Goal: Task Accomplishment & Management: Manage account settings

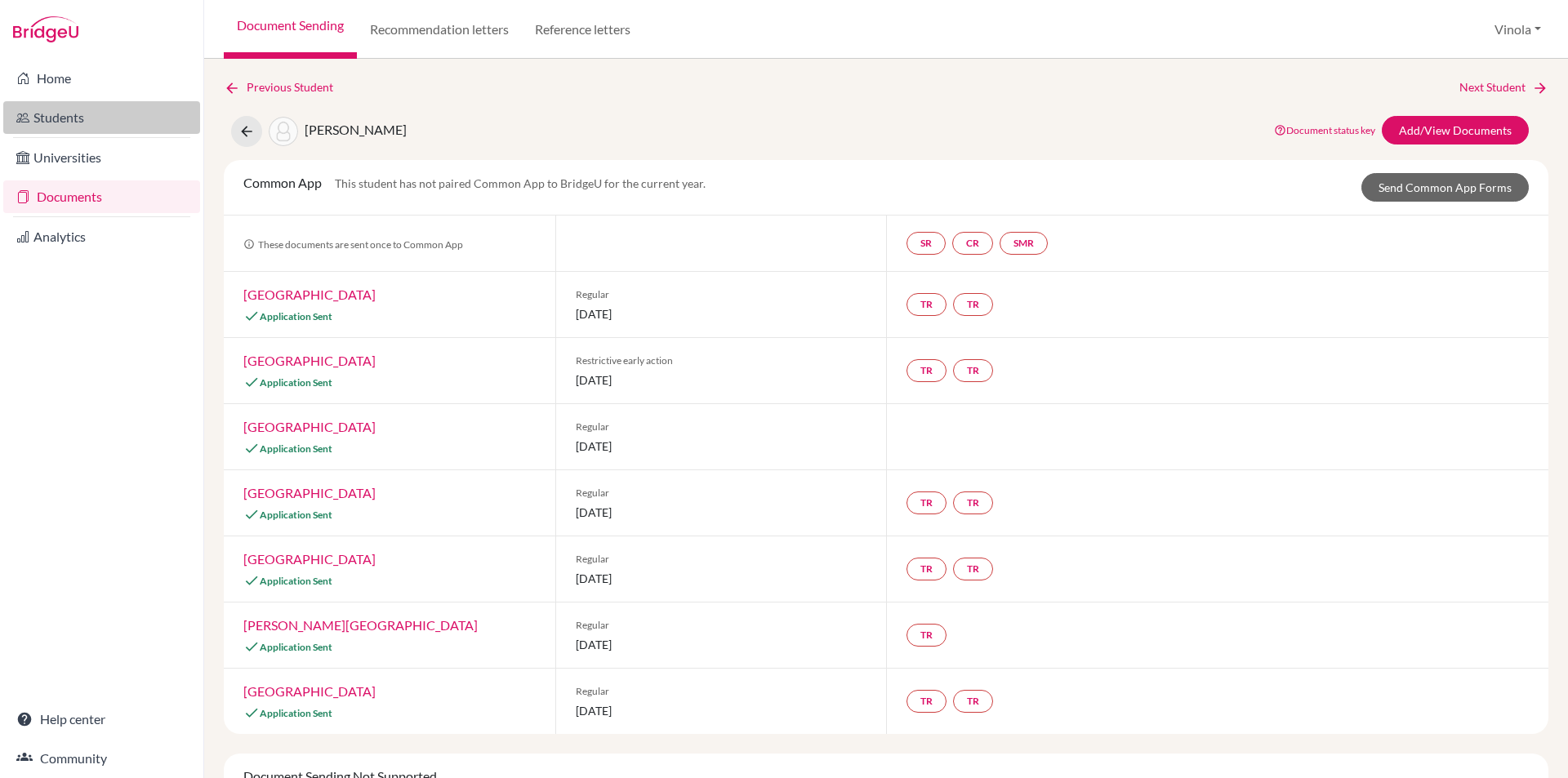
click at [59, 114] on link "Students" at bounding box center [101, 117] width 197 height 33
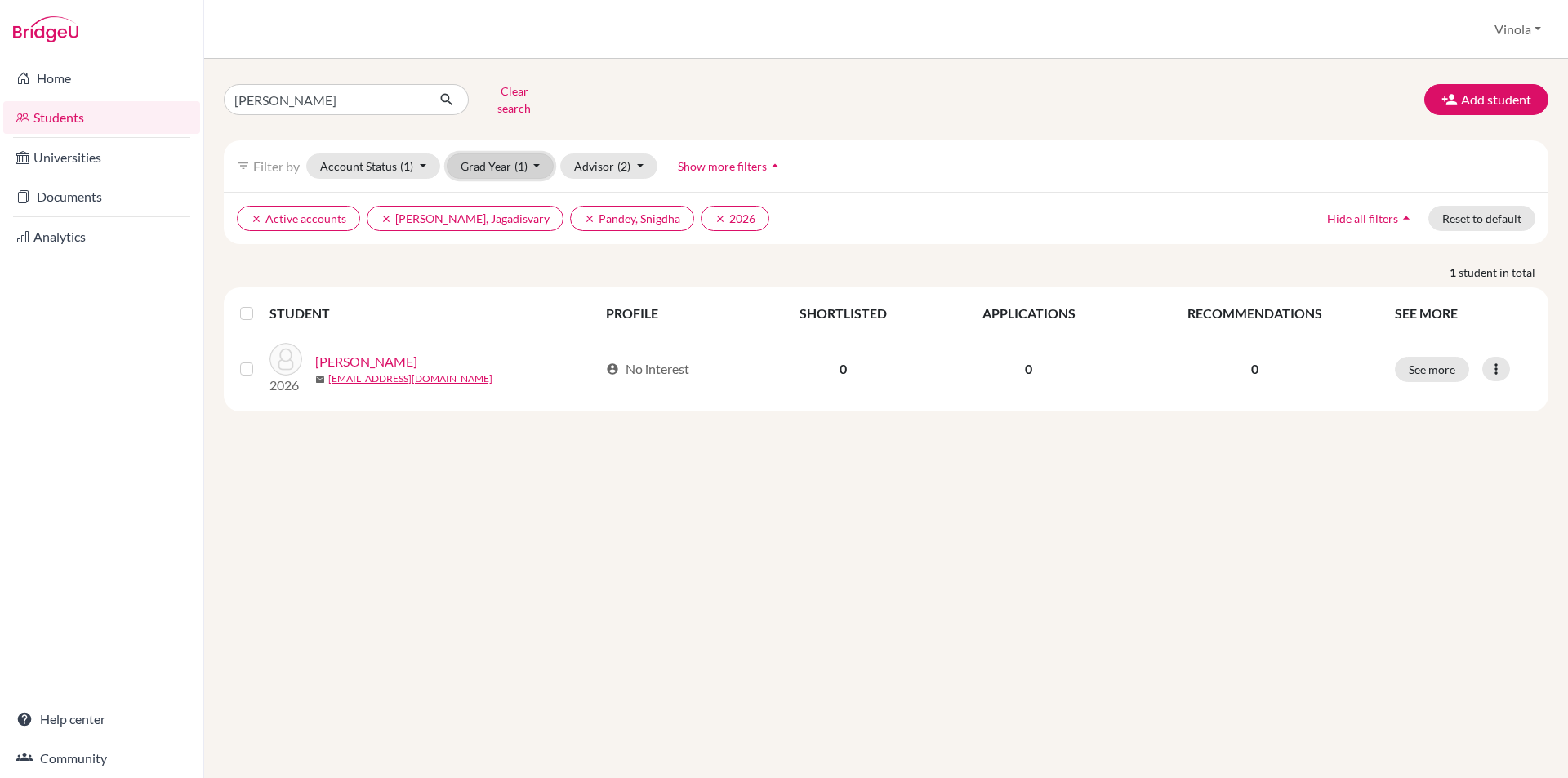
click at [529, 155] on button "Grad Year (1)" at bounding box center [500, 166] width 108 height 25
click at [495, 225] on button "2026 done" at bounding box center [495, 227] width 97 height 26
click at [505, 158] on button "Grad Year" at bounding box center [491, 166] width 88 height 25
click at [492, 244] on span "2025" at bounding box center [481, 252] width 29 height 20
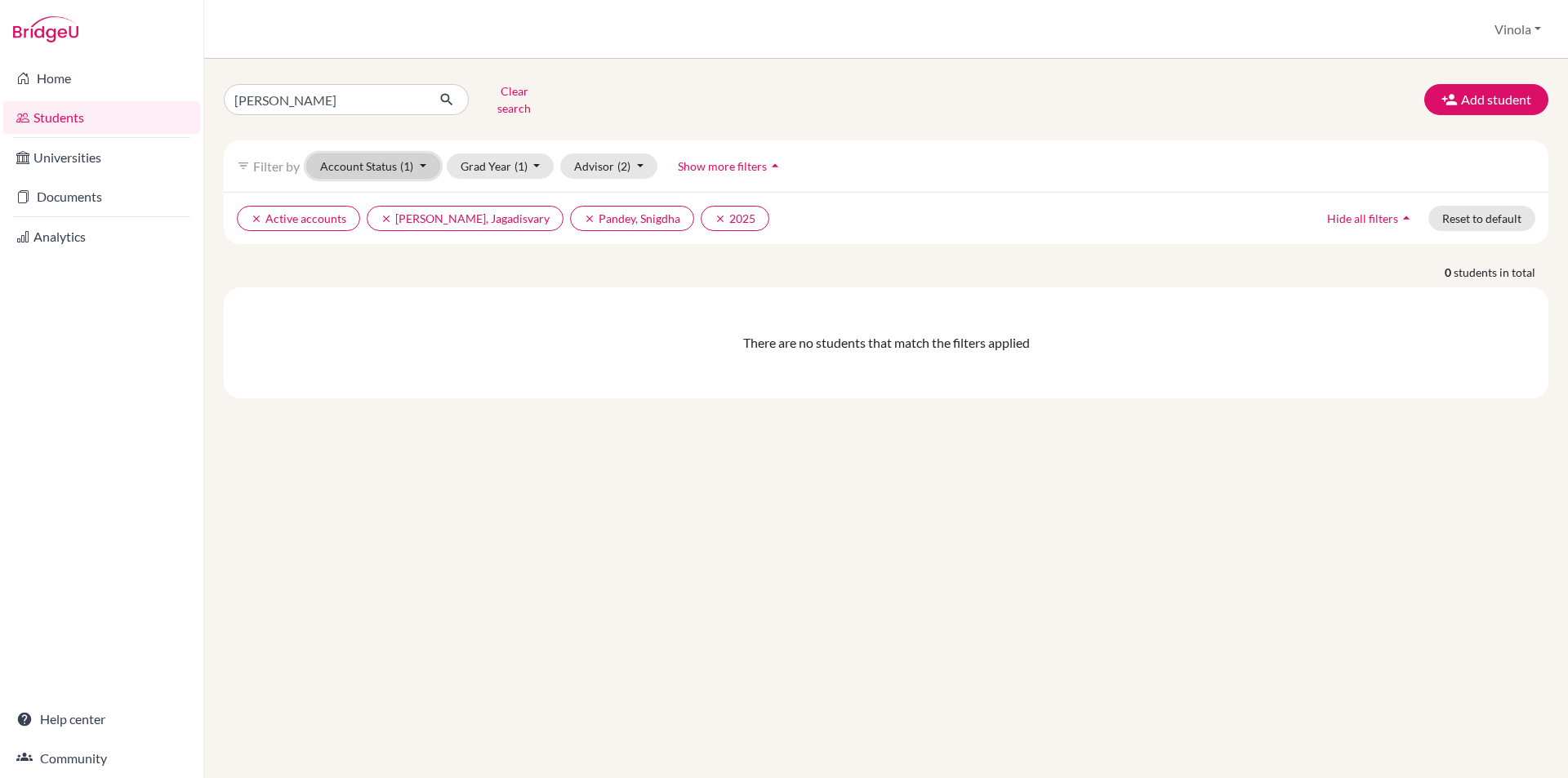
click at [411, 160] on span "(1)" at bounding box center [406, 166] width 13 height 14
click at [374, 257] on span "Registered" at bounding box center [357, 267] width 60 height 20
click at [408, 161] on button "Account Status (2)" at bounding box center [373, 166] width 134 height 25
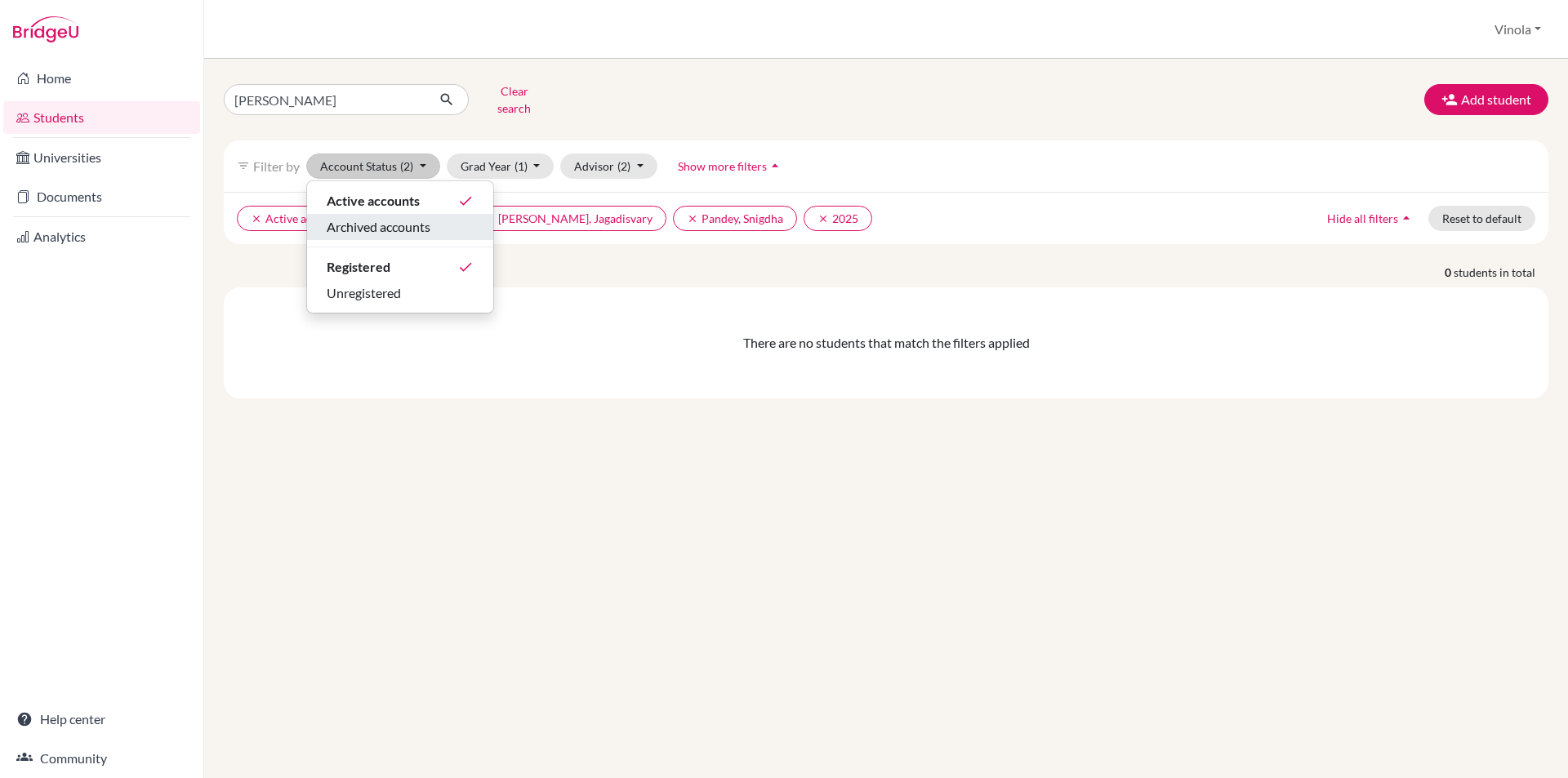
click at [365, 217] on span "Archived accounts" at bounding box center [378, 226] width 104 height 20
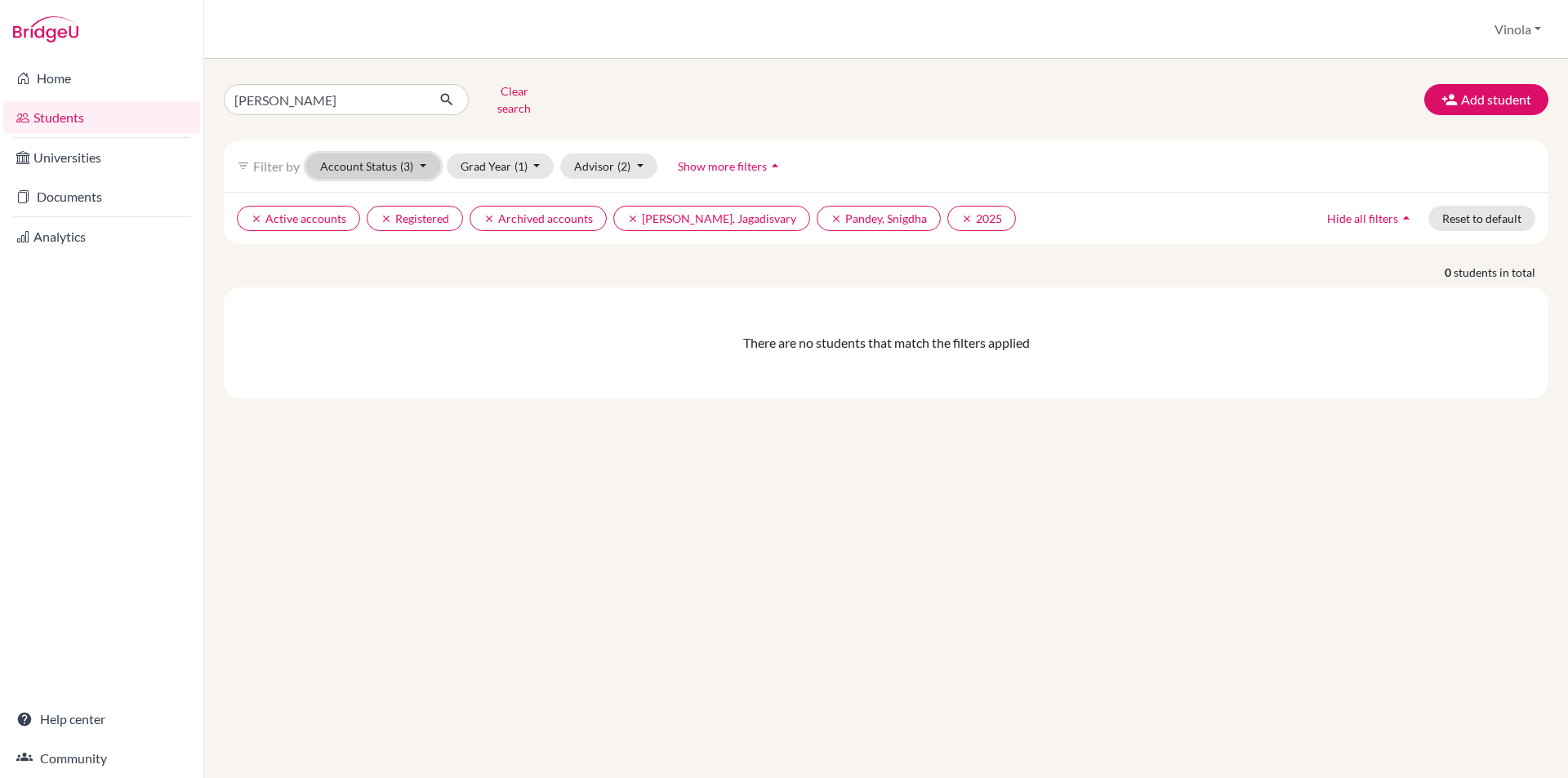
click at [384, 154] on button "Account Status (3)" at bounding box center [373, 166] width 134 height 25
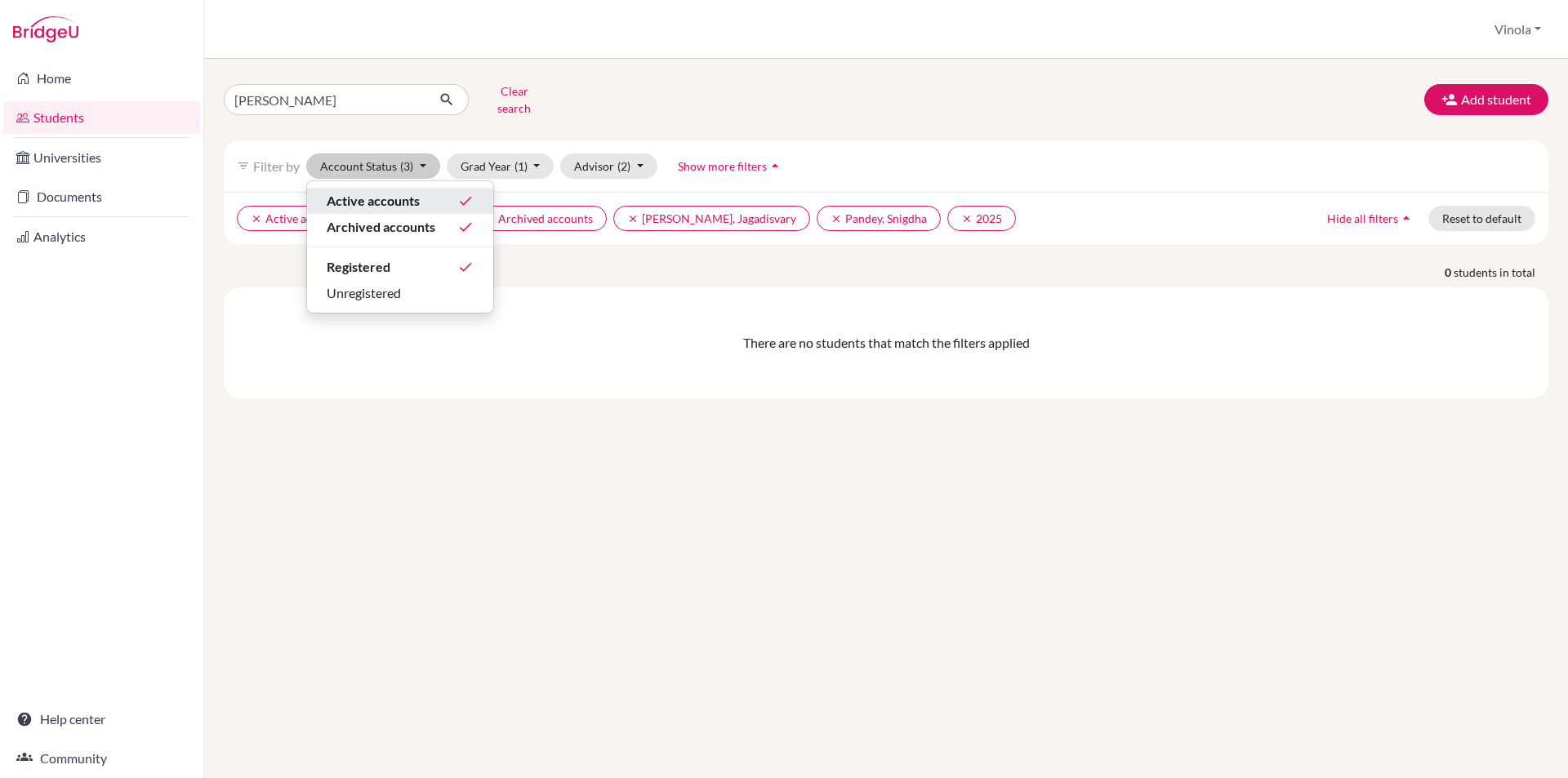
click at [391, 191] on span "Active accounts" at bounding box center [373, 201] width 93 height 20
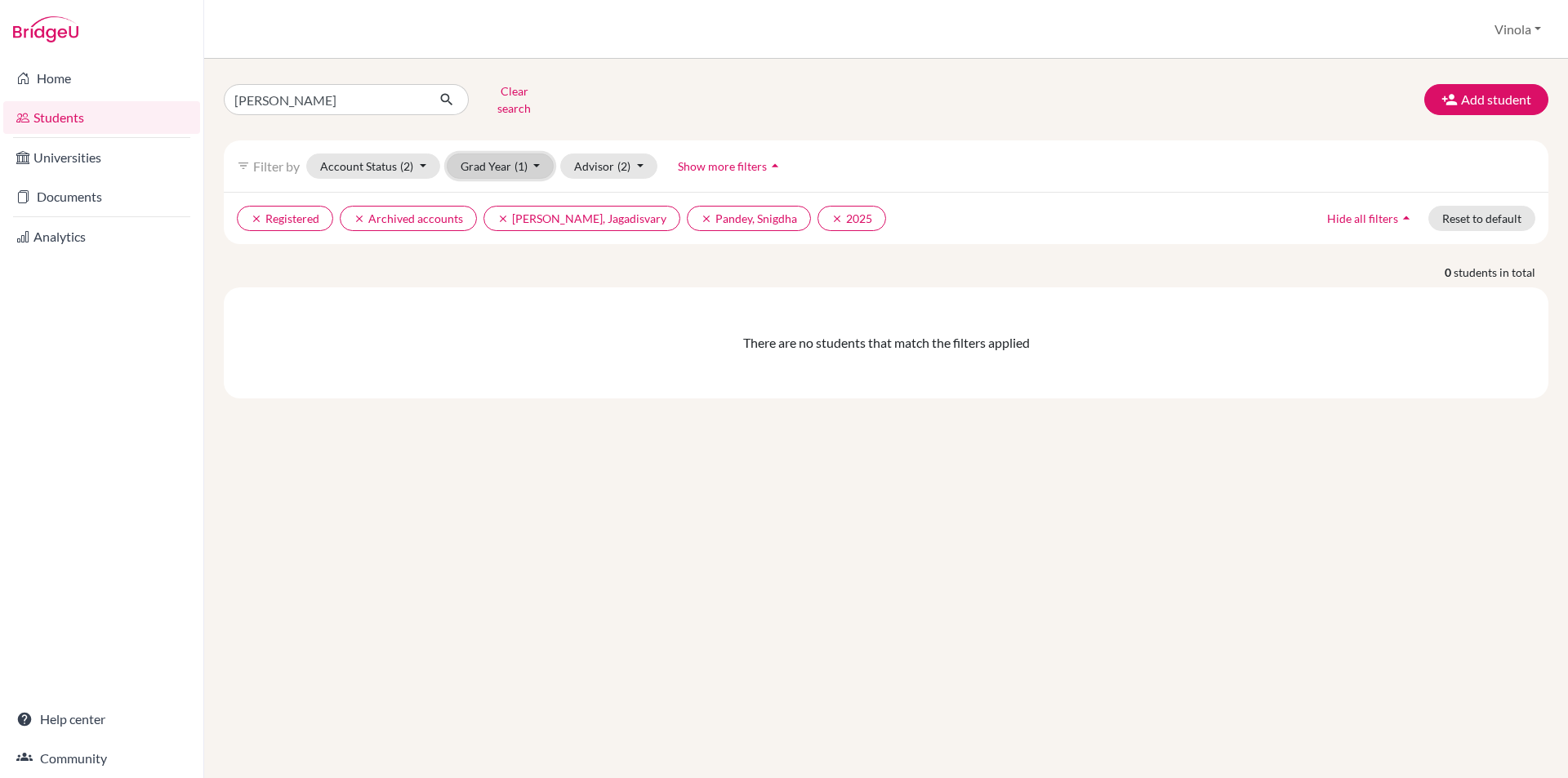
click at [521, 160] on span "(1)" at bounding box center [521, 166] width 13 height 14
click at [497, 247] on div "2025 done" at bounding box center [495, 252] width 57 height 20
click at [83, 123] on link "Students" at bounding box center [101, 117] width 197 height 33
click at [66, 195] on link "Documents" at bounding box center [101, 196] width 197 height 33
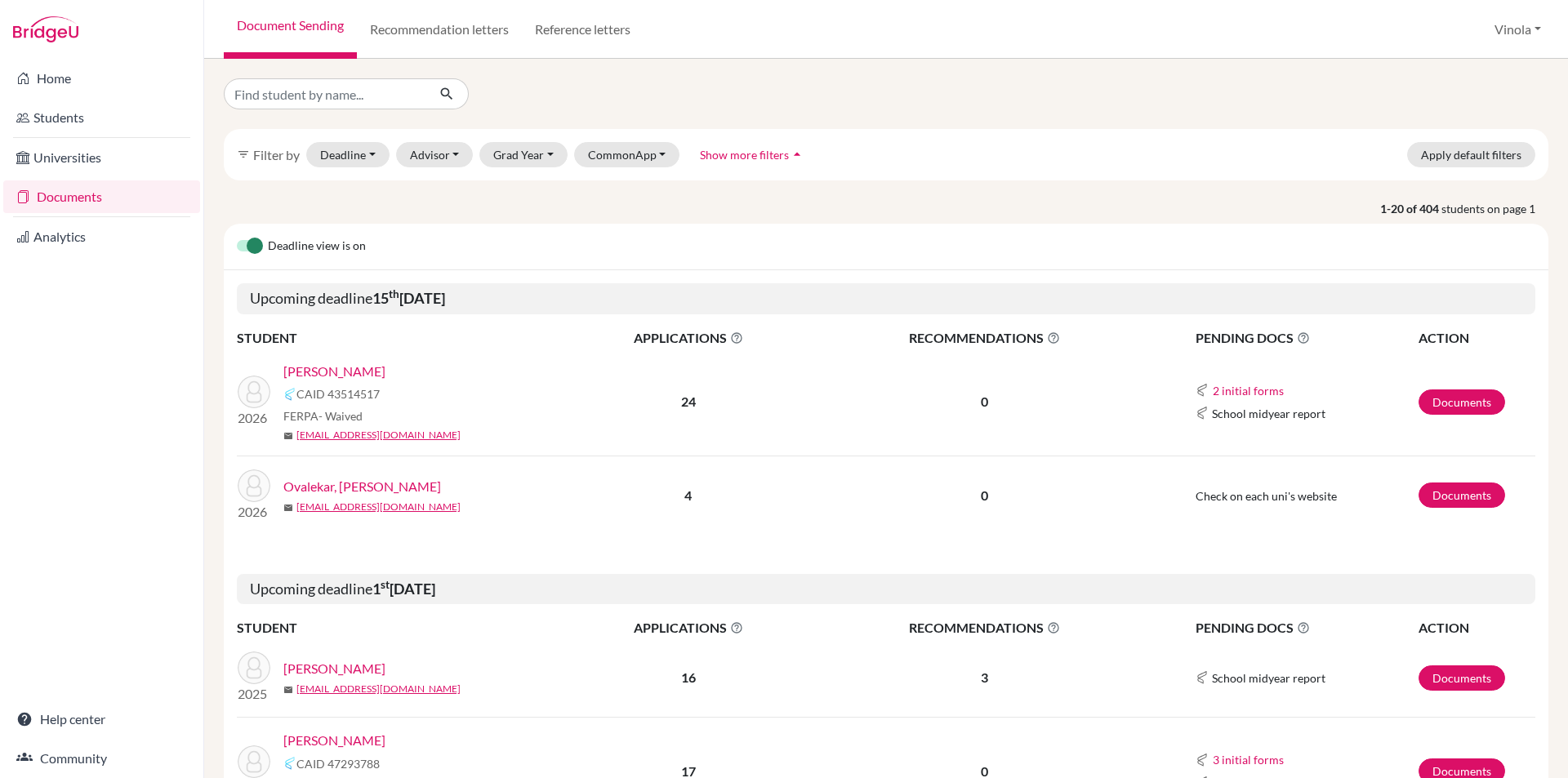
click at [360, 371] on link "[PERSON_NAME]" at bounding box center [334, 371] width 102 height 20
click at [67, 116] on link "Students" at bounding box center [101, 117] width 197 height 33
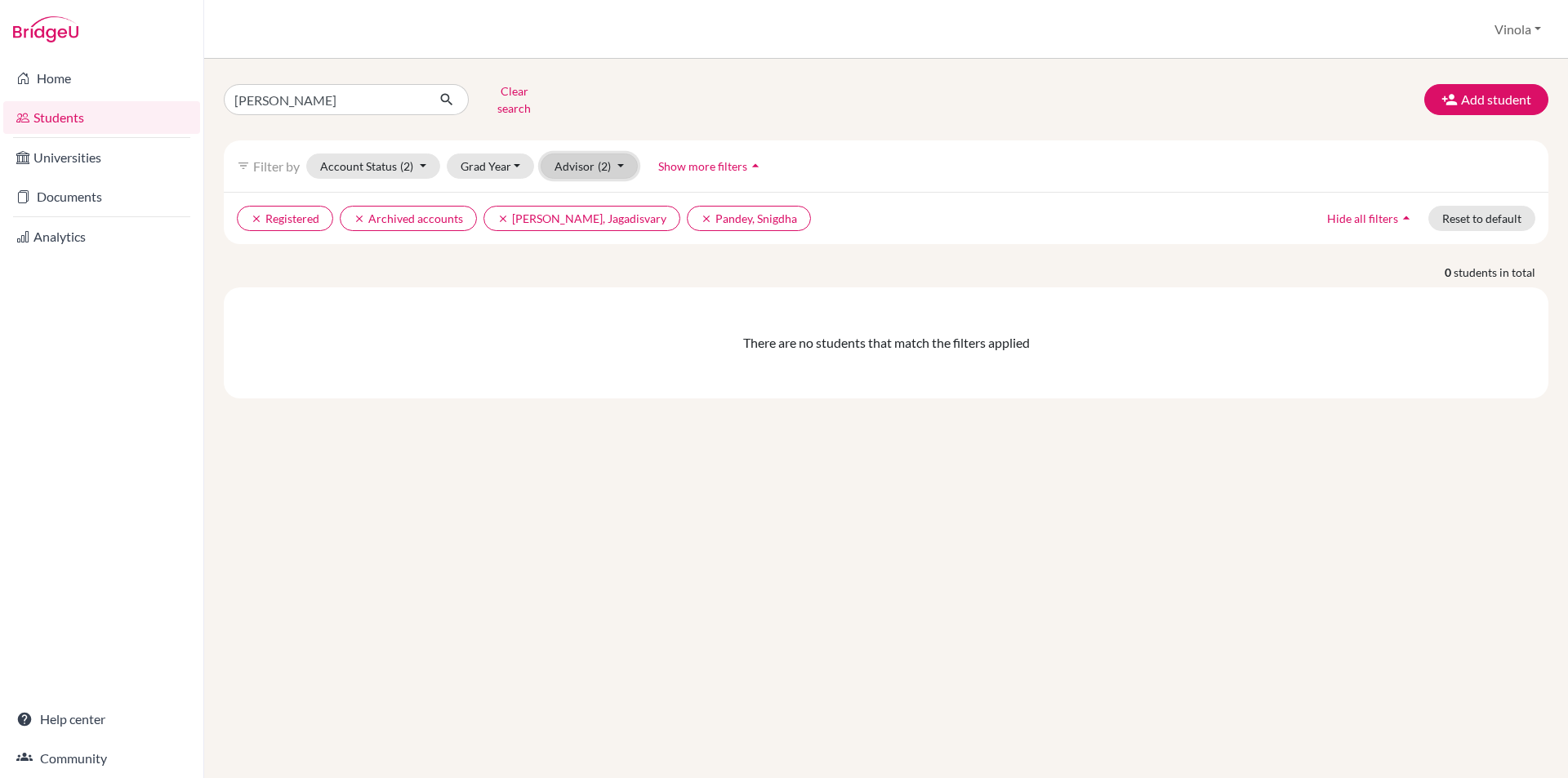
click at [601, 160] on span "(2)" at bounding box center [604, 166] width 13 height 14
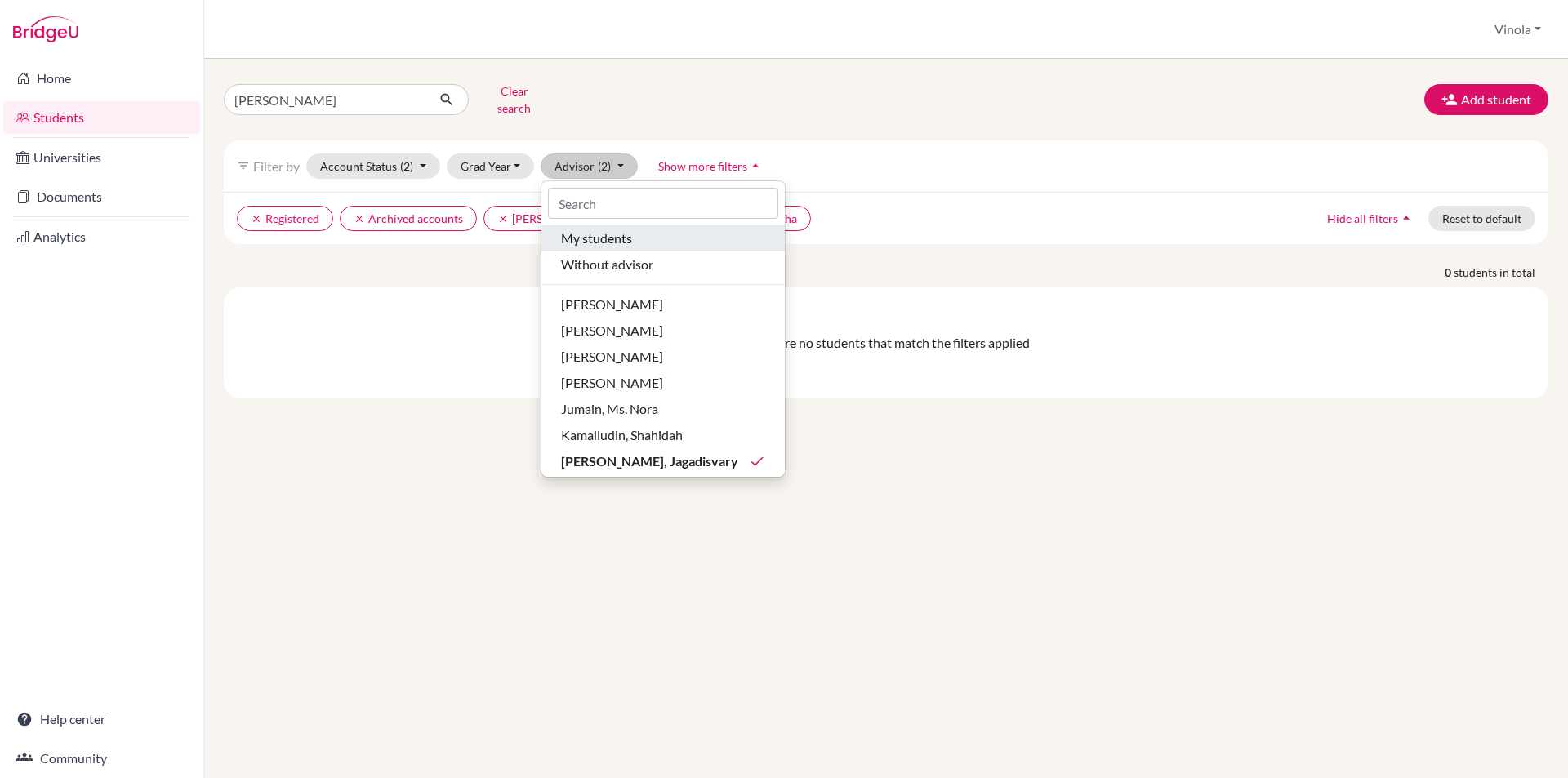
click at [595, 229] on span "My students" at bounding box center [597, 238] width 71 height 20
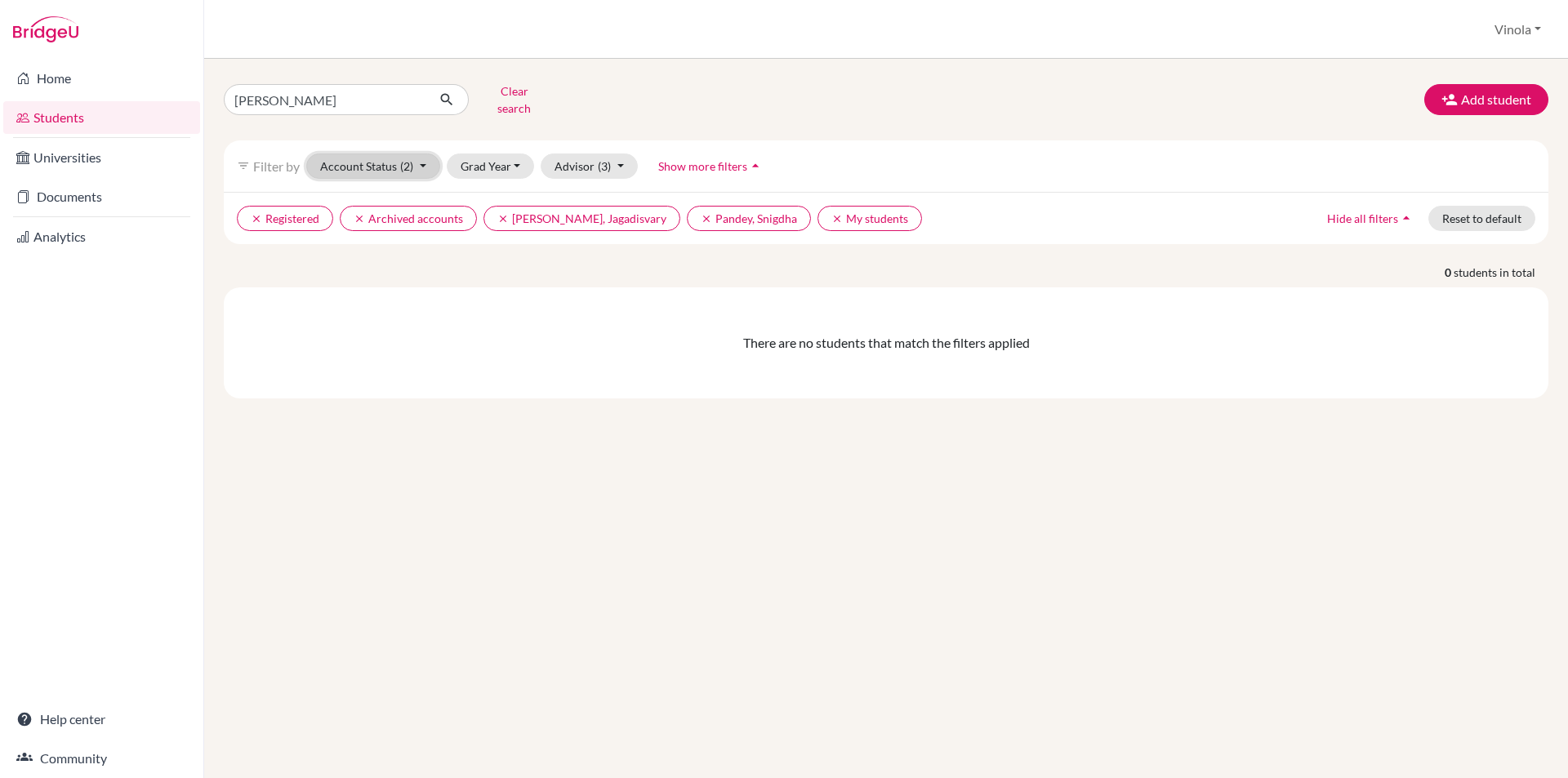
click at [392, 154] on button "Account Status (2)" at bounding box center [373, 166] width 134 height 25
click at [485, 180] on div "Active accounts Archived accounts done Registered done Unregistered" at bounding box center [400, 247] width 188 height 133
click at [493, 160] on button "Grad Year" at bounding box center [491, 166] width 88 height 25
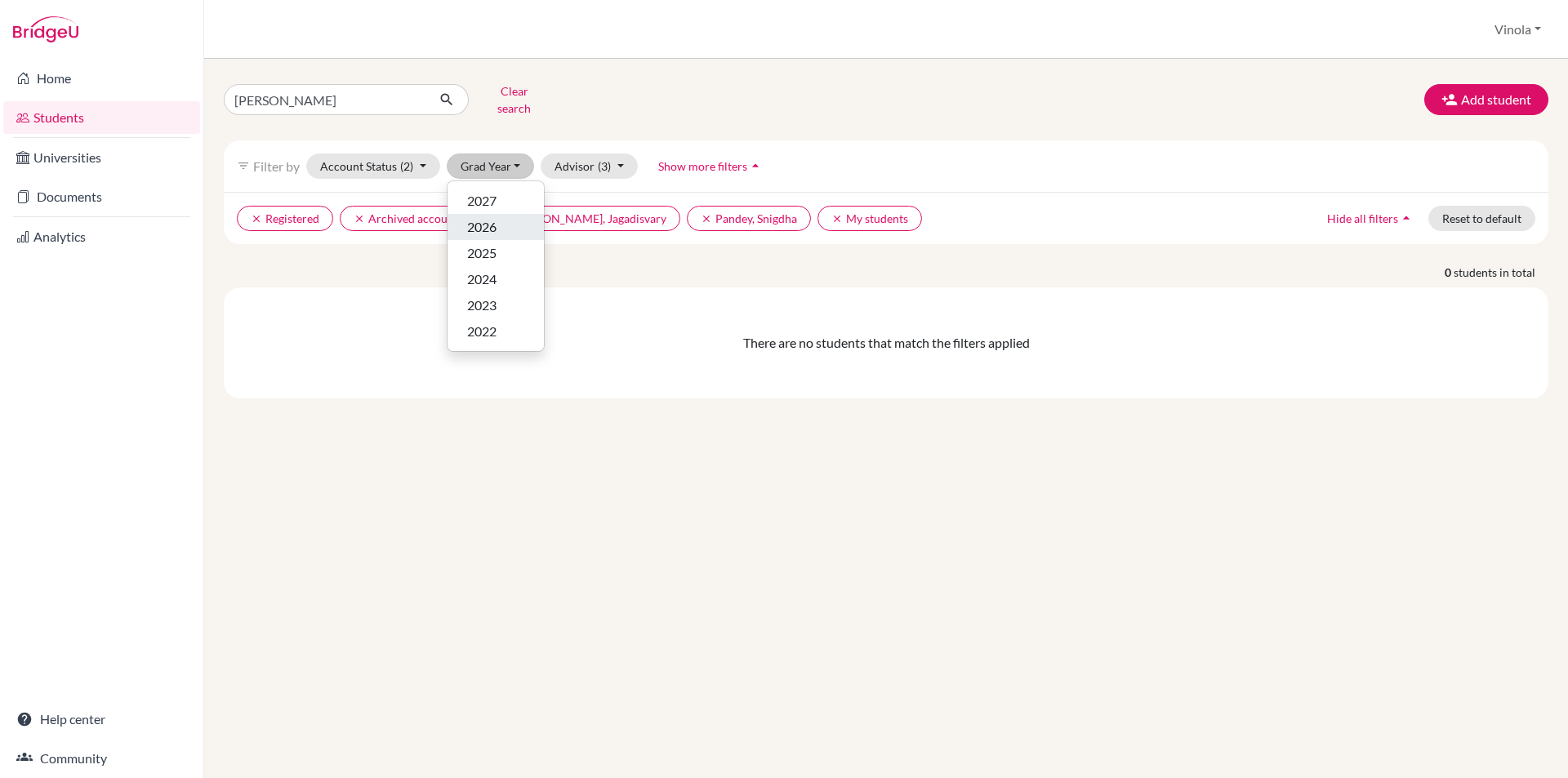
click at [487, 219] on span "2026" at bounding box center [481, 226] width 29 height 20
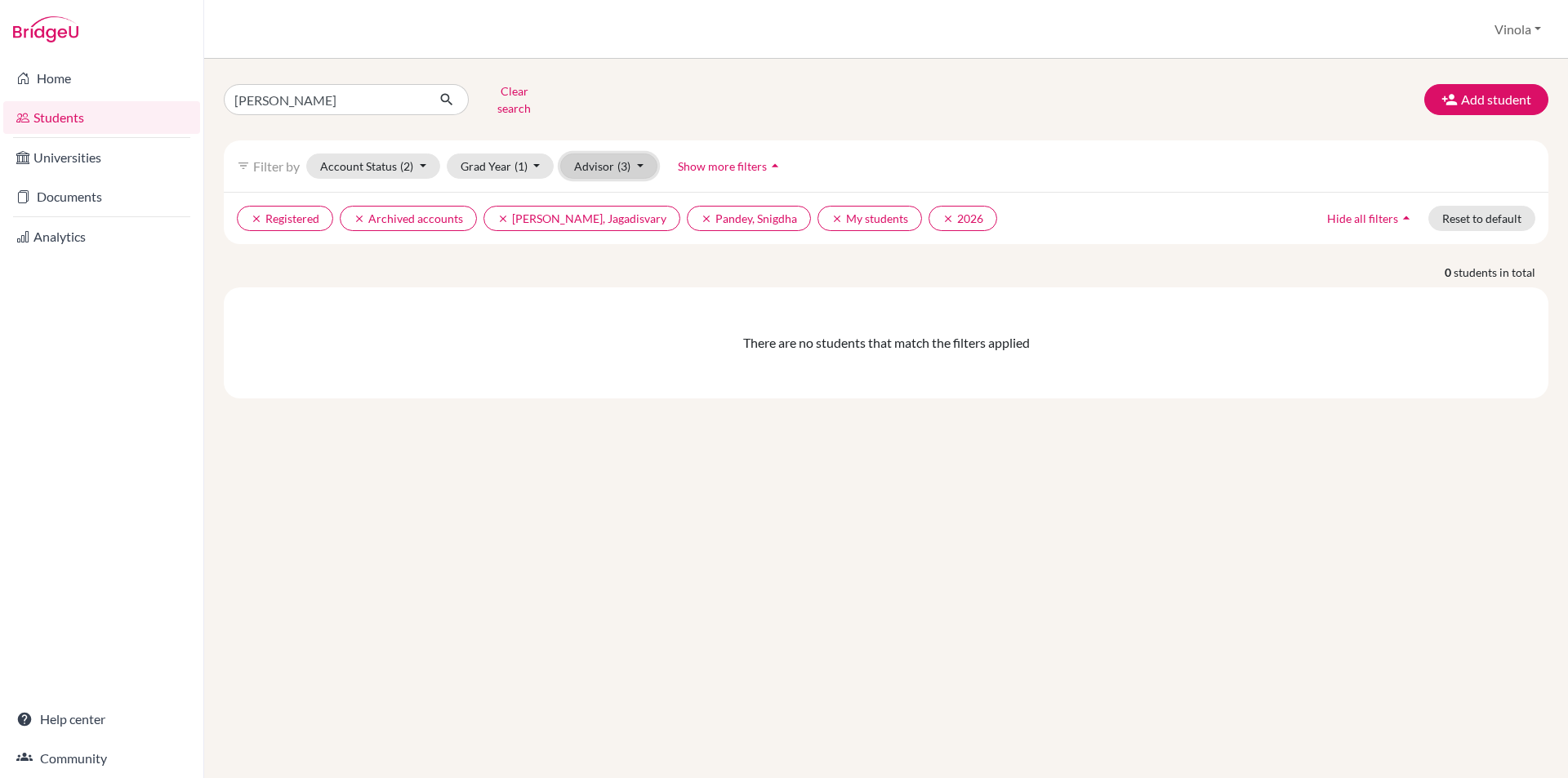
click at [621, 160] on span "(3)" at bounding box center [624, 166] width 13 height 14
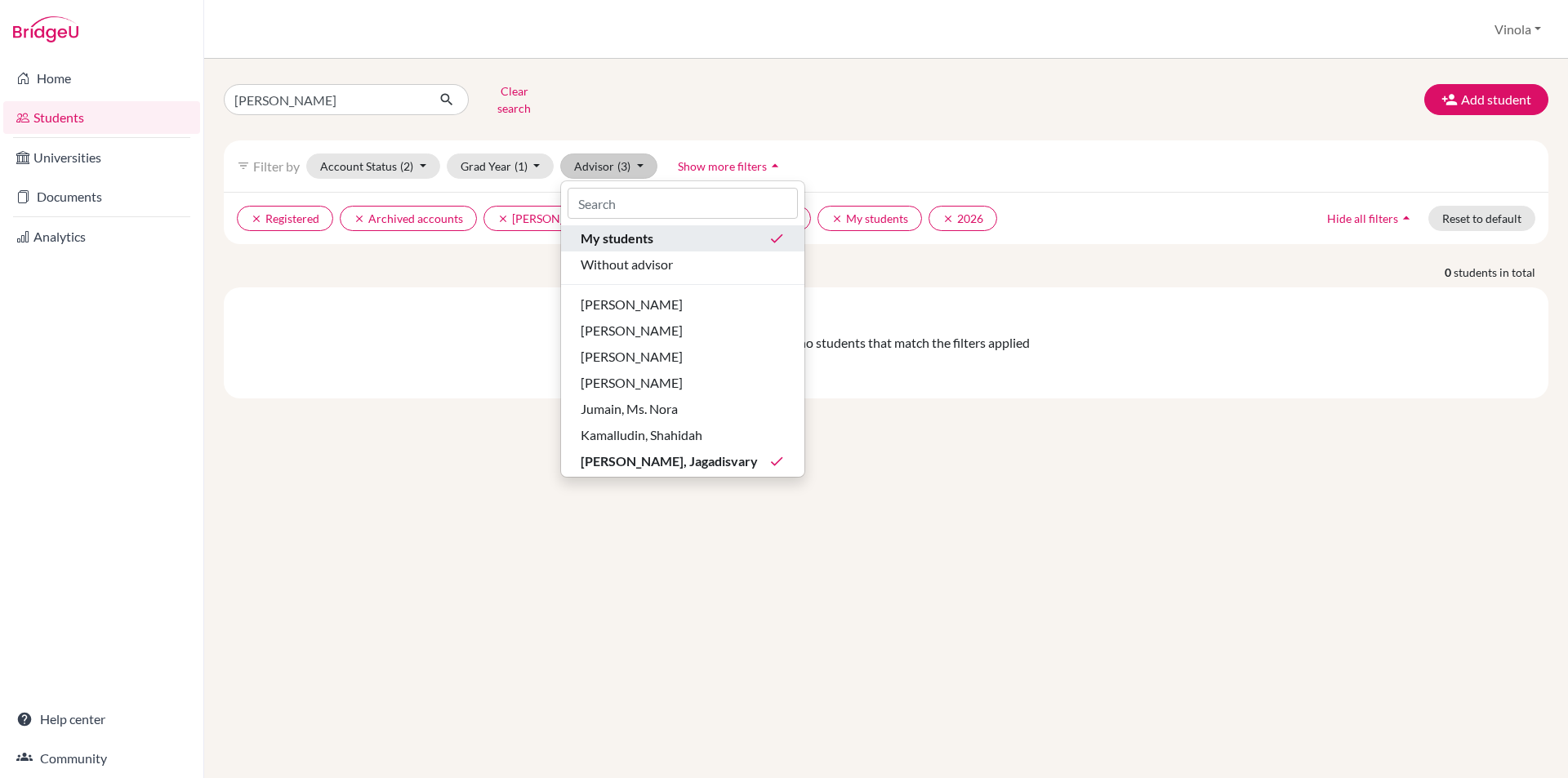
click at [620, 229] on span "My students" at bounding box center [617, 238] width 72 height 20
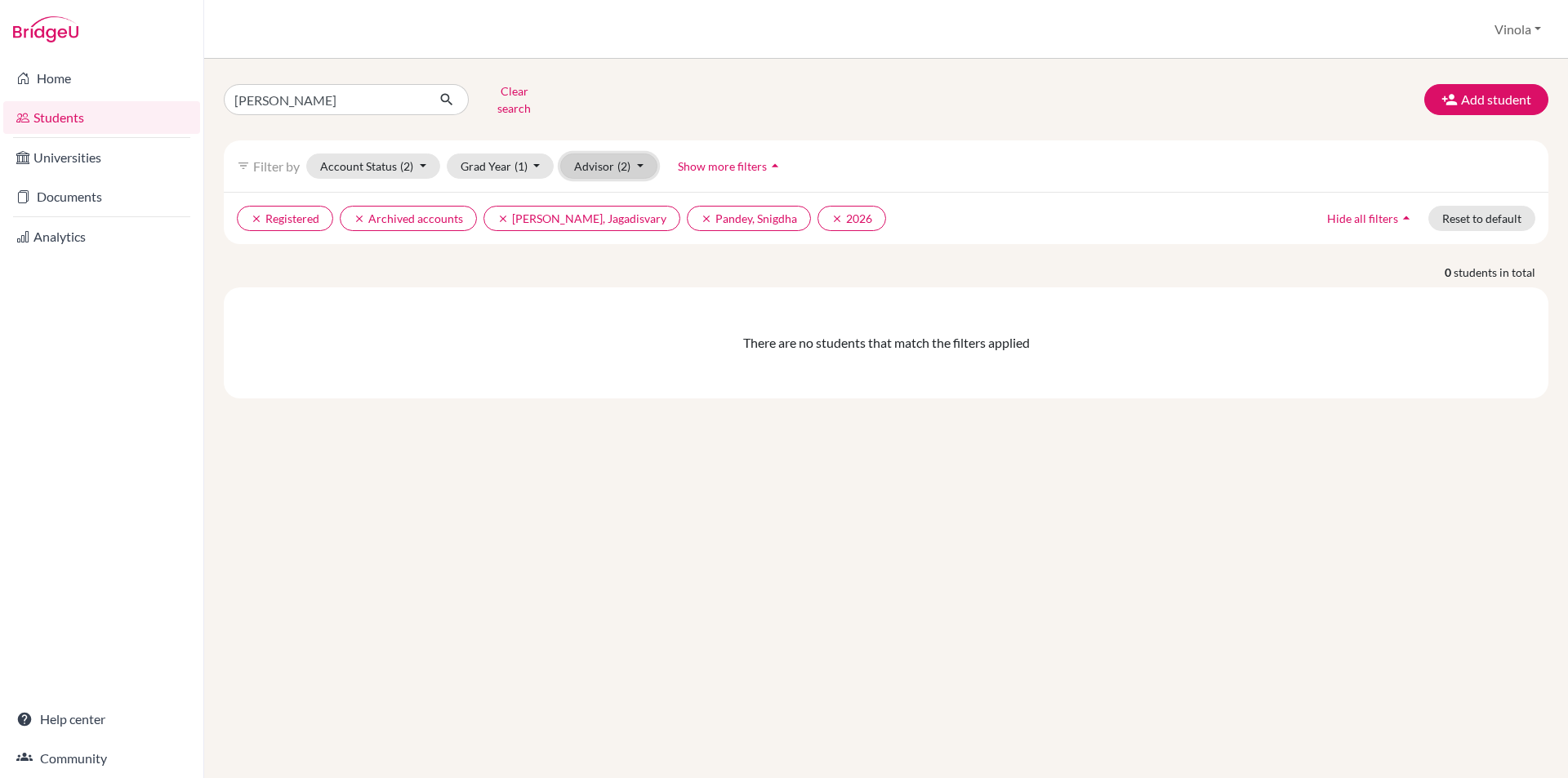
click at [610, 155] on button "Advisor (2)" at bounding box center [609, 166] width 98 height 25
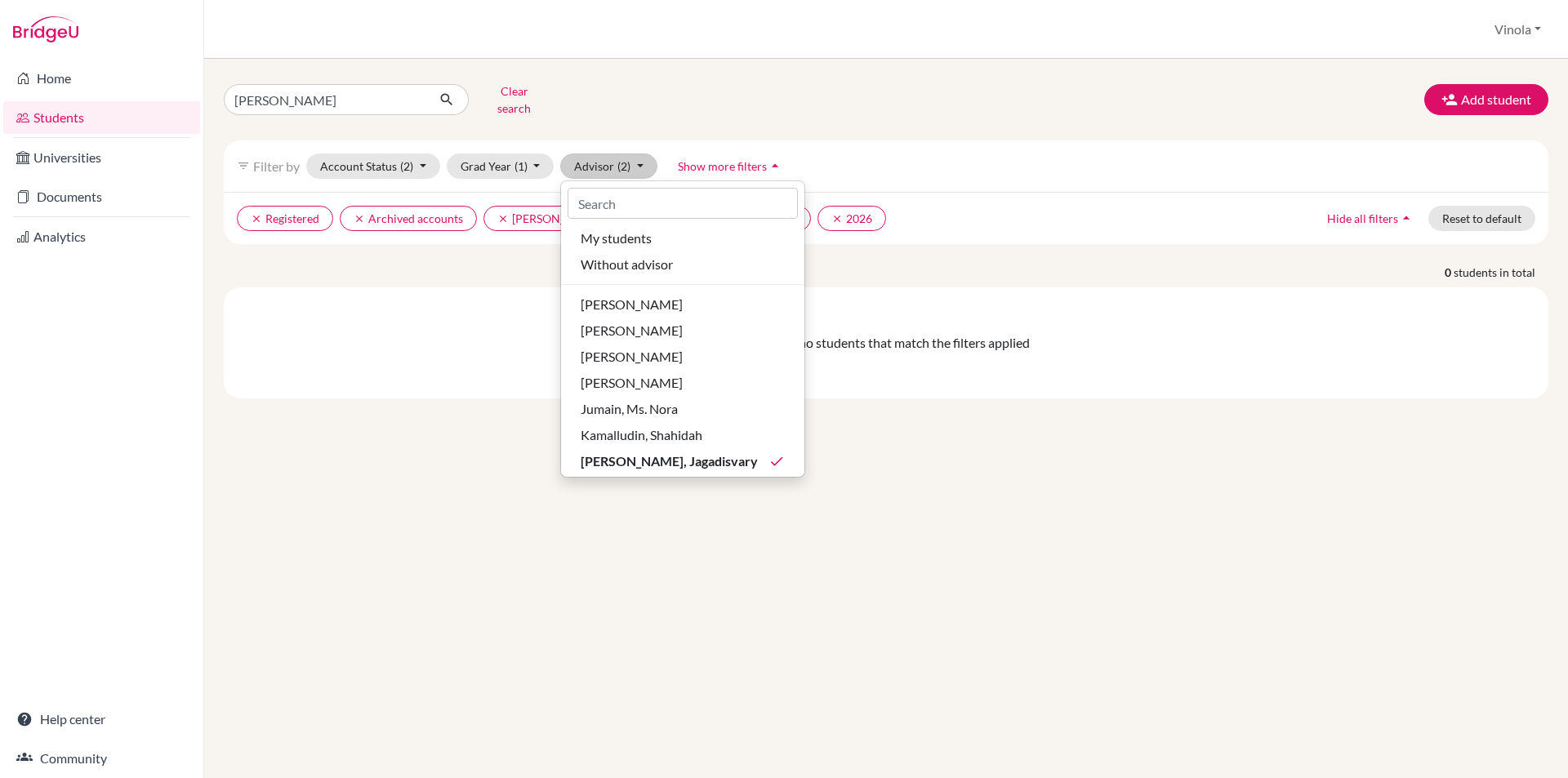
click at [698, 460] on div "My students Without advisor Ahuja, Vinita Balaraman, Shobha Chatterjee, Krishti…" at bounding box center [682, 328] width 245 height 297
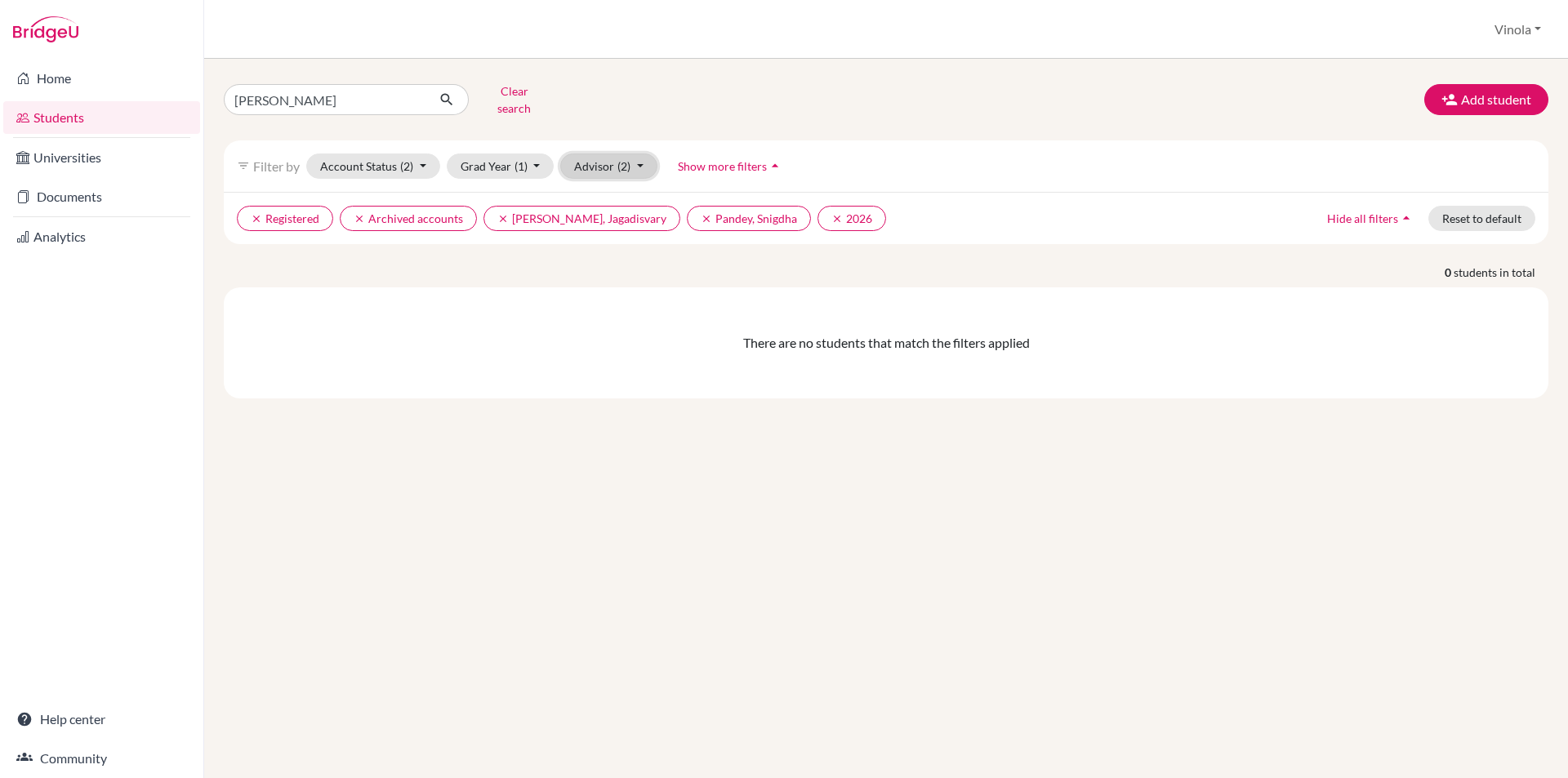
click at [617, 160] on span "(2)" at bounding box center [624, 166] width 13 height 14
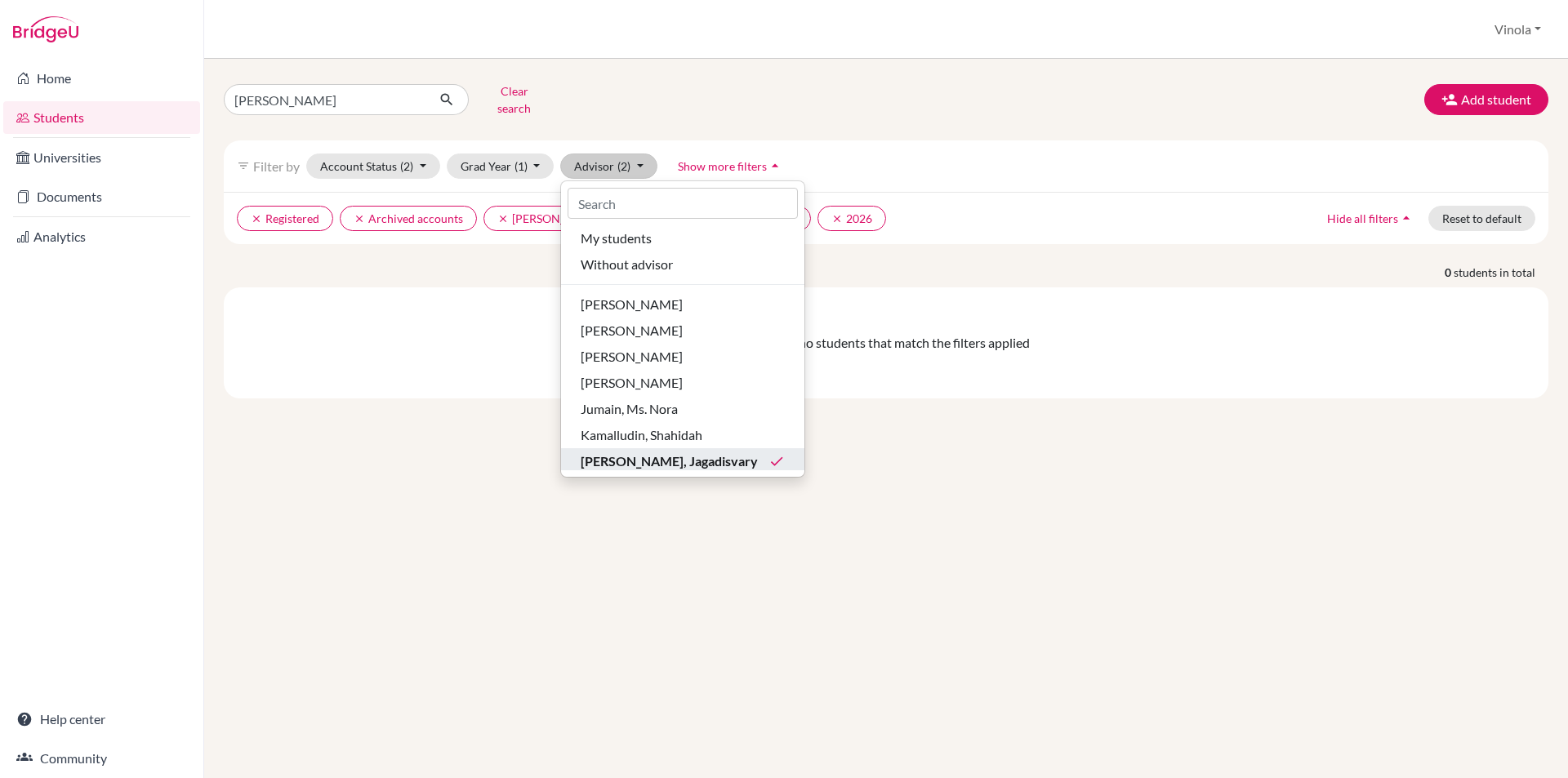
click at [677, 451] on span "[PERSON_NAME], Jagadisvary" at bounding box center [669, 461] width 177 height 20
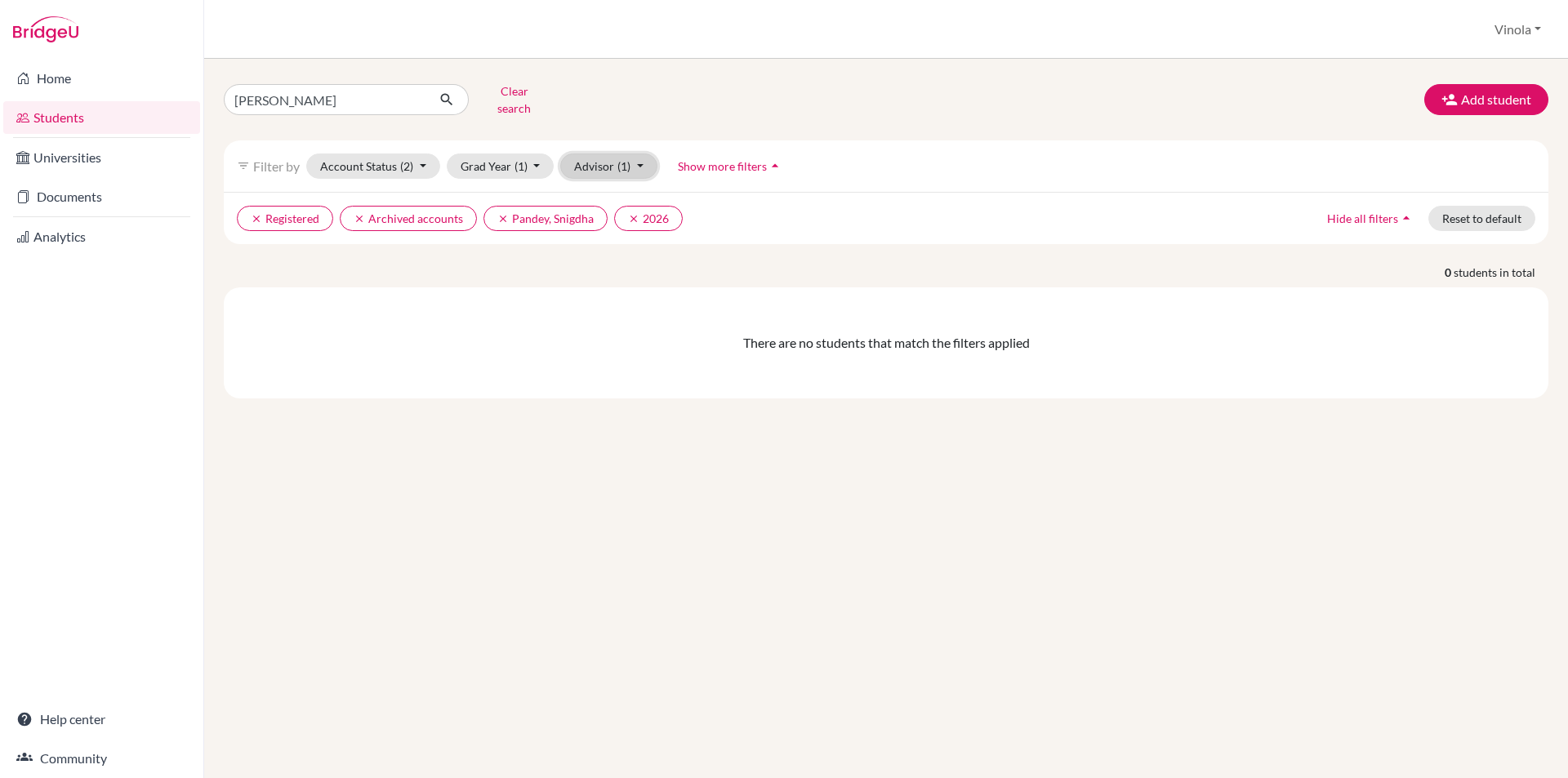
click at [623, 160] on span "(1)" at bounding box center [624, 166] width 13 height 14
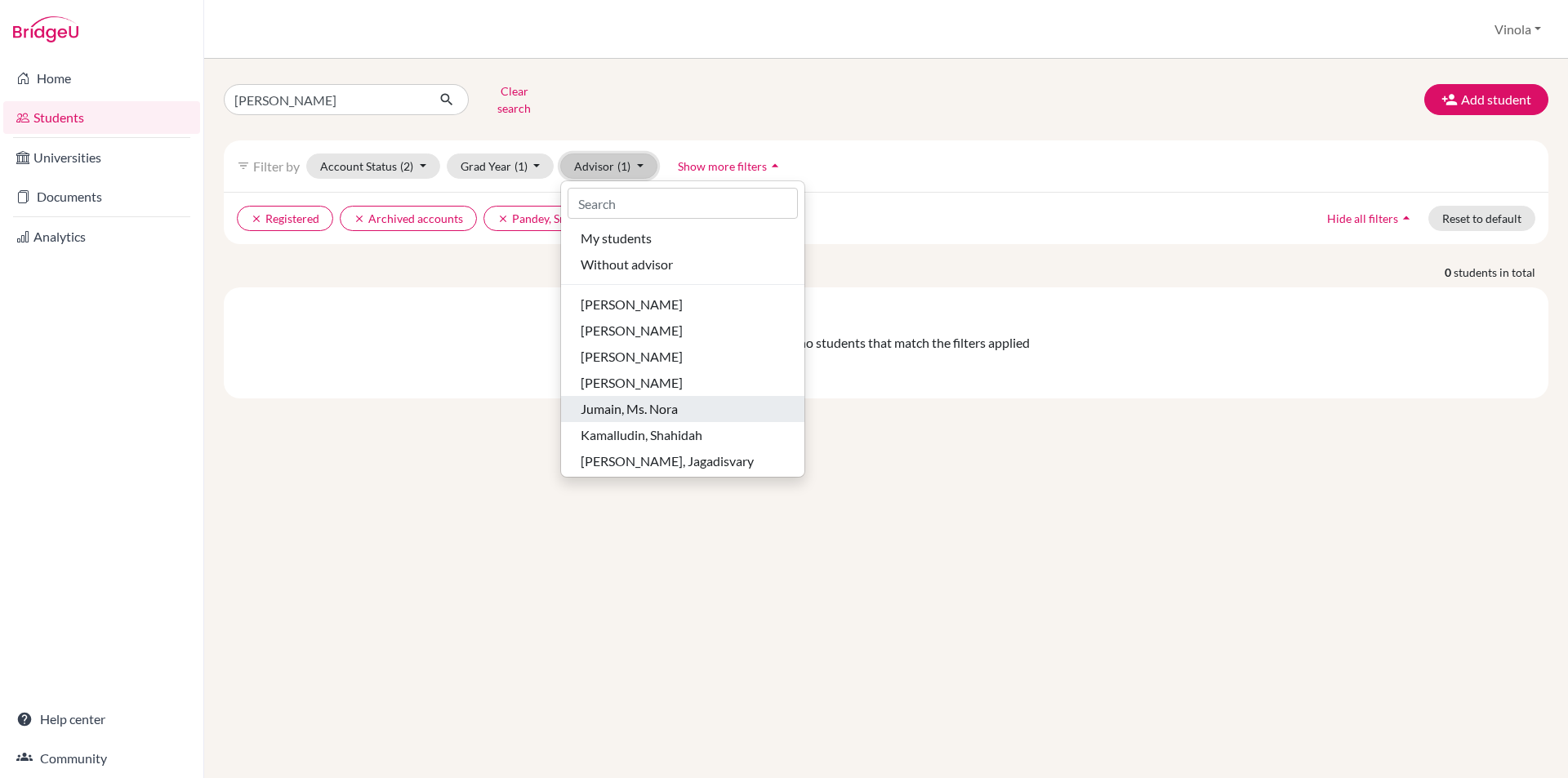
scroll to position [109, 0]
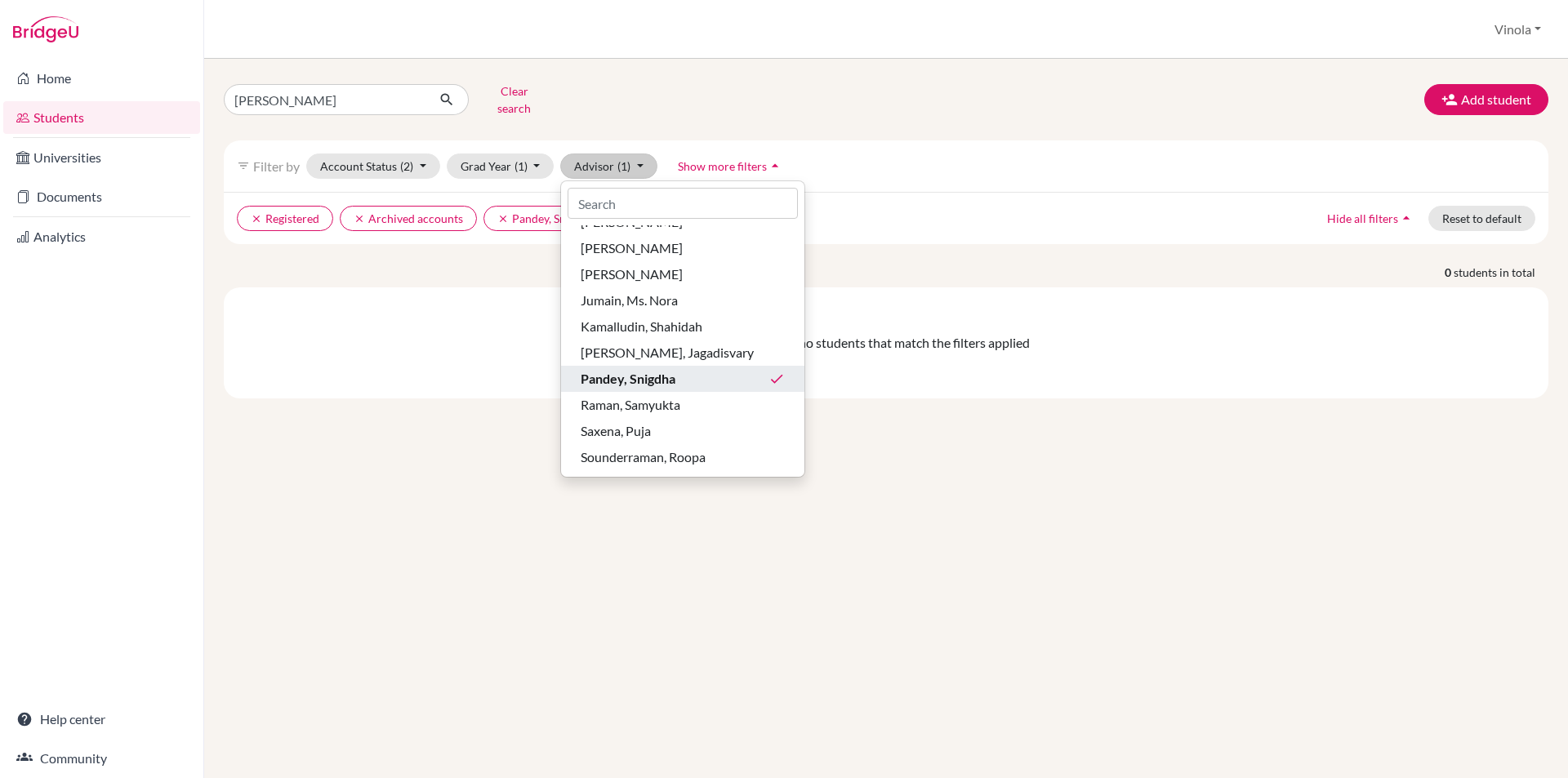
click at [644, 369] on span "Pandey, Snigdha" at bounding box center [628, 378] width 95 height 20
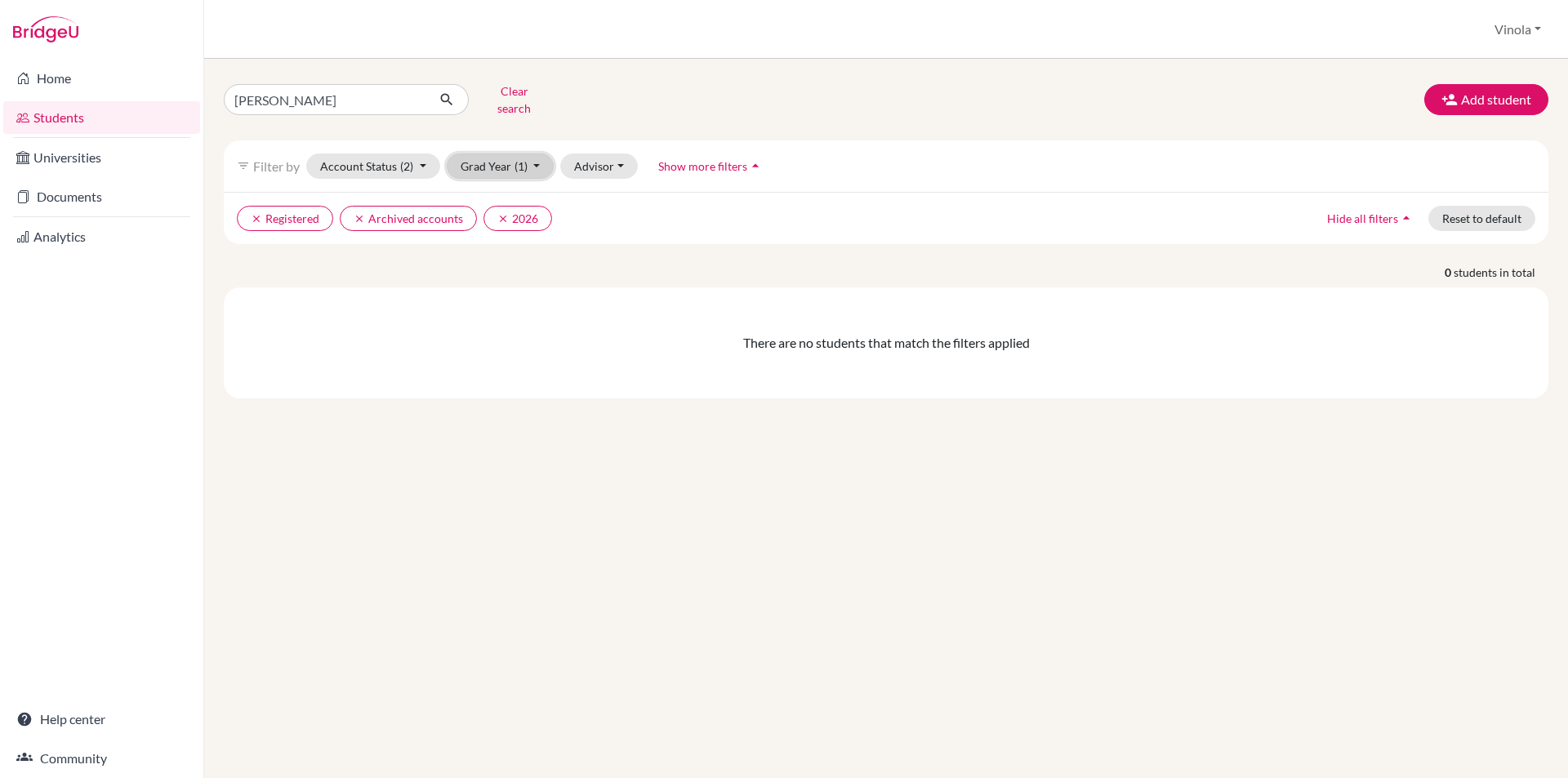
click at [479, 154] on button "Grad Year (1)" at bounding box center [500, 166] width 108 height 25
click at [389, 154] on button "Account Status (2)" at bounding box center [373, 166] width 134 height 25
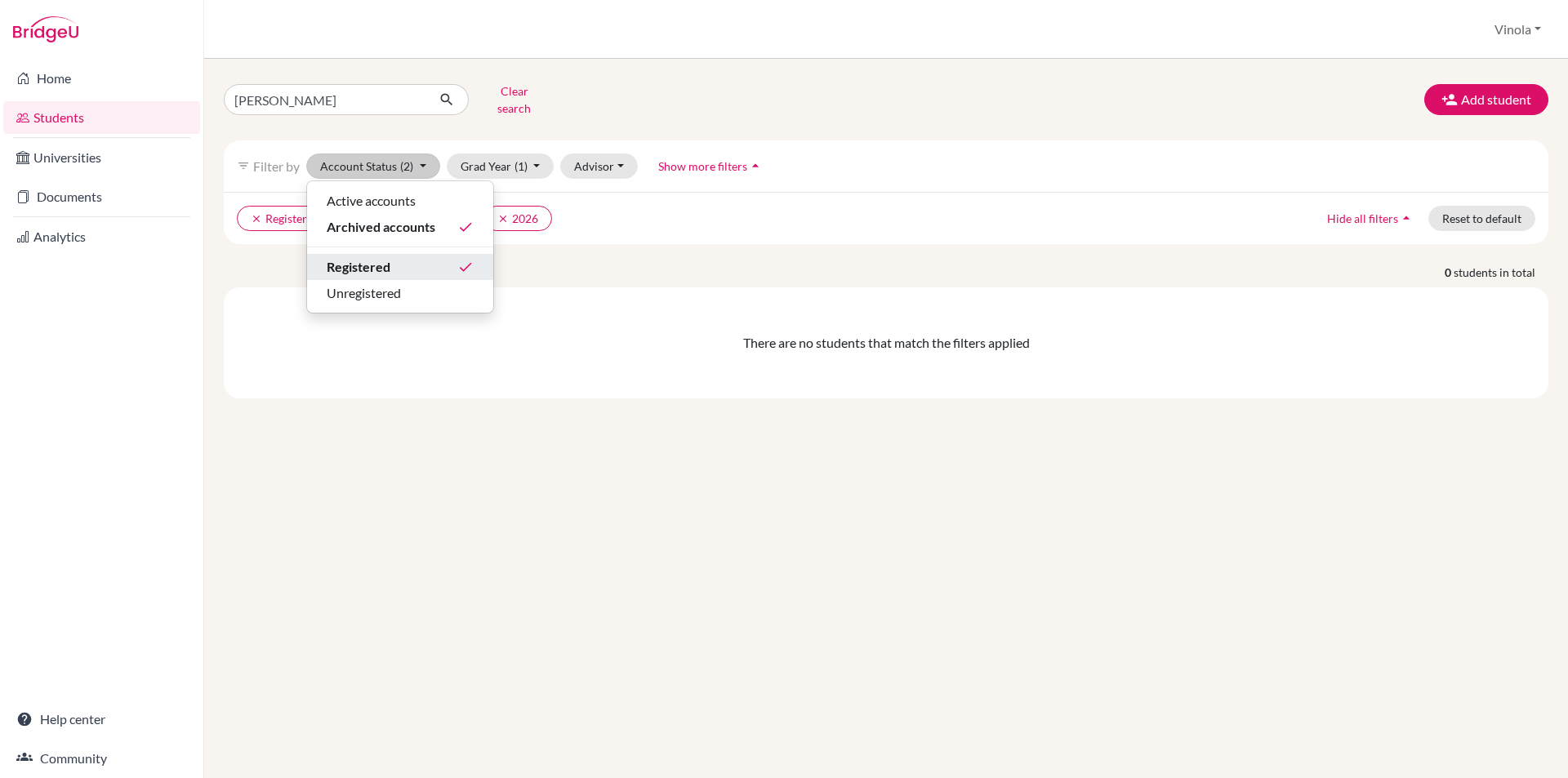
click at [391, 257] on div "Registered done" at bounding box center [400, 267] width 147 height 20
click at [399, 154] on button "Account Status (1)" at bounding box center [373, 166] width 134 height 25
click at [404, 217] on span "Archived accounts" at bounding box center [381, 226] width 109 height 20
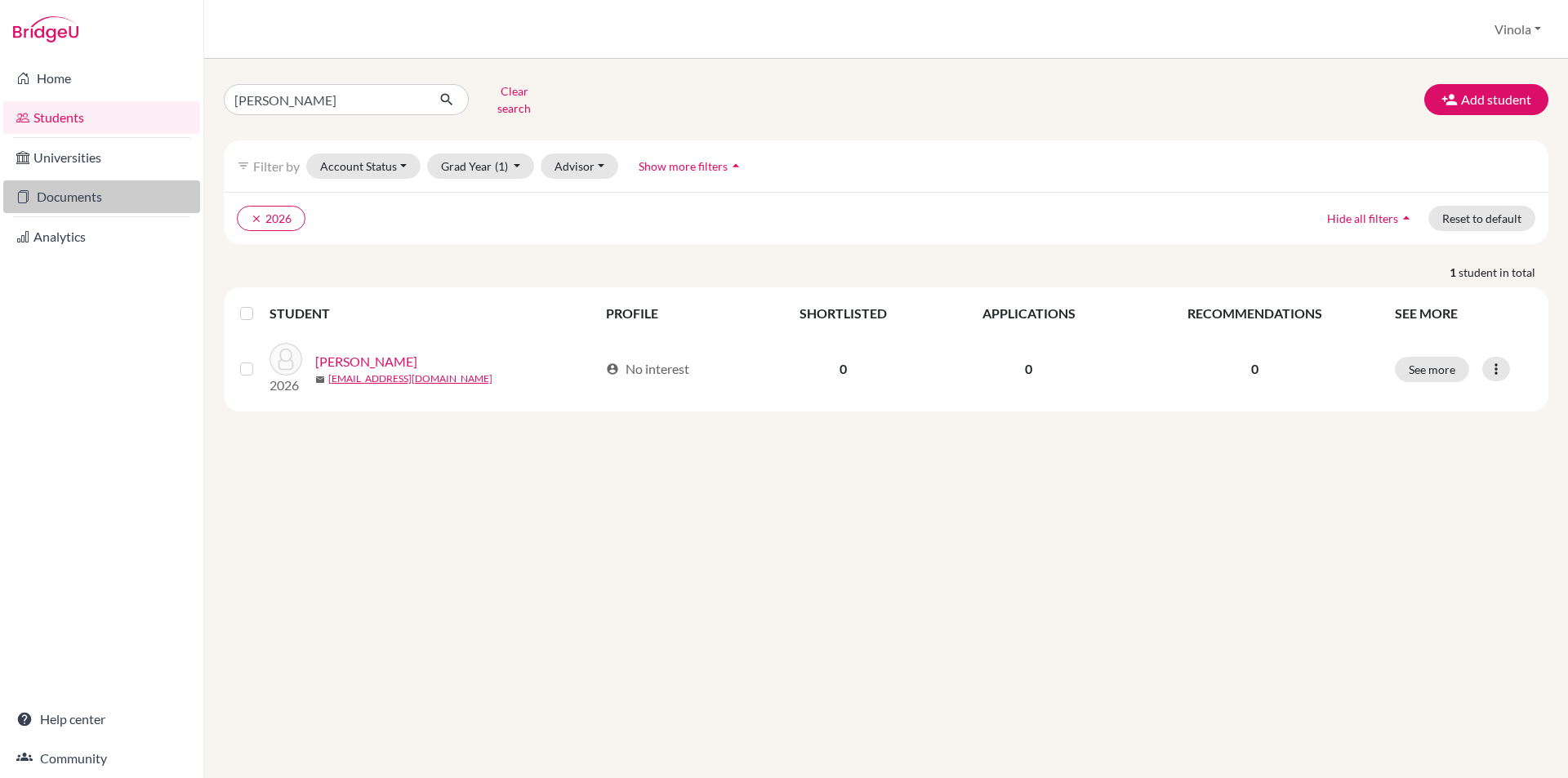
click at [79, 191] on link "Documents" at bounding box center [101, 196] width 197 height 33
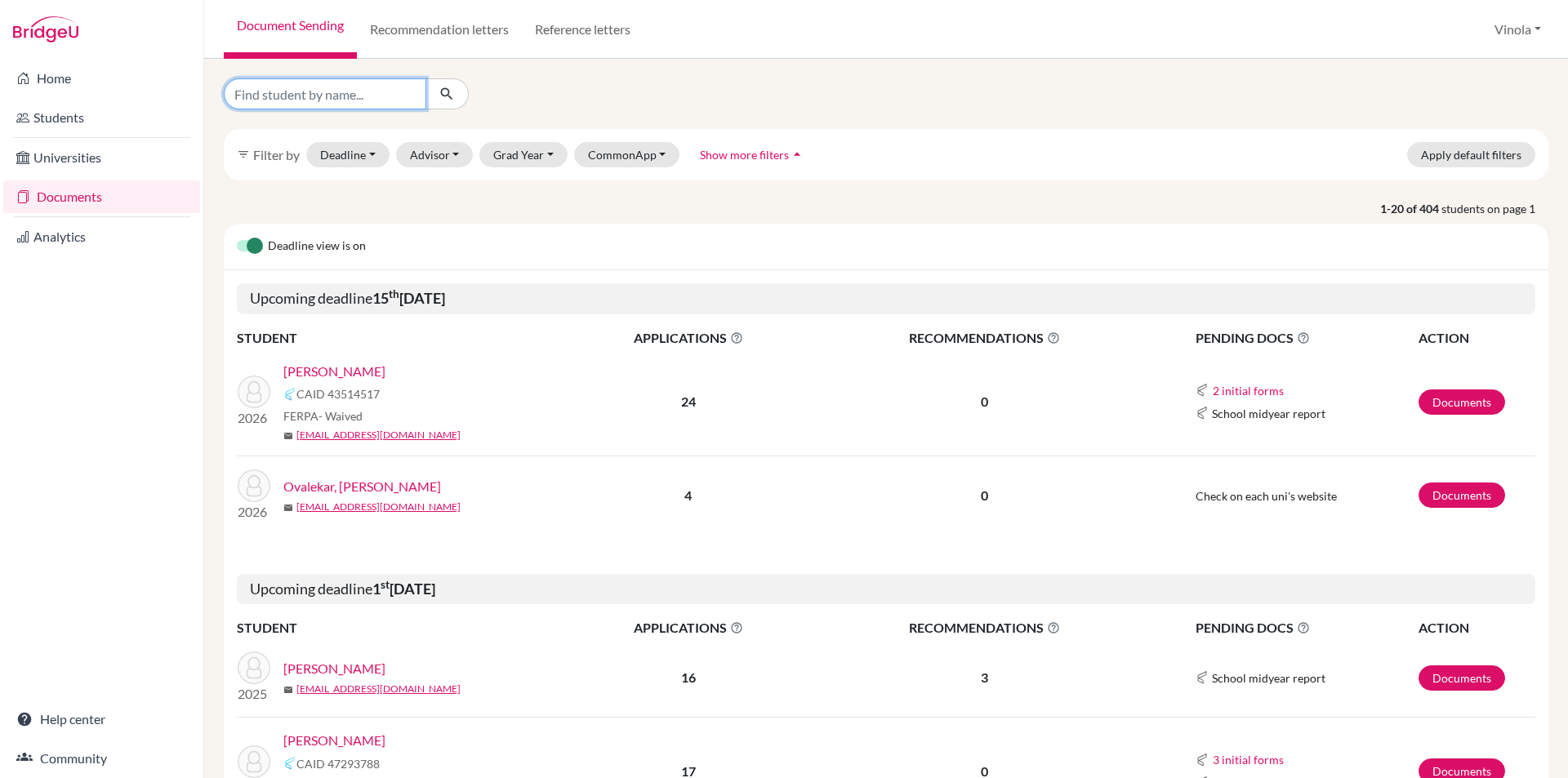
click at [305, 98] on input "Find student by name..." at bounding box center [325, 94] width 203 height 31
type input "Anaika"
click at [443, 86] on icon "submit" at bounding box center [446, 93] width 16 height 16
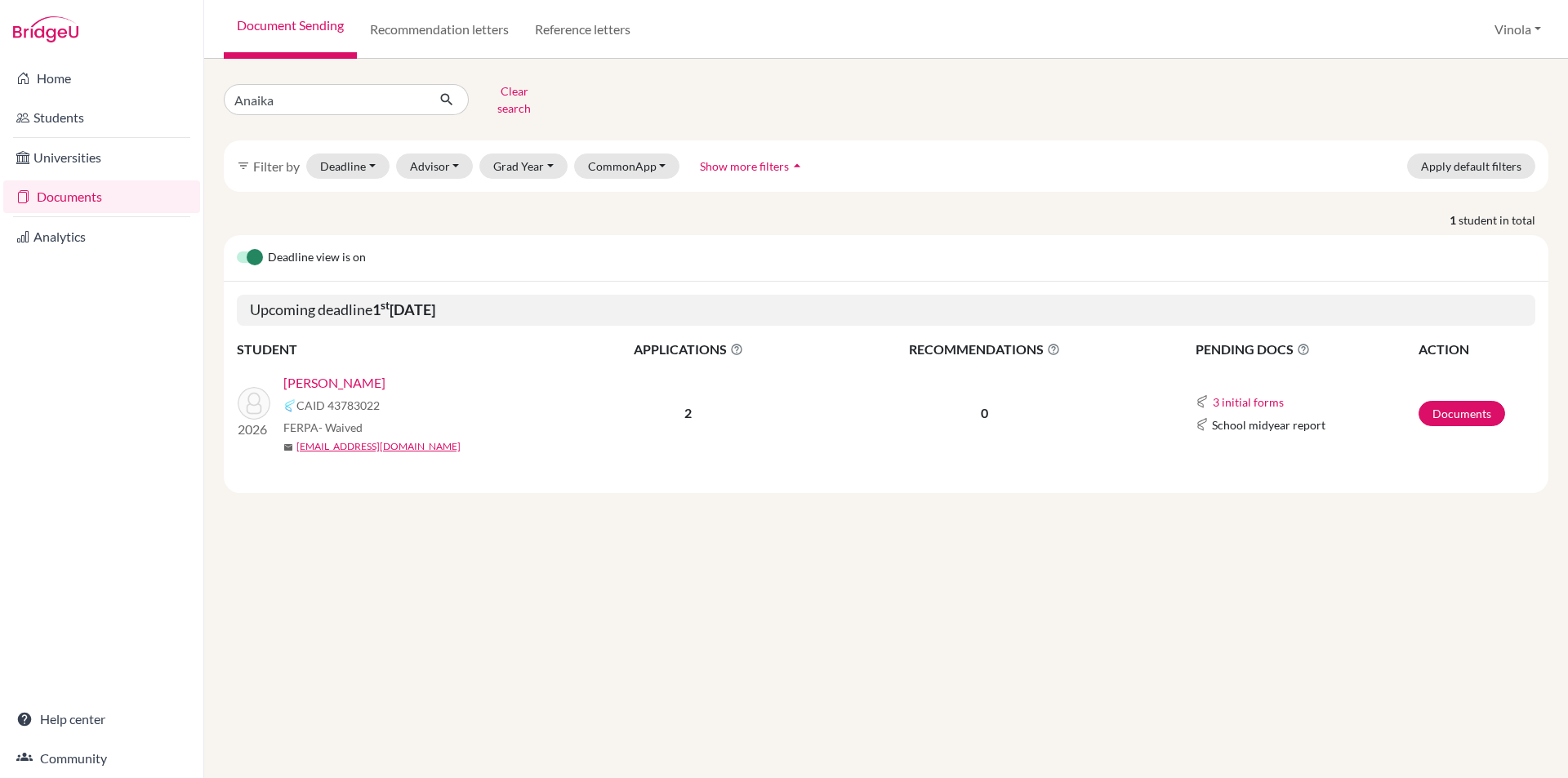
click at [324, 404] on div "Prasanna, Anaika CAID 43783022 FERPA - Waived mail anaikaprasanna.stu@npsintern…" at bounding box center [429, 414] width 292 height 81
click at [343, 374] on link "[PERSON_NAME]" at bounding box center [334, 383] width 102 height 20
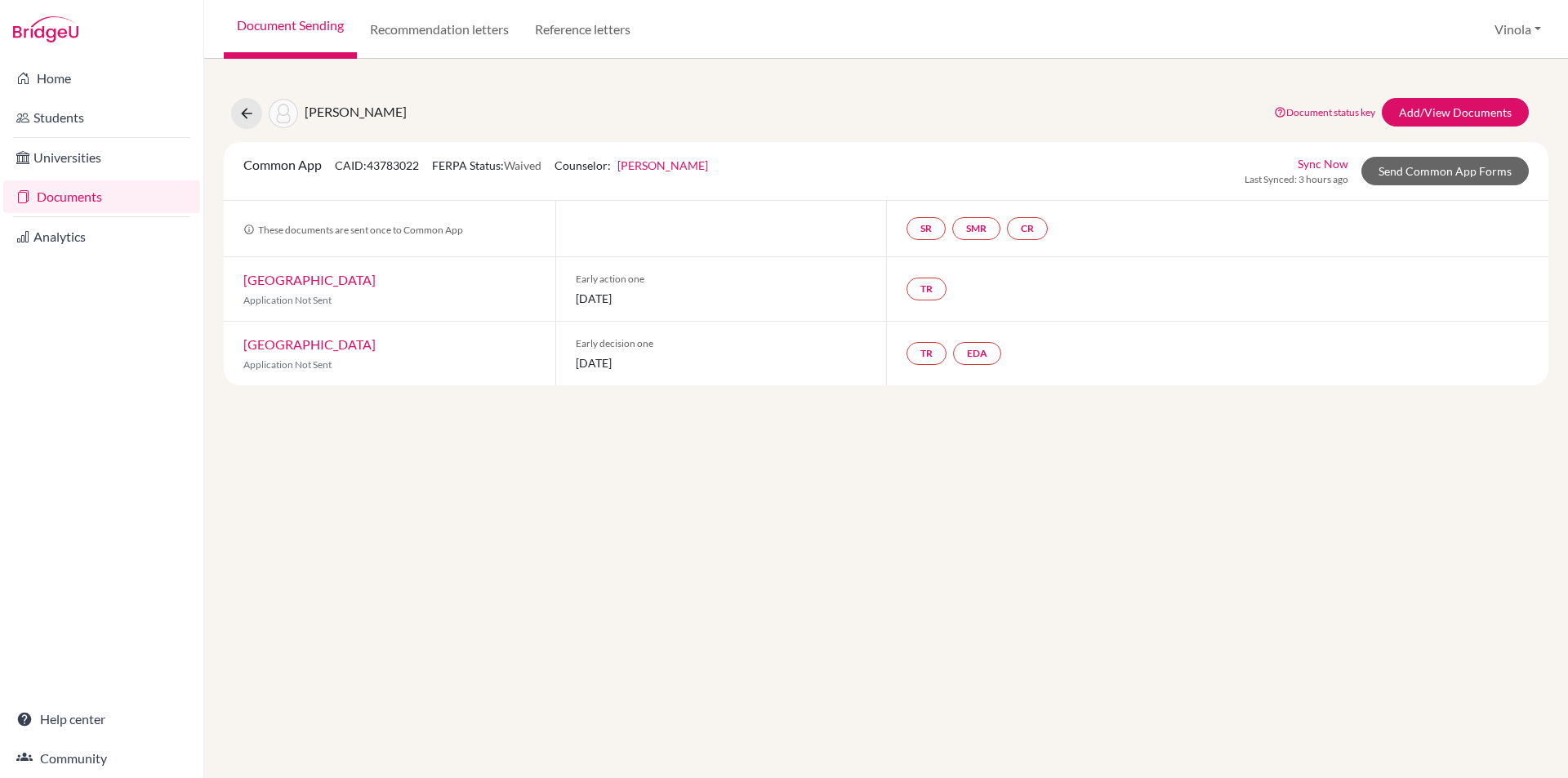
click at [675, 161] on link "Vinola Williams" at bounding box center [662, 165] width 91 height 14
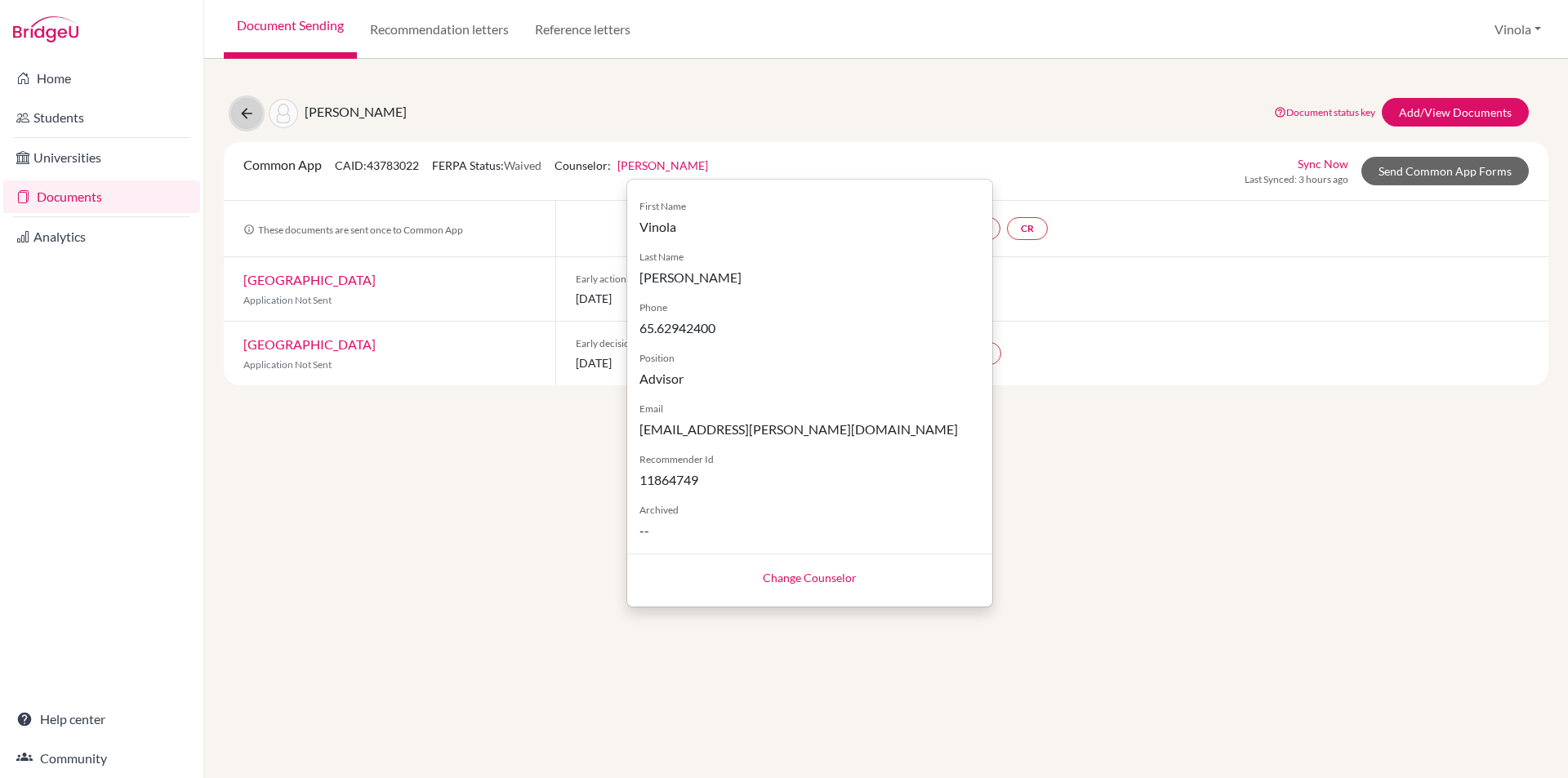
click at [242, 122] on button at bounding box center [246, 113] width 31 height 31
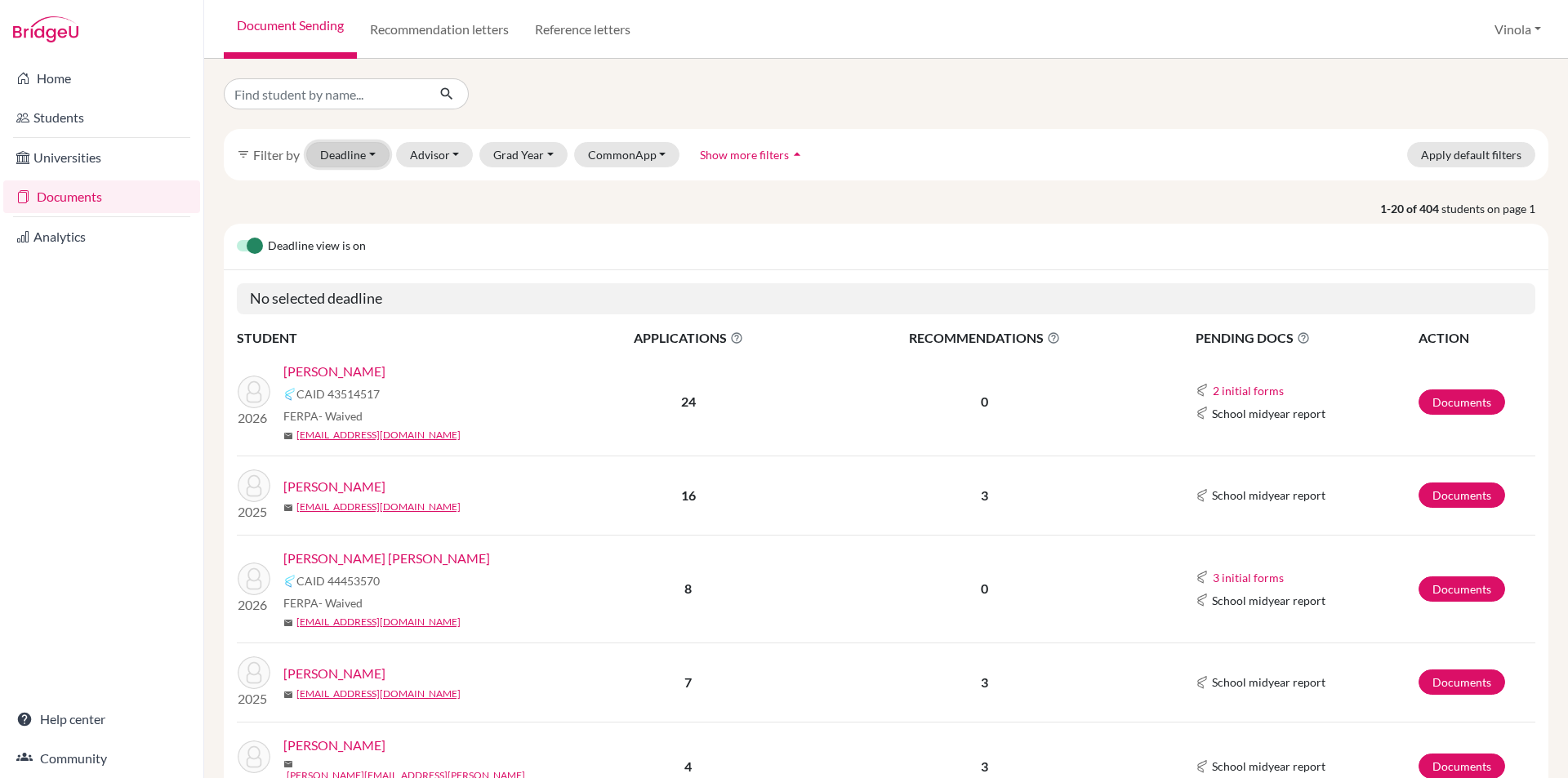
click at [365, 160] on button "Deadline - Select a date range Or double click for a single date selection [DAT…" at bounding box center [347, 154] width 84 height 25
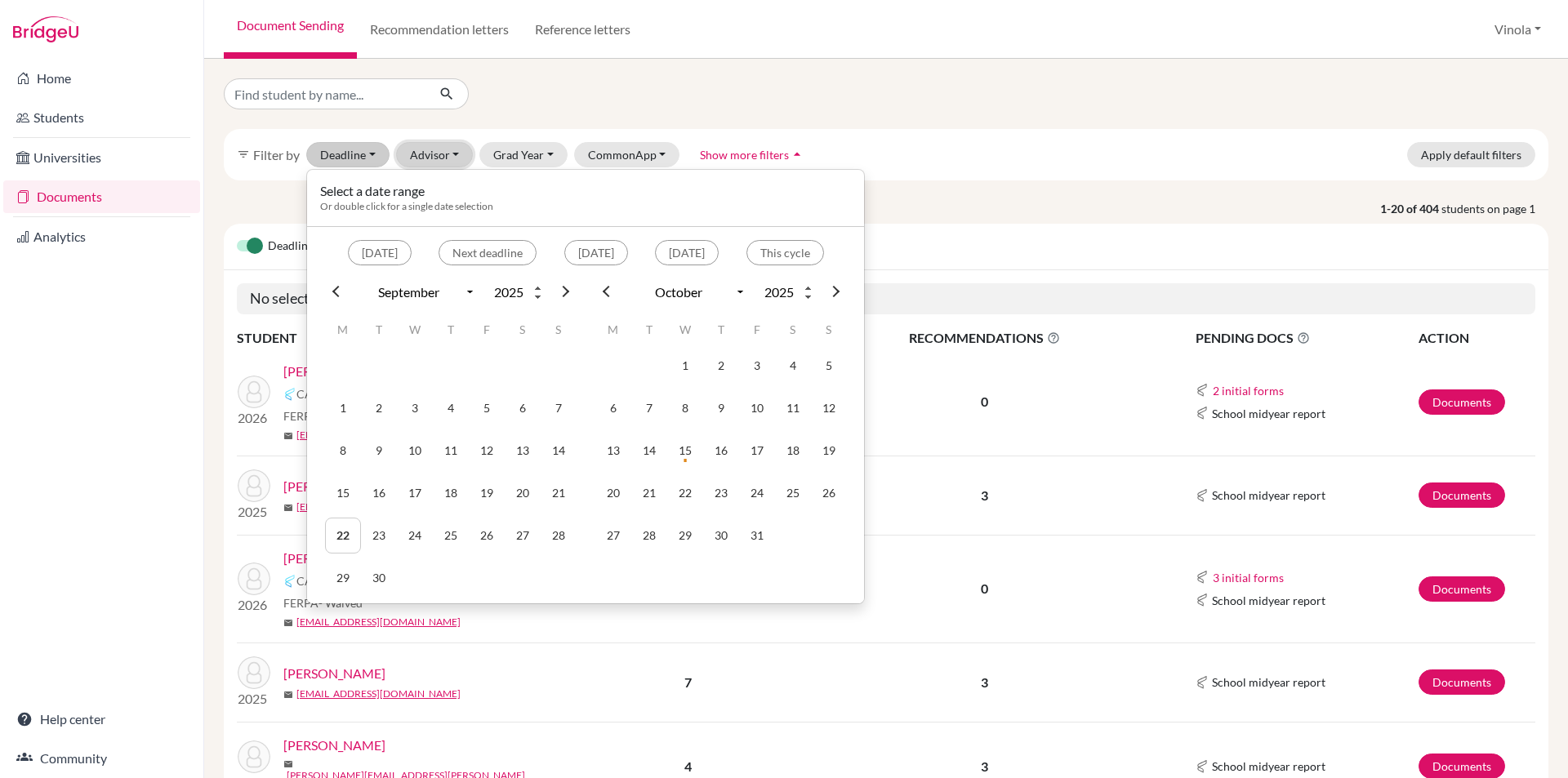
click at [461, 157] on button "Advisor" at bounding box center [434, 154] width 78 height 25
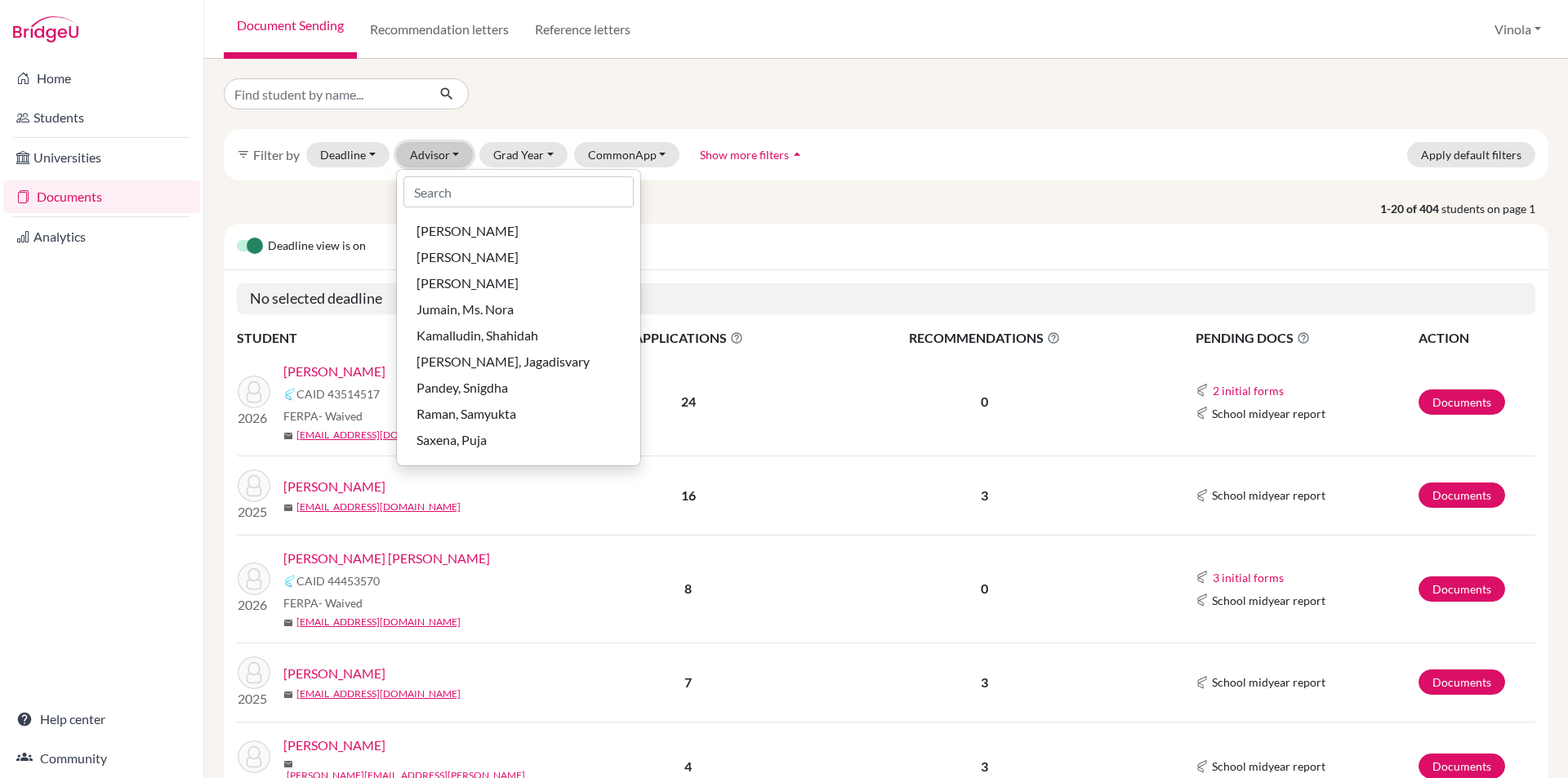
scroll to position [109, 0]
click at [521, 160] on button "Grad Year" at bounding box center [524, 154] width 88 height 25
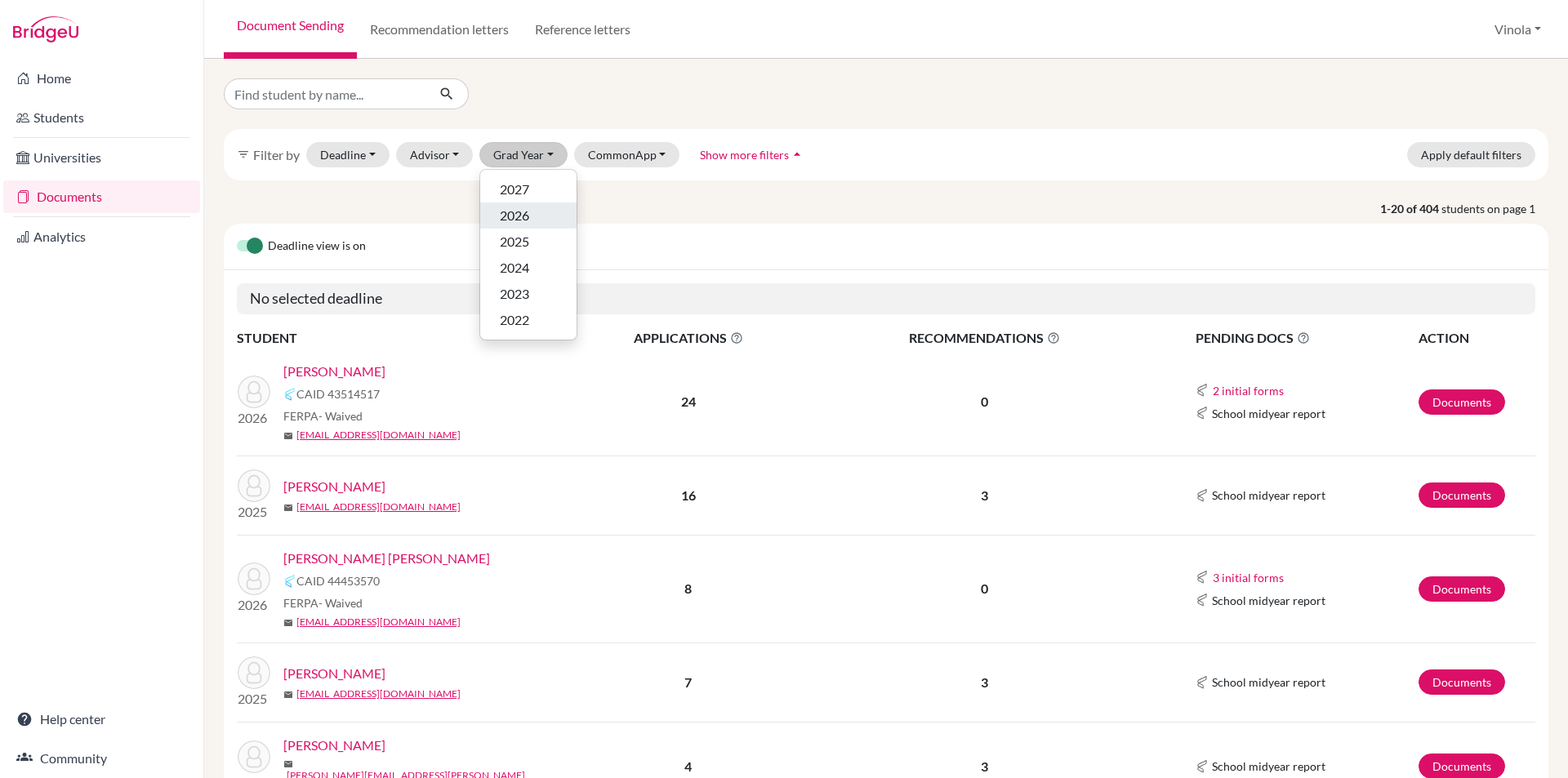
click at [516, 215] on span "2026" at bounding box center [514, 215] width 29 height 20
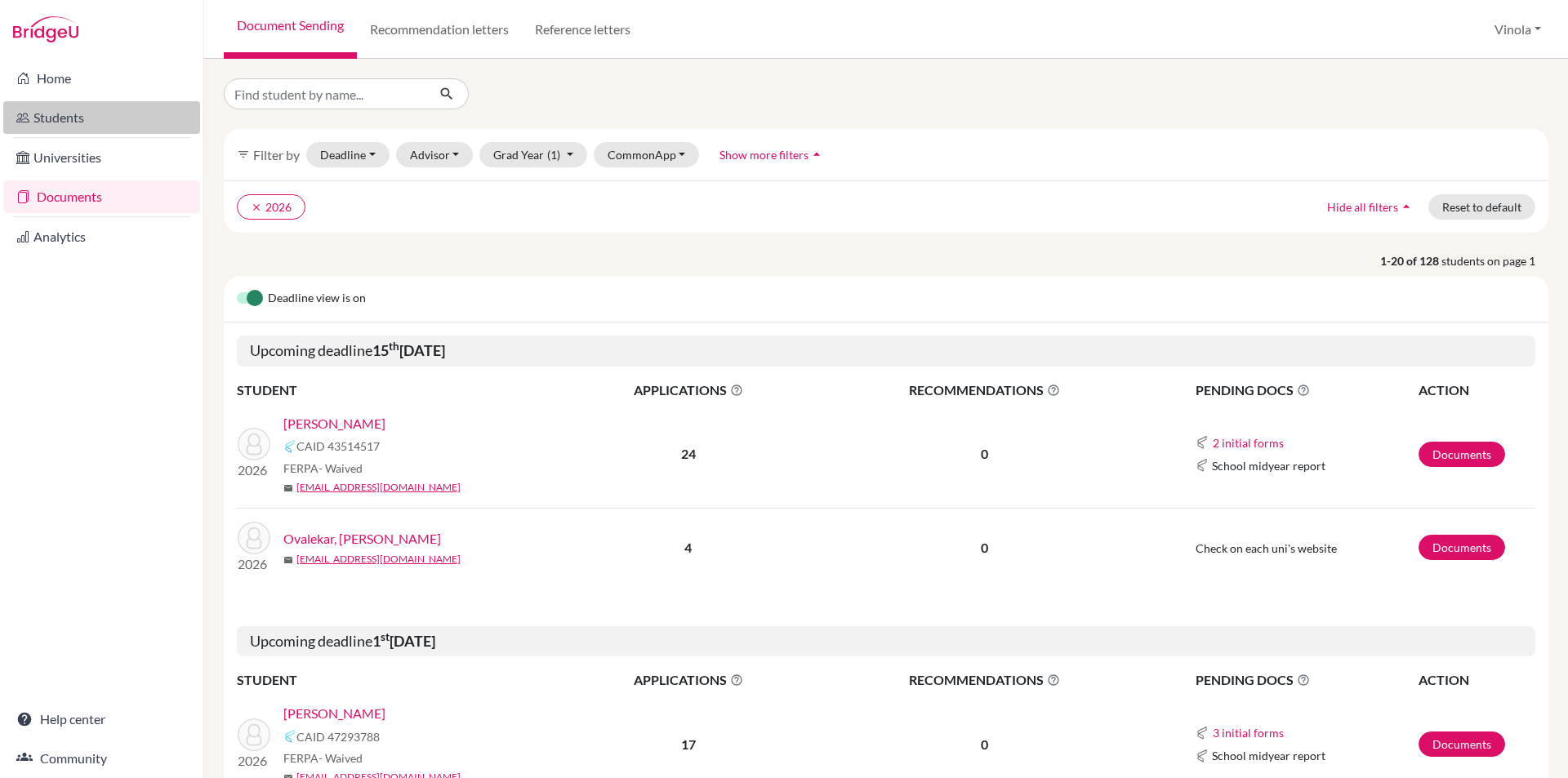
click at [60, 117] on link "Students" at bounding box center [101, 117] width 197 height 33
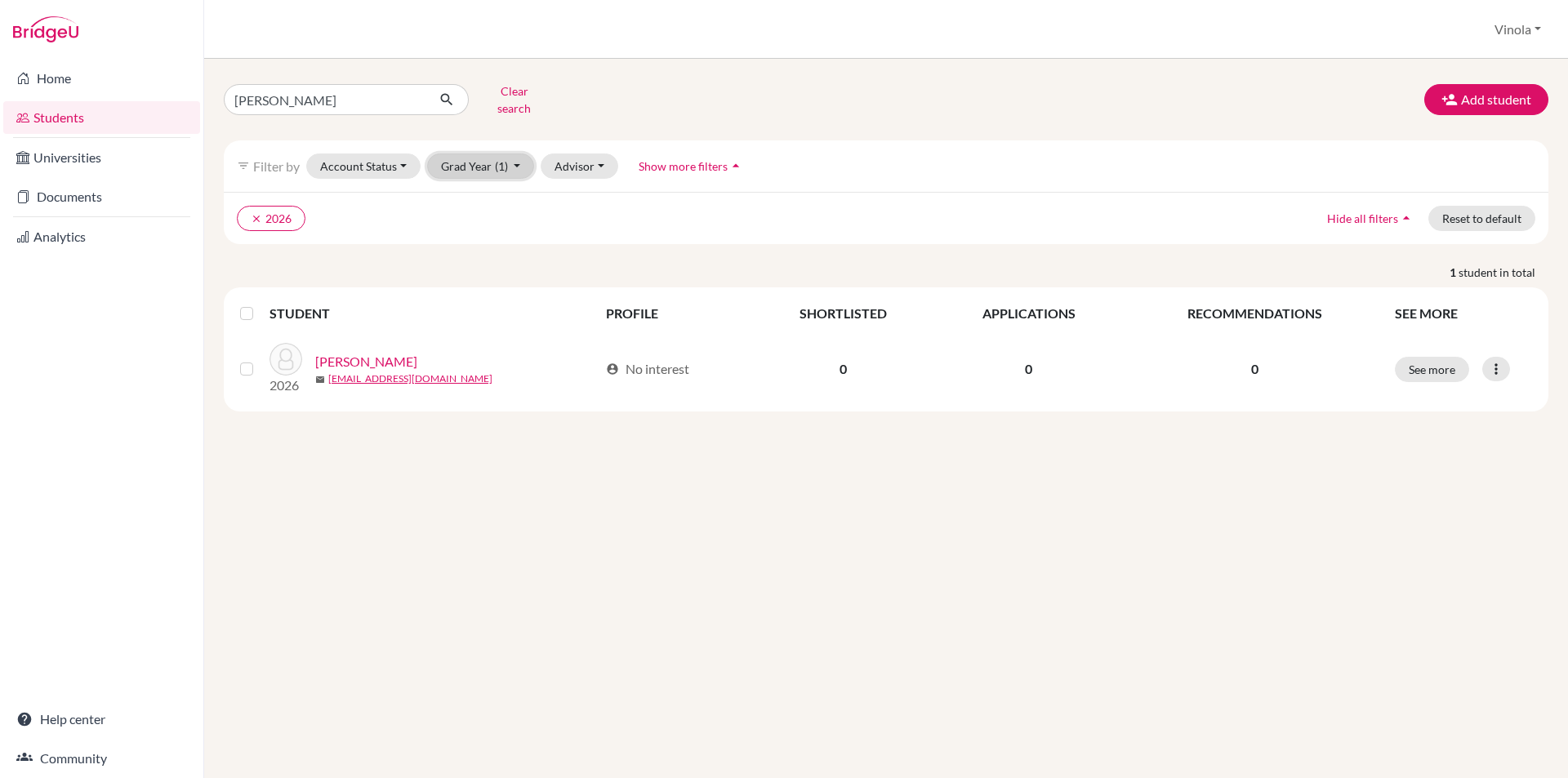
click at [497, 161] on button "Grad Year (1)" at bounding box center [480, 166] width 108 height 25
click at [571, 154] on button "Advisor" at bounding box center [579, 166] width 78 height 25
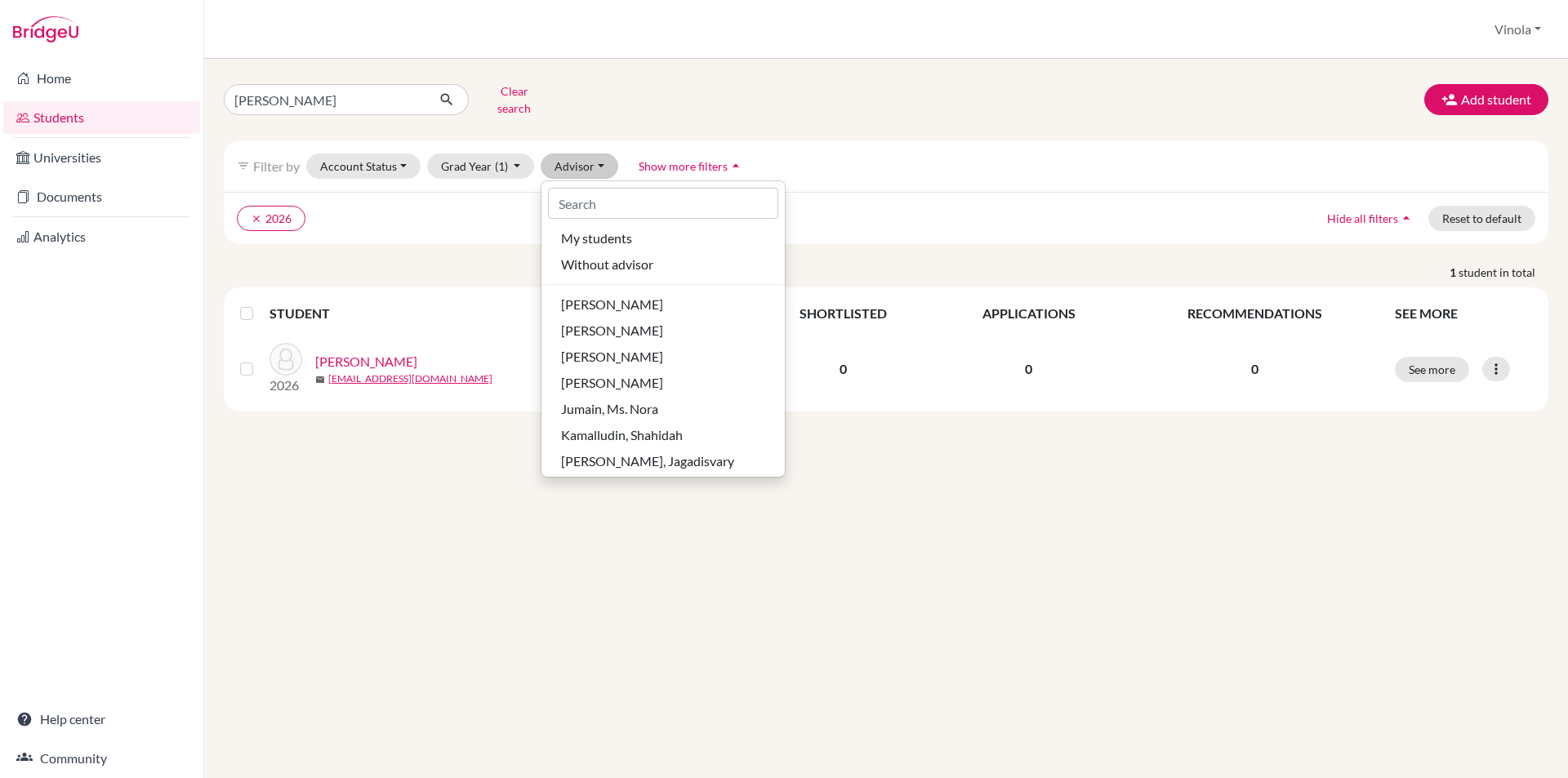
click at [940, 128] on div "snigdha Clear search Add student filter_list Filter by Account Status Active ac…" at bounding box center [885, 245] width 1324 height 333
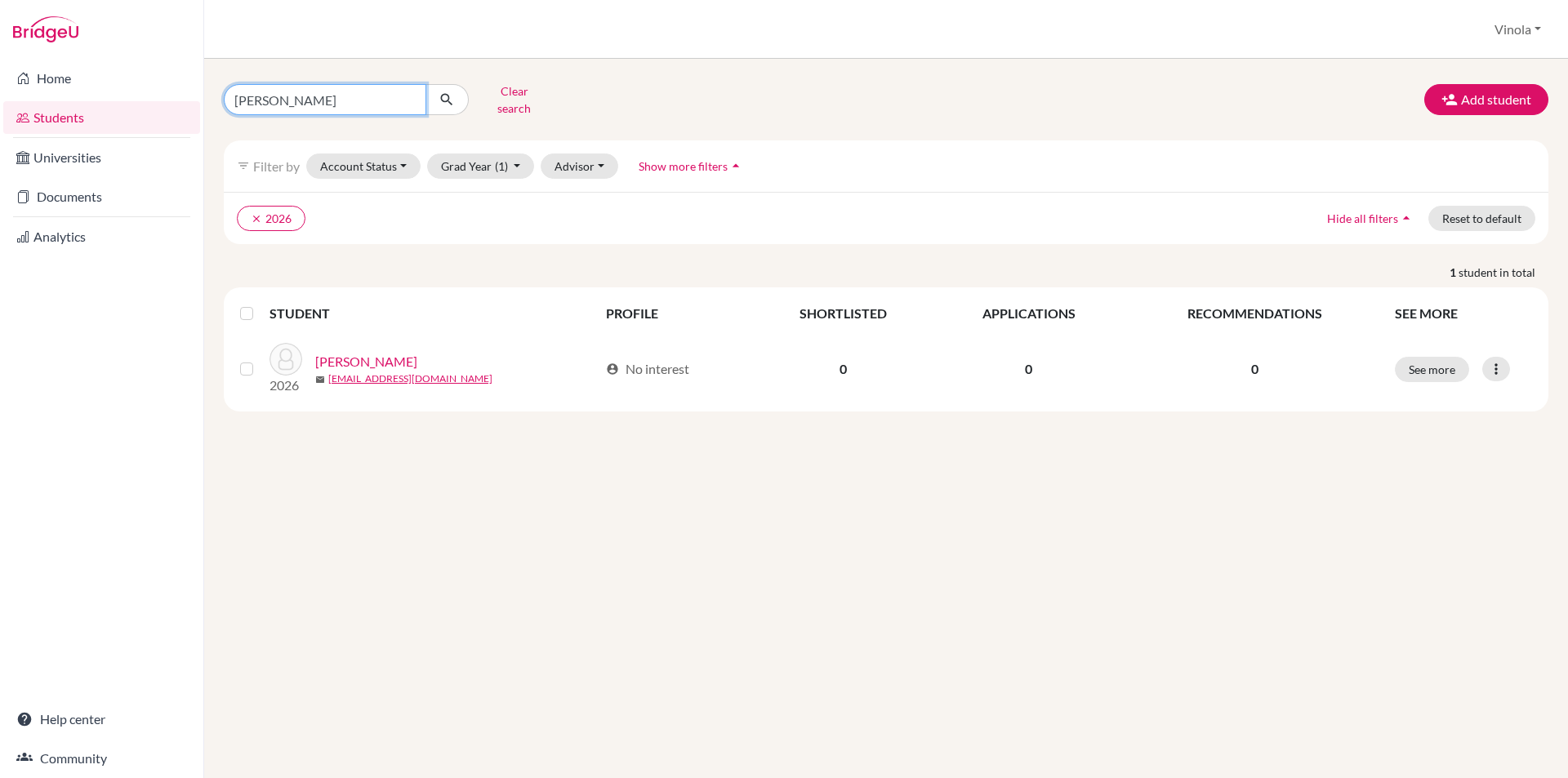
click at [404, 97] on input "snigdha" at bounding box center [325, 99] width 203 height 31
click at [462, 208] on ul "clear 2026" at bounding box center [723, 218] width 974 height 25
click at [596, 154] on button "Advisor" at bounding box center [579, 166] width 78 height 25
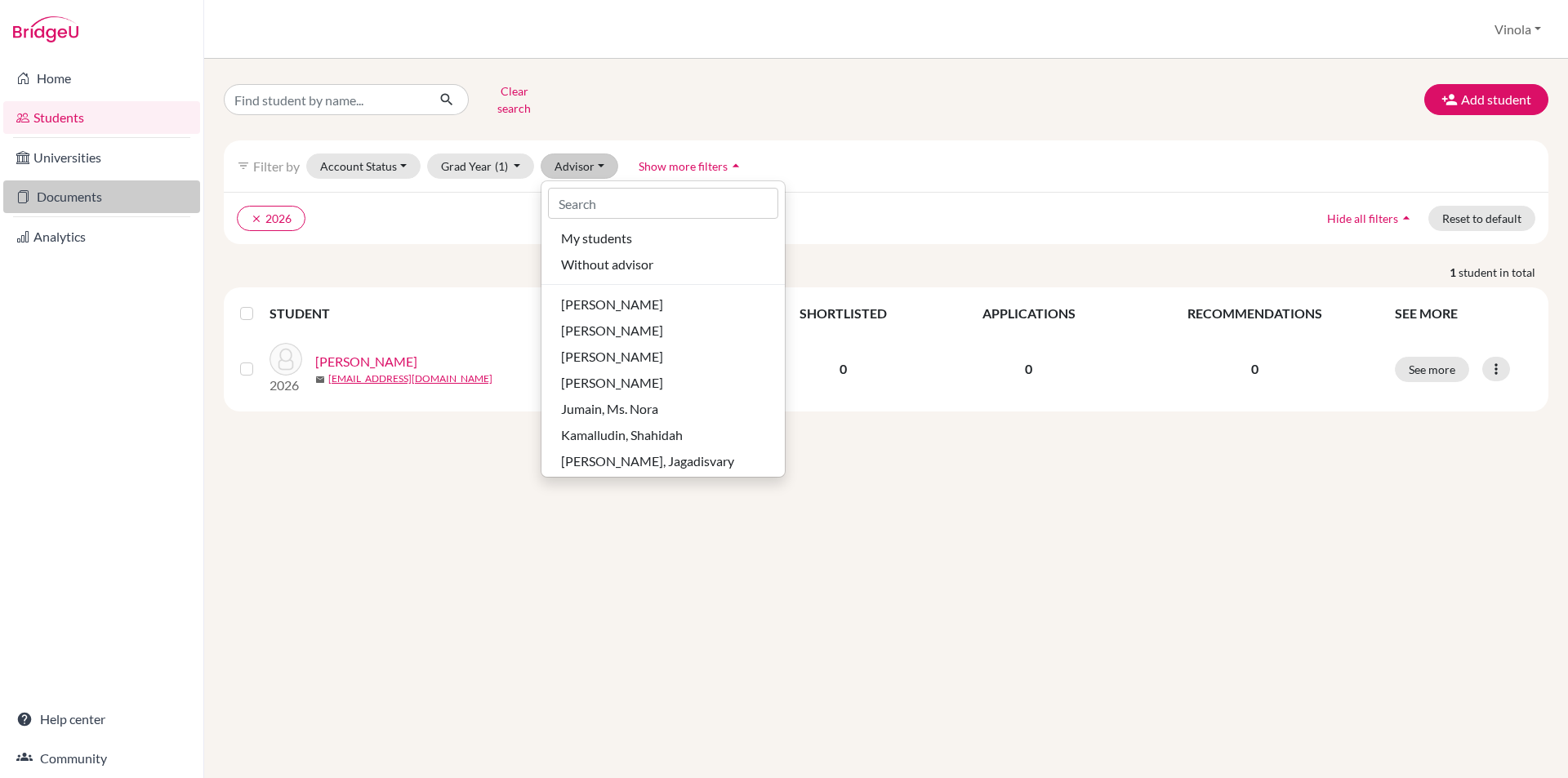
click at [119, 206] on link "Documents" at bounding box center [101, 196] width 197 height 33
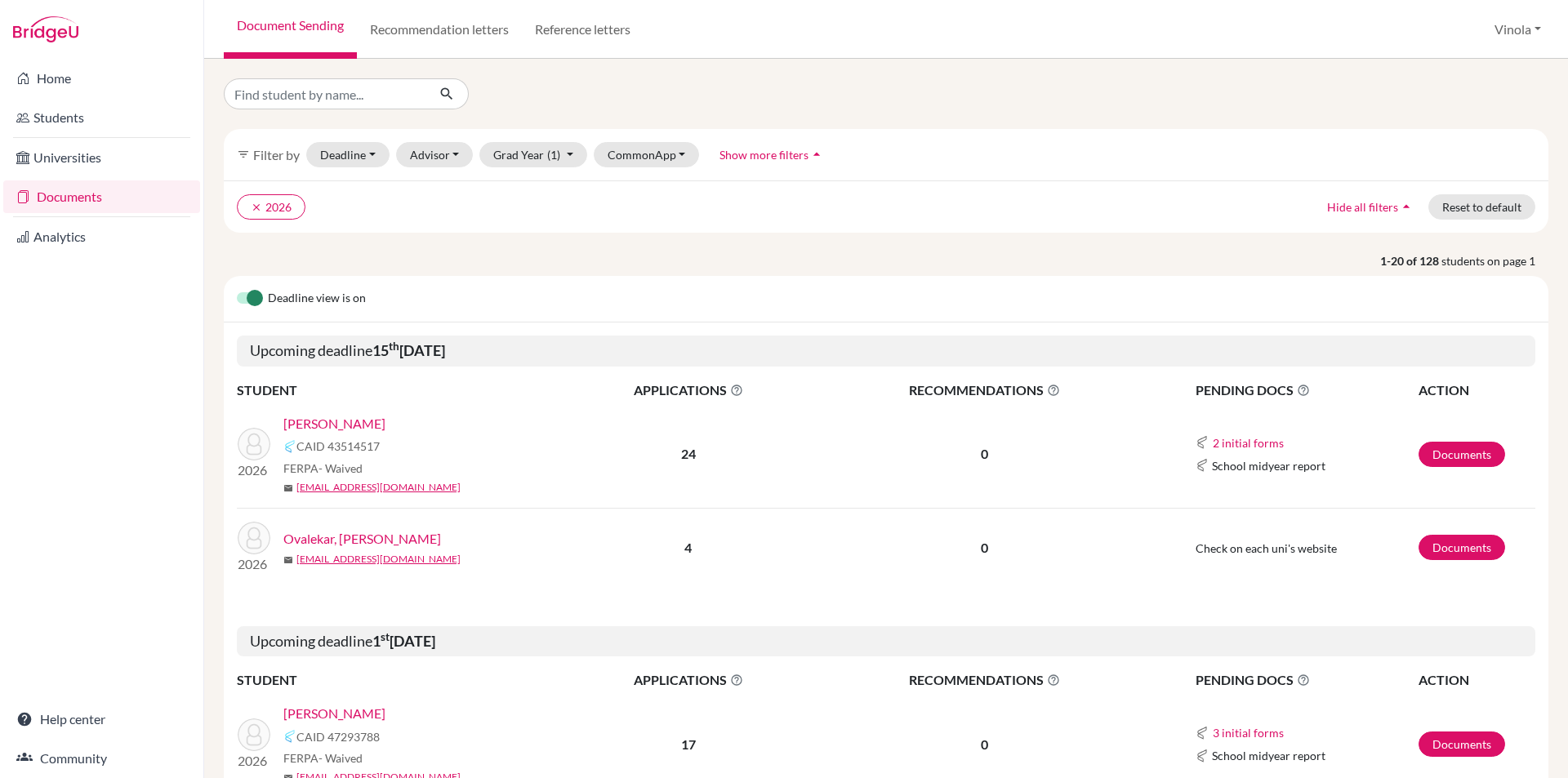
click at [79, 197] on link "Documents" at bounding box center [101, 196] width 197 height 33
click at [303, 101] on input "Find student by name..." at bounding box center [325, 94] width 203 height 31
type input "[PERSON_NAME]"
click at [452, 95] on icon "submit" at bounding box center [446, 93] width 16 height 16
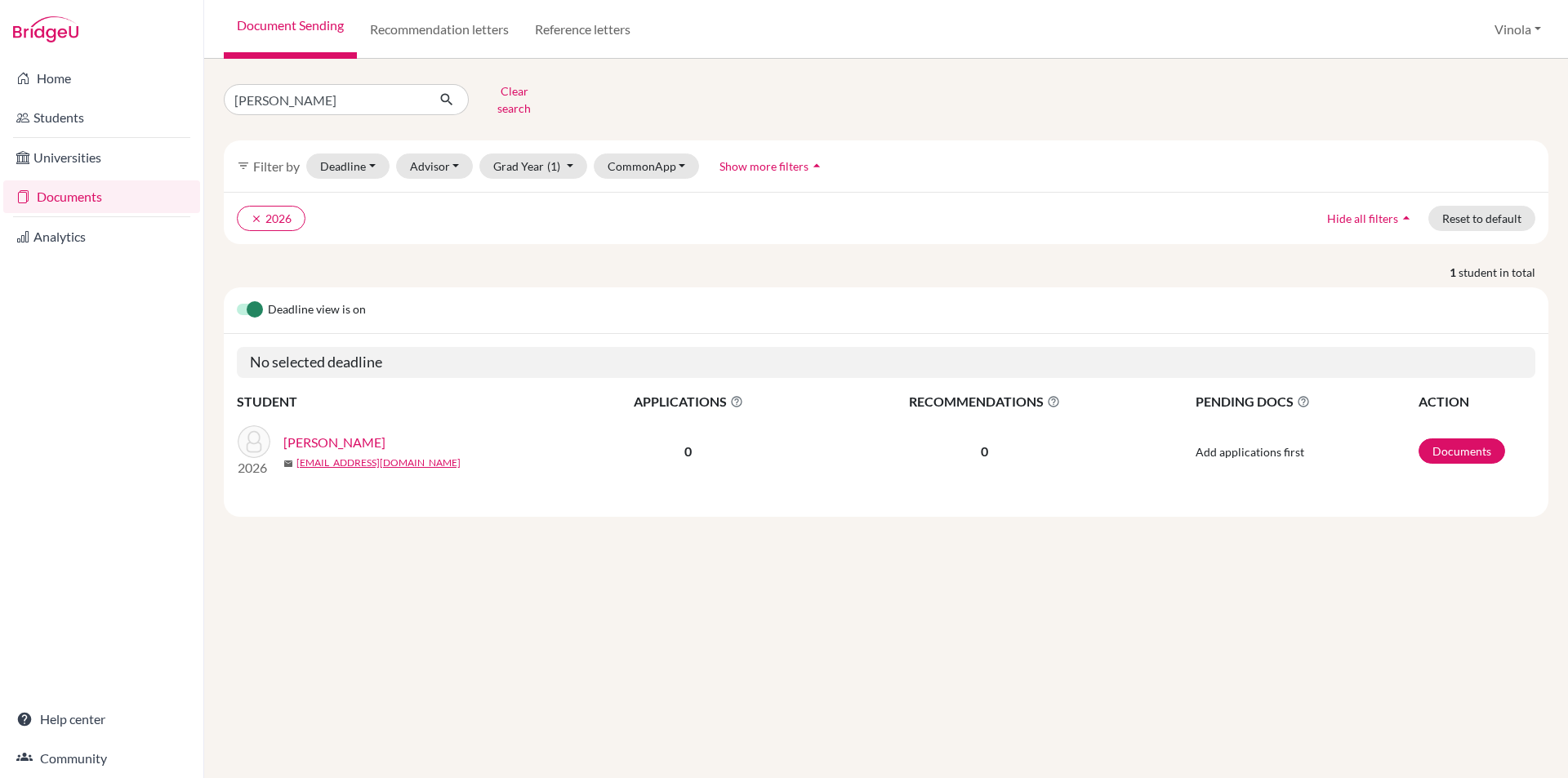
click at [347, 434] on link "[PERSON_NAME]" at bounding box center [334, 442] width 102 height 20
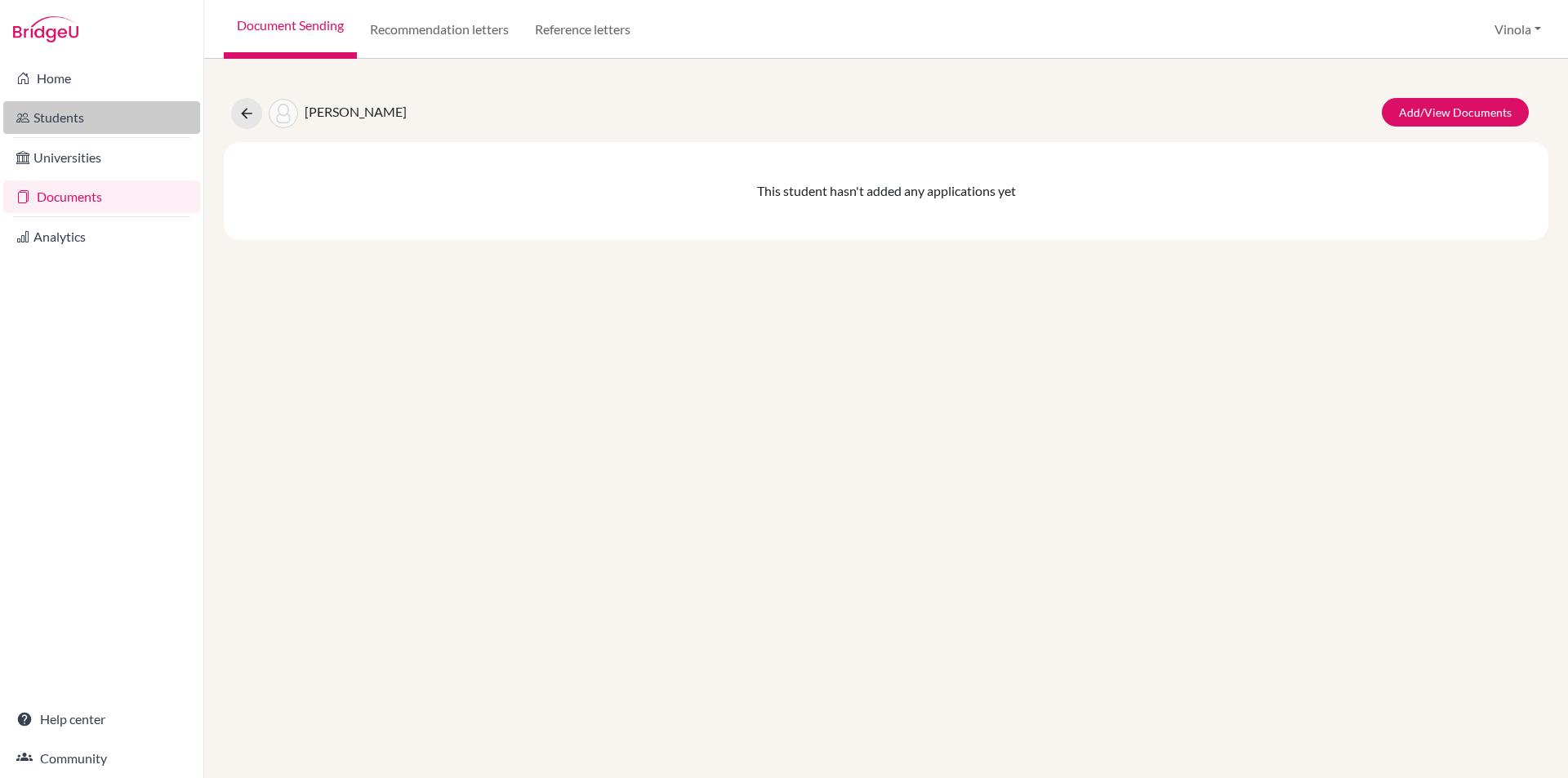
click at [55, 116] on link "Students" at bounding box center [101, 117] width 197 height 33
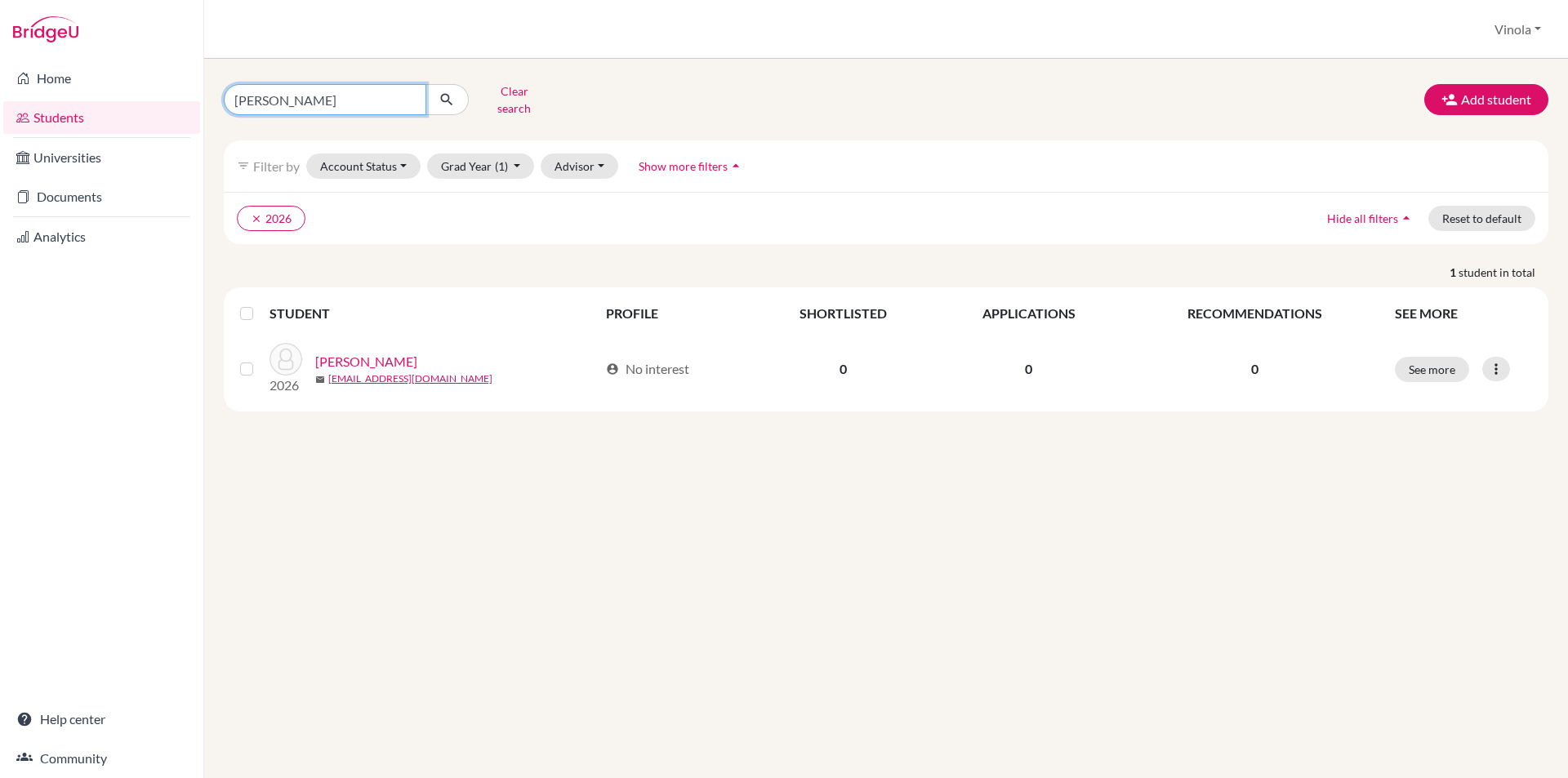
click at [407, 96] on input "snigdha" at bounding box center [325, 99] width 203 height 31
click at [293, 94] on input "Find student by name..." at bounding box center [325, 99] width 203 height 31
type input "yuvana"
click button "submit" at bounding box center [447, 99] width 43 height 31
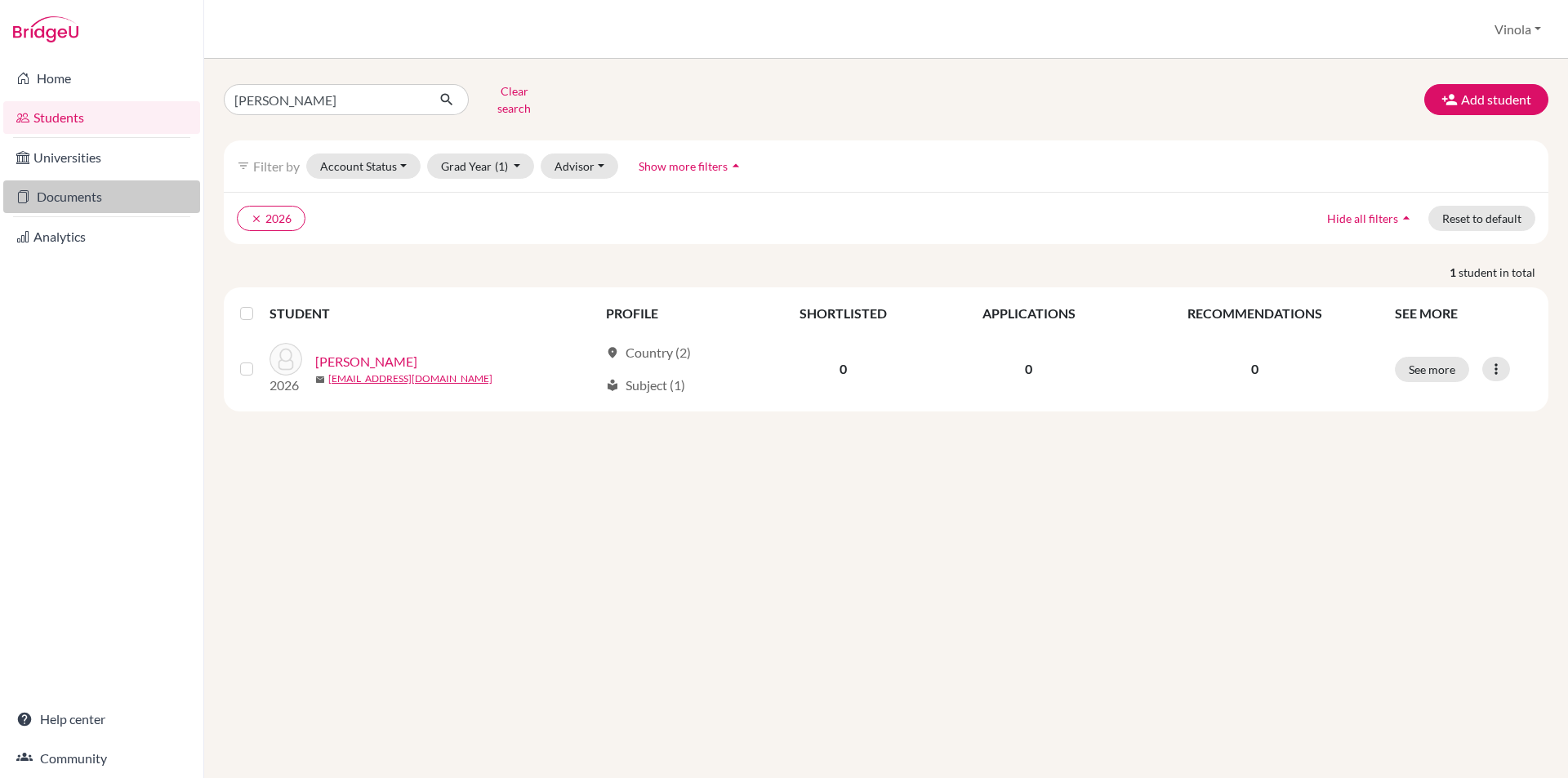
click at [99, 199] on link "Documents" at bounding box center [101, 196] width 197 height 33
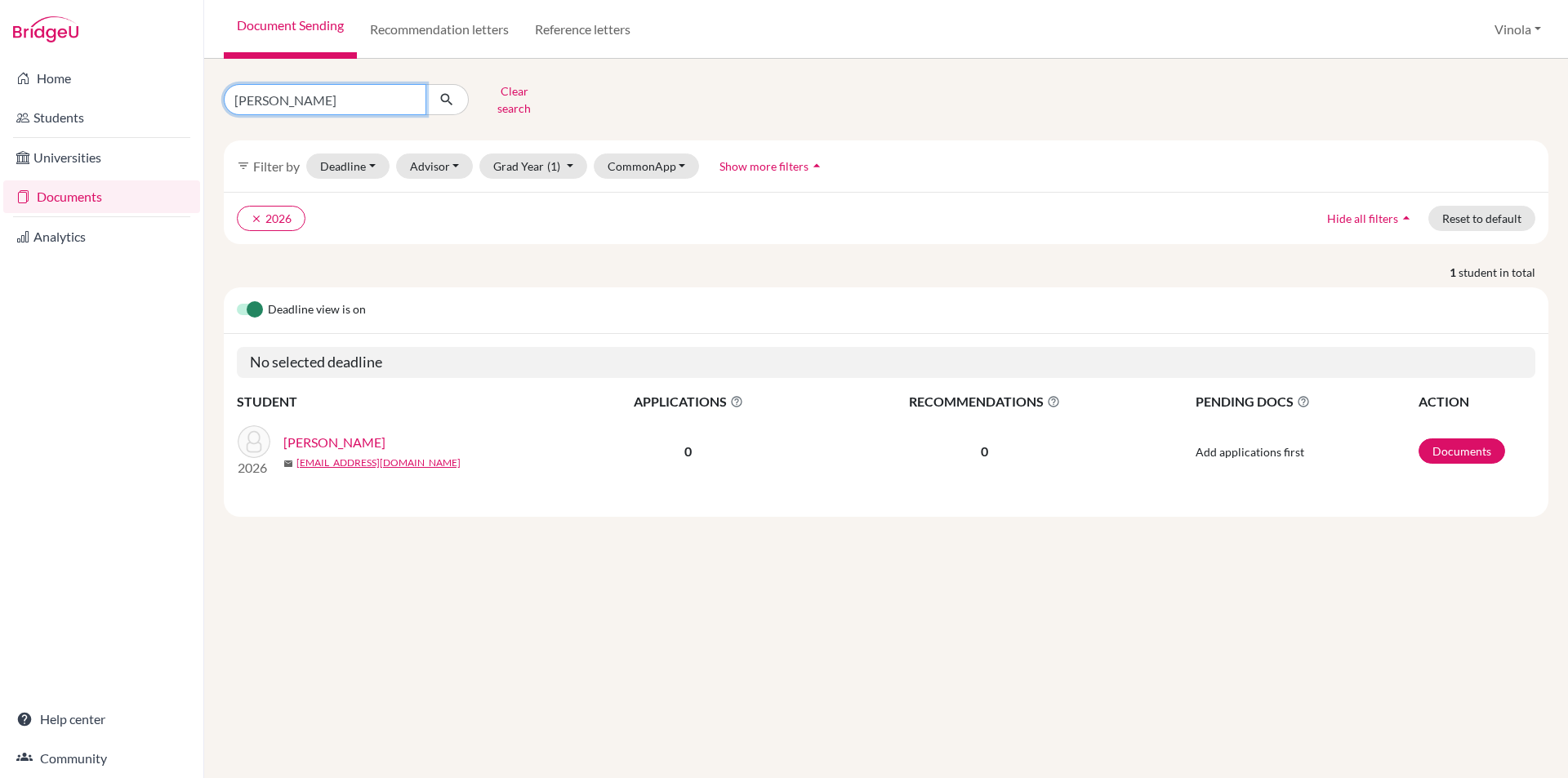
click at [405, 92] on input "[PERSON_NAME]" at bounding box center [325, 99] width 203 height 31
type input "[PERSON_NAME]"
click at [449, 93] on icon "submit" at bounding box center [446, 99] width 16 height 16
click at [368, 433] on link "[PERSON_NAME]" at bounding box center [334, 442] width 102 height 20
click at [408, 95] on input "[PERSON_NAME]" at bounding box center [325, 99] width 203 height 31
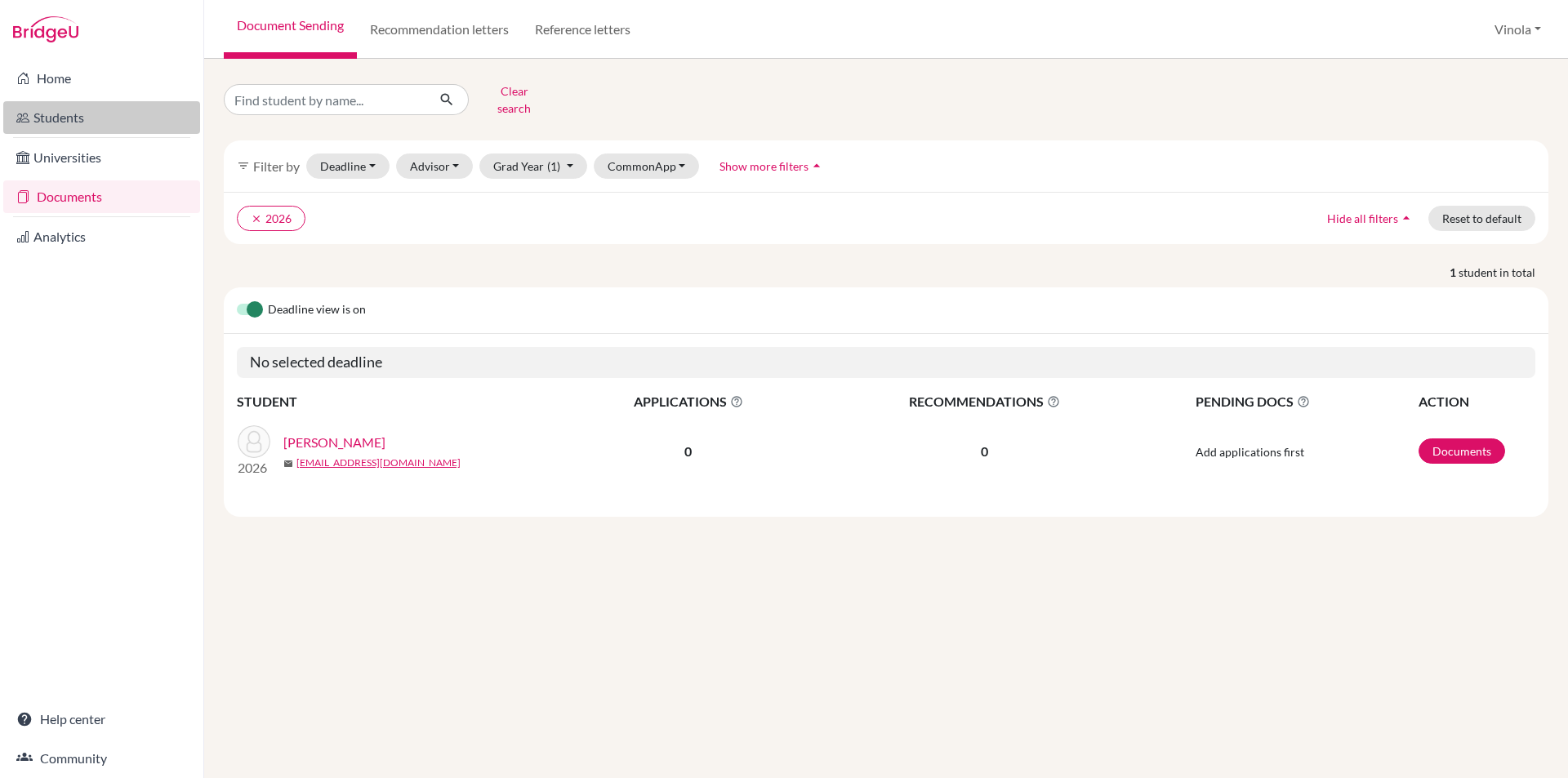
click at [85, 115] on link "Students" at bounding box center [101, 117] width 197 height 33
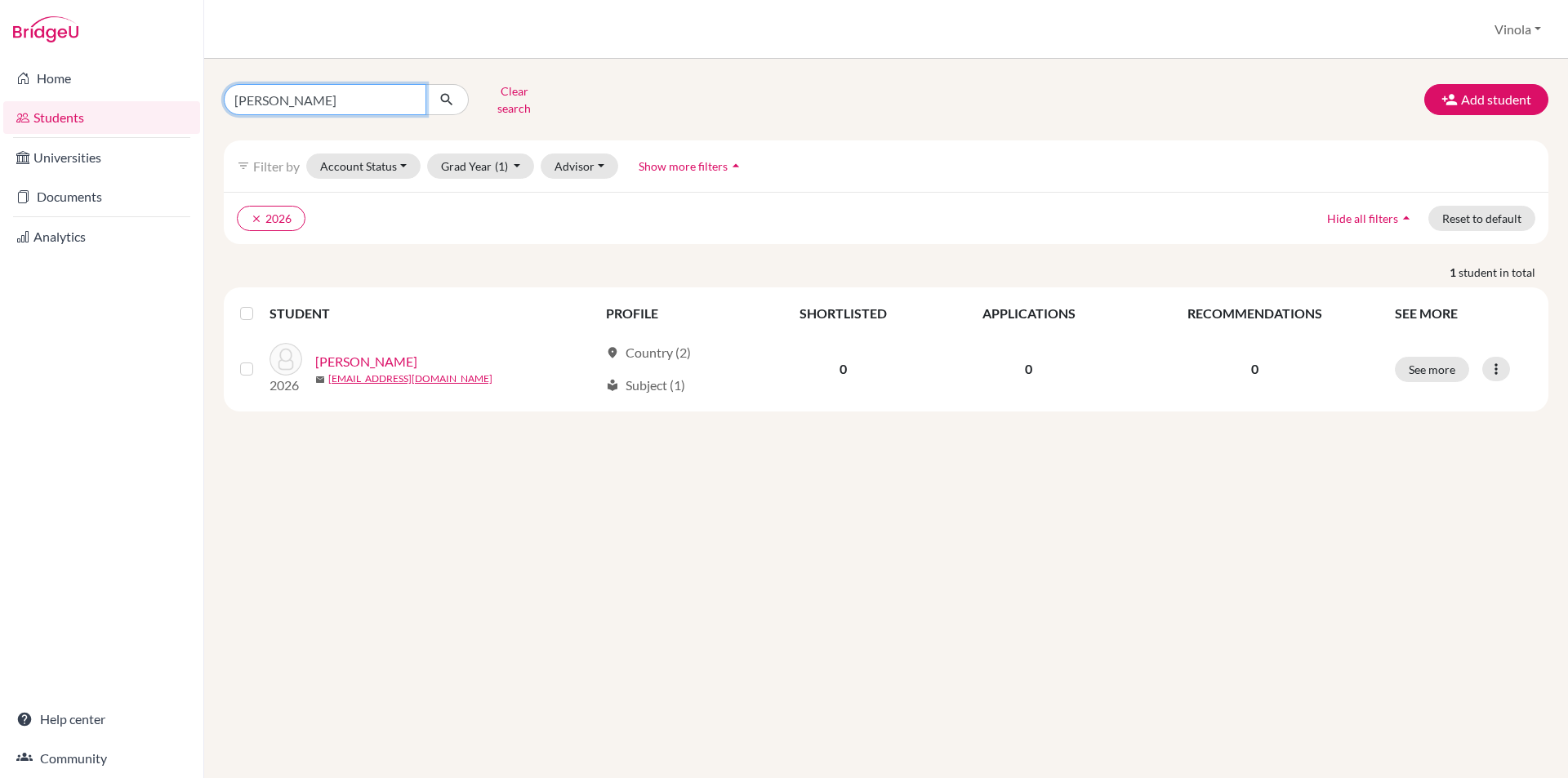
click at [405, 88] on input "[PERSON_NAME]" at bounding box center [325, 99] width 203 height 31
click at [406, 104] on input "[PERSON_NAME]" at bounding box center [325, 99] width 203 height 31
click at [407, 98] on input "[PERSON_NAME]" at bounding box center [325, 99] width 203 height 31
click at [304, 92] on input "Find student by name..." at bounding box center [325, 99] width 203 height 31
type input "shloka"
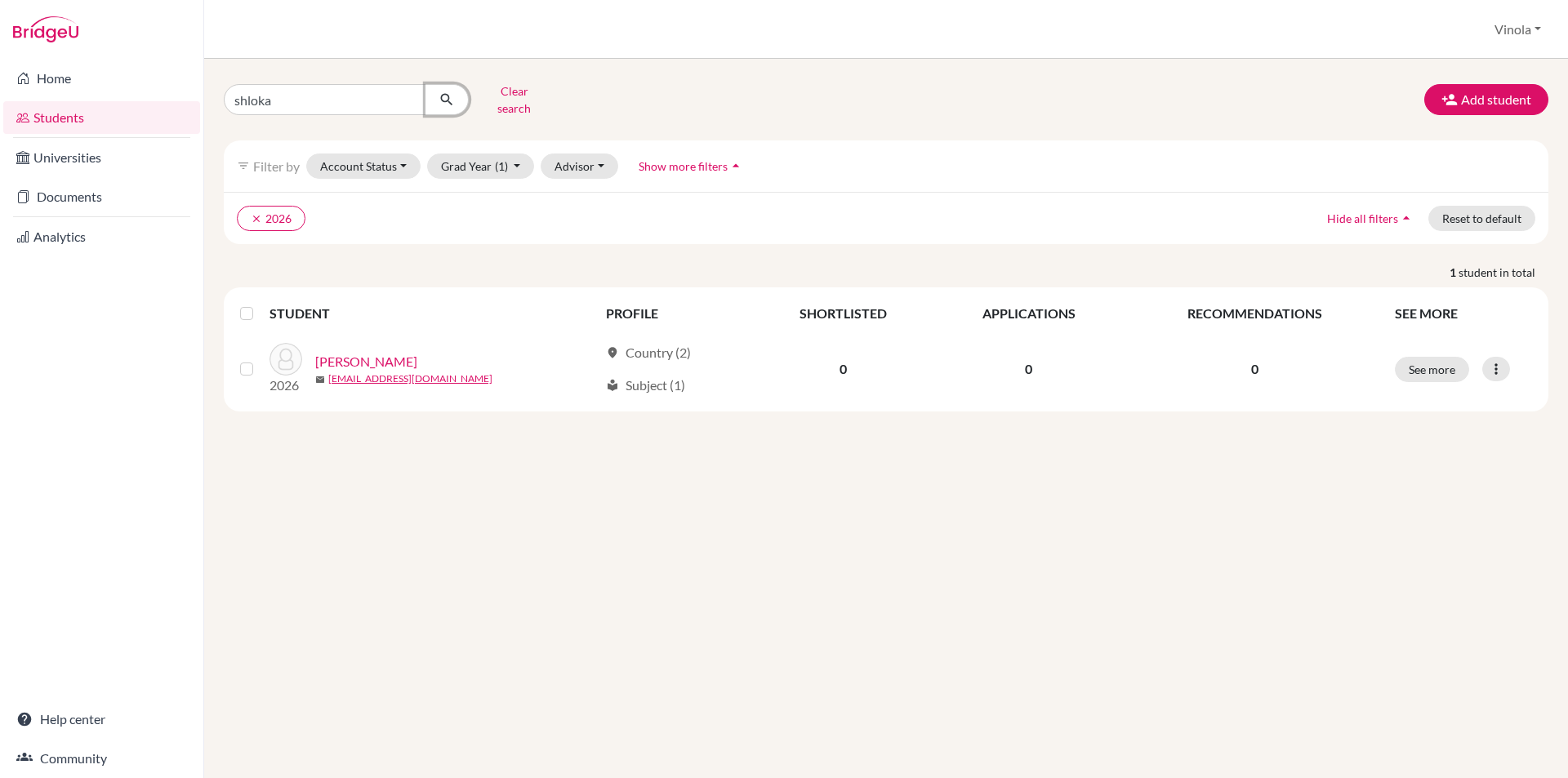
click at [443, 98] on icon "submit" at bounding box center [446, 99] width 16 height 16
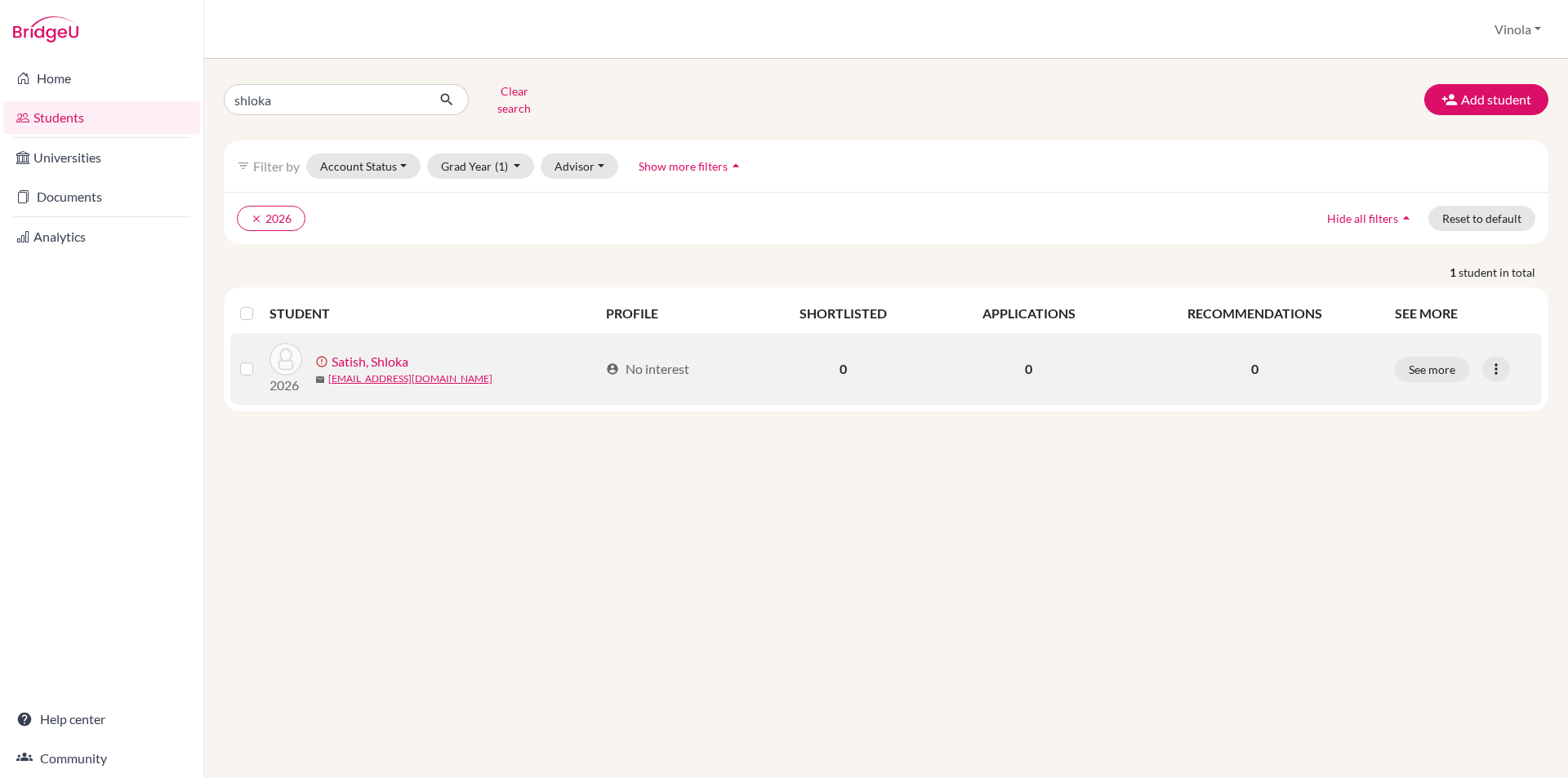
click at [370, 352] on link "Satish, Shloka" at bounding box center [370, 361] width 77 height 20
click at [1497, 361] on icon at bounding box center [1495, 369] width 16 height 16
click at [1418, 393] on button "Edit student" at bounding box center [1434, 404] width 147 height 26
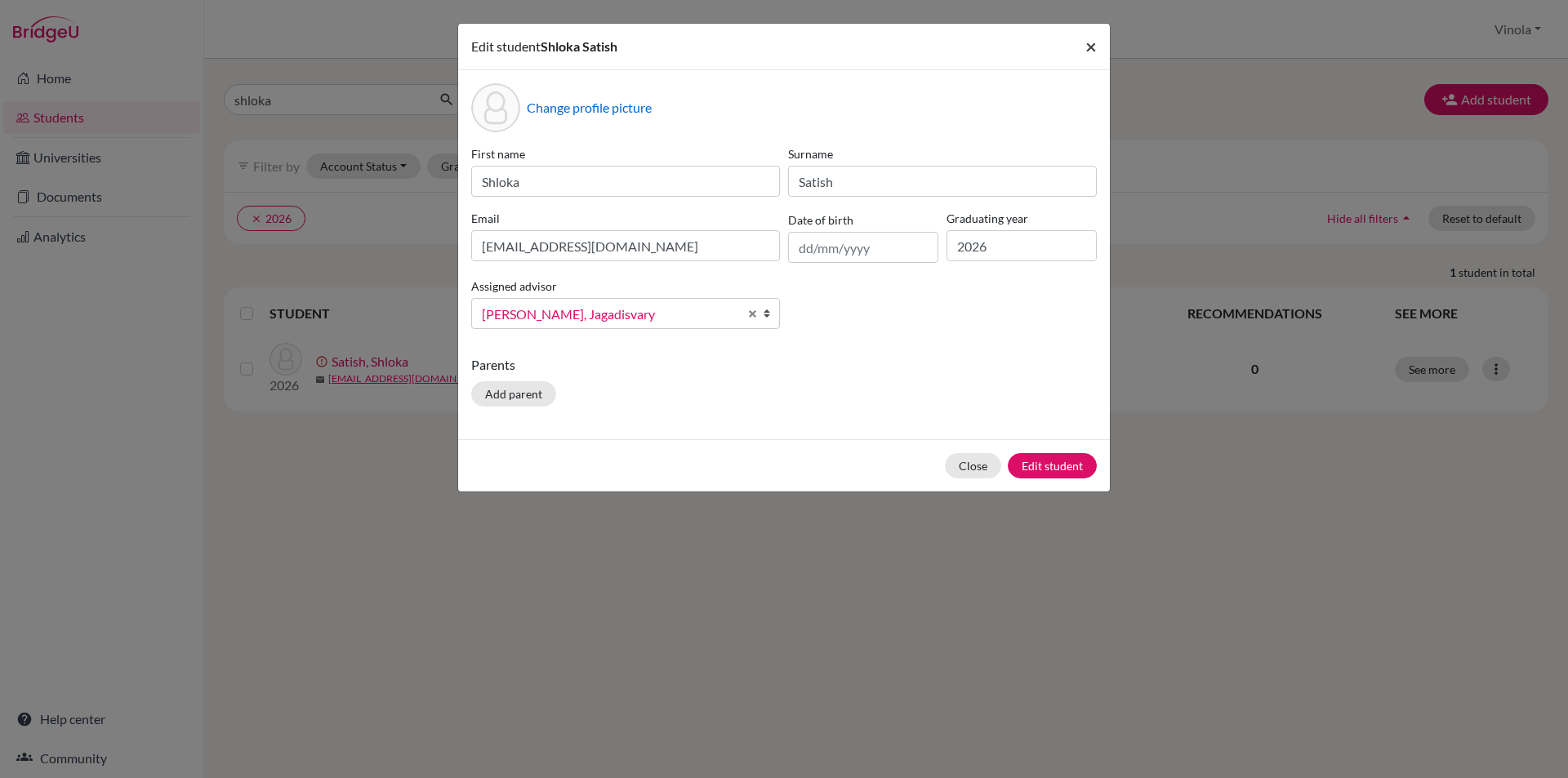
click at [1087, 51] on span "×" at bounding box center [1090, 46] width 11 height 23
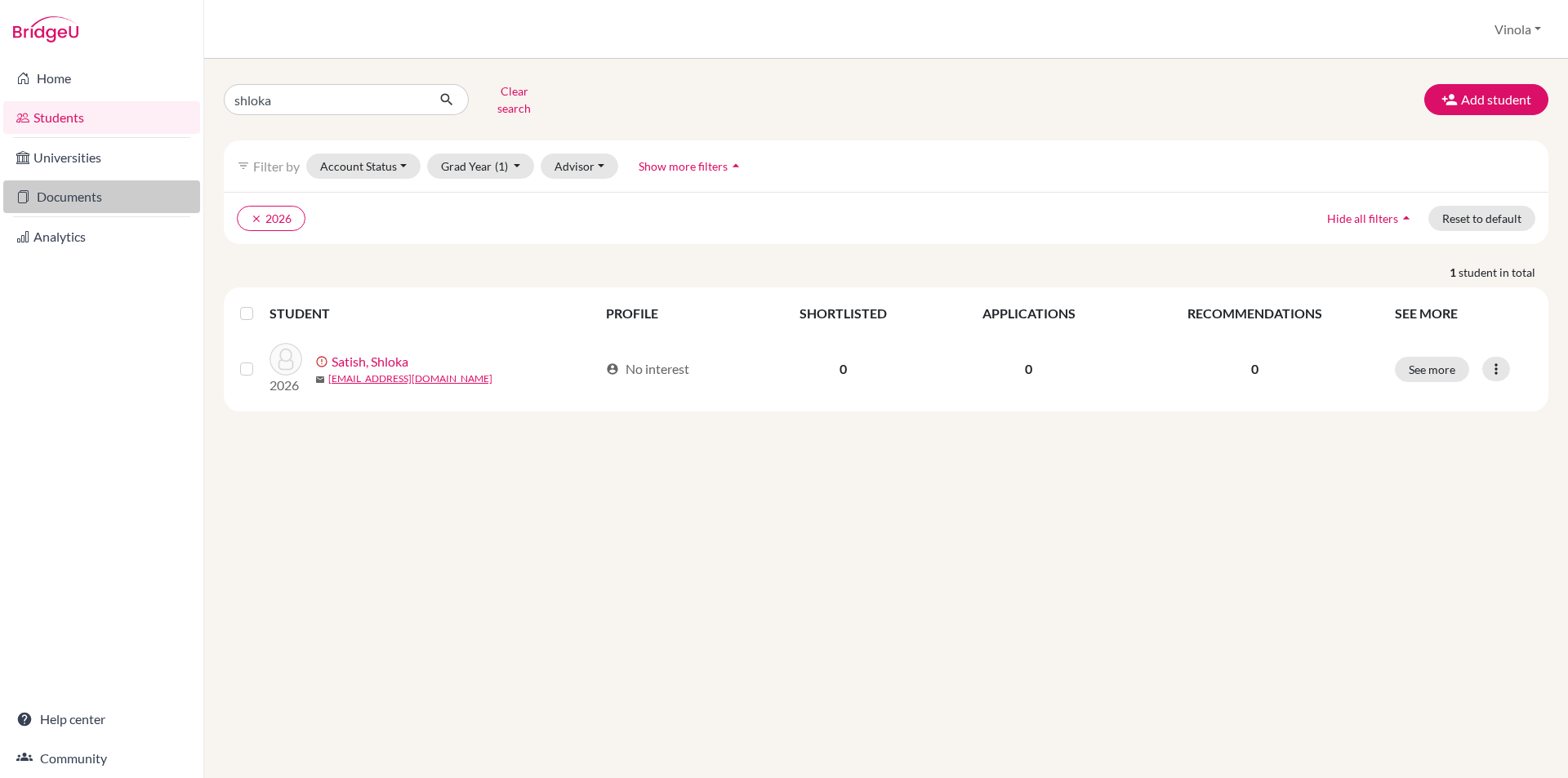
click at [98, 199] on link "Documents" at bounding box center [101, 196] width 197 height 33
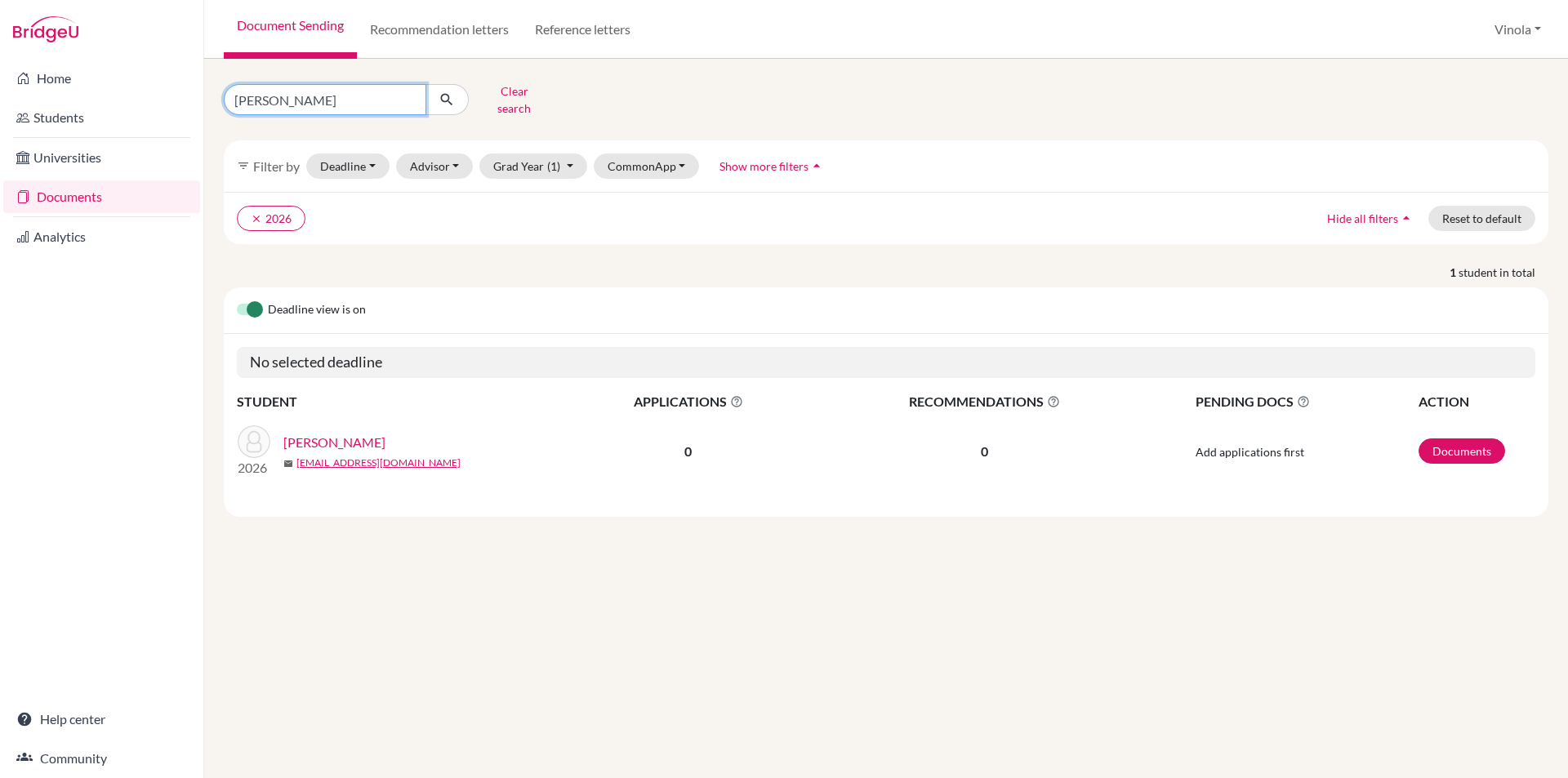
click at [411, 93] on input "[PERSON_NAME]" at bounding box center [325, 99] width 203 height 31
click at [316, 90] on input "Find student by name..." at bounding box center [325, 99] width 203 height 31
type input "a"
type input "A"
click at [296, 90] on input "Find student by name..." at bounding box center [325, 99] width 203 height 31
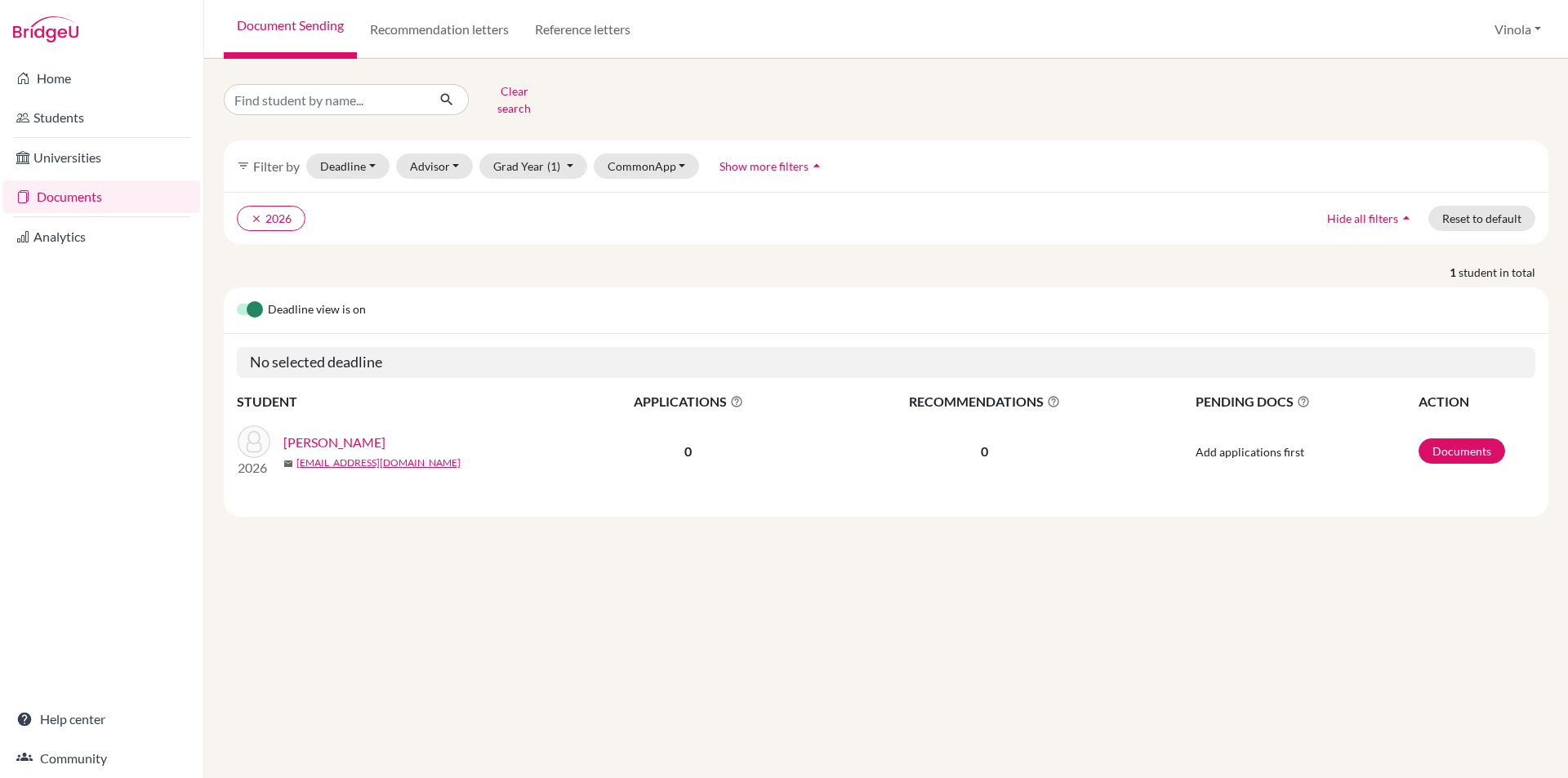
click at [46, 200] on link "Documents" at bounding box center [101, 196] width 197 height 33
click at [330, 99] on input "[PERSON_NAME]" at bounding box center [325, 99] width 203 height 31
type input "y"
type input "[PERSON_NAME]"
click button "submit" at bounding box center [447, 99] width 43 height 31
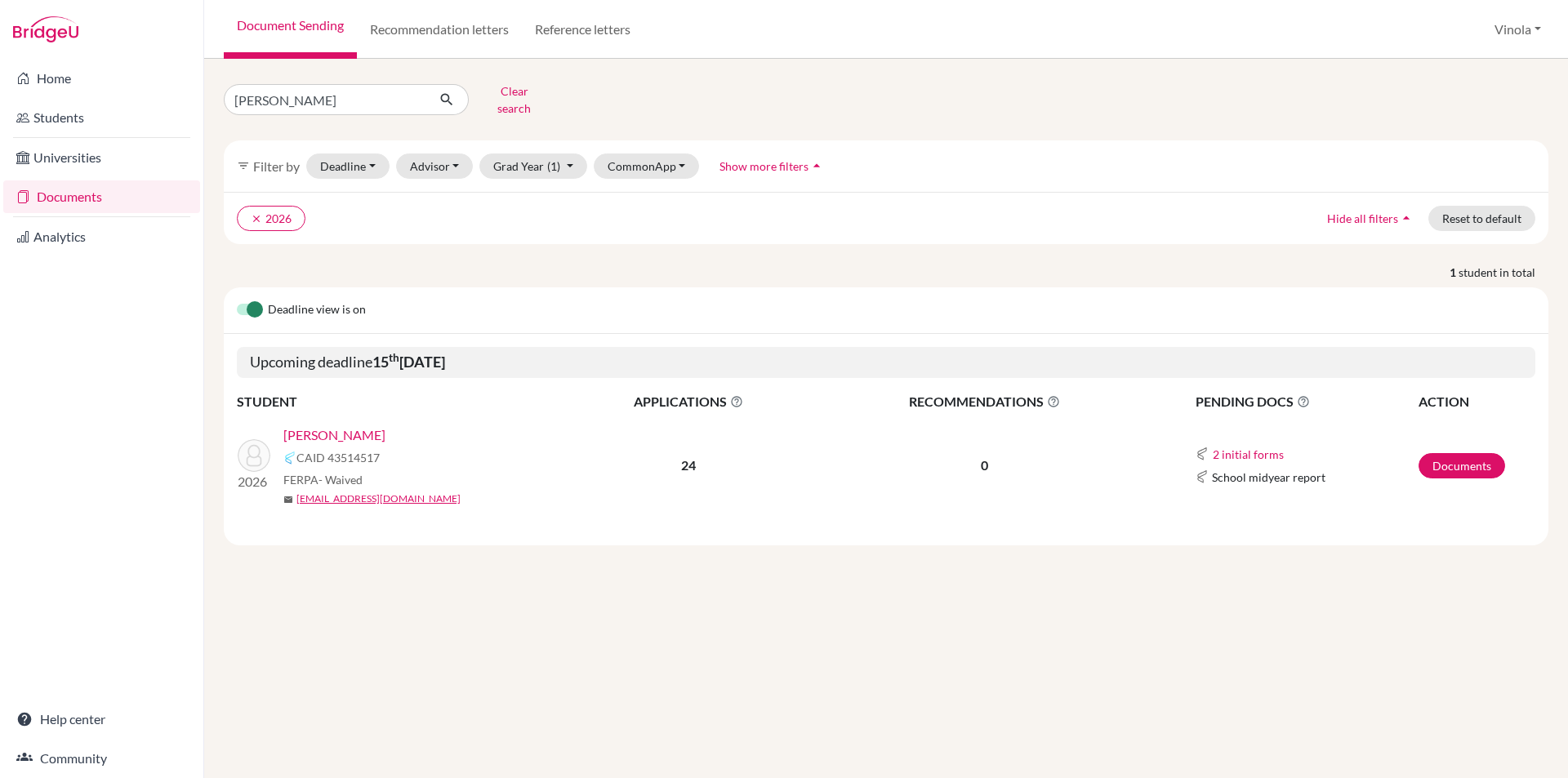
click at [333, 425] on link "[PERSON_NAME]" at bounding box center [334, 435] width 102 height 20
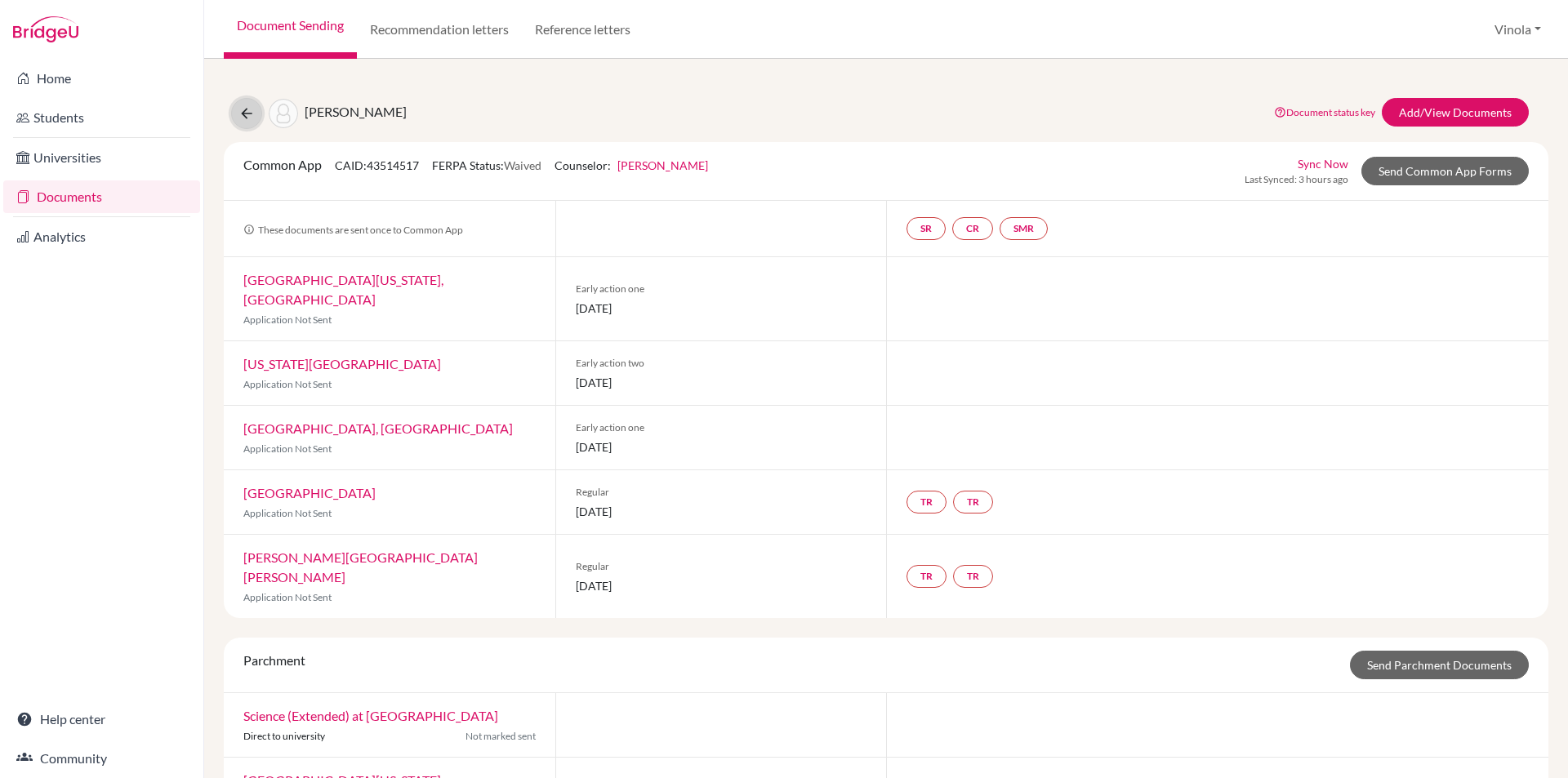
click at [250, 114] on icon at bounding box center [246, 113] width 16 height 16
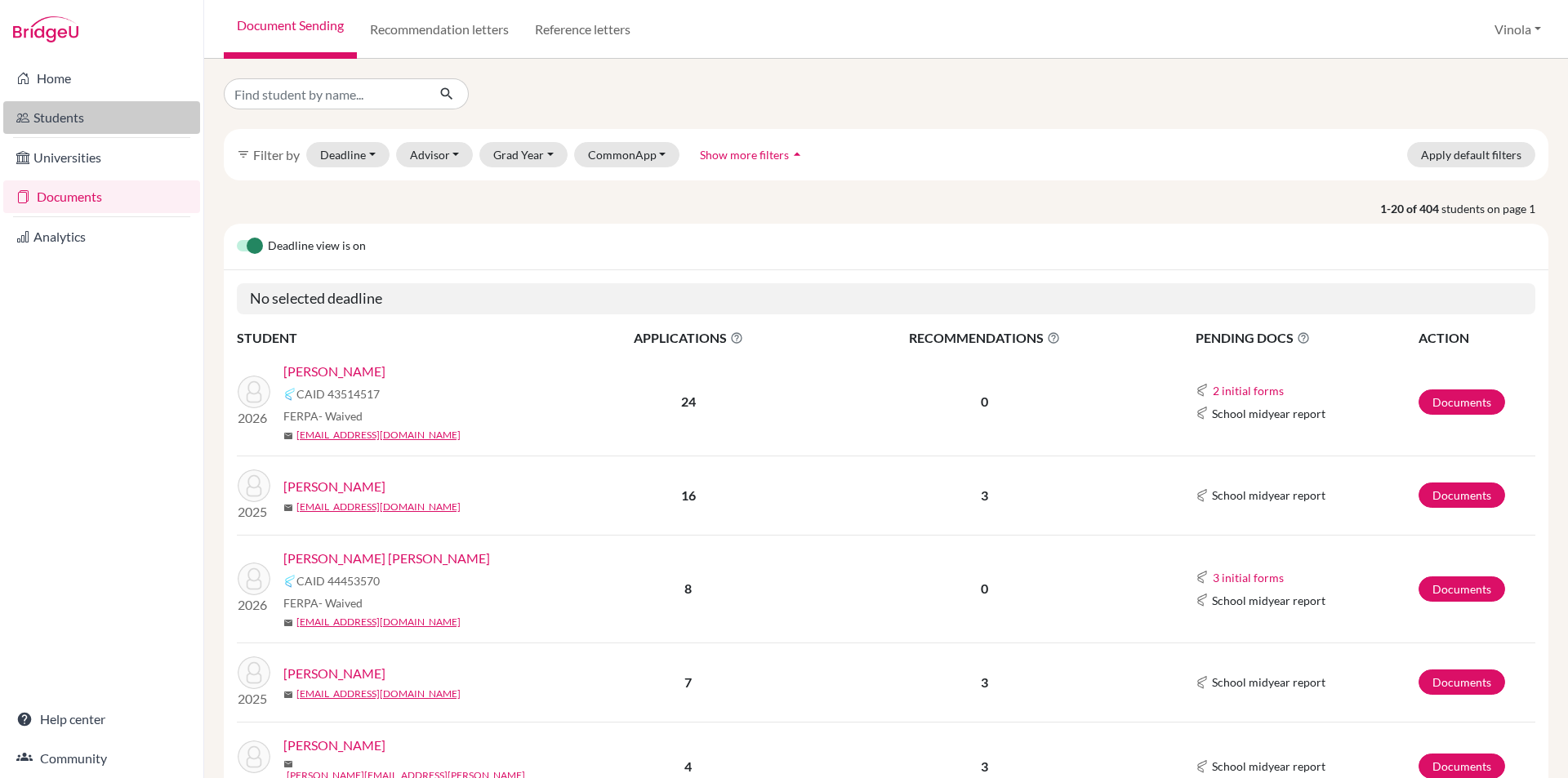
click at [79, 123] on link "Students" at bounding box center [101, 117] width 197 height 33
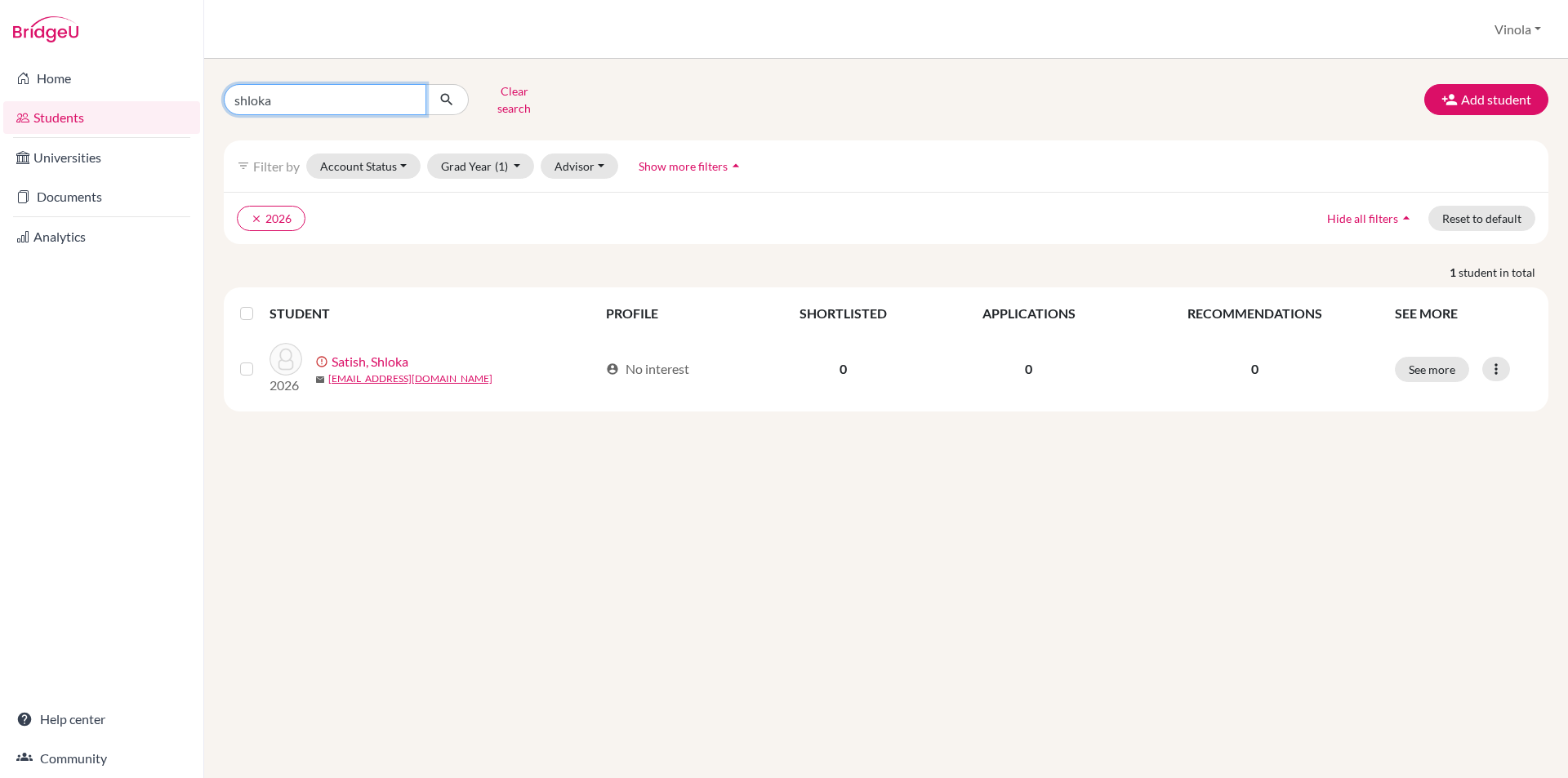
click at [411, 90] on input "shloka" at bounding box center [325, 99] width 203 height 31
type input "[PERSON_NAME]"
click button "submit" at bounding box center [447, 99] width 43 height 31
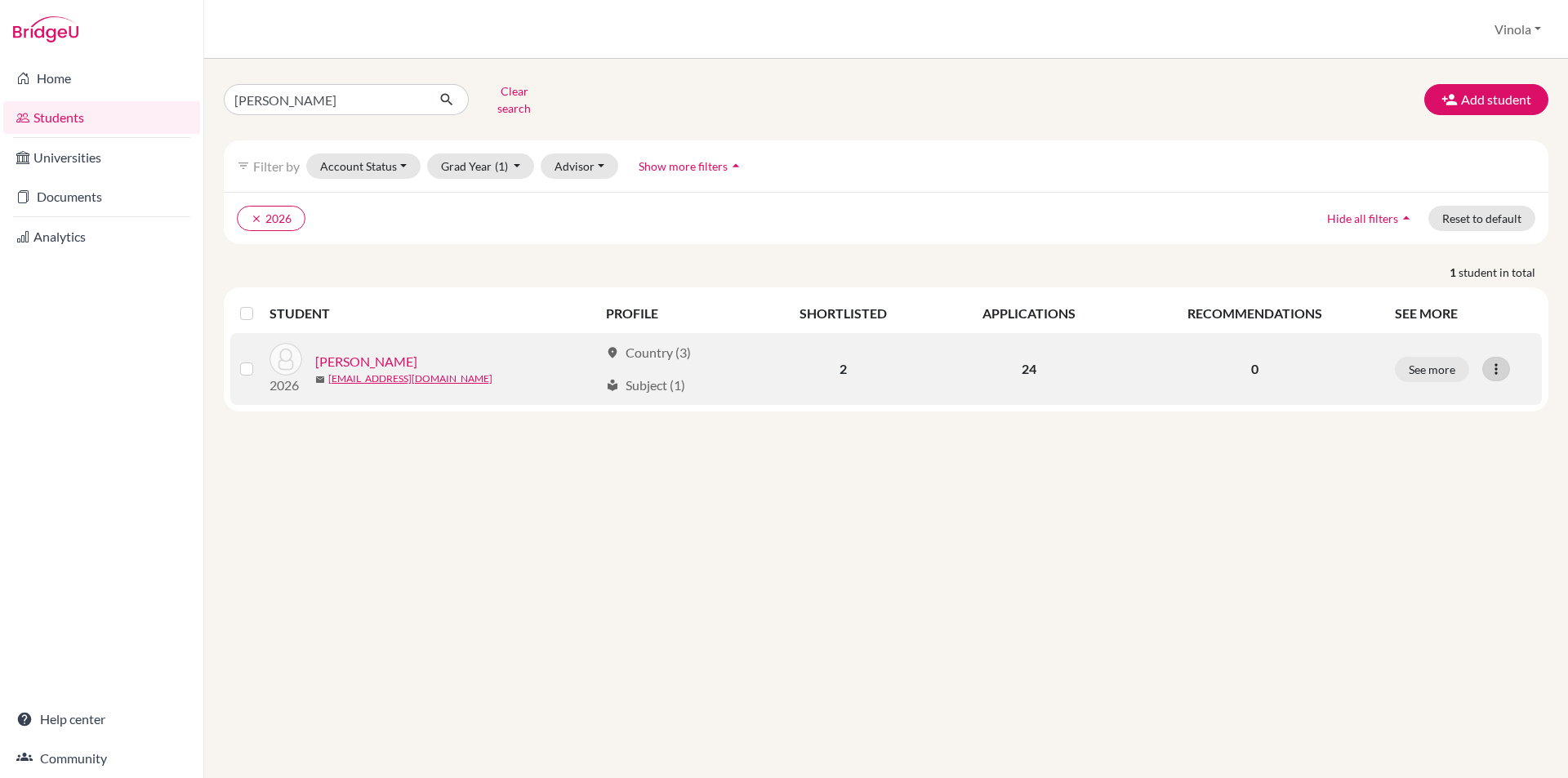
click at [1499, 361] on icon at bounding box center [1495, 369] width 16 height 16
click at [1401, 393] on button "Edit student" at bounding box center [1424, 404] width 129 height 26
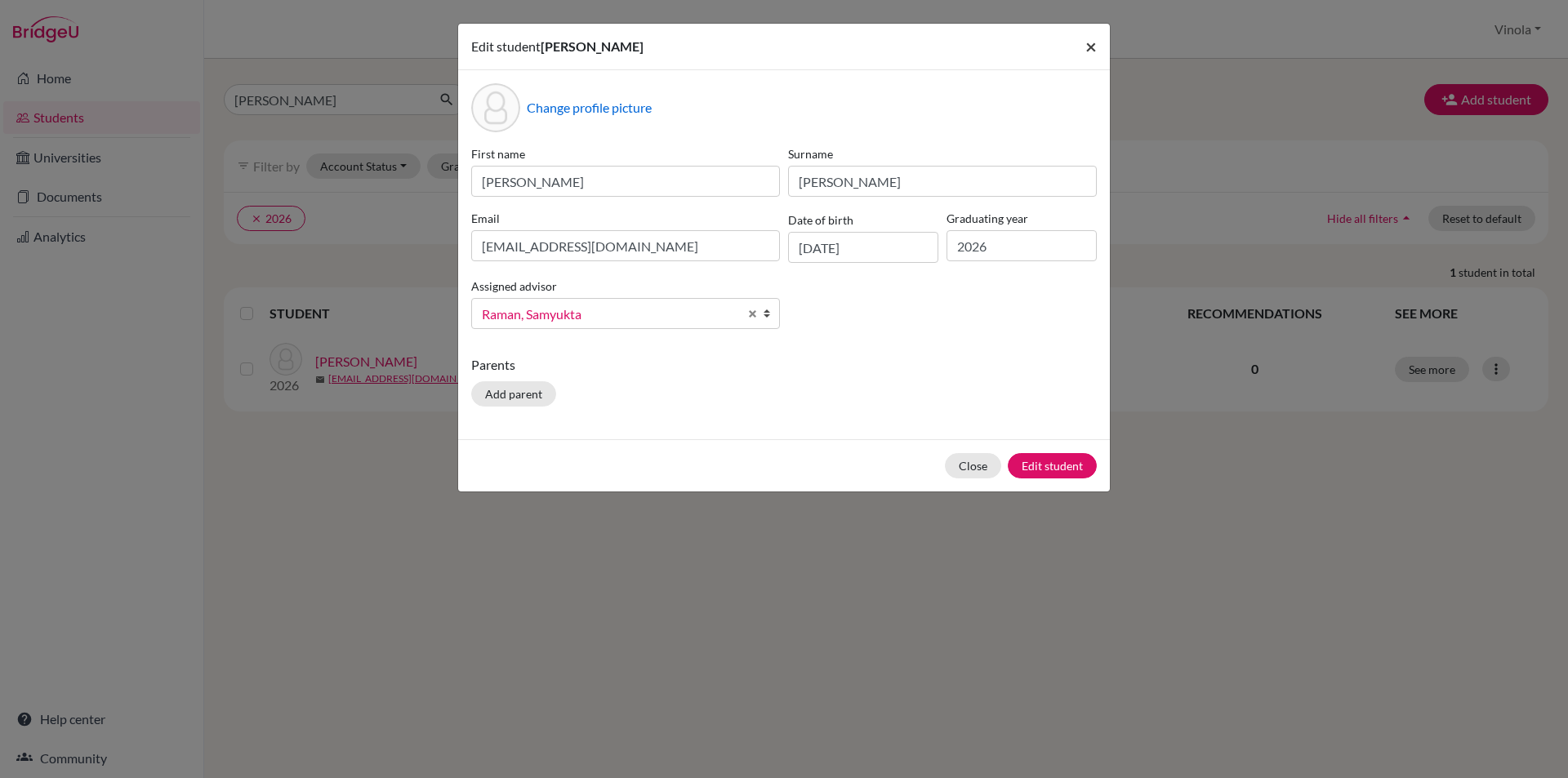
click at [1097, 42] on button "×" at bounding box center [1090, 46] width 38 height 46
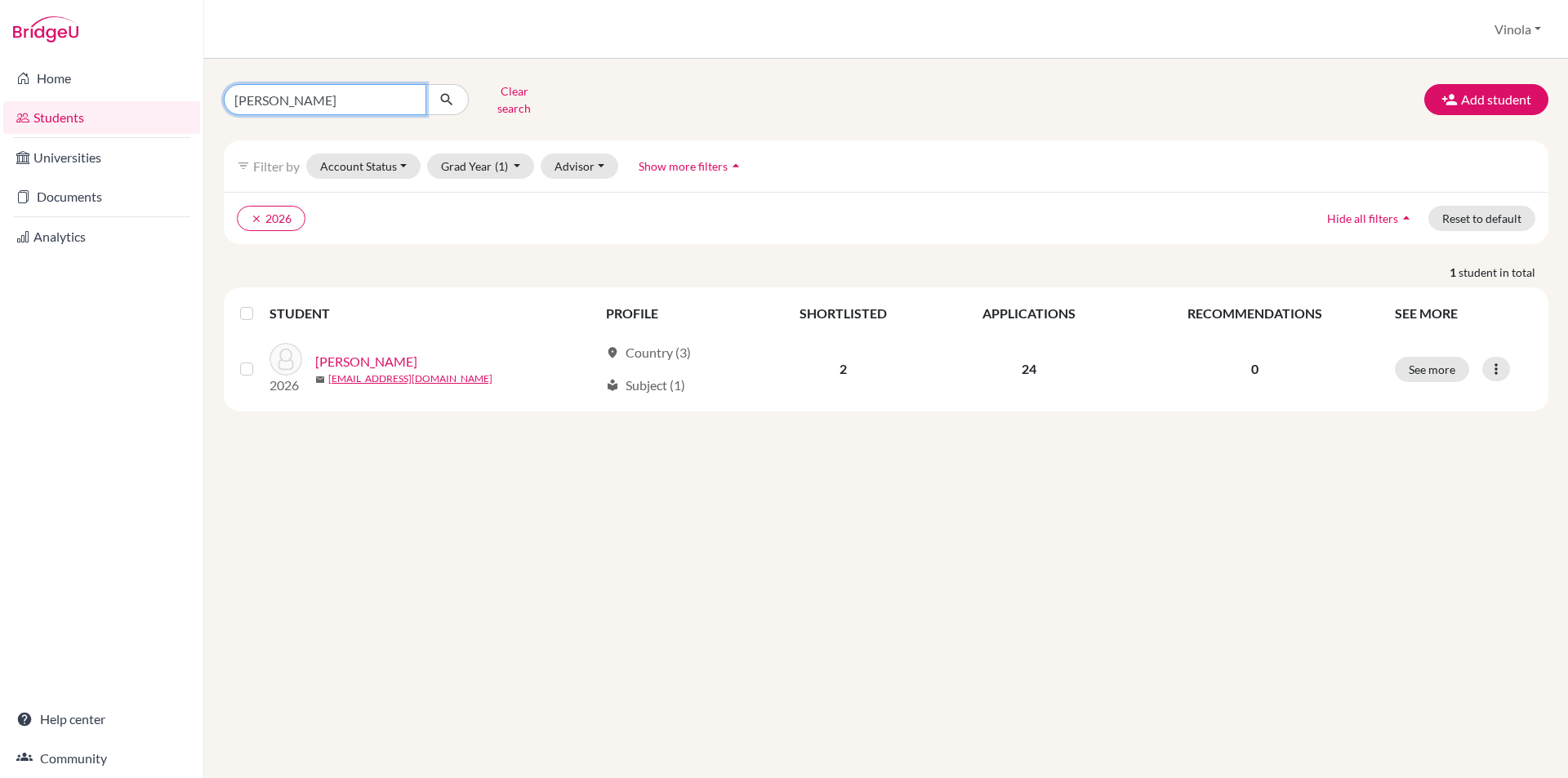
click at [408, 91] on input "nandita" at bounding box center [325, 99] width 203 height 31
type input "t"
type input "[DEMOGRAPHIC_DATA]"
click at [449, 104] on button "submit" at bounding box center [447, 99] width 43 height 31
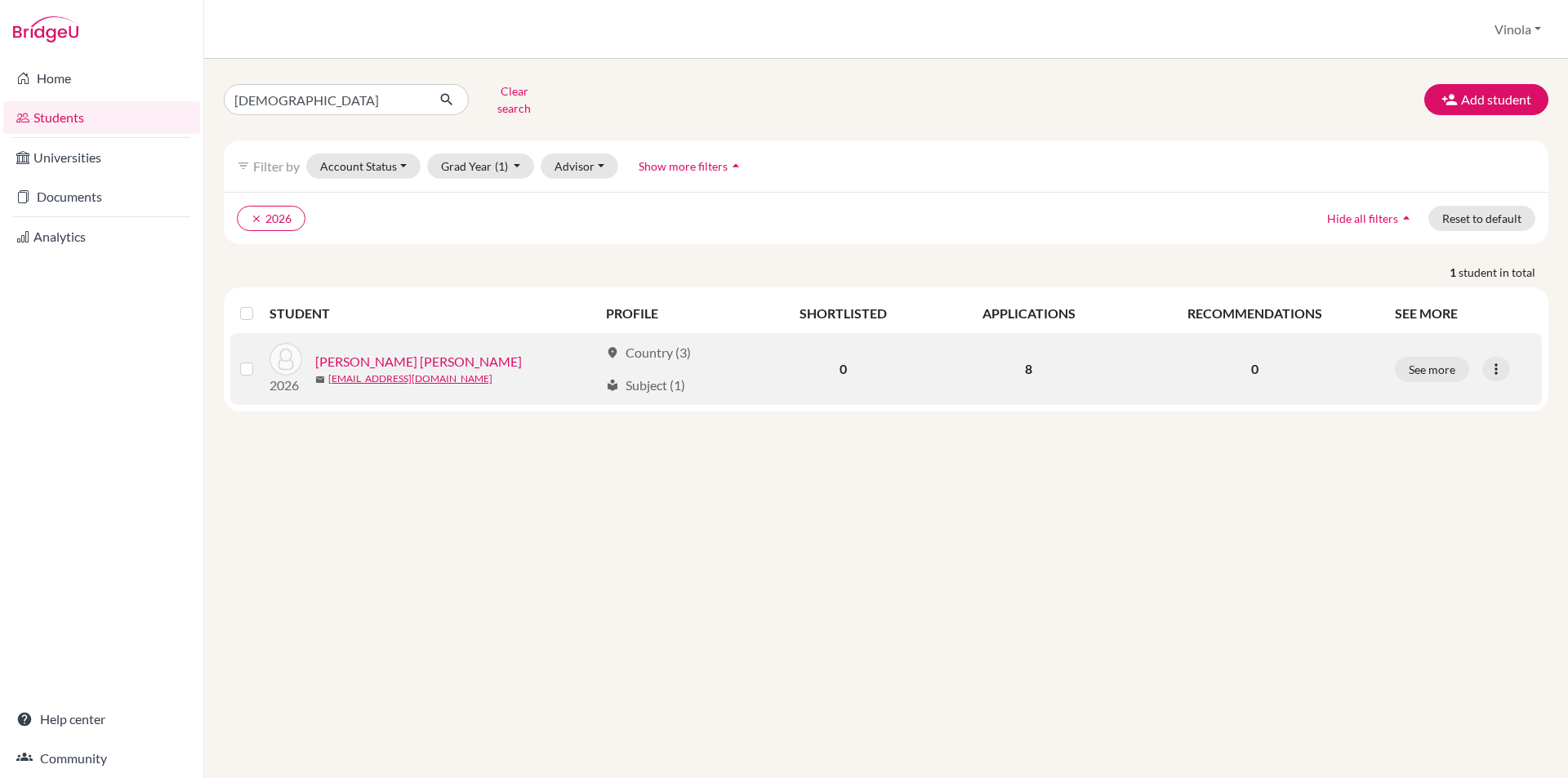
click at [407, 352] on link "Surwase, Jui Rameshwar" at bounding box center [419, 361] width 206 height 20
click at [1500, 361] on icon at bounding box center [1495, 369] width 16 height 16
click at [1405, 391] on button "Edit student" at bounding box center [1424, 404] width 129 height 26
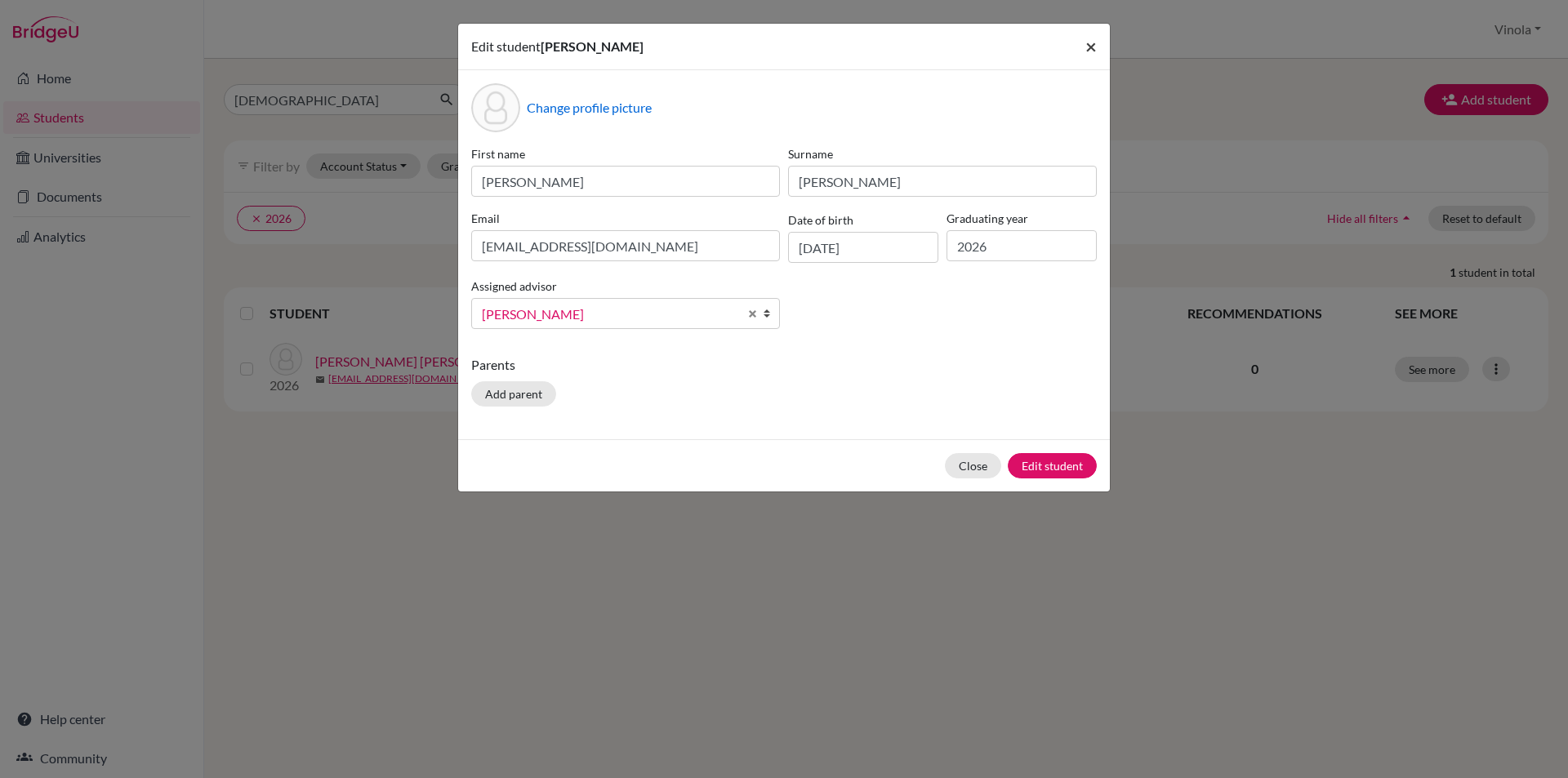
click at [1093, 46] on span "×" at bounding box center [1090, 46] width 11 height 23
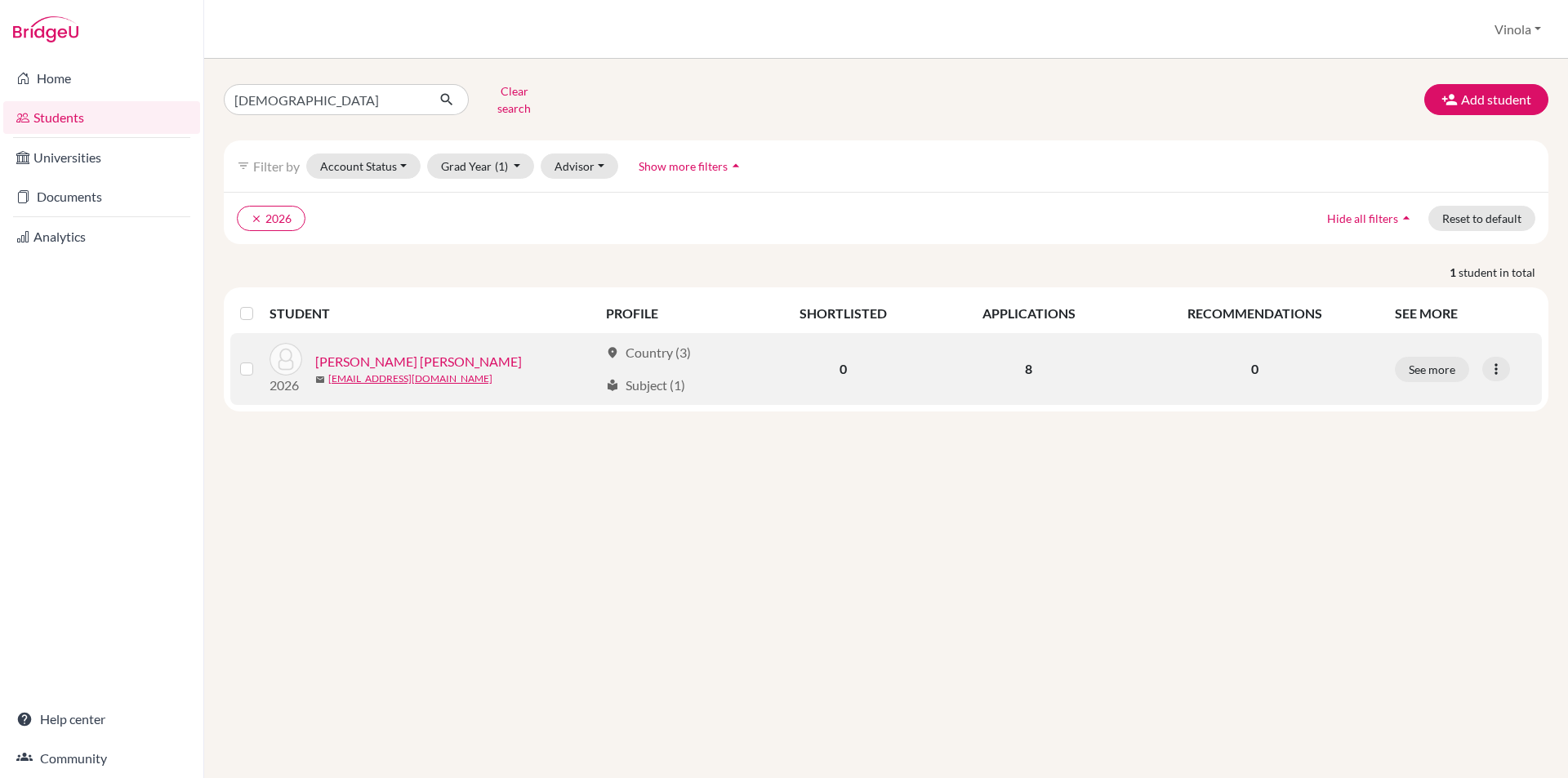
click at [387, 352] on link "Surwase, Jui Rameshwar" at bounding box center [419, 361] width 206 height 20
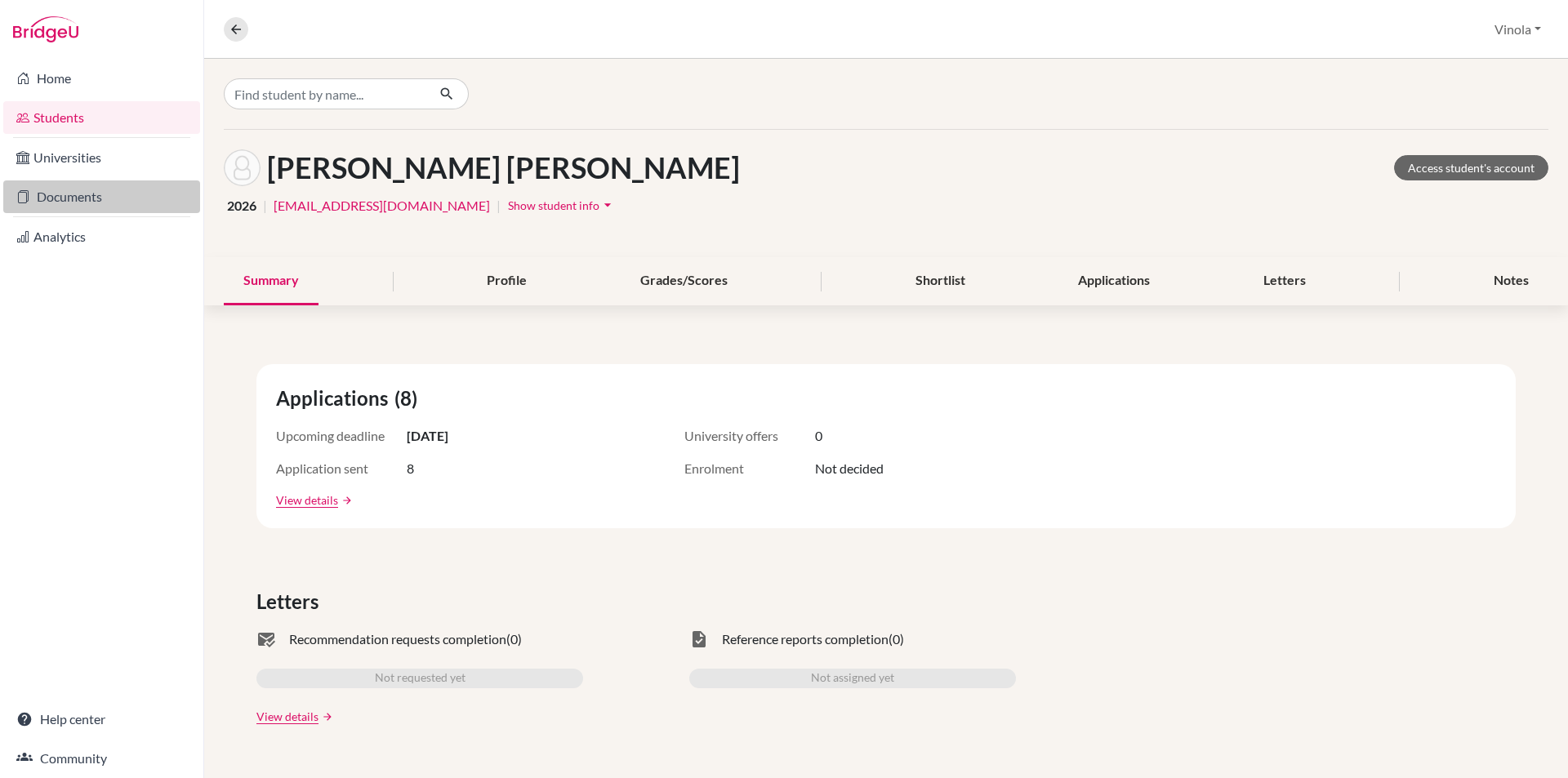
click at [76, 191] on link "Documents" at bounding box center [101, 196] width 197 height 33
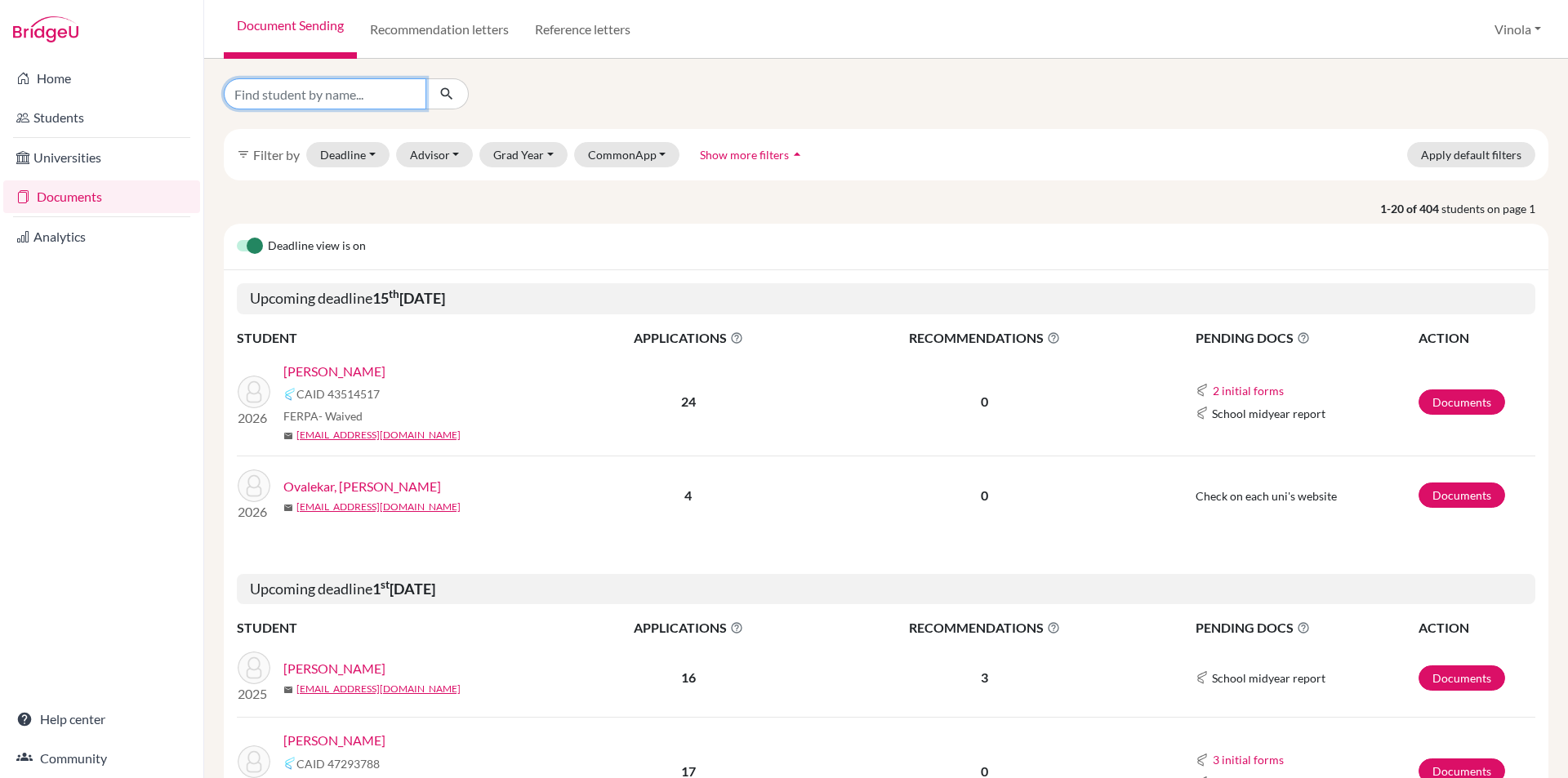
click at [300, 92] on input "Find student by name..." at bounding box center [325, 94] width 203 height 31
type input "[DEMOGRAPHIC_DATA]"
click at [450, 98] on icon "submit" at bounding box center [446, 93] width 16 height 16
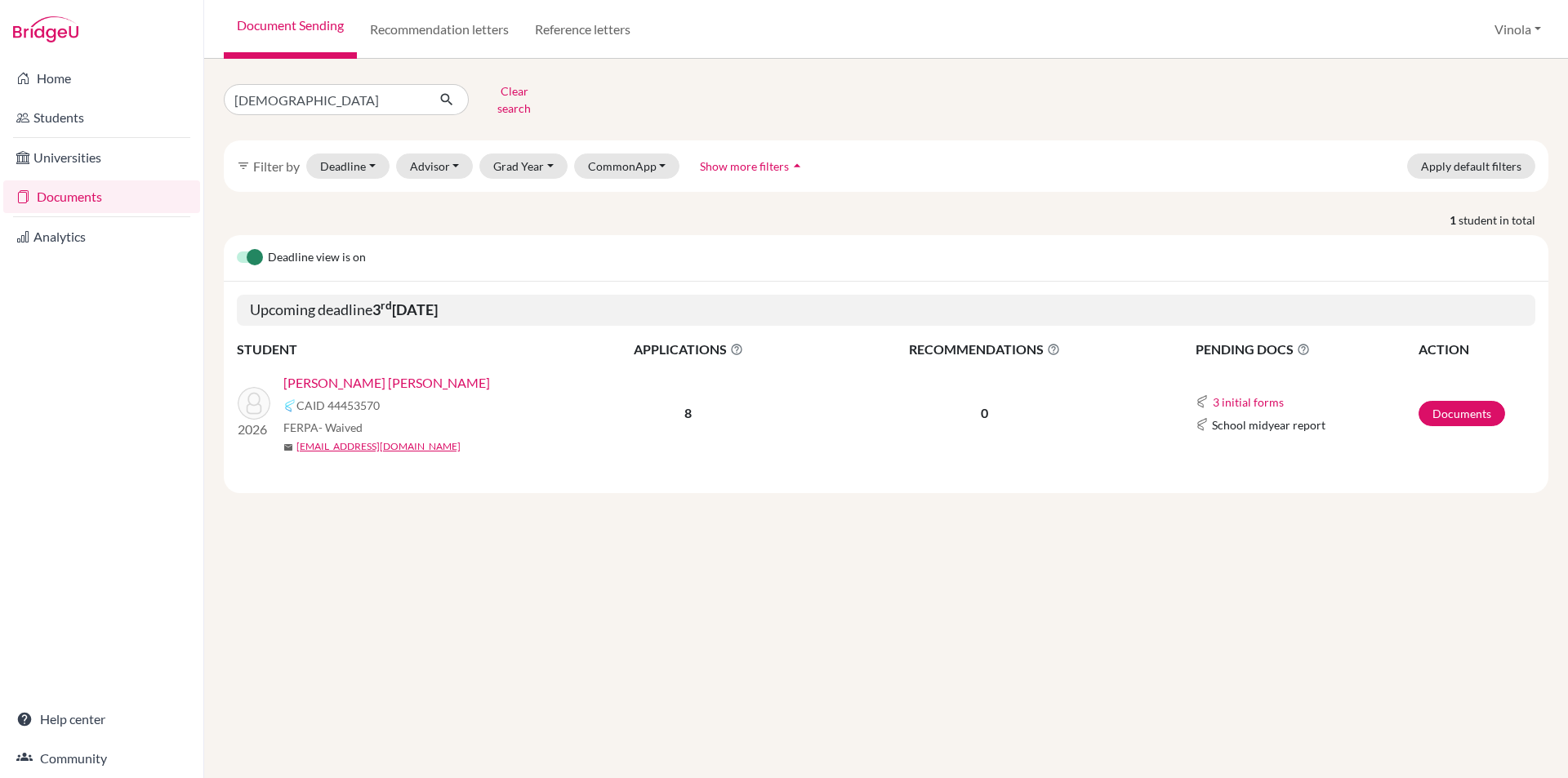
click at [367, 377] on link "[PERSON_NAME] [PERSON_NAME]" at bounding box center [387, 383] width 206 height 20
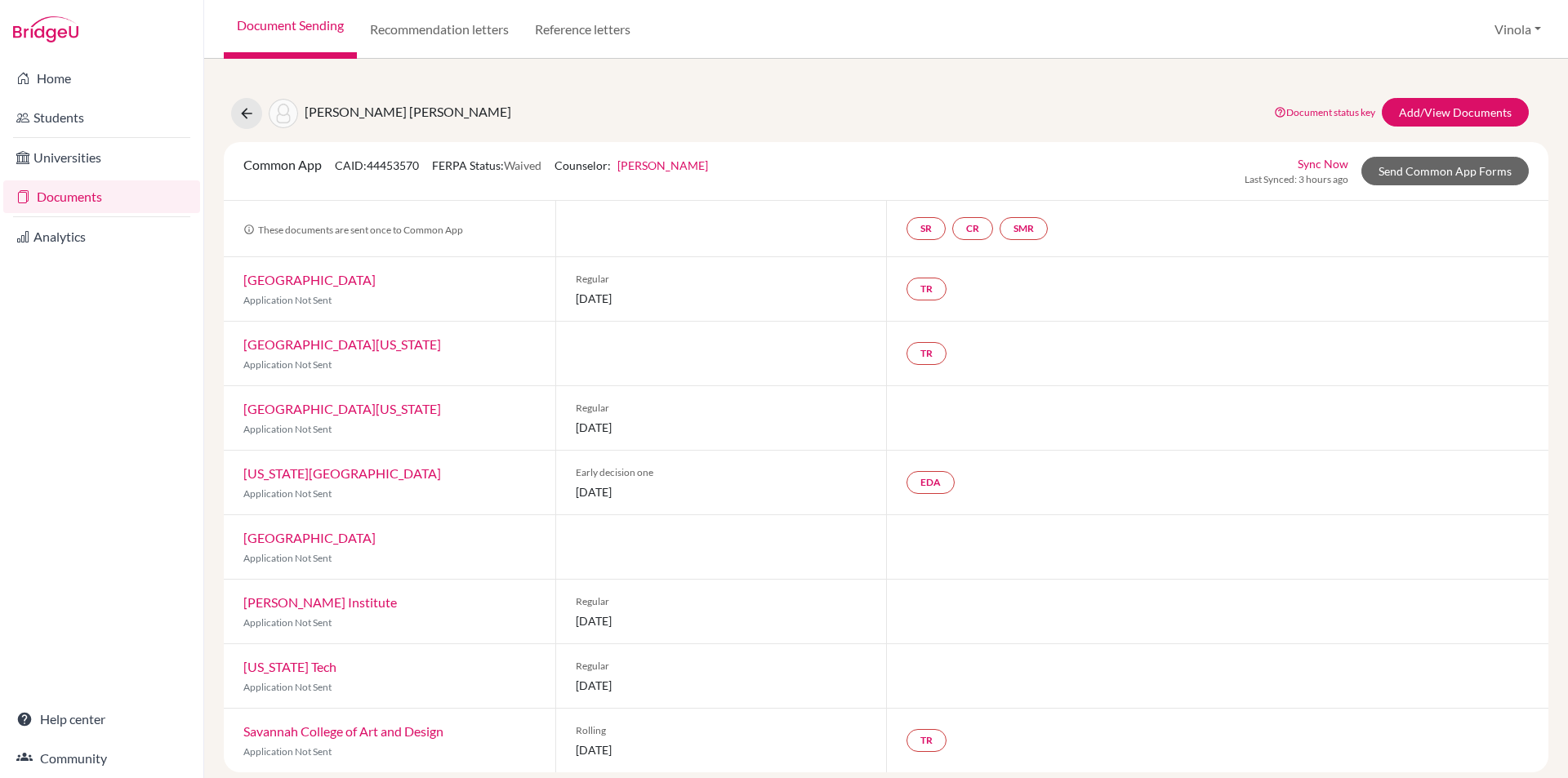
click at [47, 209] on link "Documents" at bounding box center [101, 196] width 197 height 33
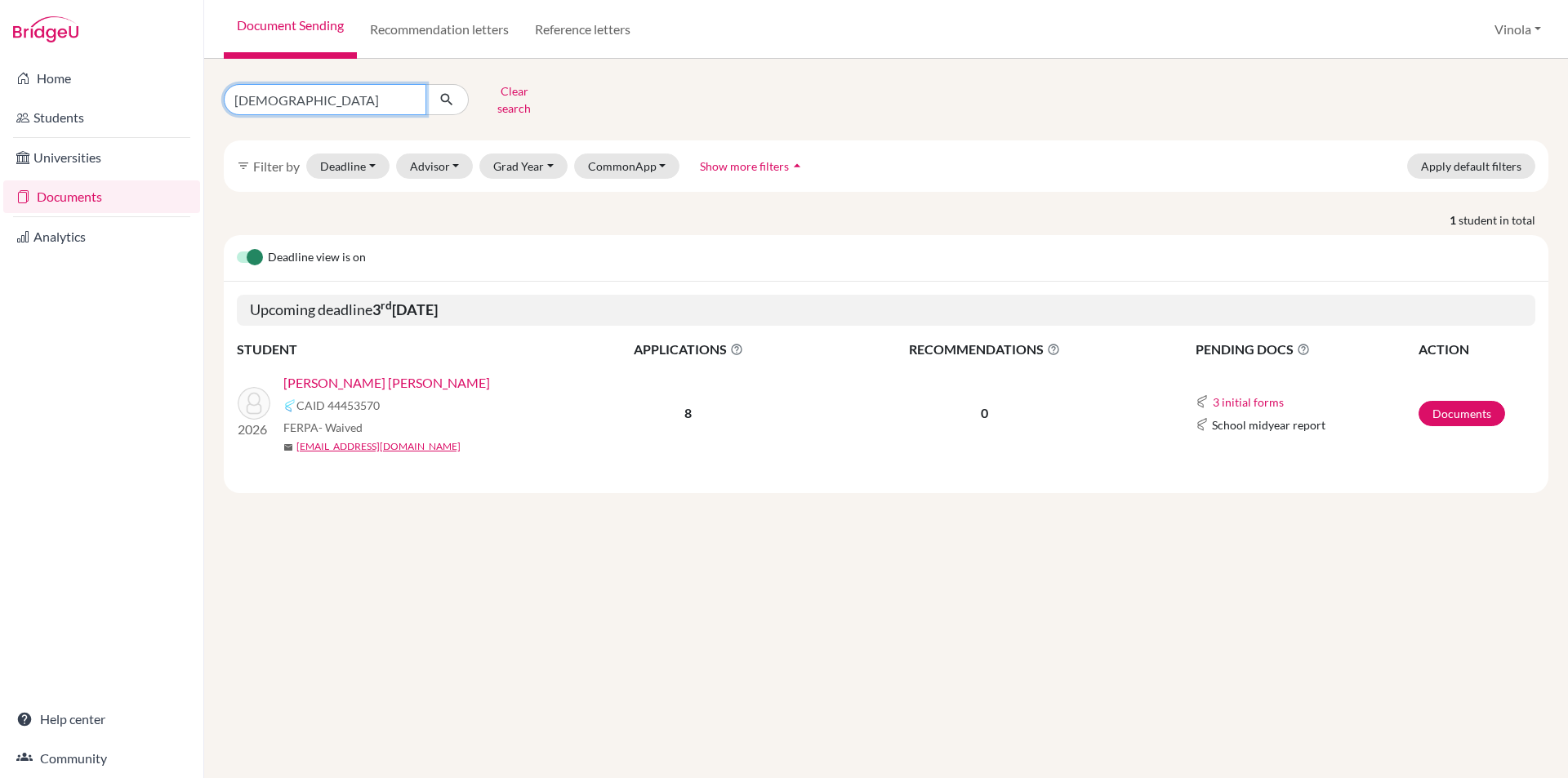
click at [336, 99] on input "Jui" at bounding box center [325, 99] width 203 height 31
click at [404, 90] on input "Jui" at bounding box center [325, 99] width 203 height 31
type input "Dev"
click at [454, 97] on icon "submit" at bounding box center [446, 99] width 16 height 16
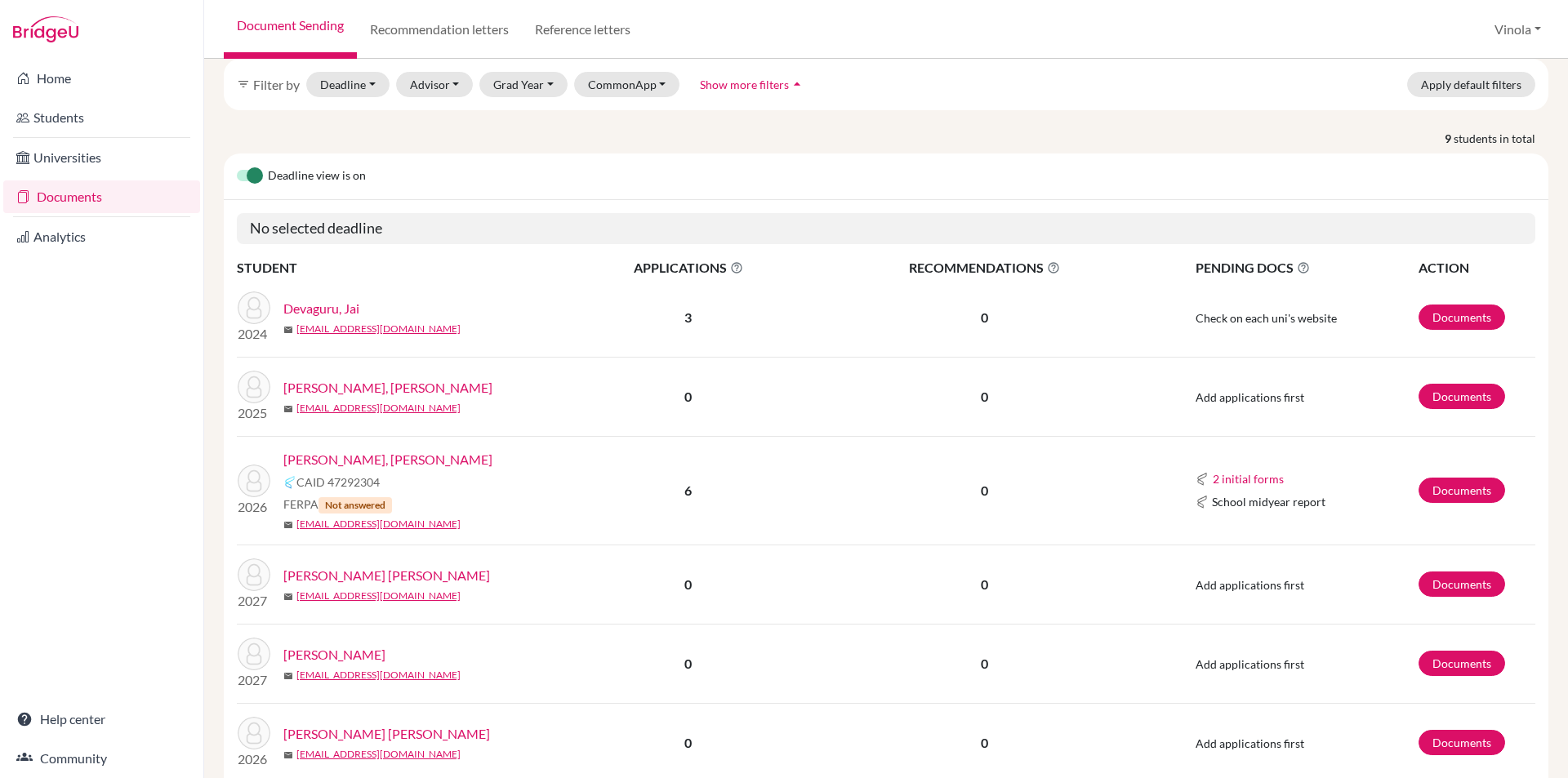
scroll to position [163, 0]
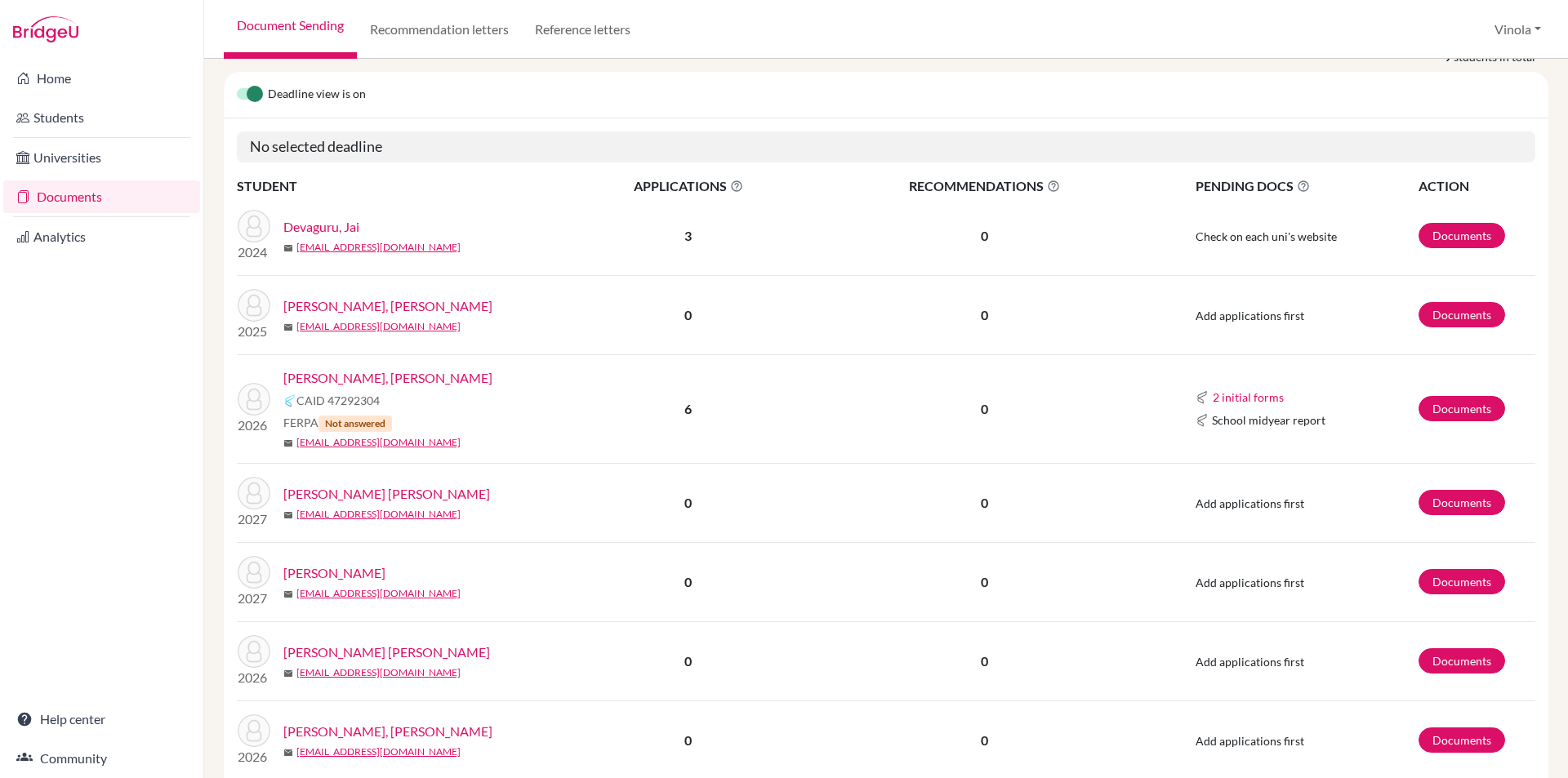
click at [357, 643] on link "Pillai, Devadath Sangeeth" at bounding box center [387, 652] width 206 height 20
click at [359, 368] on link "Nadgir, Tanvi Devaprasad" at bounding box center [388, 377] width 209 height 20
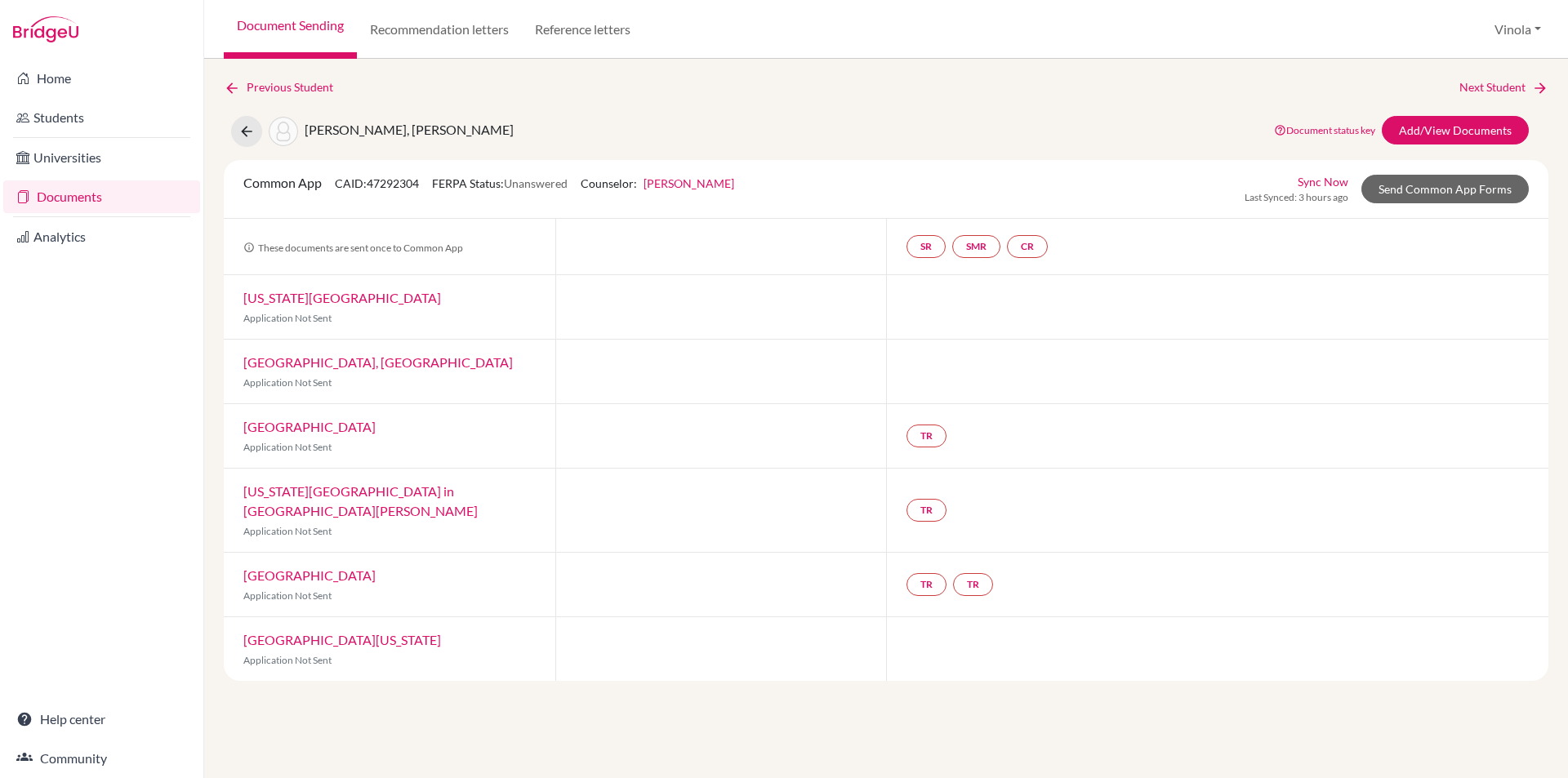
click at [99, 204] on link "Documents" at bounding box center [101, 196] width 197 height 33
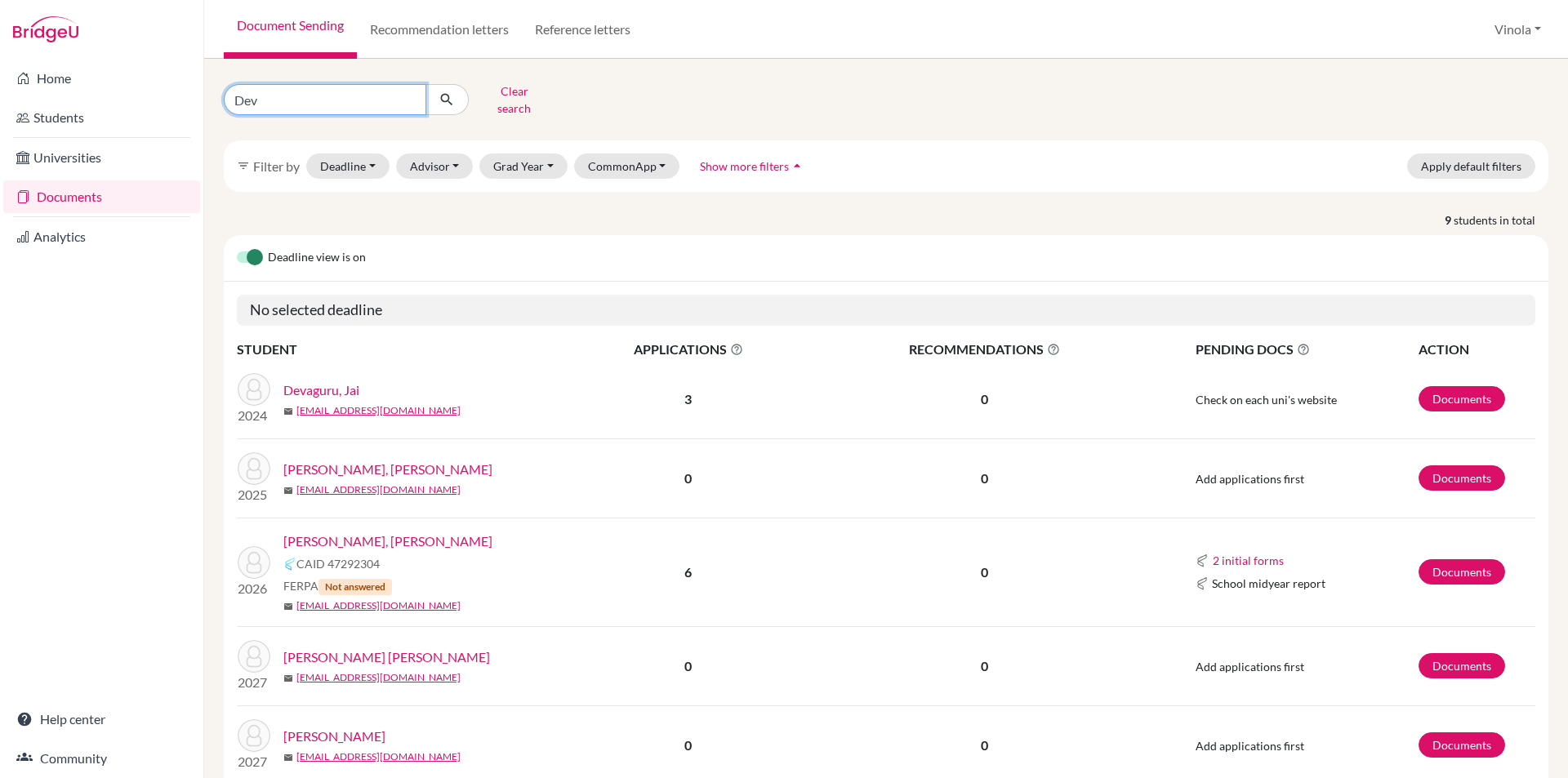
click at [412, 91] on input "Dev" at bounding box center [325, 99] width 203 height 31
type input "[PERSON_NAME]"
click at [443, 91] on icon "submit" at bounding box center [446, 99] width 16 height 16
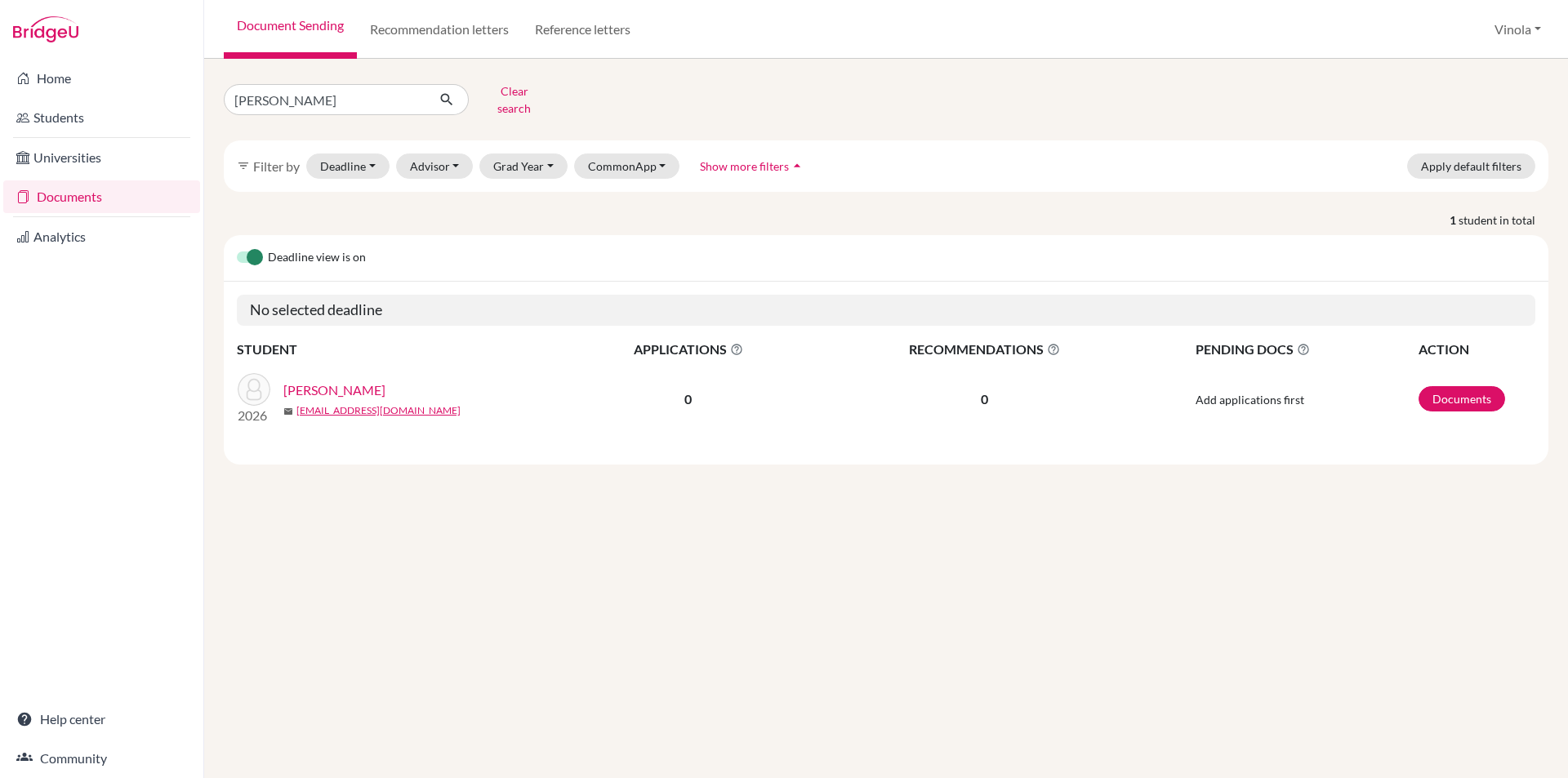
click at [325, 380] on link "[PERSON_NAME]" at bounding box center [334, 389] width 102 height 20
click at [410, 91] on input "[PERSON_NAME]" at bounding box center [325, 99] width 203 height 31
type input "[PERSON_NAME]"
click at [443, 91] on icon "submit" at bounding box center [446, 99] width 16 height 16
click at [348, 380] on link "[PERSON_NAME], [PERSON_NAME]" at bounding box center [388, 389] width 209 height 20
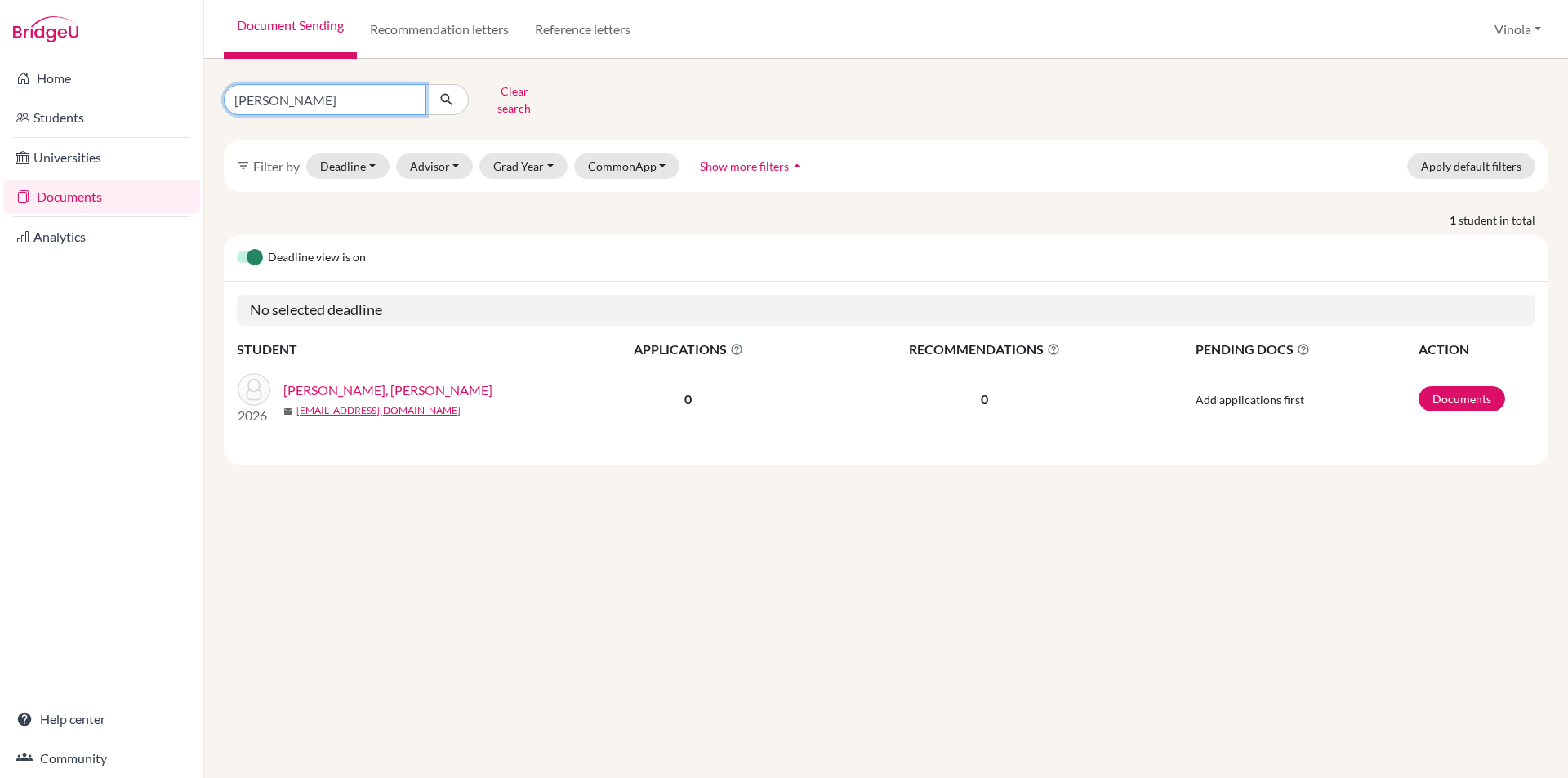
click at [410, 98] on input "[PERSON_NAME]" at bounding box center [325, 99] width 203 height 31
type input "misha"
click at [464, 95] on button "submit" at bounding box center [447, 99] width 43 height 31
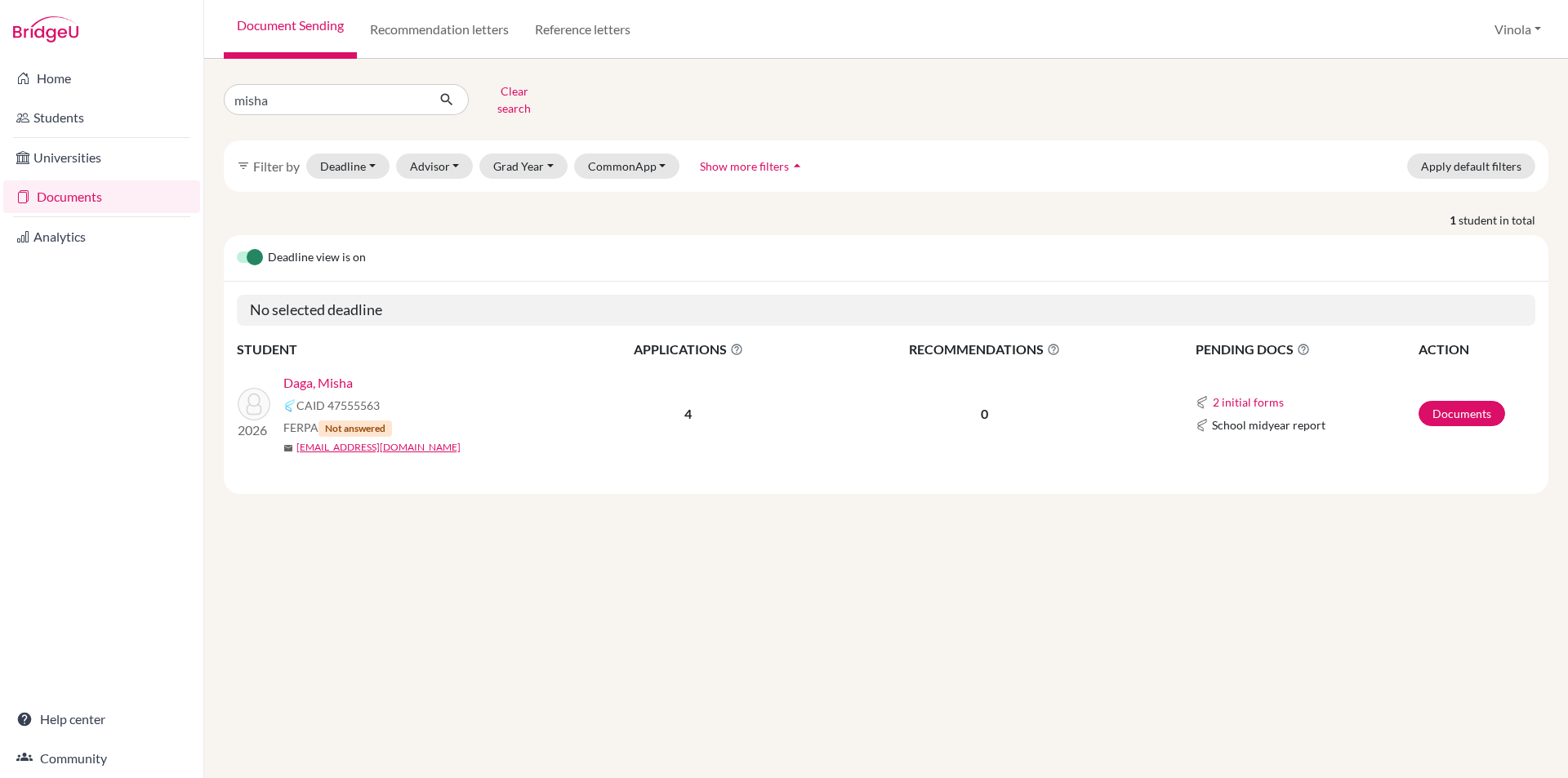
click at [329, 374] on link "Daga, Misha" at bounding box center [318, 383] width 69 height 20
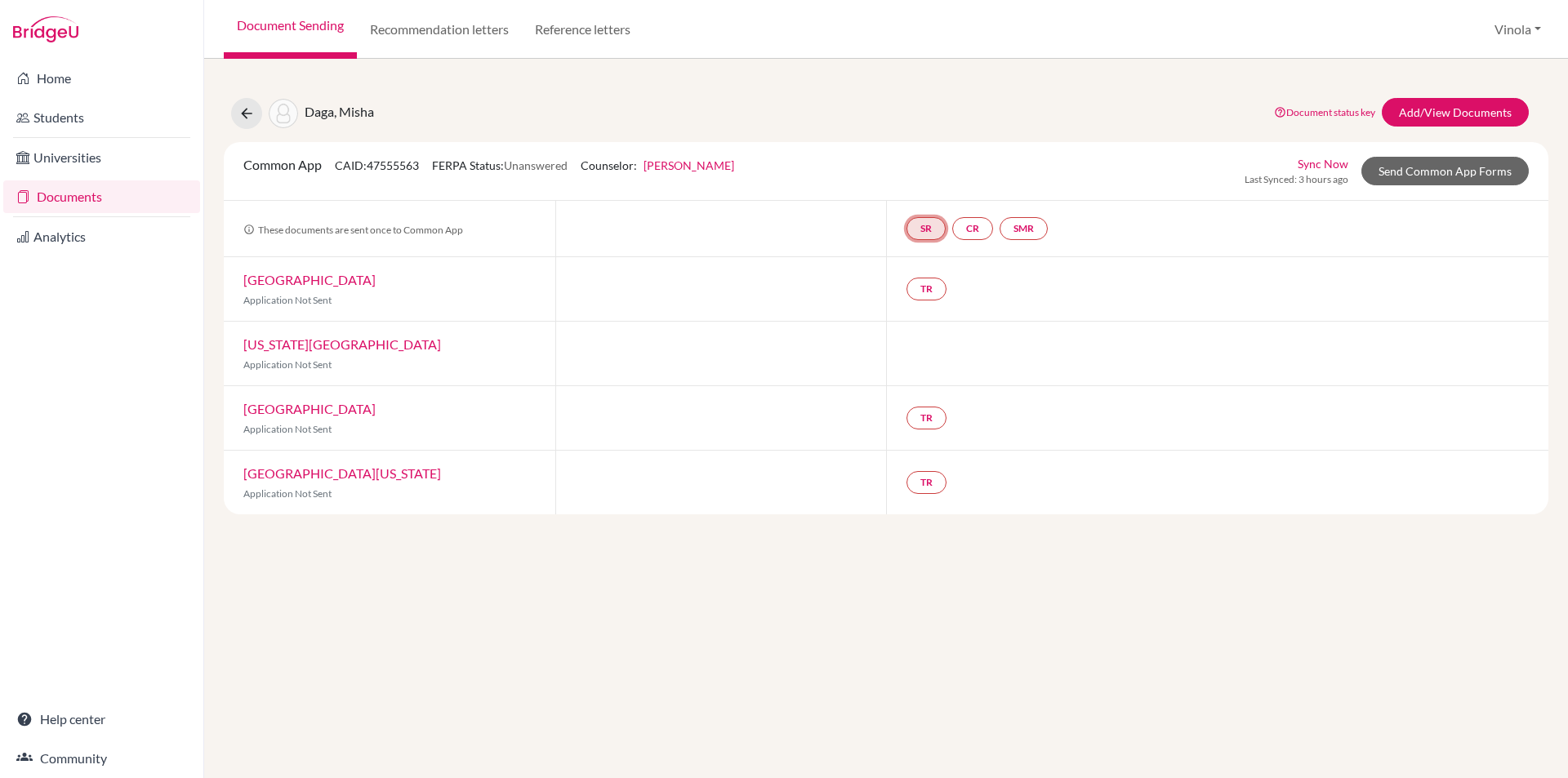
click at [928, 231] on link "SR" at bounding box center [926, 228] width 39 height 23
click at [982, 230] on link "CR" at bounding box center [973, 228] width 41 height 23
click at [1025, 230] on link "SMR" at bounding box center [1023, 228] width 48 height 23
click at [934, 284] on link "TR" at bounding box center [926, 289] width 40 height 23
click at [632, 578] on div "Daga, Misha Document status key TR Requirement. Document not uploaded yet. TR D…" at bounding box center [886, 419] width 1363 height 720
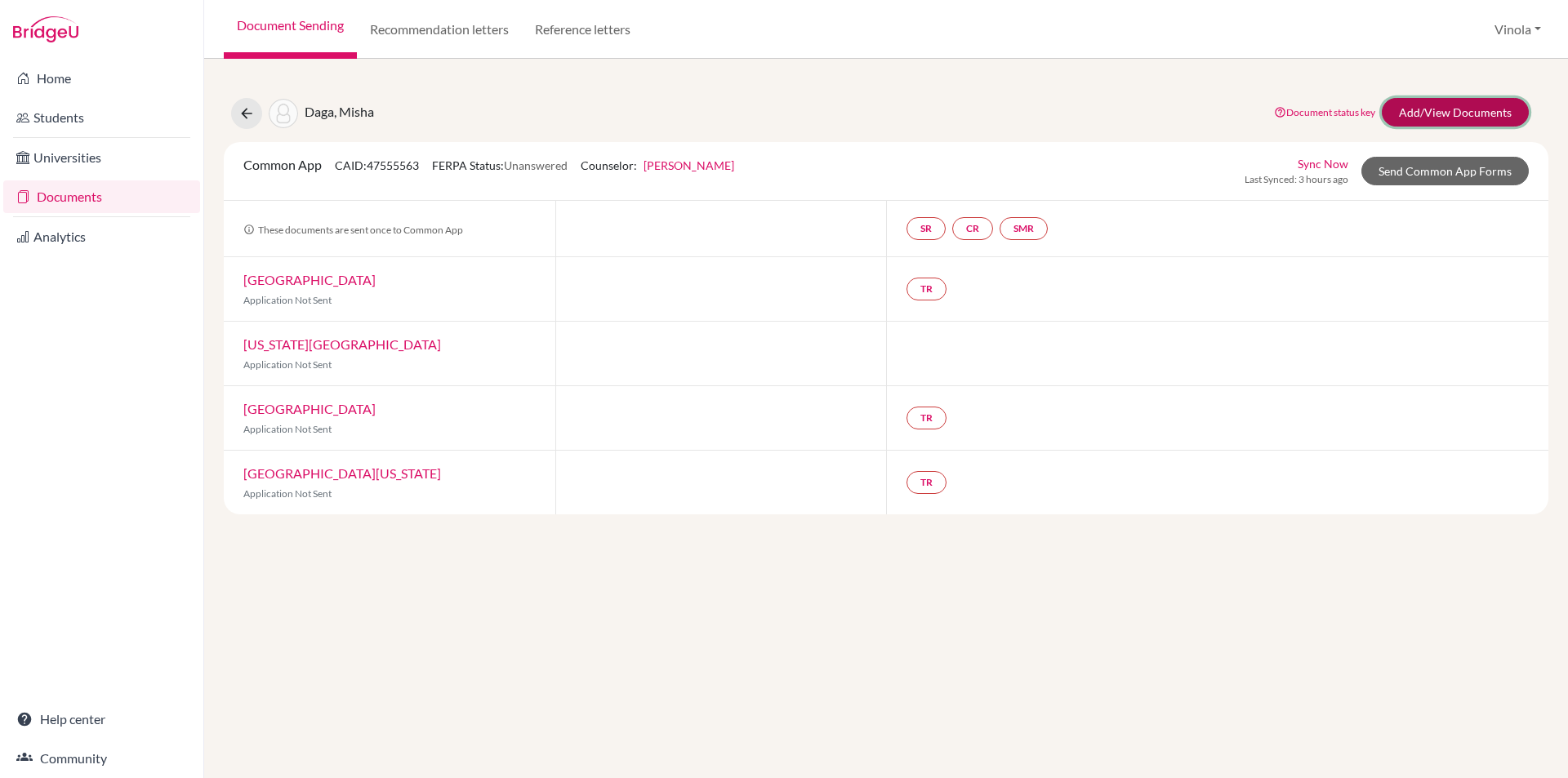
click at [1453, 113] on link "Add/View Documents" at bounding box center [1454, 112] width 147 height 28
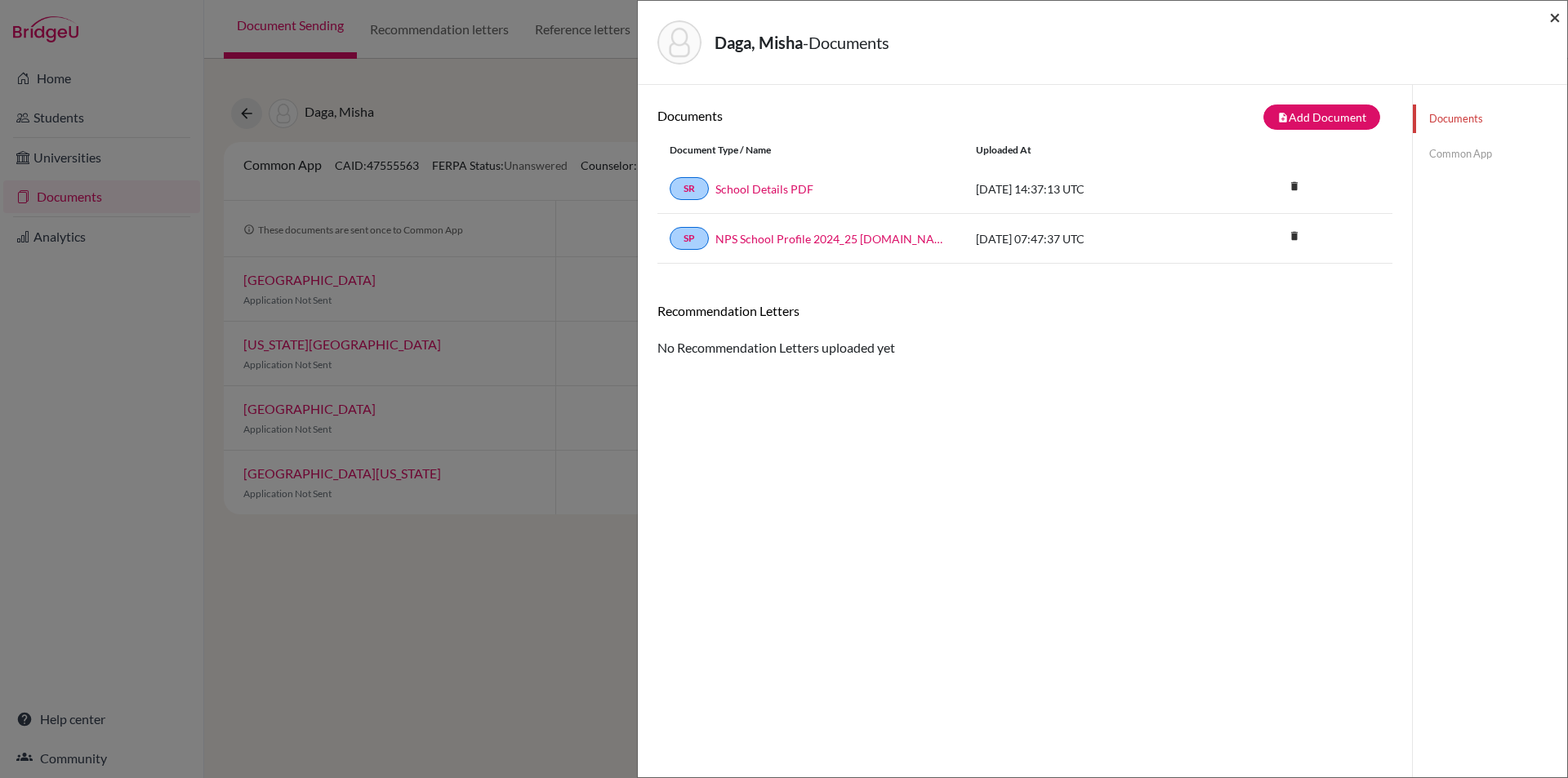
click at [1552, 16] on span "×" at bounding box center [1555, 16] width 11 height 23
click at [1551, 21] on span "×" at bounding box center [1555, 16] width 11 height 23
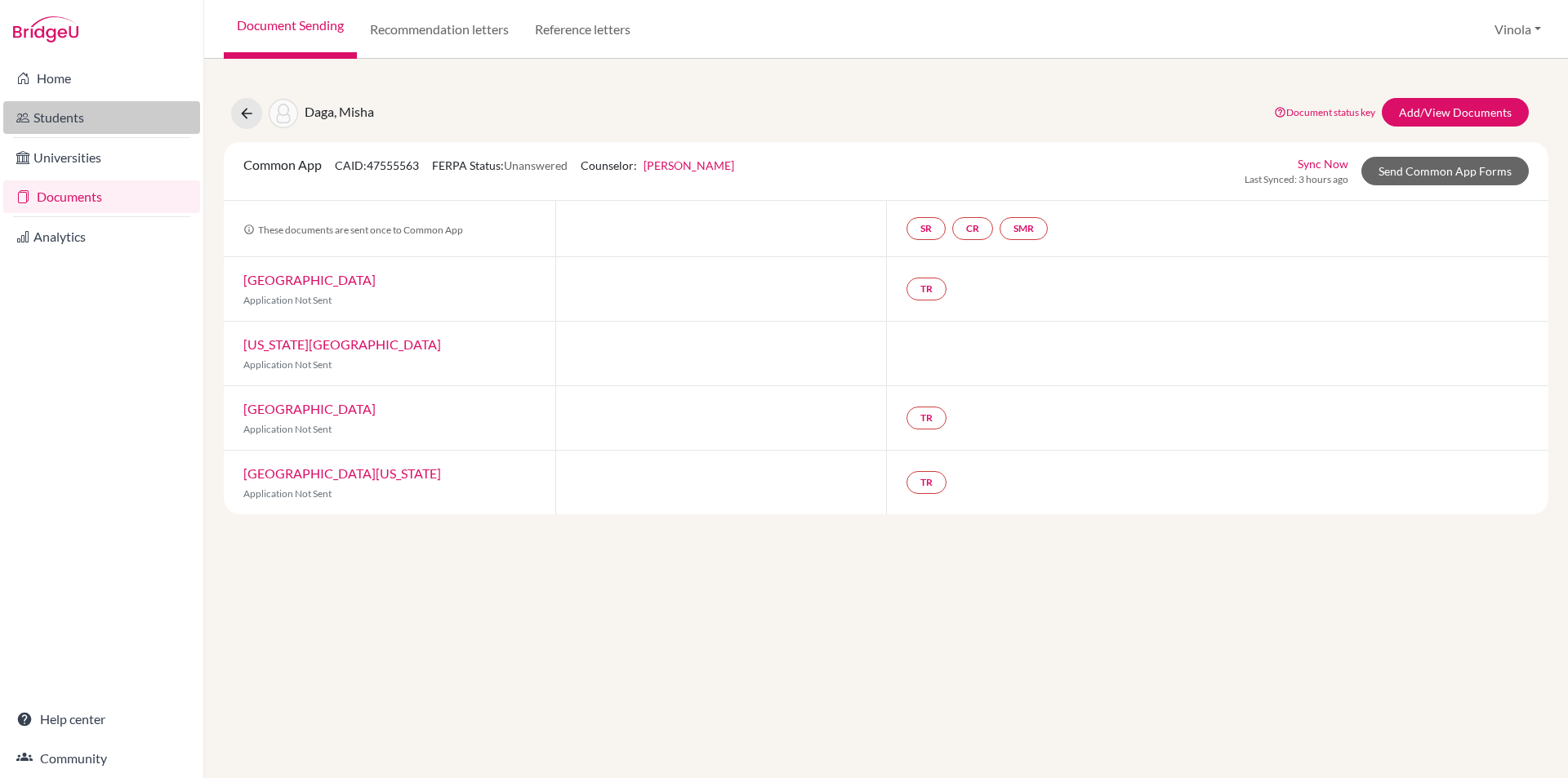
click at [46, 110] on link "Students" at bounding box center [101, 117] width 197 height 33
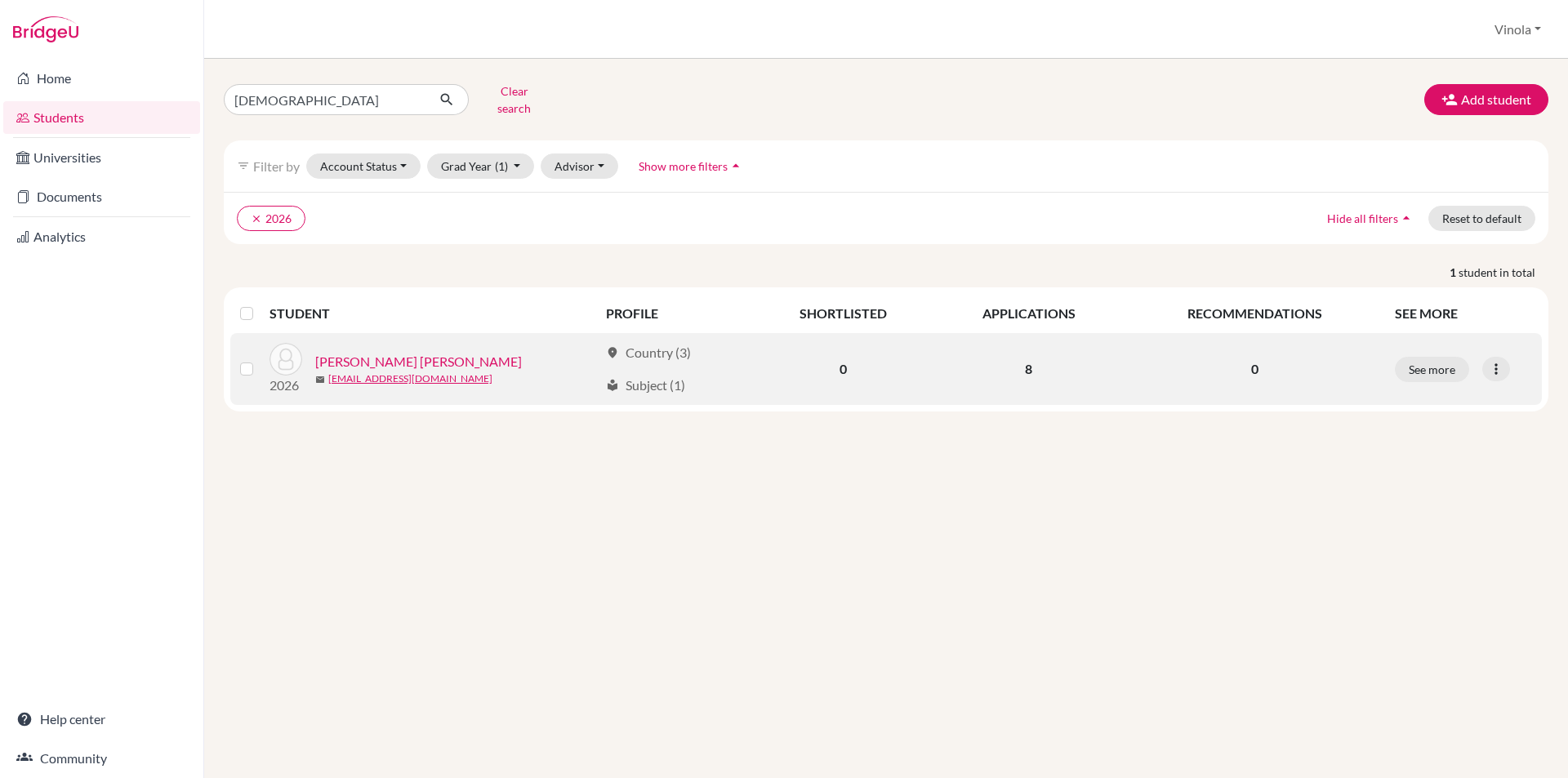
click at [375, 352] on link "[PERSON_NAME] [PERSON_NAME]" at bounding box center [419, 361] width 206 height 20
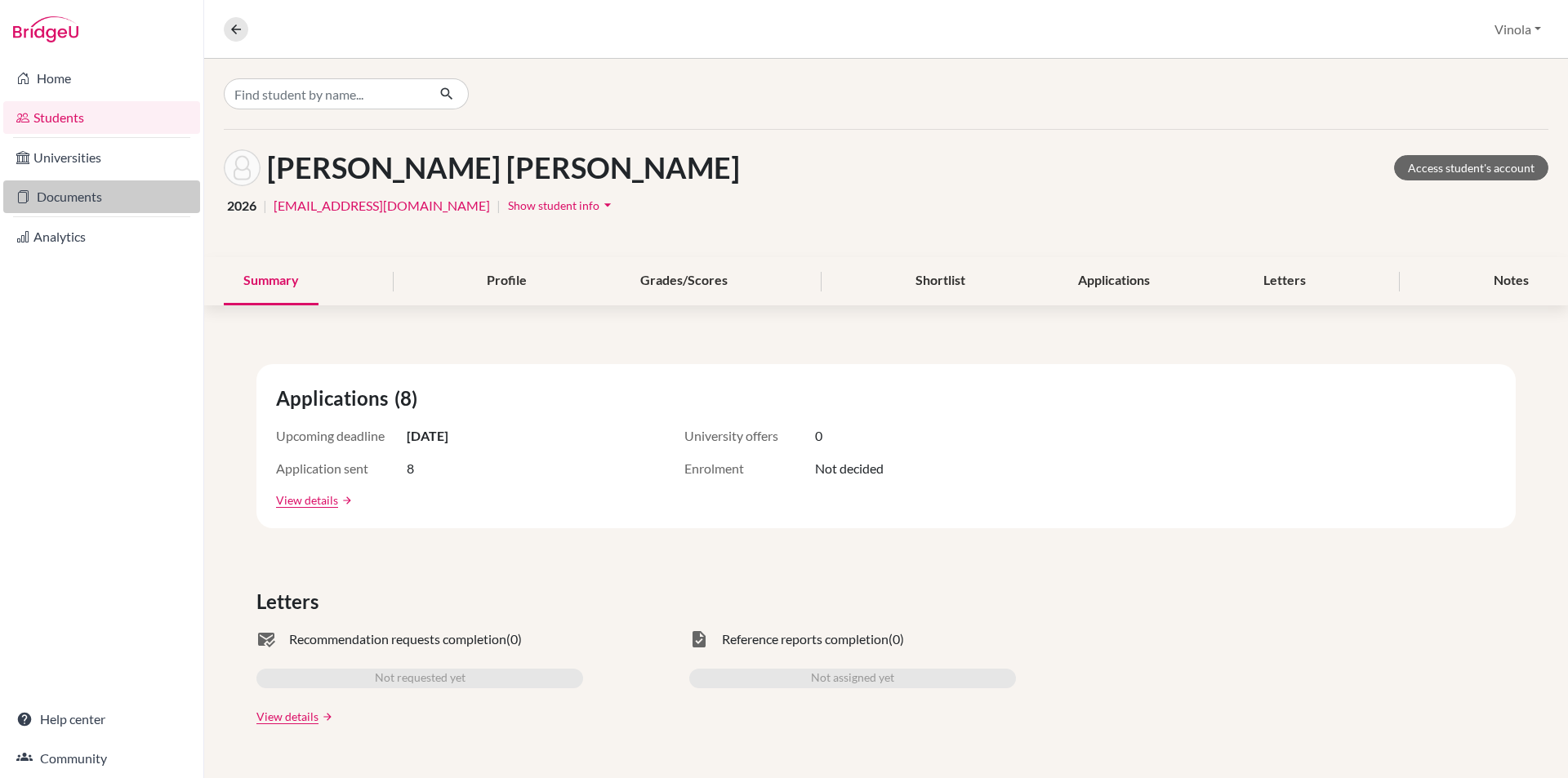
click at [65, 189] on link "Documents" at bounding box center [101, 196] width 197 height 33
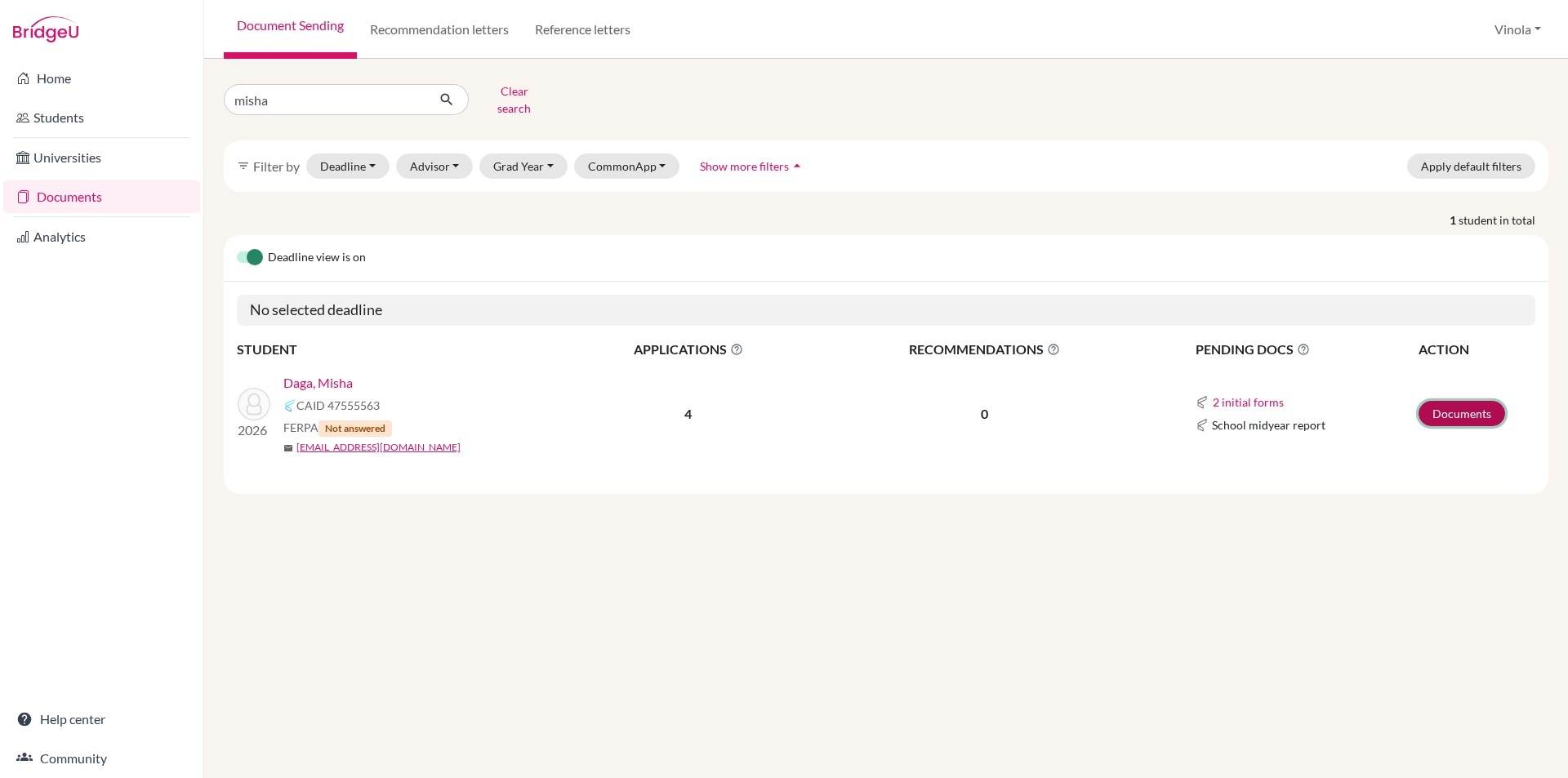
click at [1479, 409] on link "Documents" at bounding box center [1461, 413] width 86 height 25
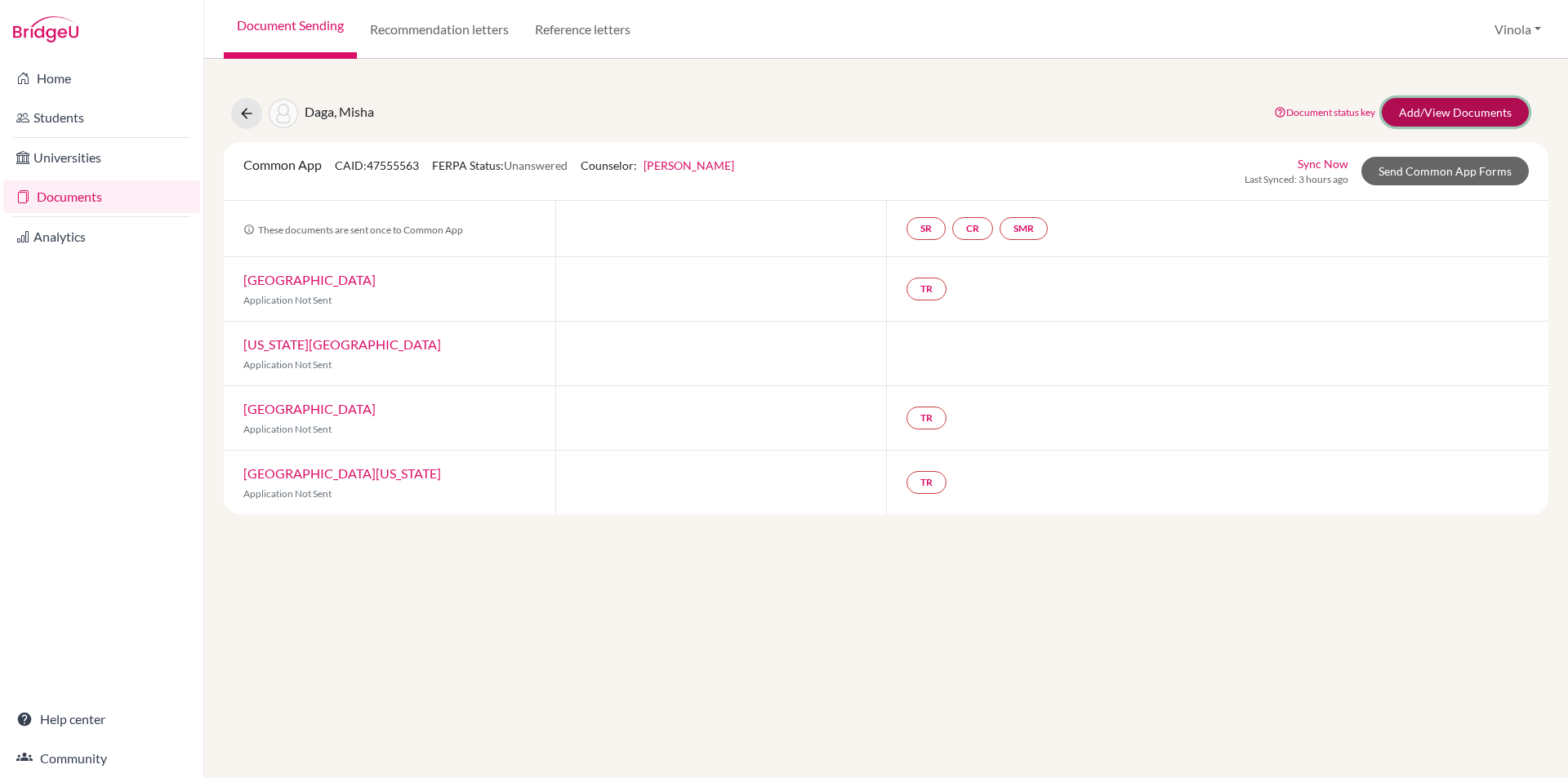
click at [1445, 113] on link "Add/View Documents" at bounding box center [1454, 112] width 147 height 28
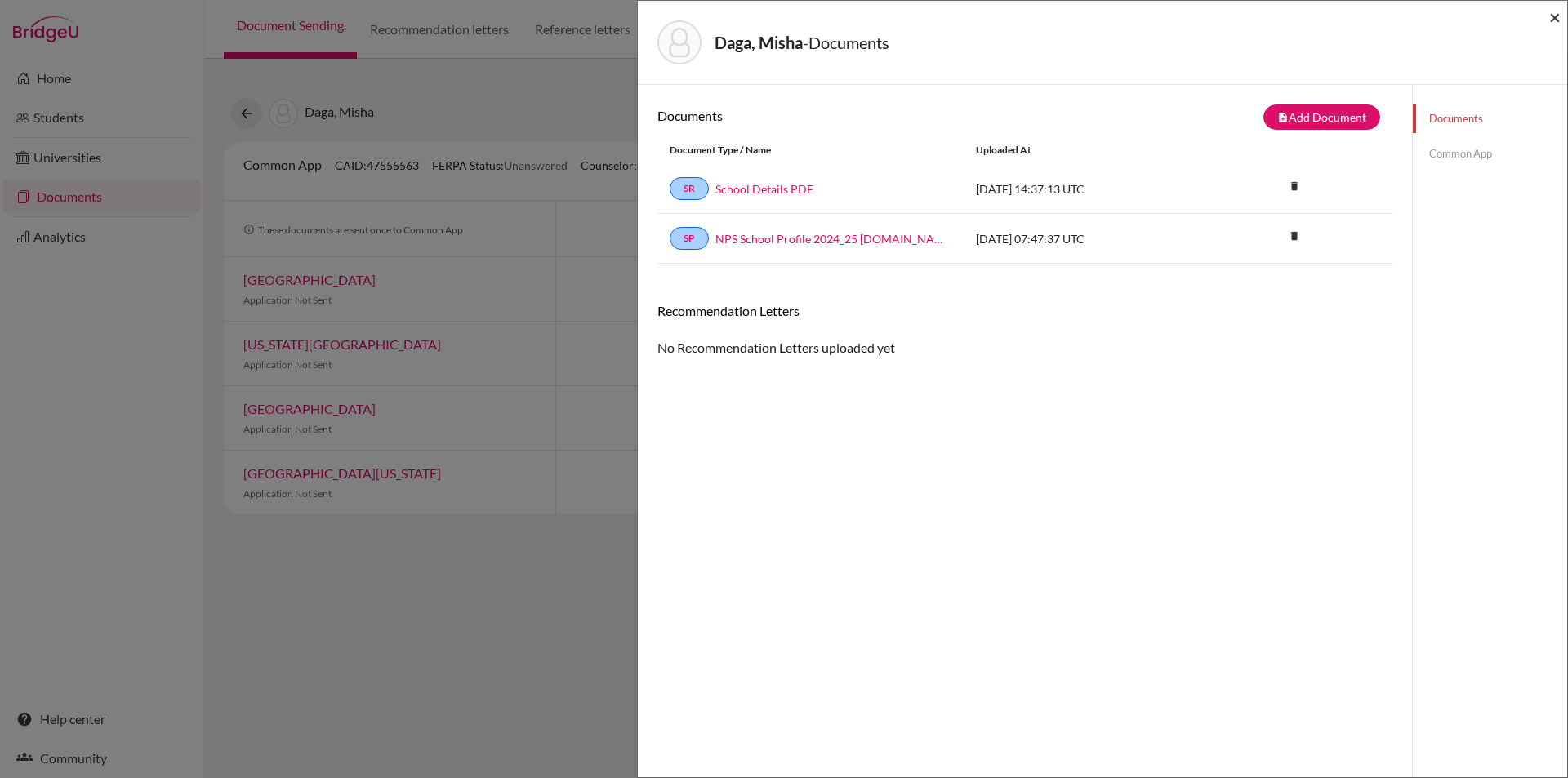
click at [1556, 12] on span "×" at bounding box center [1555, 16] width 11 height 23
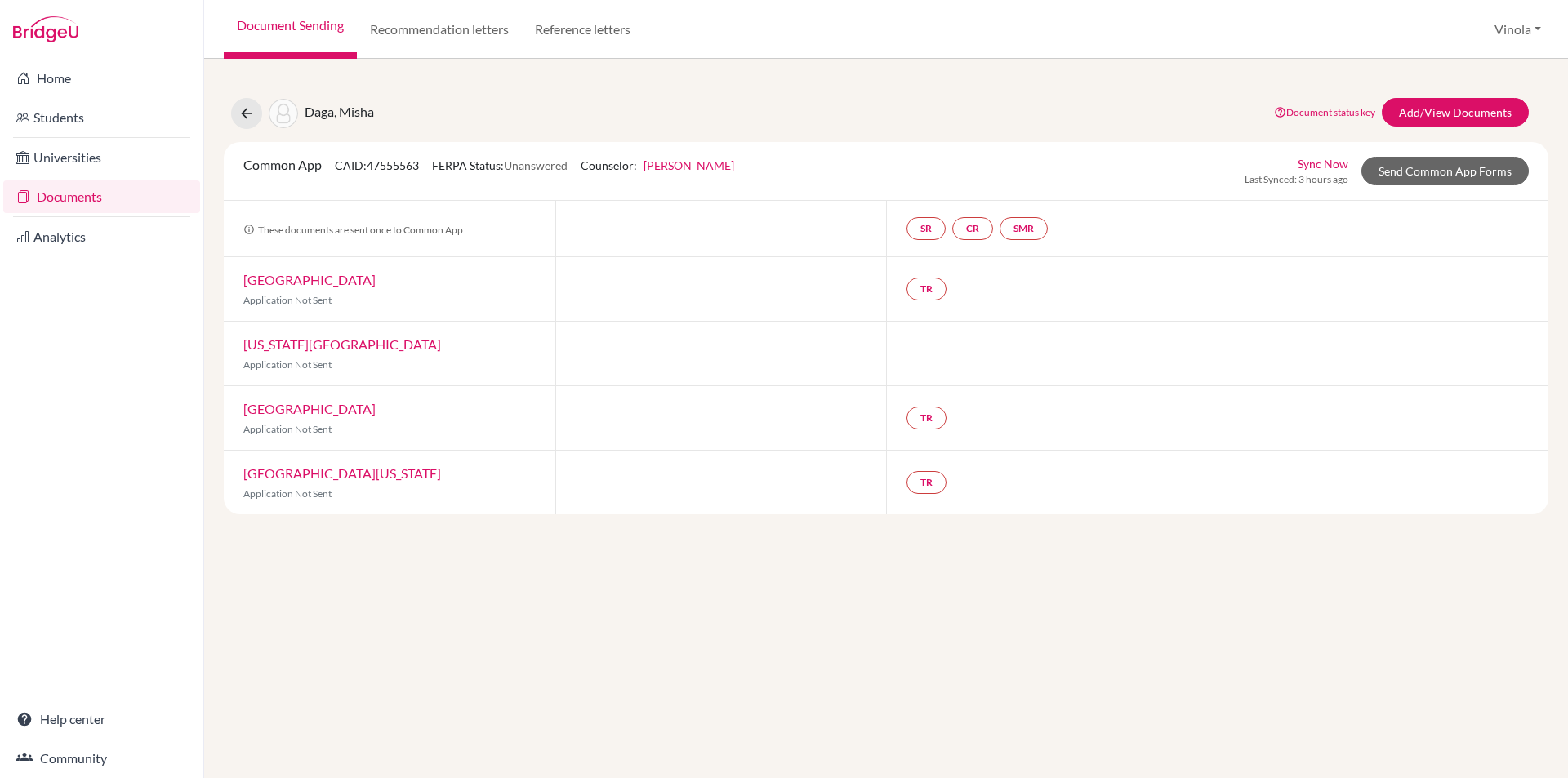
click at [1548, 41] on div "Document Sending Recommendation letters Reference letters Vinola Profile School…" at bounding box center [886, 29] width 1363 height 59
click at [1524, 29] on button "Vinola" at bounding box center [1517, 29] width 61 height 31
click at [1465, 131] on button "Log out" at bounding box center [1484, 133] width 129 height 26
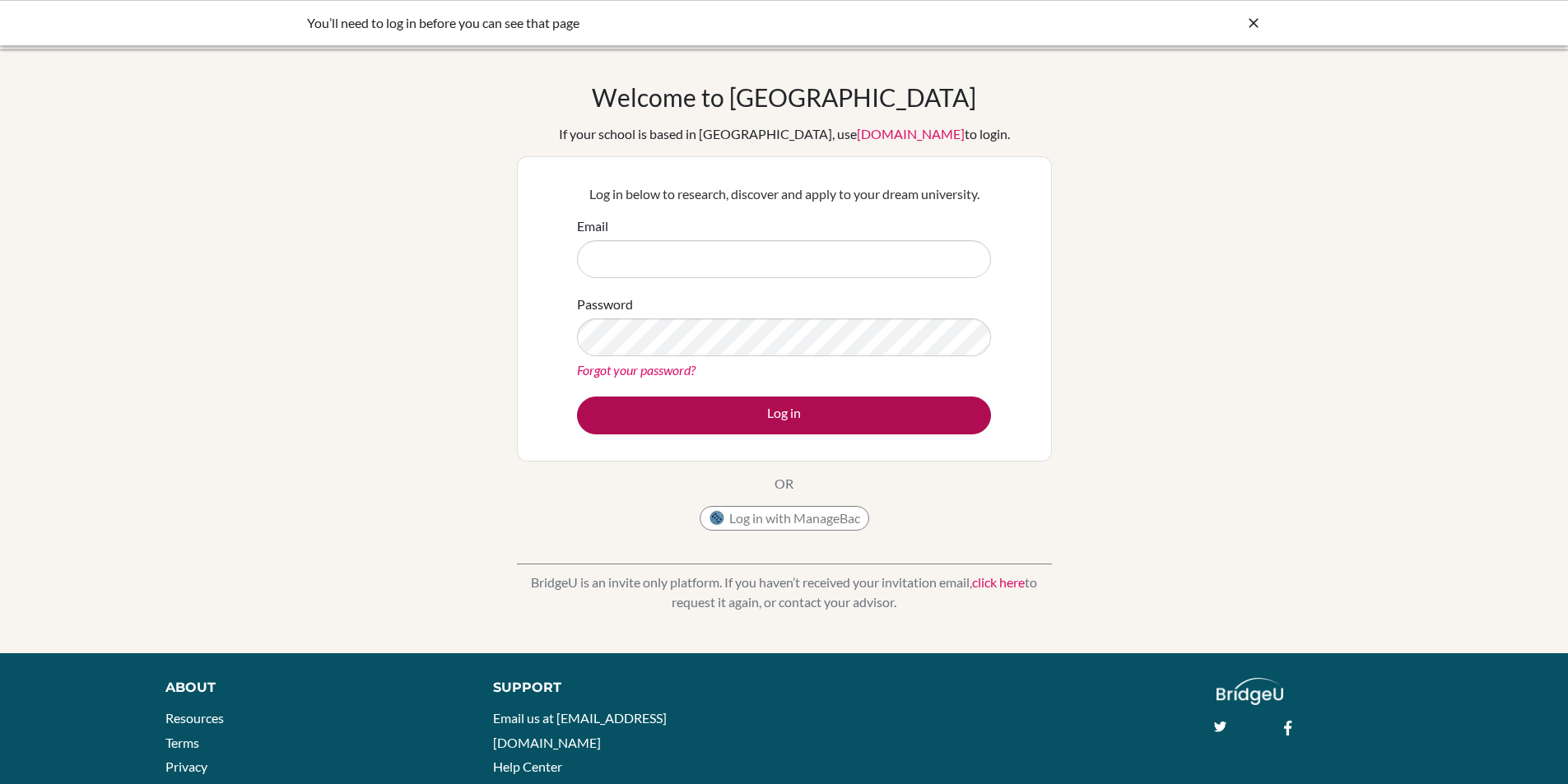
type input "[EMAIL_ADDRESS][PERSON_NAME][DOMAIN_NAME]"
click at [699, 420] on button "Log in" at bounding box center [784, 415] width 414 height 38
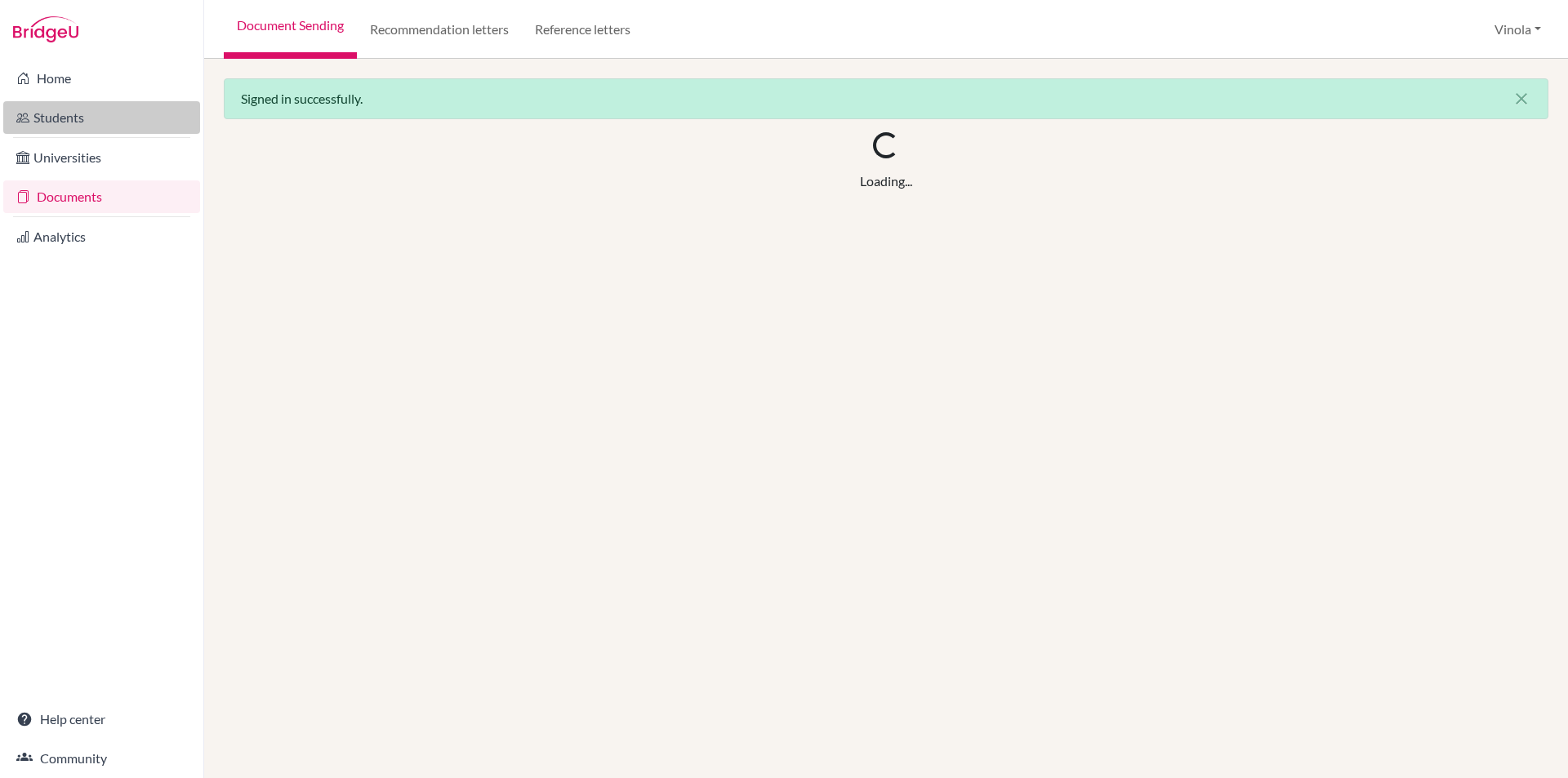
click at [66, 117] on link "Students" at bounding box center [101, 117] width 197 height 33
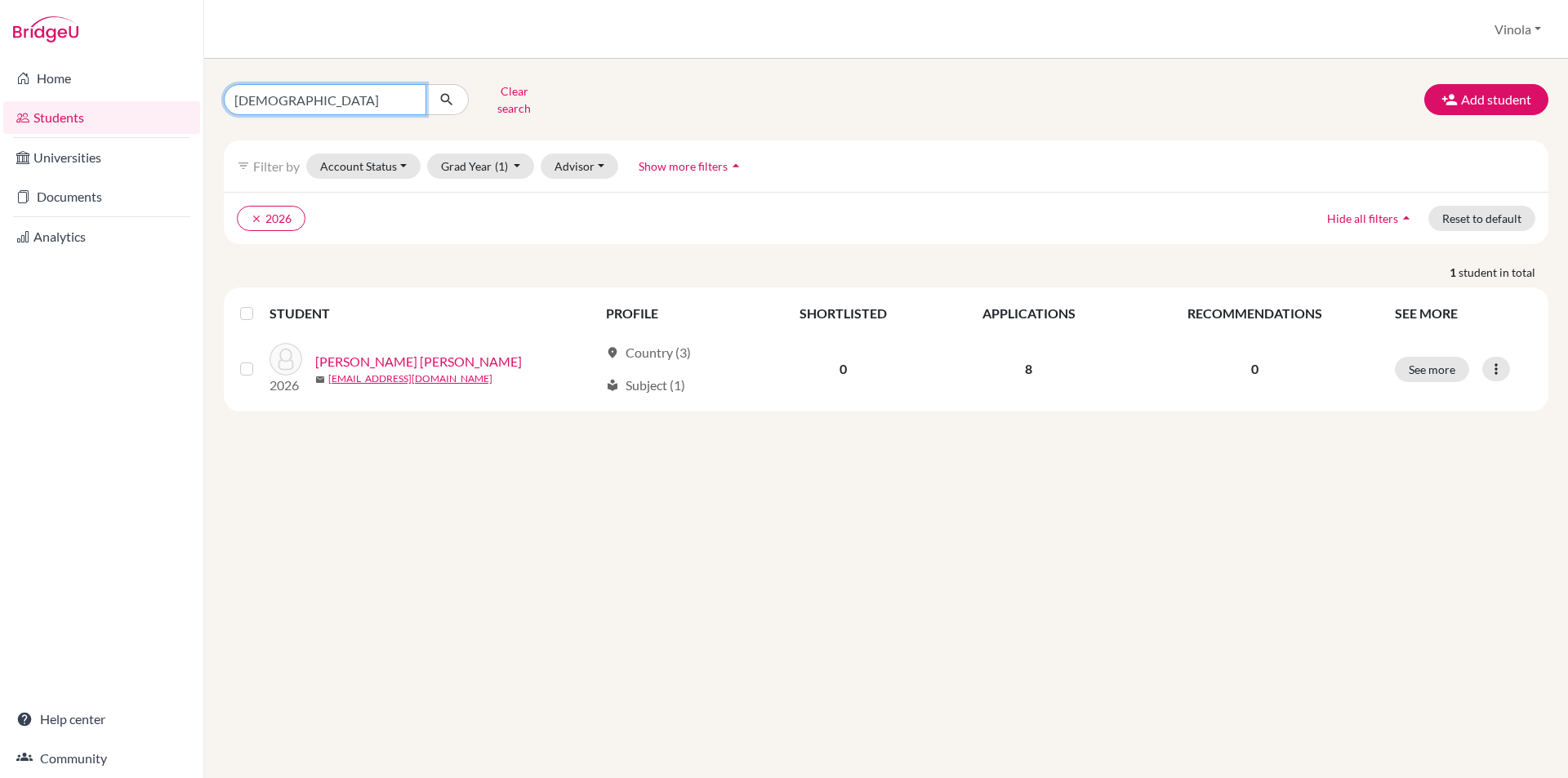
click at [409, 90] on input "[DEMOGRAPHIC_DATA]" at bounding box center [325, 99] width 203 height 31
click at [496, 160] on span "(1)" at bounding box center [501, 166] width 13 height 14
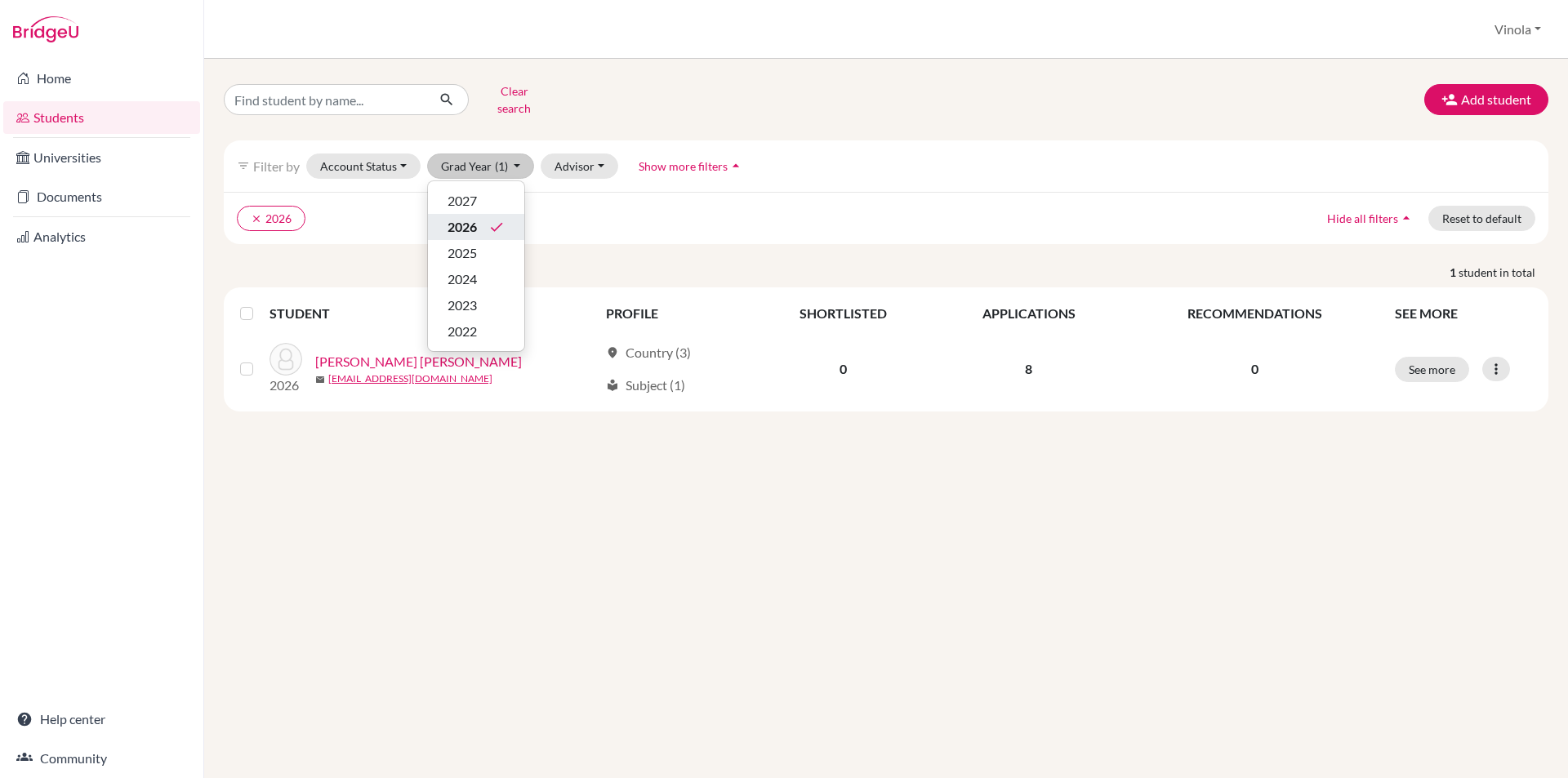
click at [471, 217] on span "2026" at bounding box center [462, 226] width 29 height 20
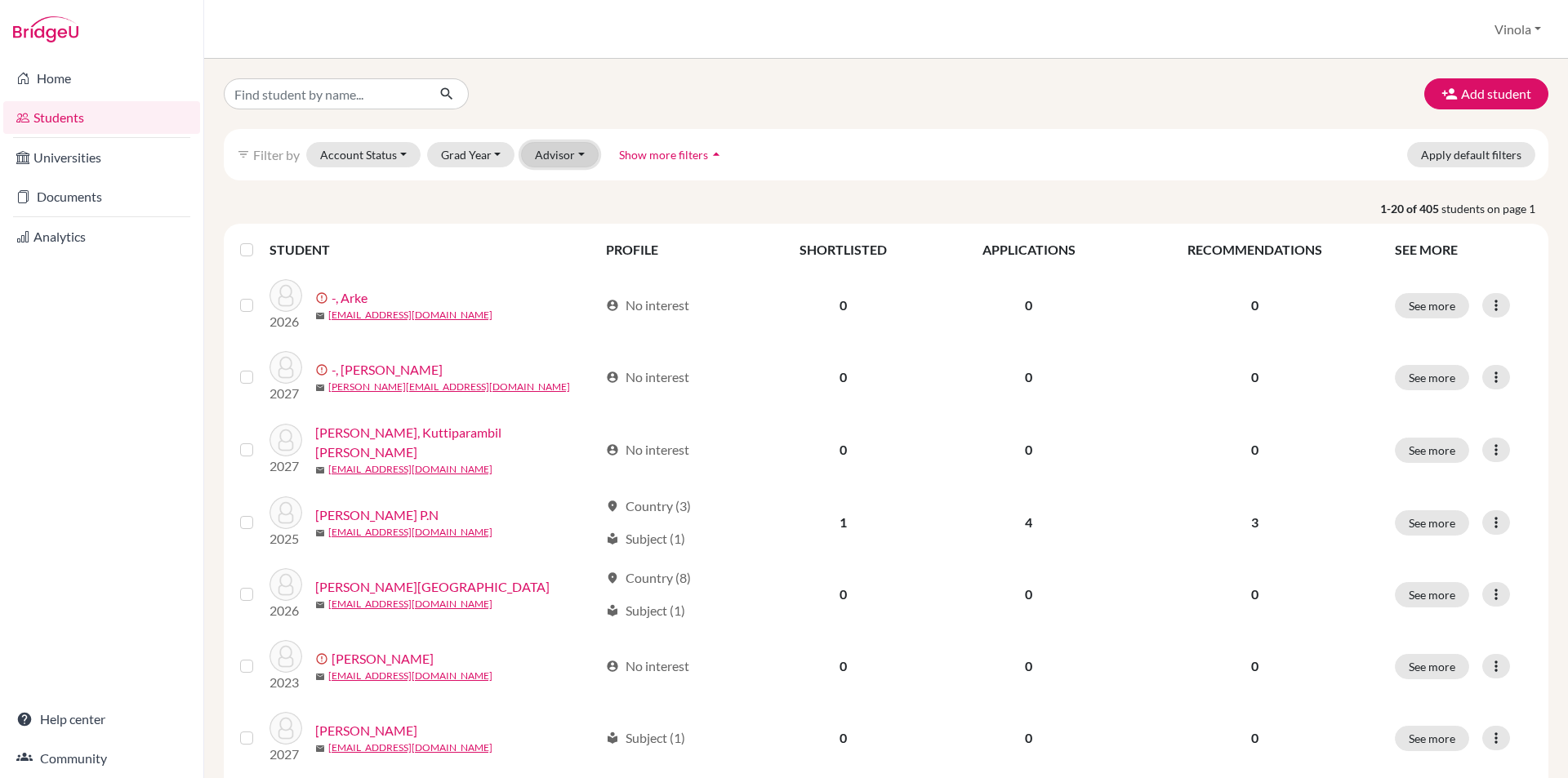
click at [565, 149] on button "Advisor" at bounding box center [559, 154] width 78 height 25
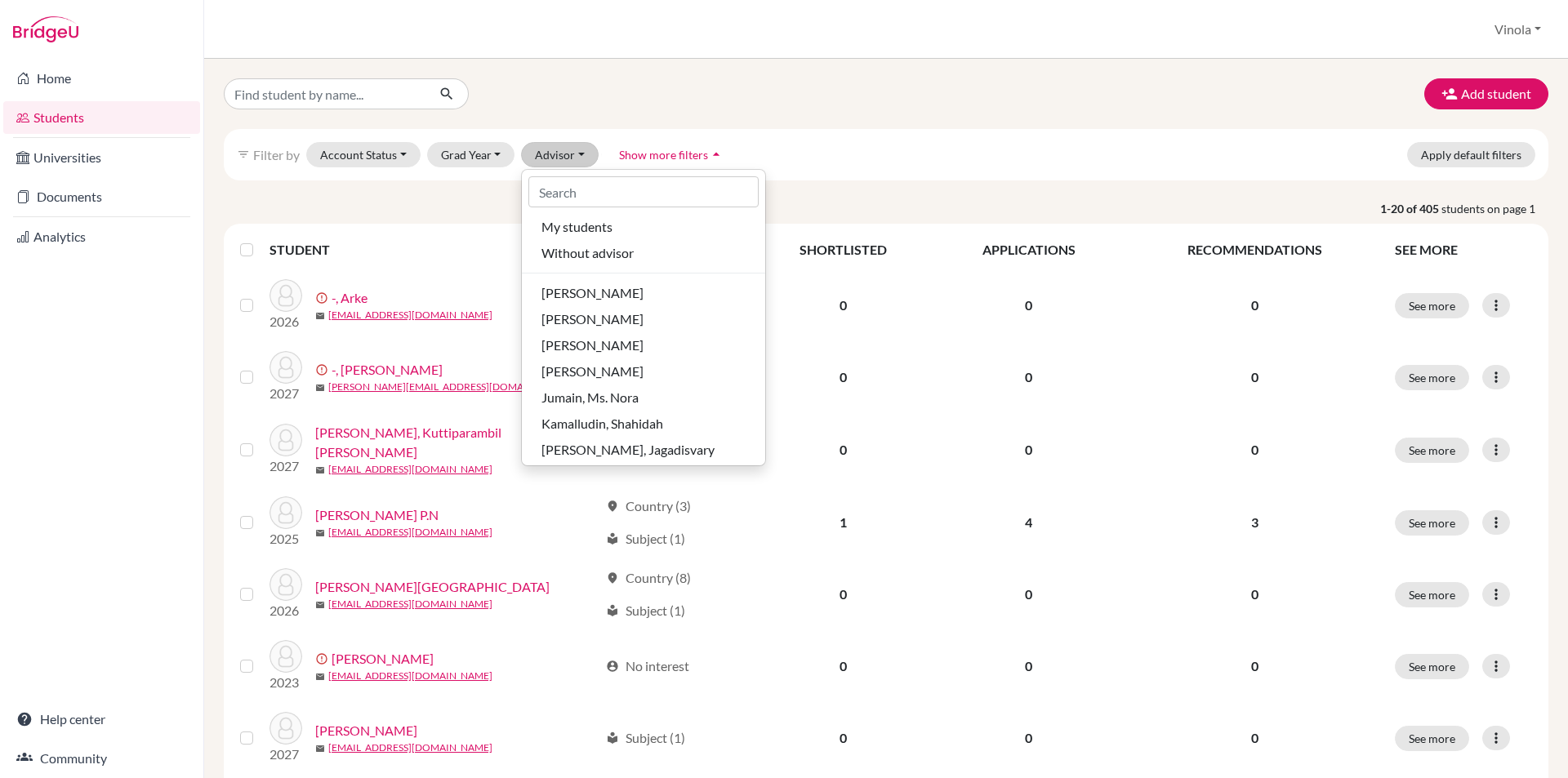
click at [712, 101] on div "Add student" at bounding box center [885, 94] width 1348 height 31
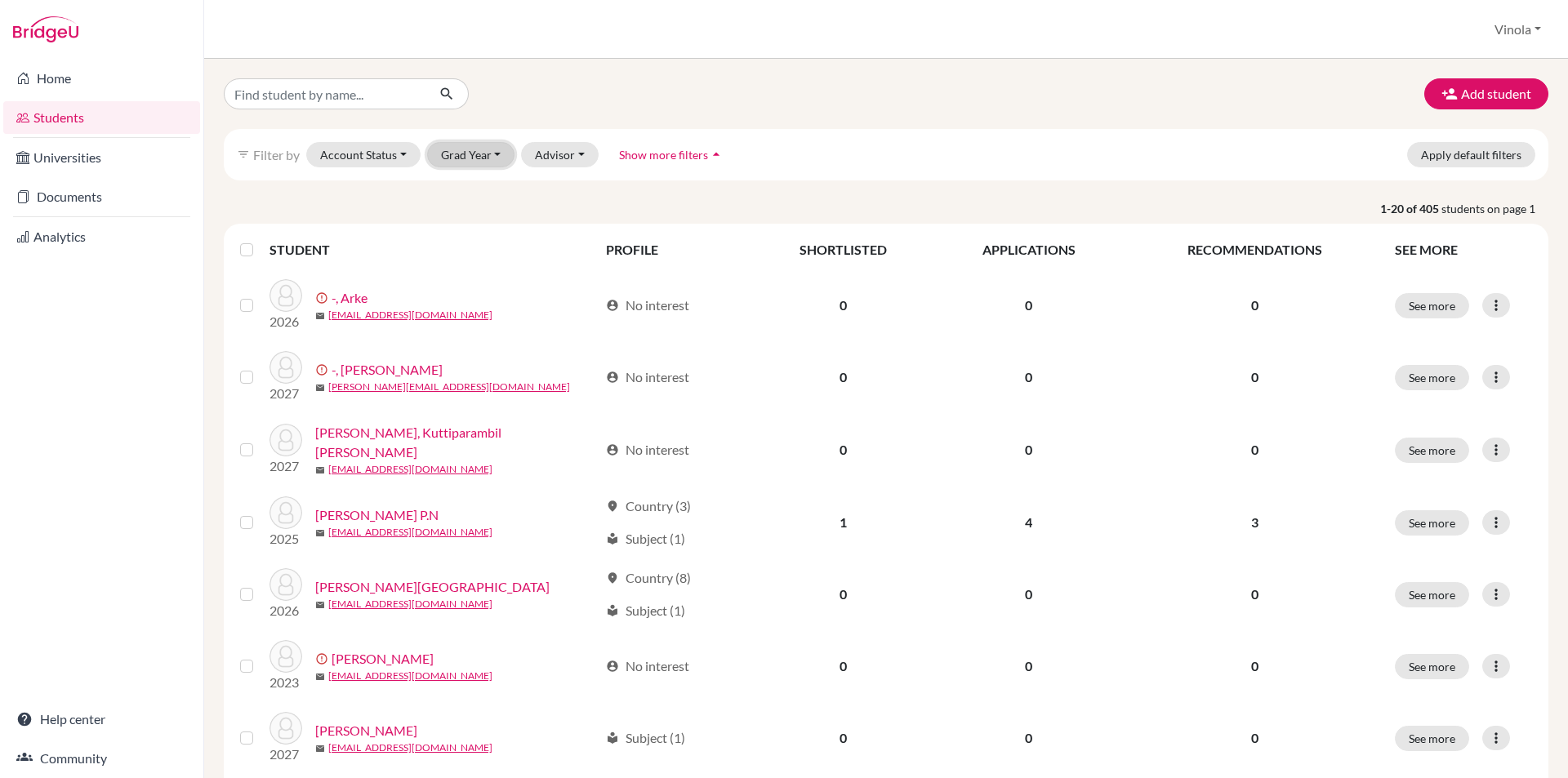
click at [495, 156] on button "Grad Year" at bounding box center [471, 154] width 88 height 25
click at [475, 210] on span "2026" at bounding box center [462, 215] width 29 height 20
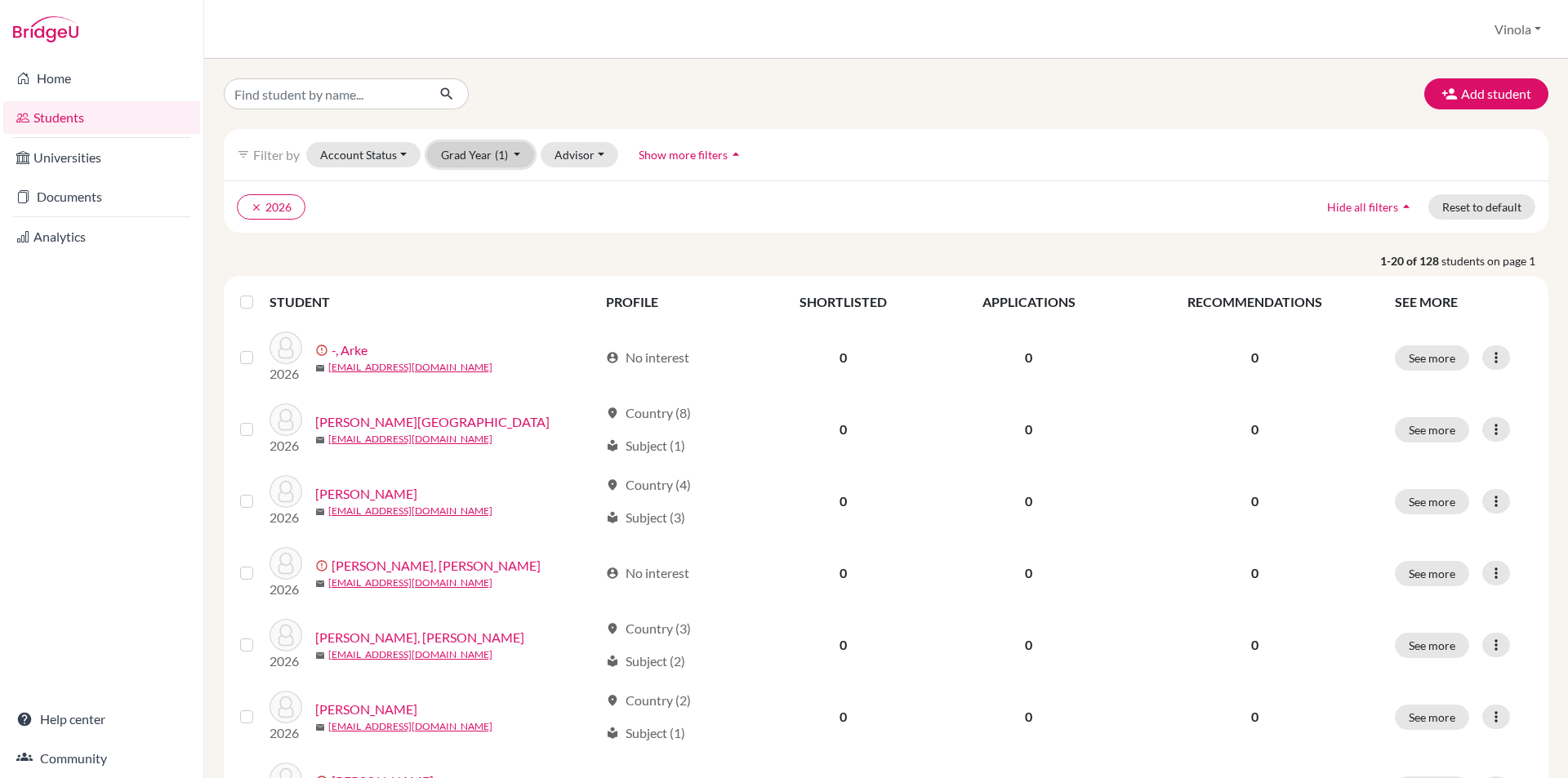
click at [519, 155] on button "Grad Year (1)" at bounding box center [480, 154] width 108 height 25
click at [488, 217] on icon "done" at bounding box center [495, 215] width 16 height 16
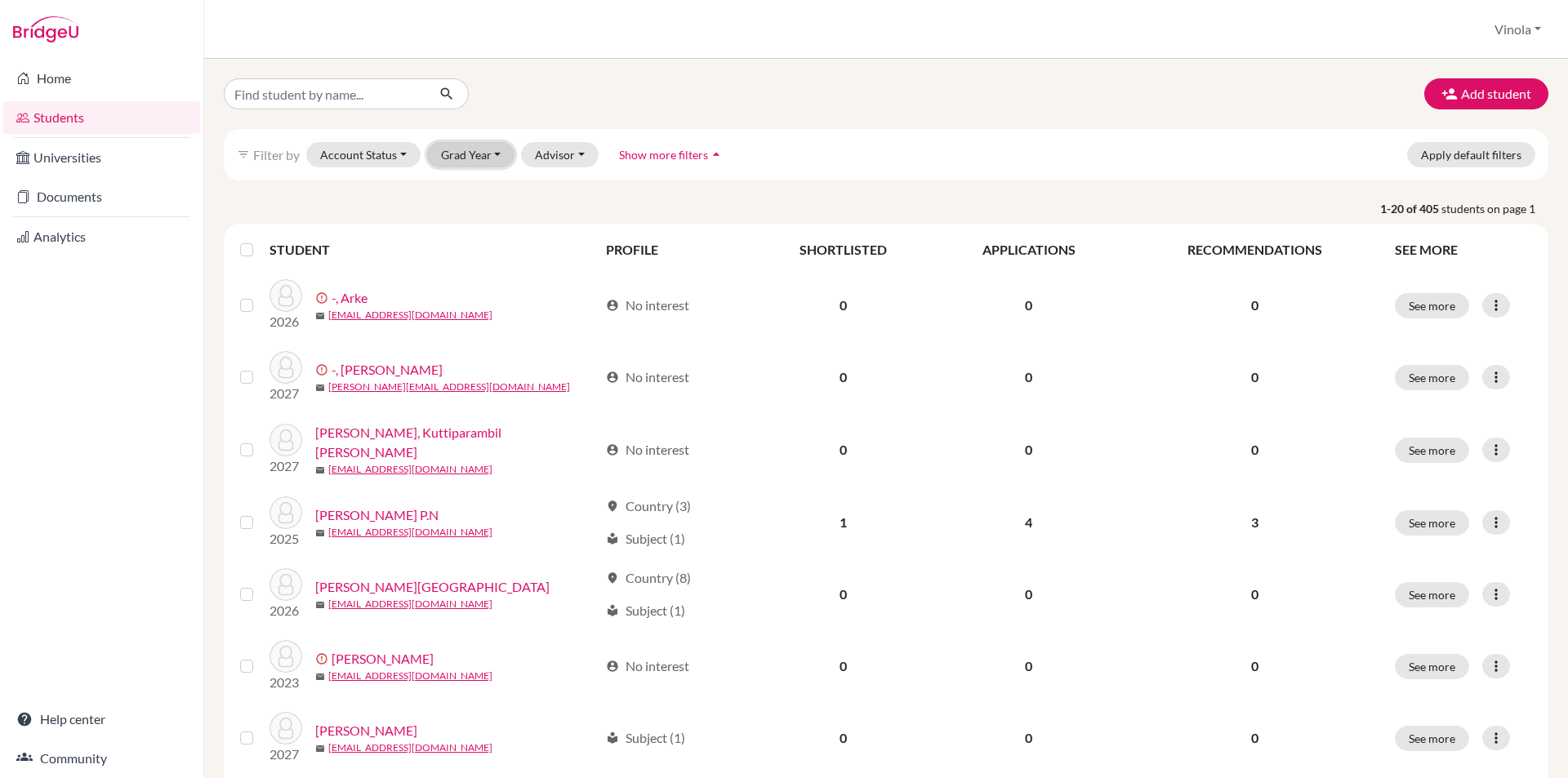
click at [481, 154] on button "Grad Year" at bounding box center [471, 154] width 88 height 25
click at [468, 216] on span "2026" at bounding box center [462, 215] width 29 height 20
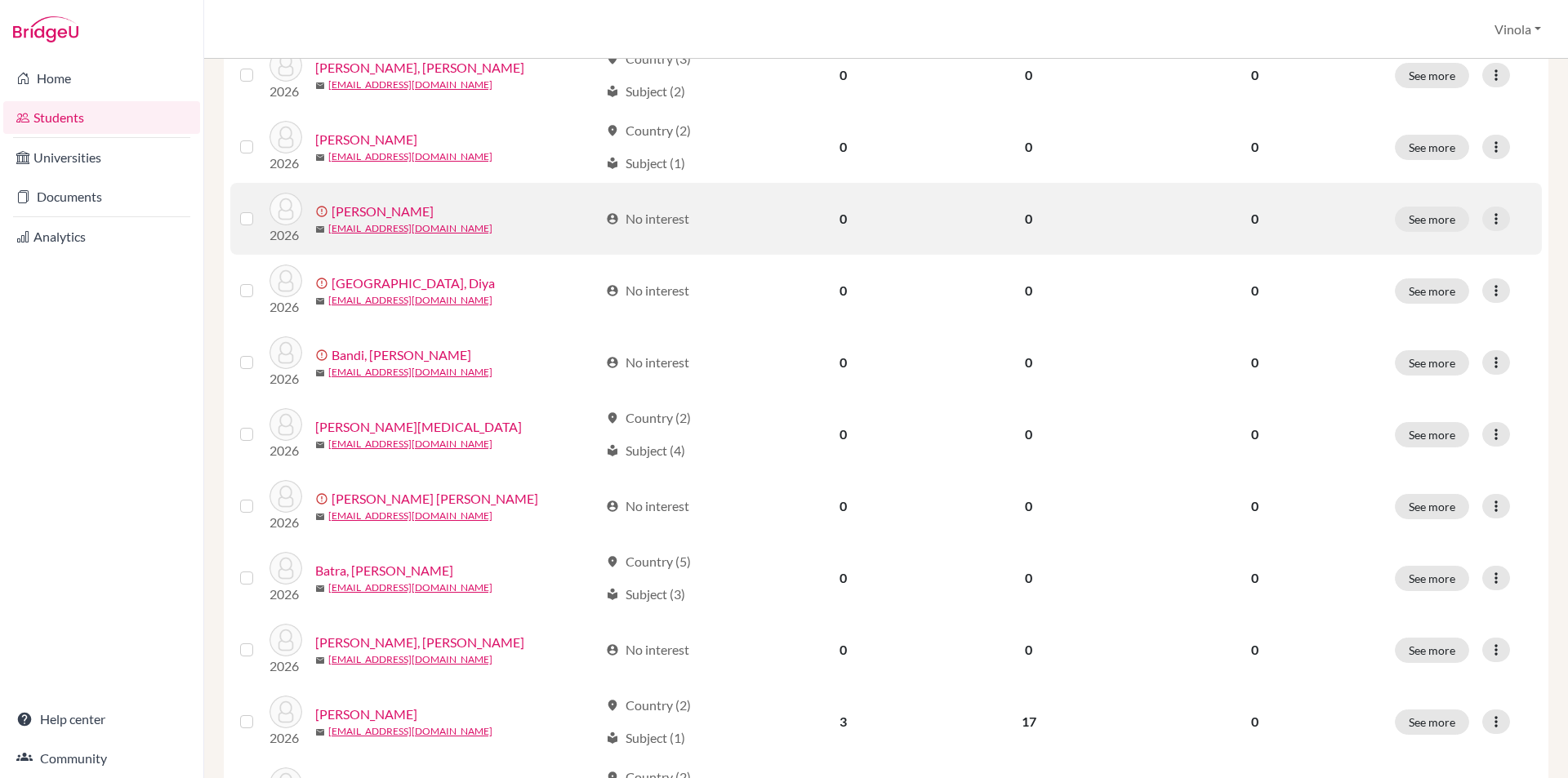
scroll to position [572, 0]
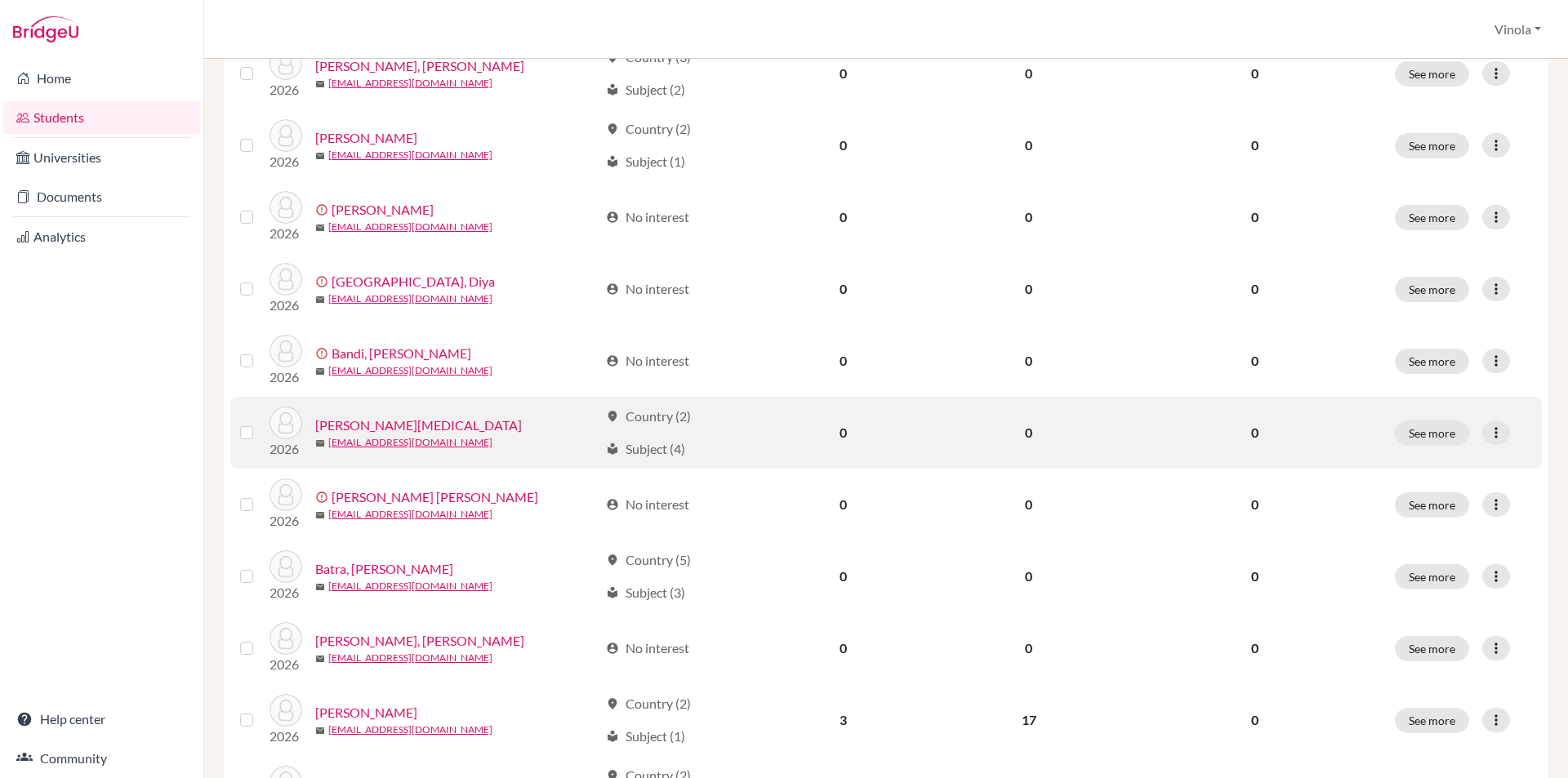
click at [358, 426] on link "Barsainya, Nikita" at bounding box center [419, 425] width 206 height 20
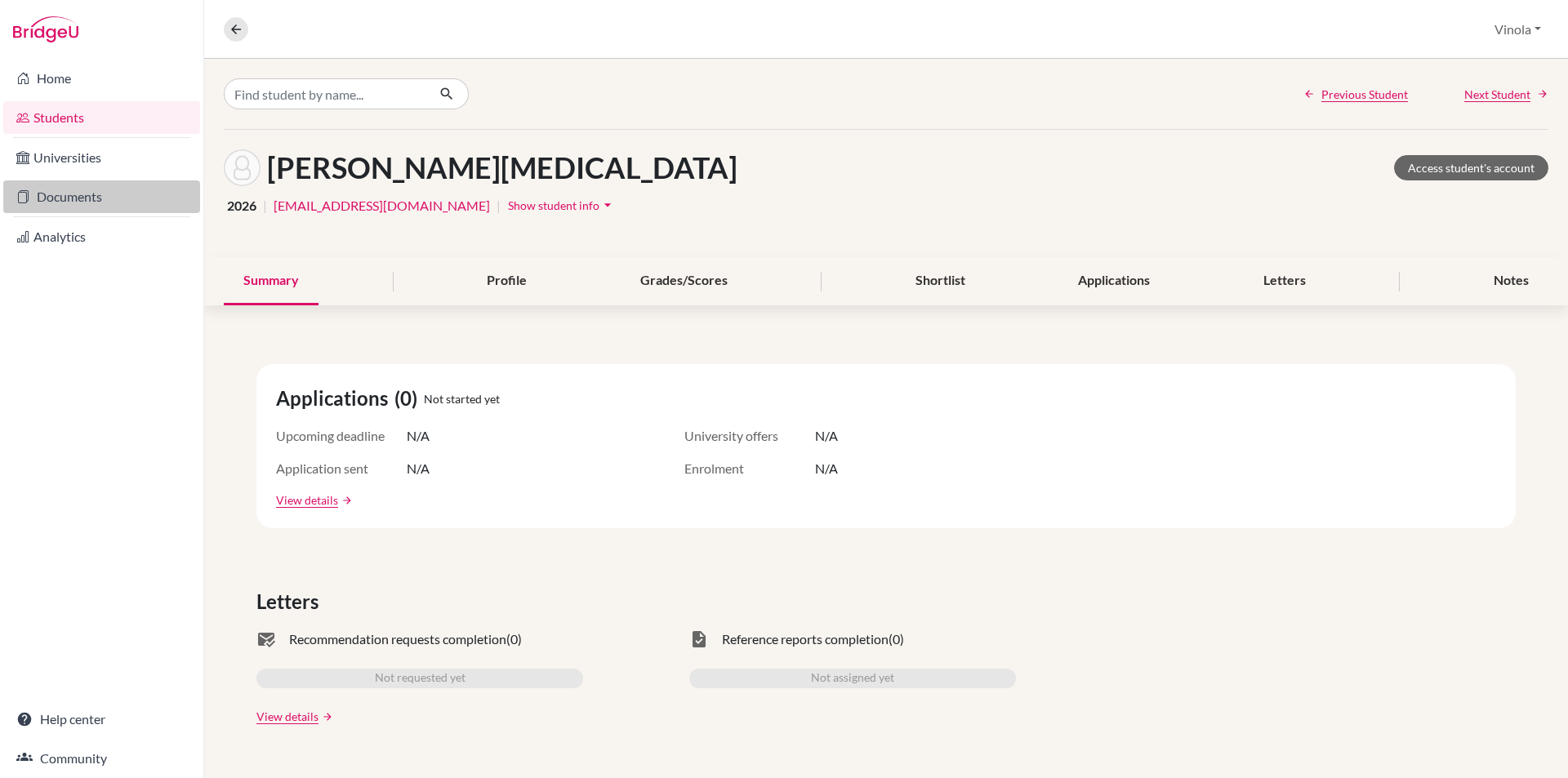
click at [78, 196] on link "Documents" at bounding box center [101, 196] width 197 height 33
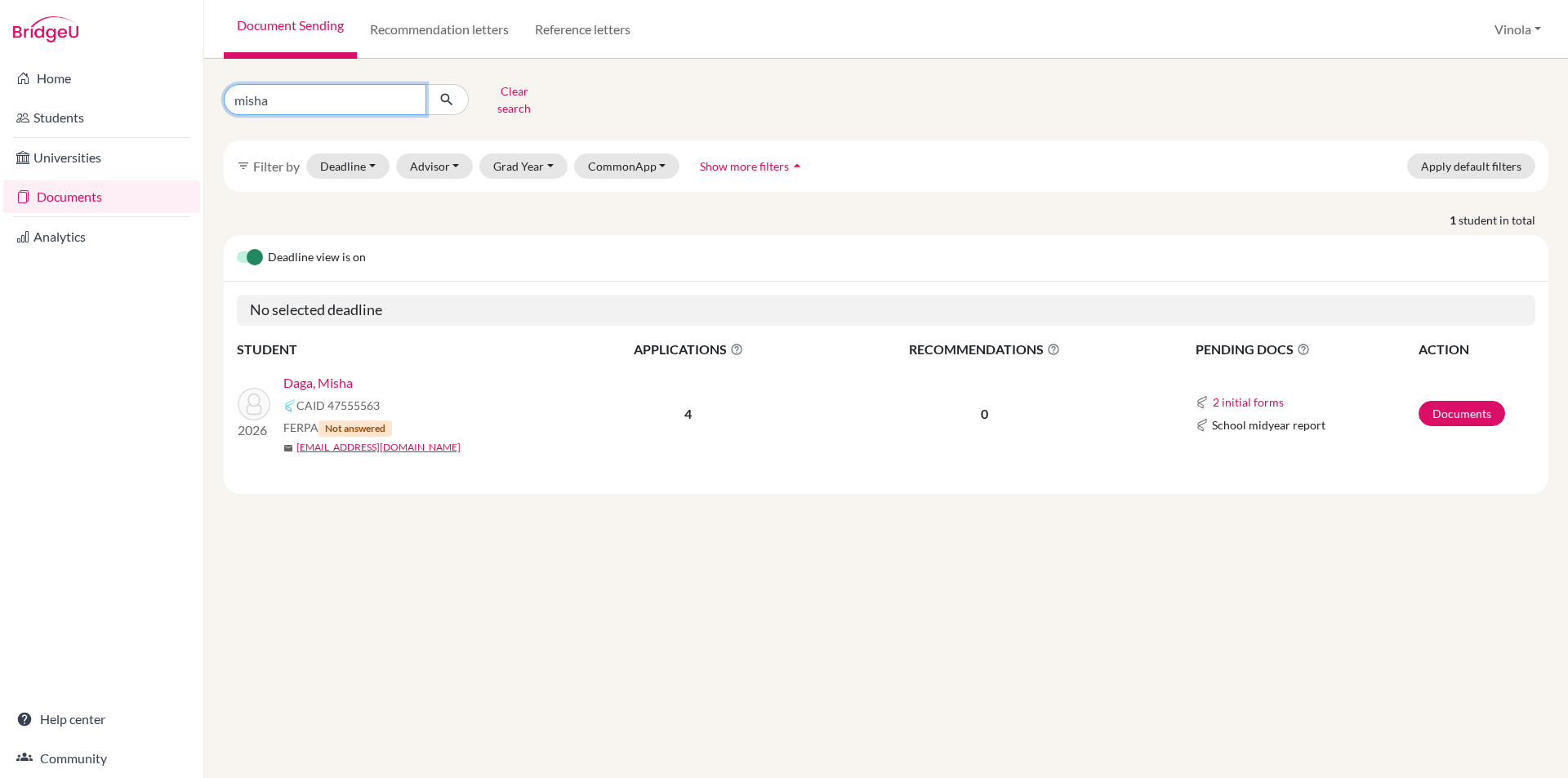
click at [406, 96] on input "misha" at bounding box center [325, 99] width 203 height 31
click at [285, 84] on input "Find student by name..." at bounding box center [325, 99] width 203 height 31
type input "[MEDICAL_DATA]"
click at [444, 91] on icon "submit" at bounding box center [446, 99] width 16 height 16
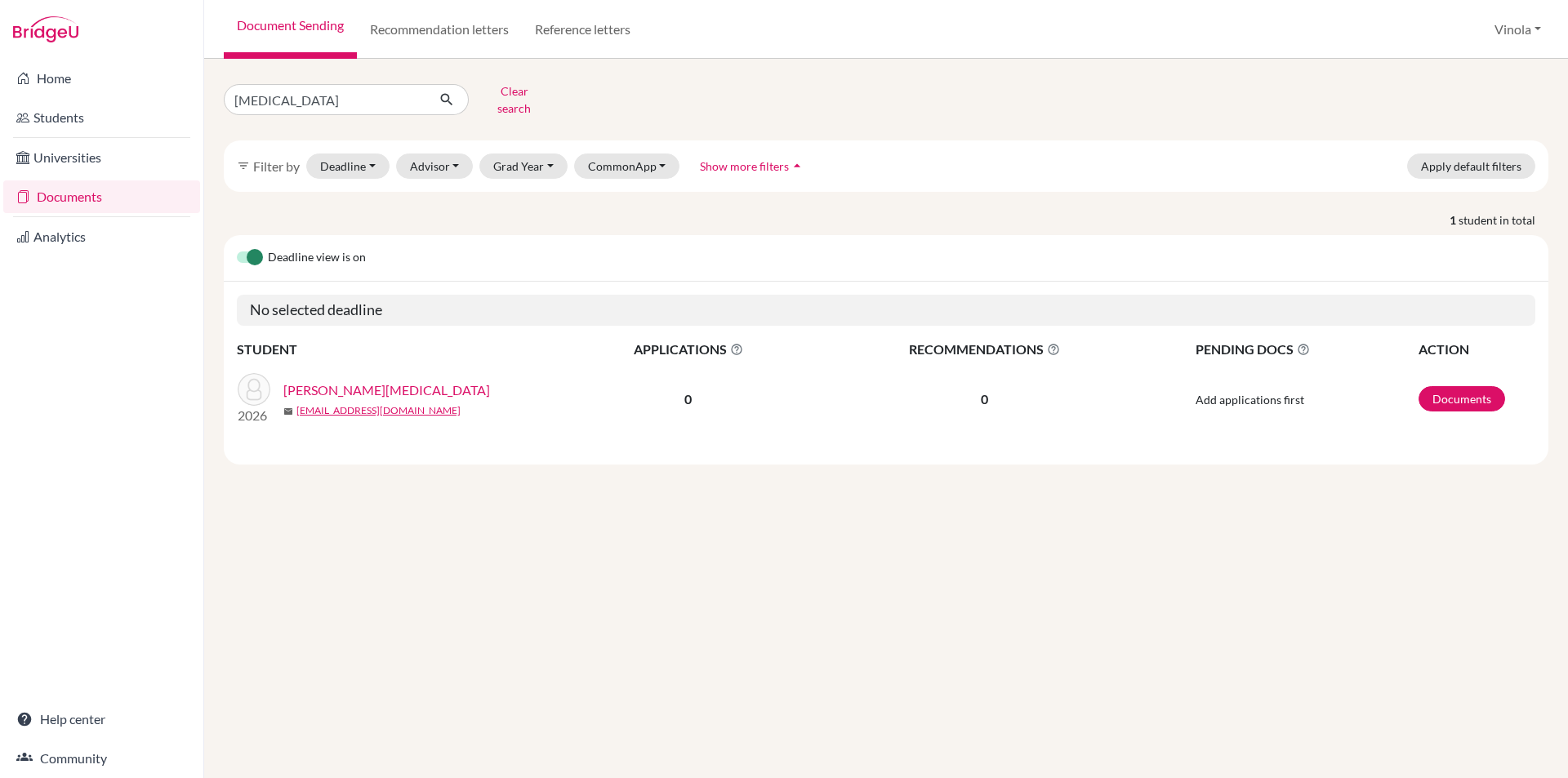
click at [358, 380] on link "[PERSON_NAME][MEDICAL_DATA]" at bounding box center [387, 389] width 206 height 20
click at [44, 193] on link "Documents" at bounding box center [101, 196] width 197 height 33
click at [408, 96] on input "nikita" at bounding box center [325, 99] width 203 height 31
click at [502, 91] on button "Clear search" at bounding box center [513, 99] width 91 height 42
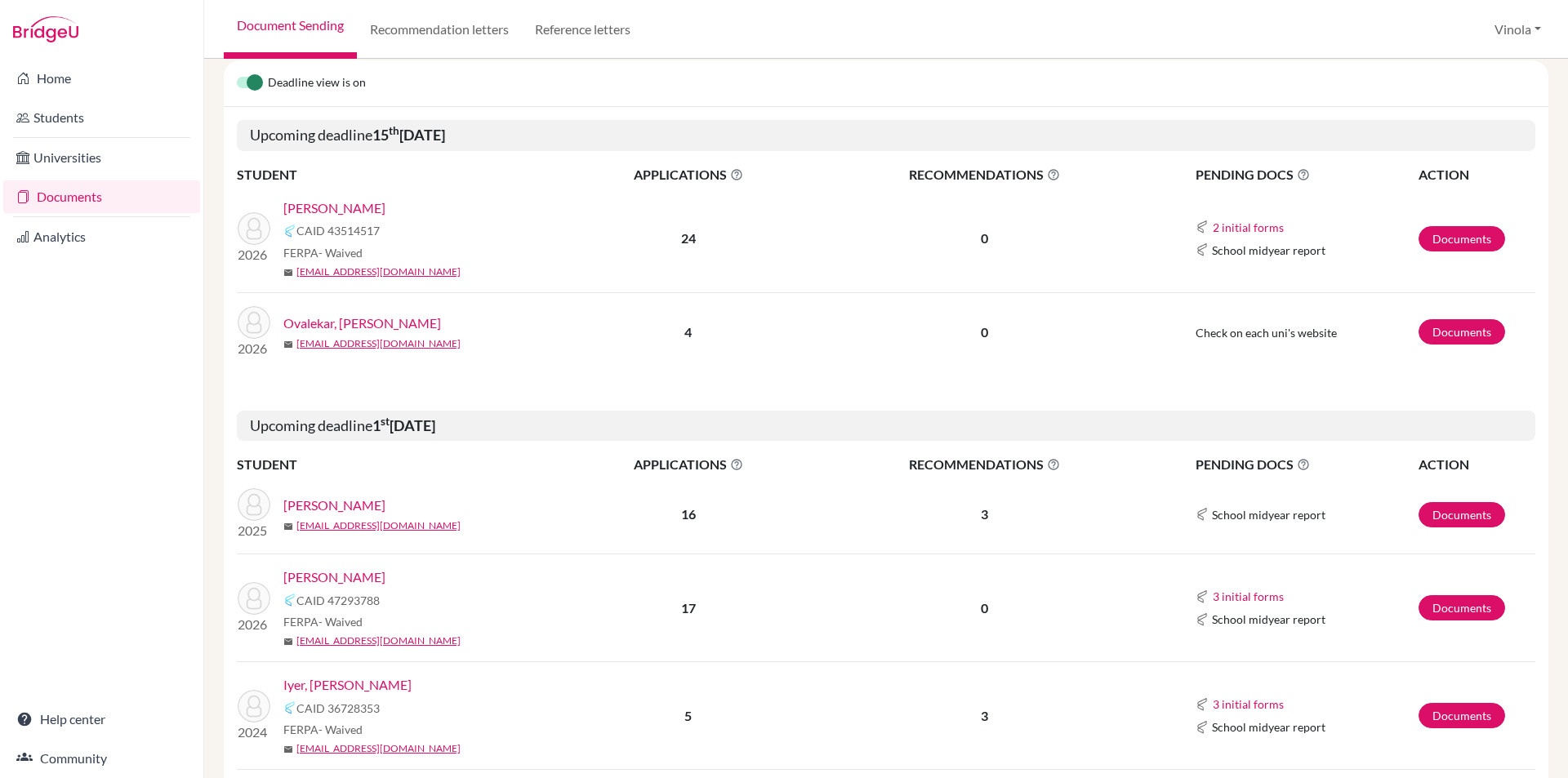
scroll to position [245, 0]
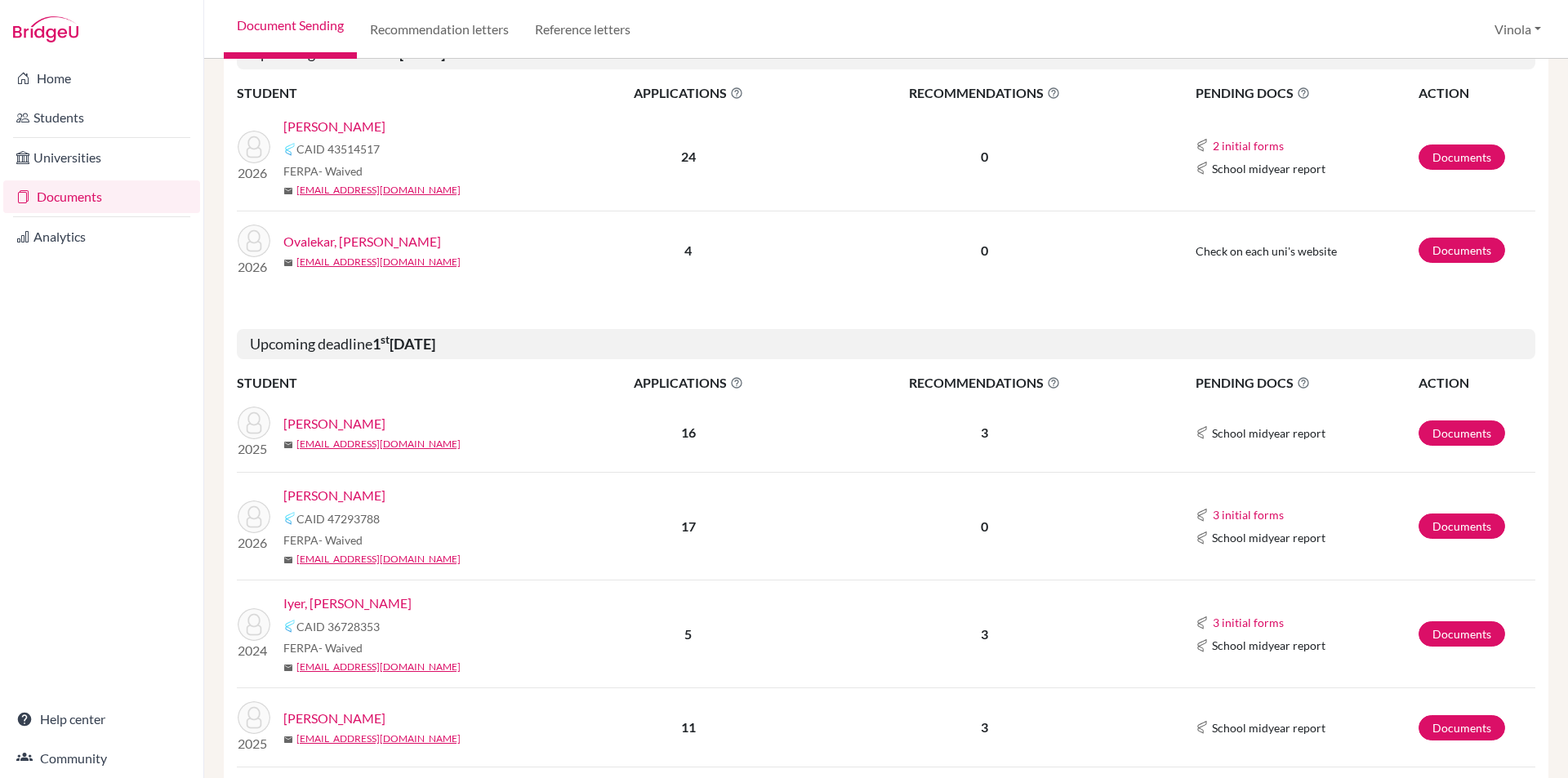
click at [370, 419] on link "Awasthi, Anvita Anuj" at bounding box center [334, 423] width 102 height 20
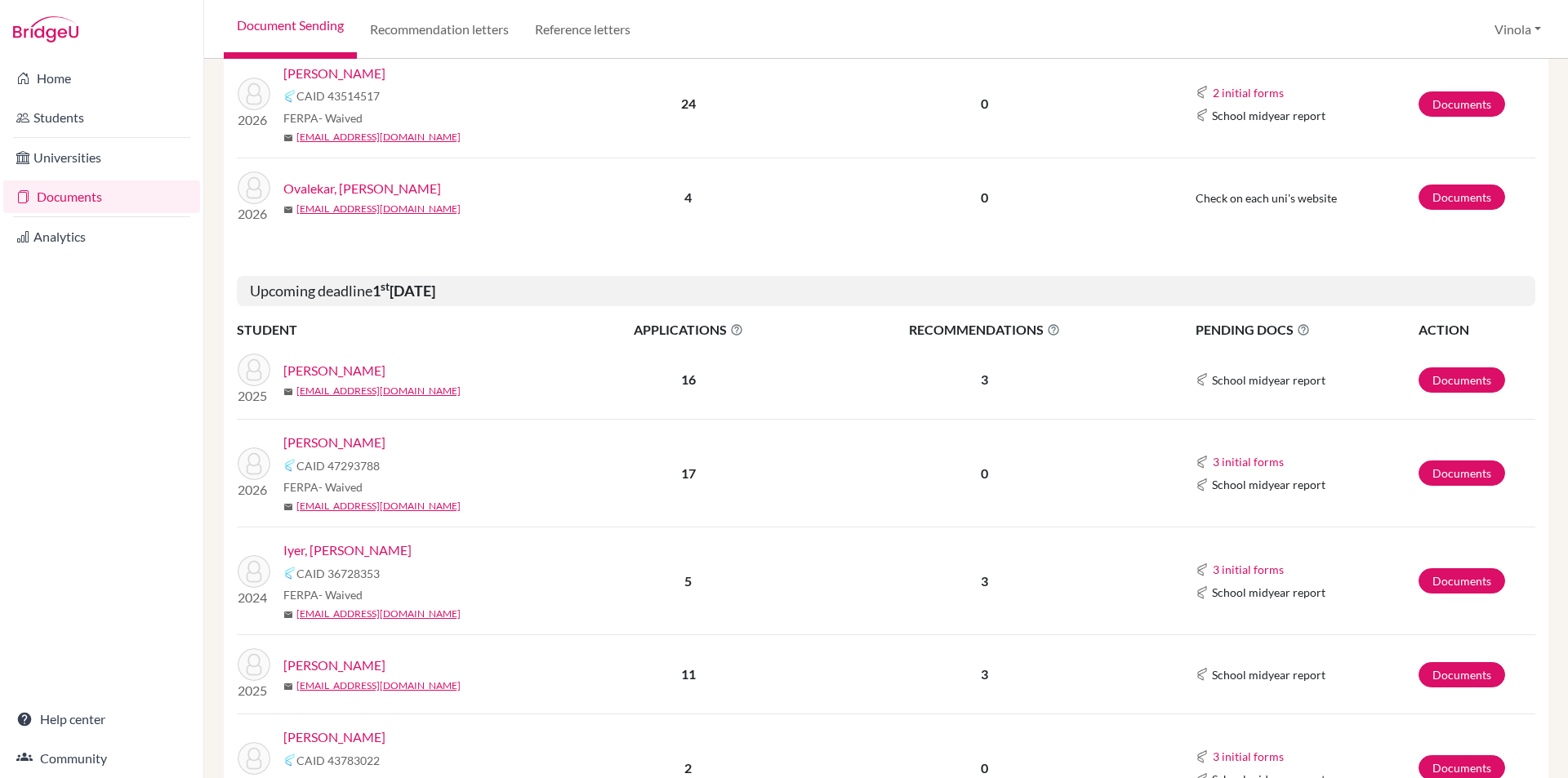
scroll to position [327, 0]
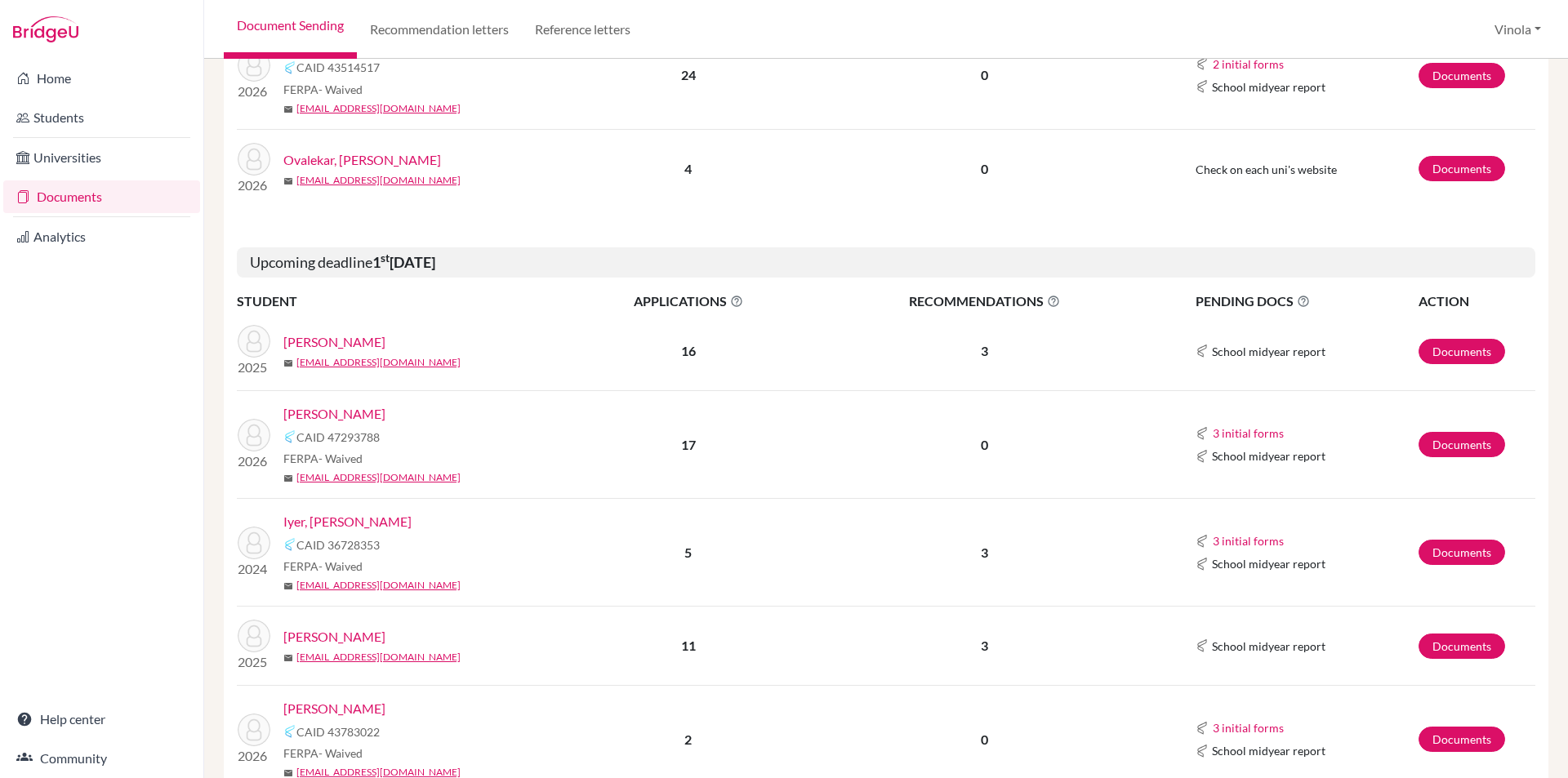
click at [386, 520] on link "Iyer, [PERSON_NAME]" at bounding box center [347, 522] width 129 height 20
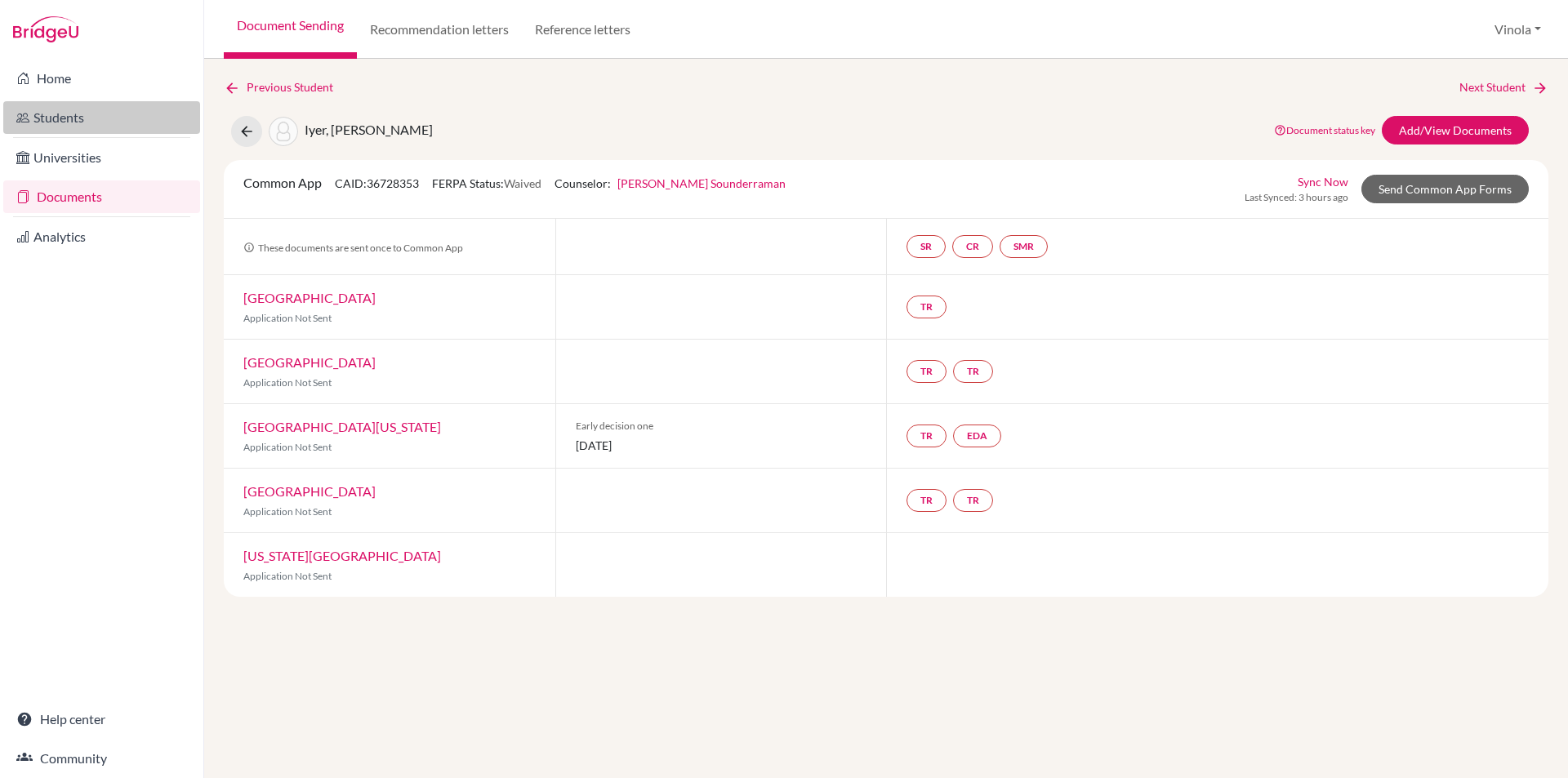
click at [42, 114] on link "Students" at bounding box center [101, 117] width 197 height 33
click at [74, 110] on link "Students" at bounding box center [101, 117] width 197 height 33
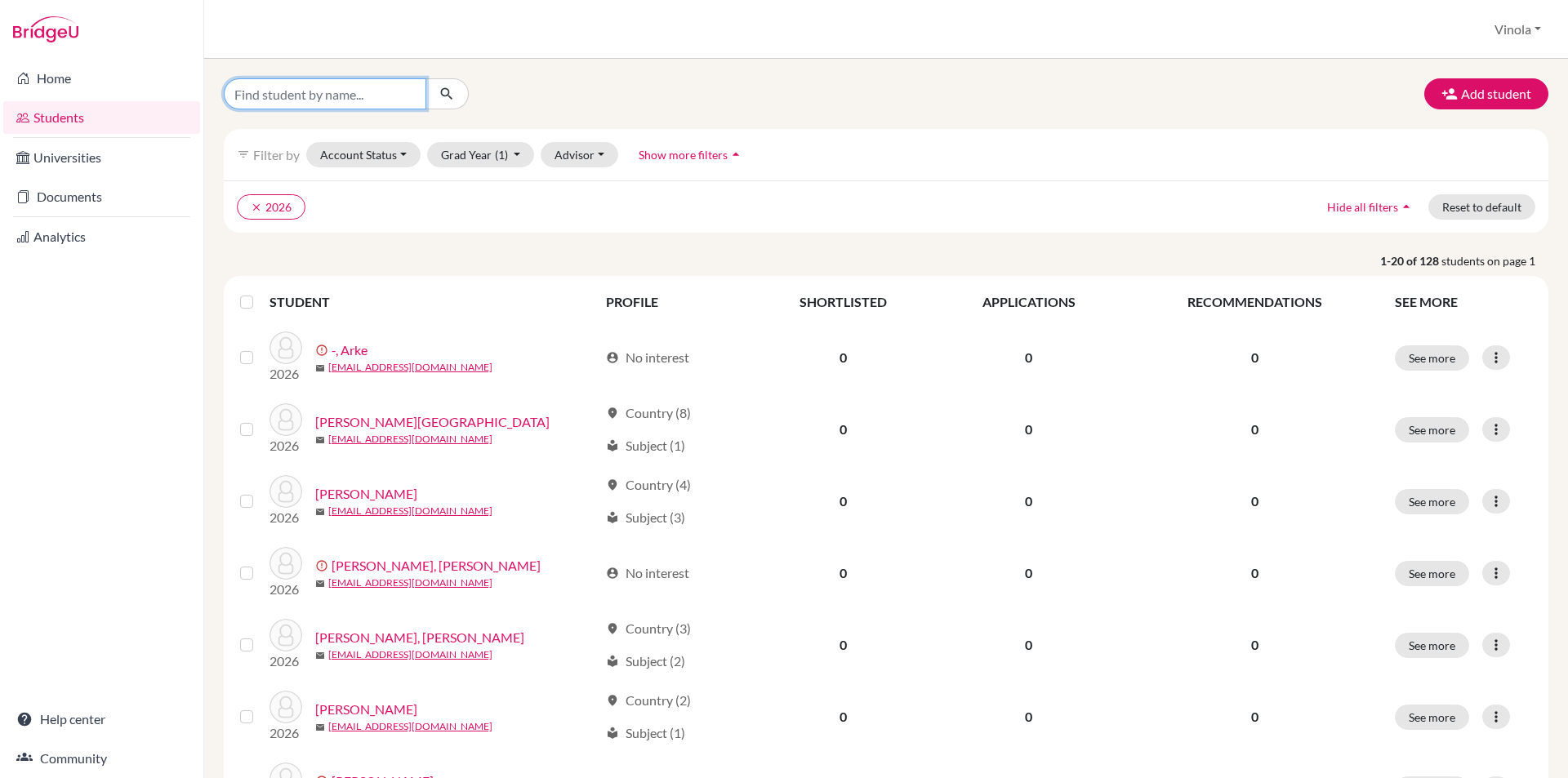
click at [337, 99] on input "Find student by name..." at bounding box center [325, 94] width 203 height 31
type input "[PERSON_NAME]"
click at [450, 101] on icon "submit" at bounding box center [446, 93] width 16 height 16
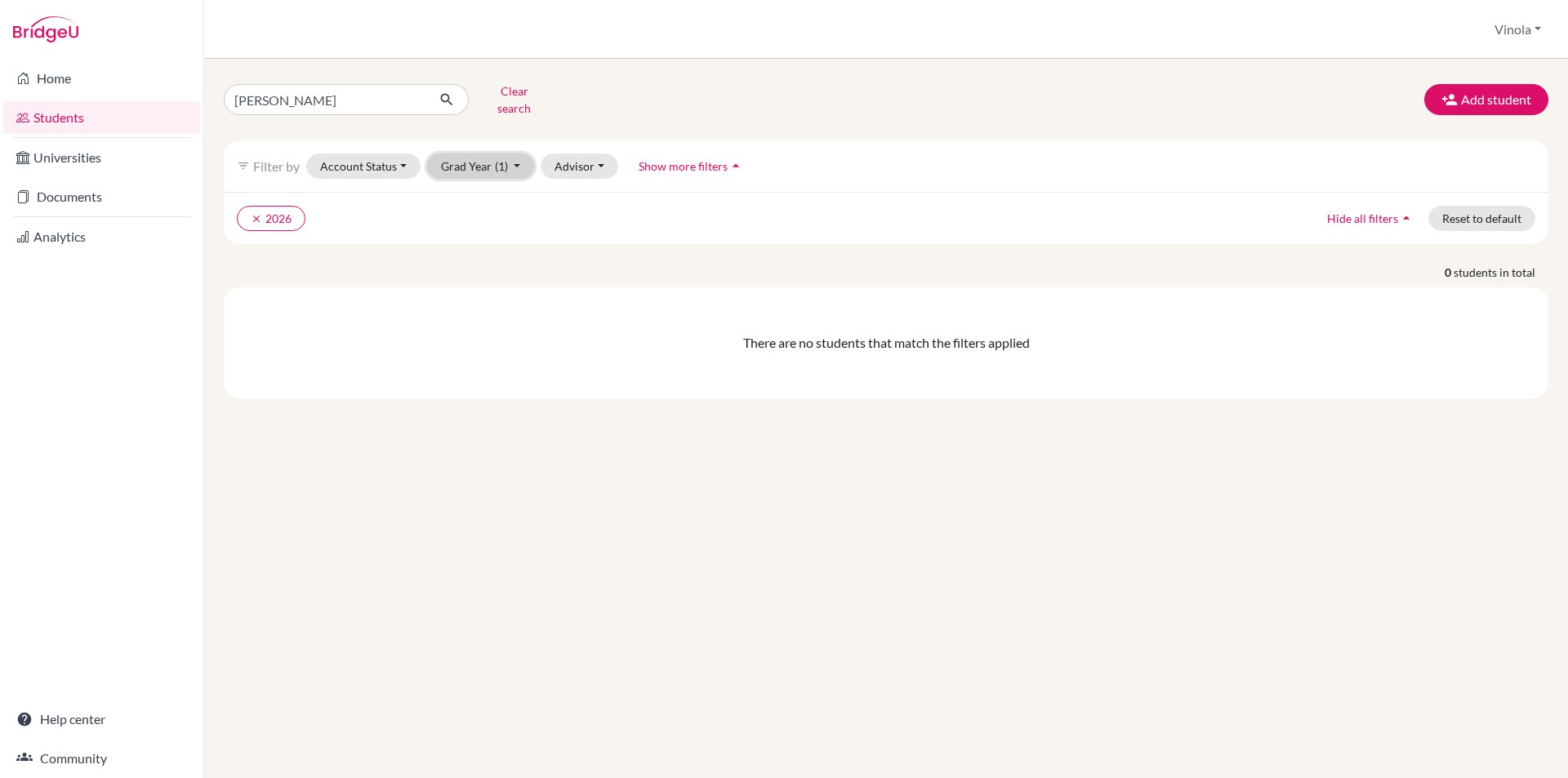
click at [518, 158] on button "Grad Year (1)" at bounding box center [480, 166] width 108 height 25
click at [485, 243] on div "2025" at bounding box center [476, 252] width 57 height 20
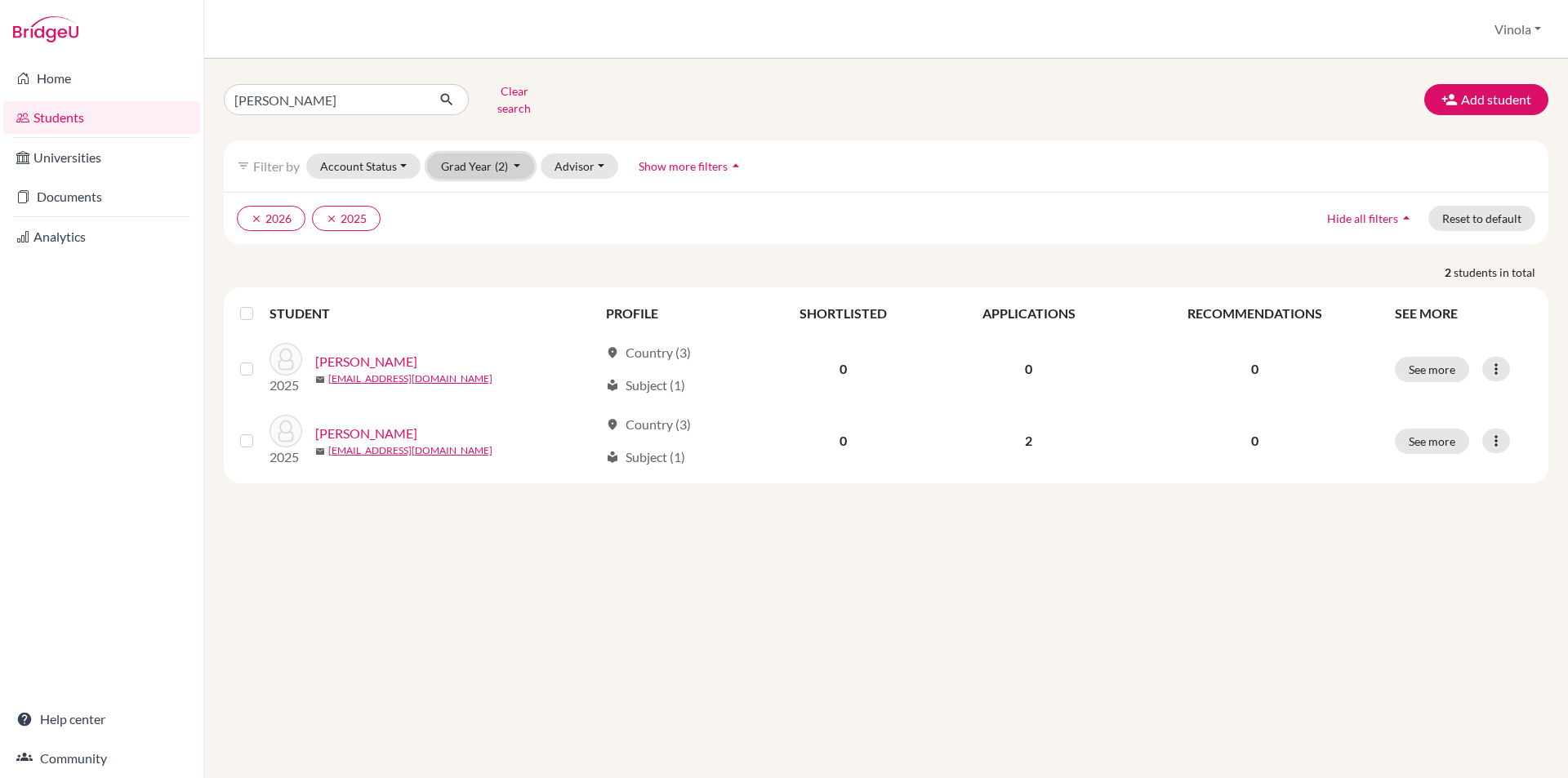
click at [496, 160] on span "(2)" at bounding box center [501, 166] width 13 height 14
click at [473, 269] on span "2024" at bounding box center [462, 279] width 29 height 20
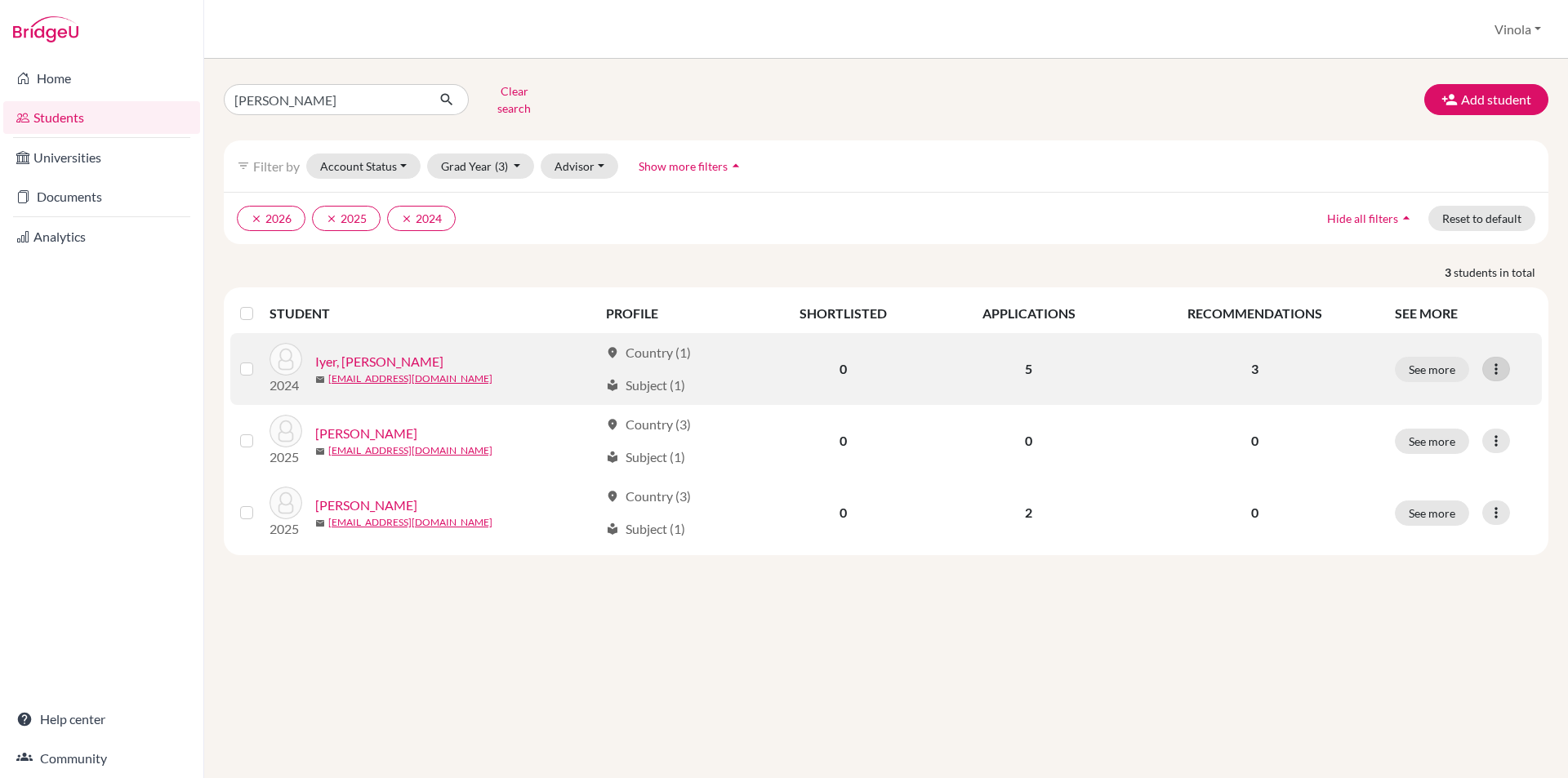
click at [1503, 366] on div at bounding box center [1496, 369] width 28 height 24
click at [1407, 390] on button "Edit student" at bounding box center [1424, 404] width 129 height 26
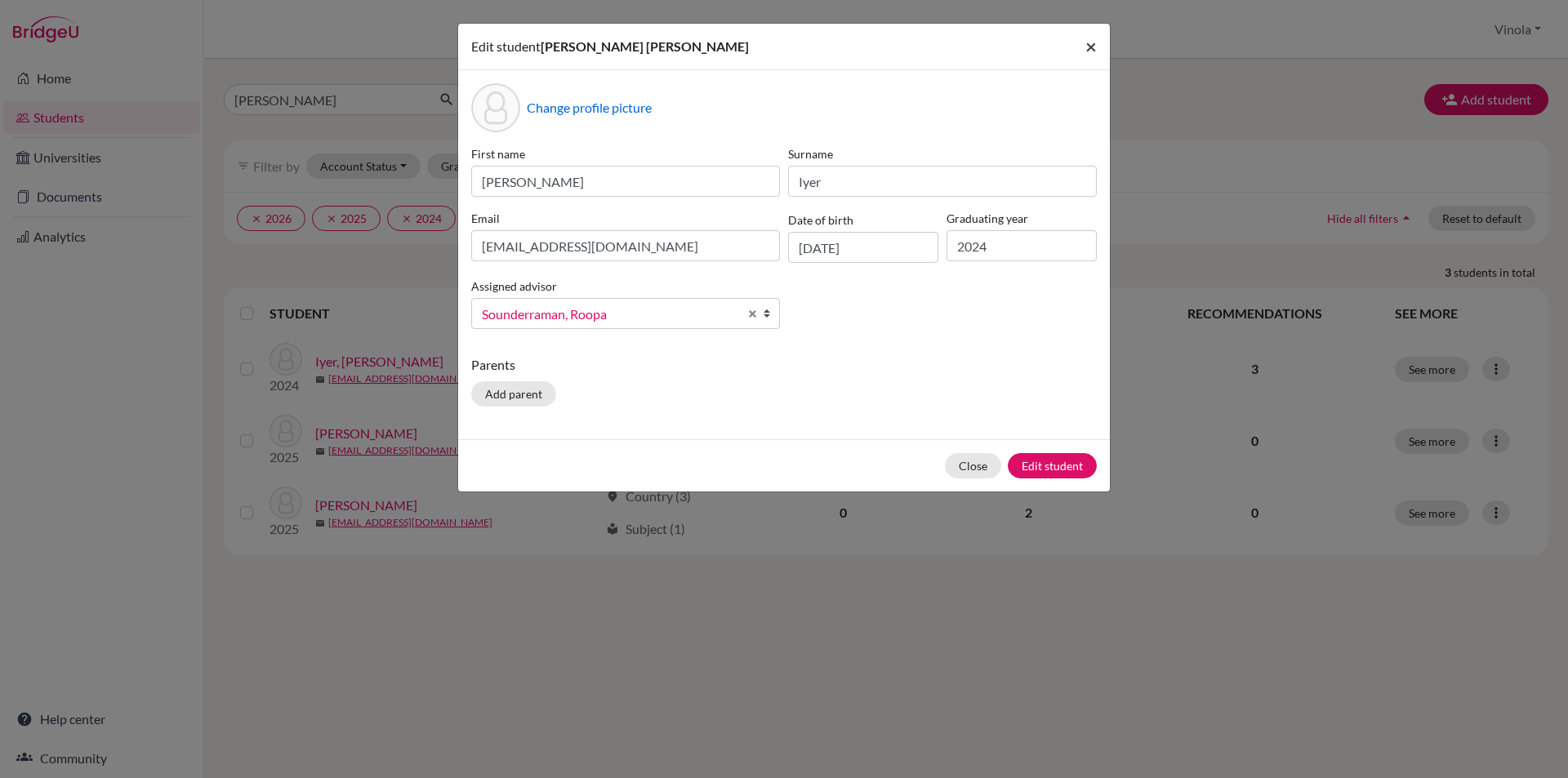
click at [1092, 46] on span "×" at bounding box center [1090, 46] width 11 height 23
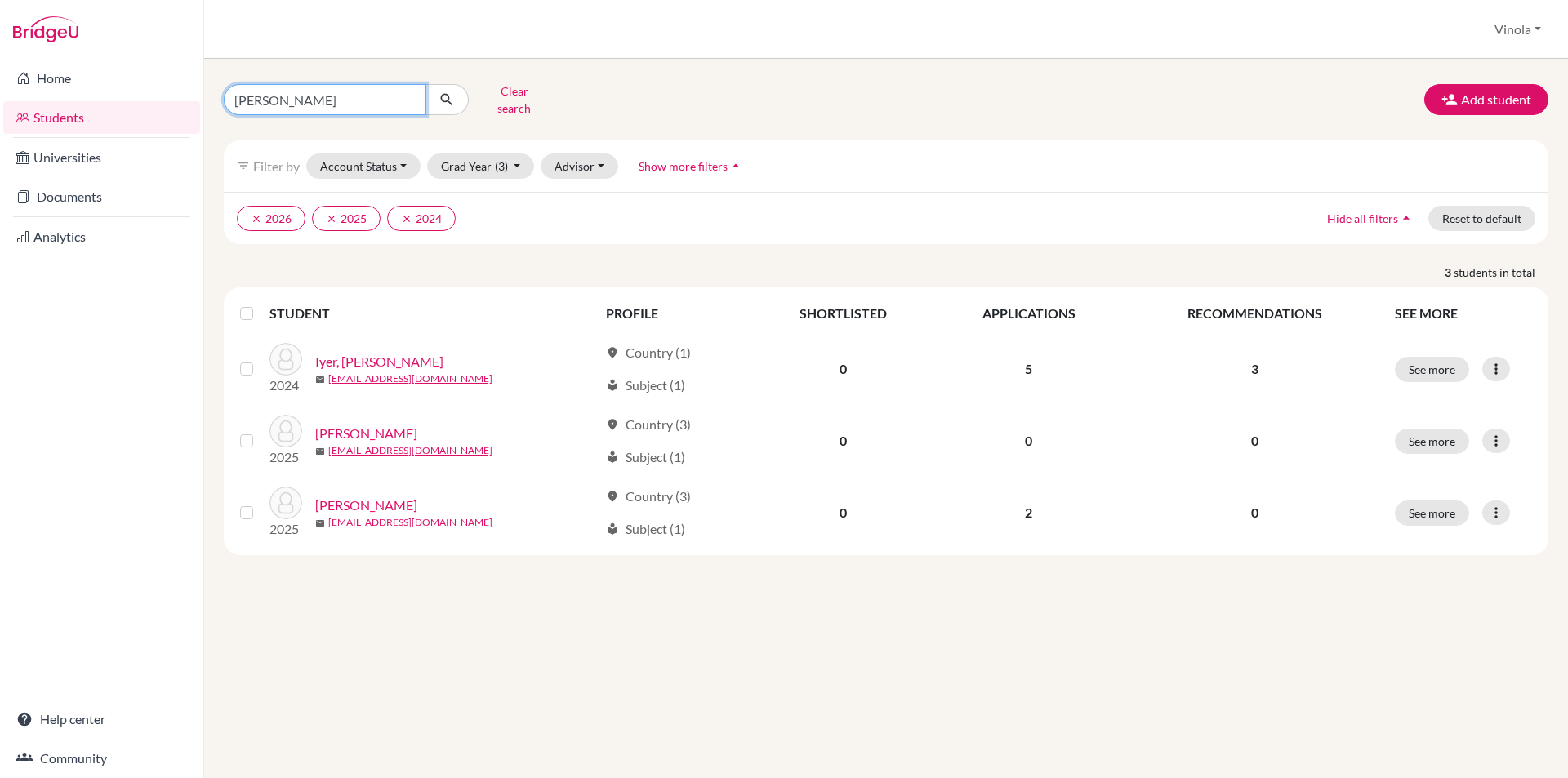
click at [405, 98] on input "shrey" at bounding box center [325, 99] width 203 height 31
type input "Jui"
click at [446, 100] on icon "submit" at bounding box center [446, 99] width 16 height 16
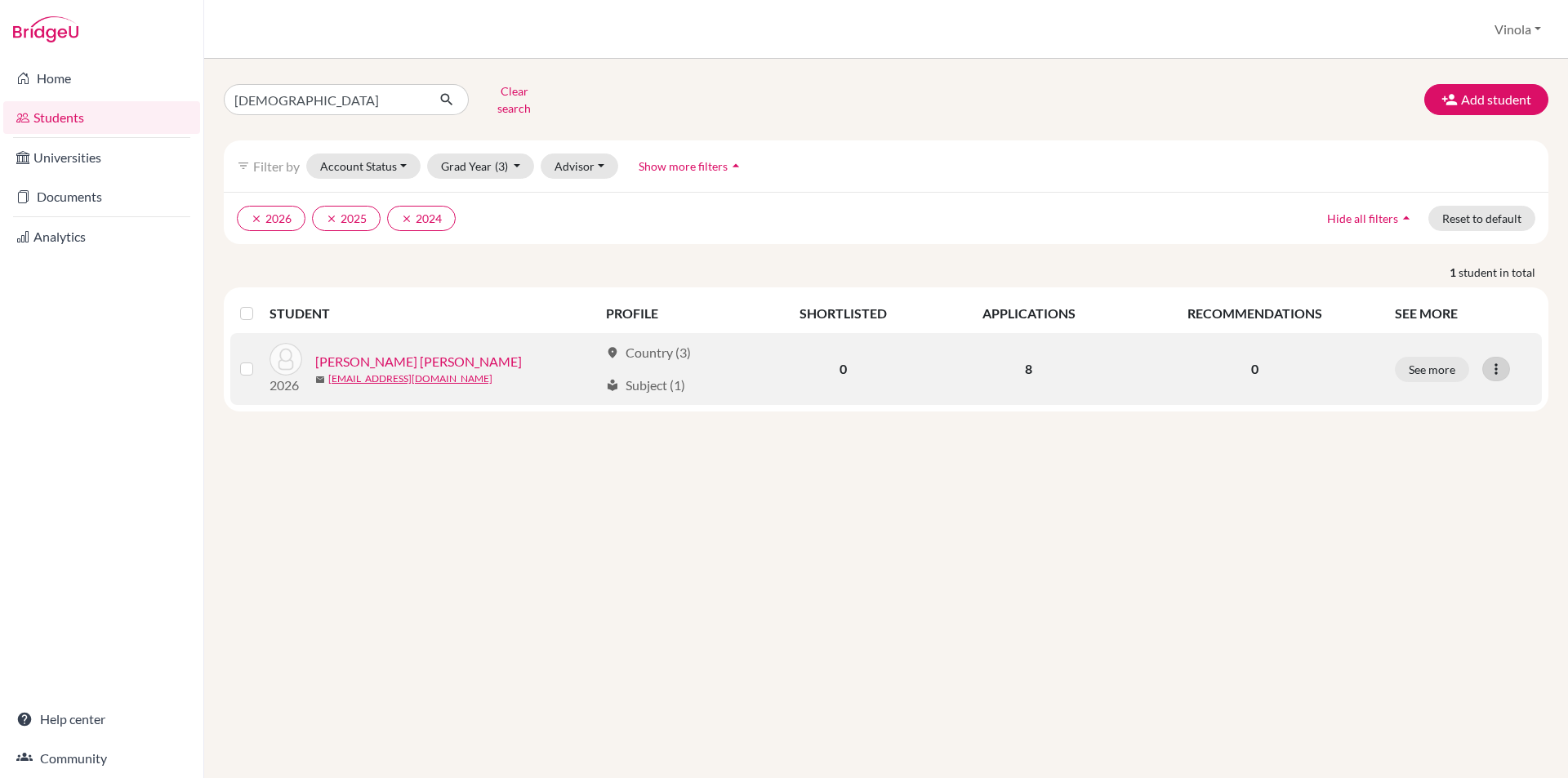
click at [1497, 365] on icon at bounding box center [1495, 369] width 16 height 16
click at [1405, 390] on button "Edit student" at bounding box center [1424, 404] width 129 height 26
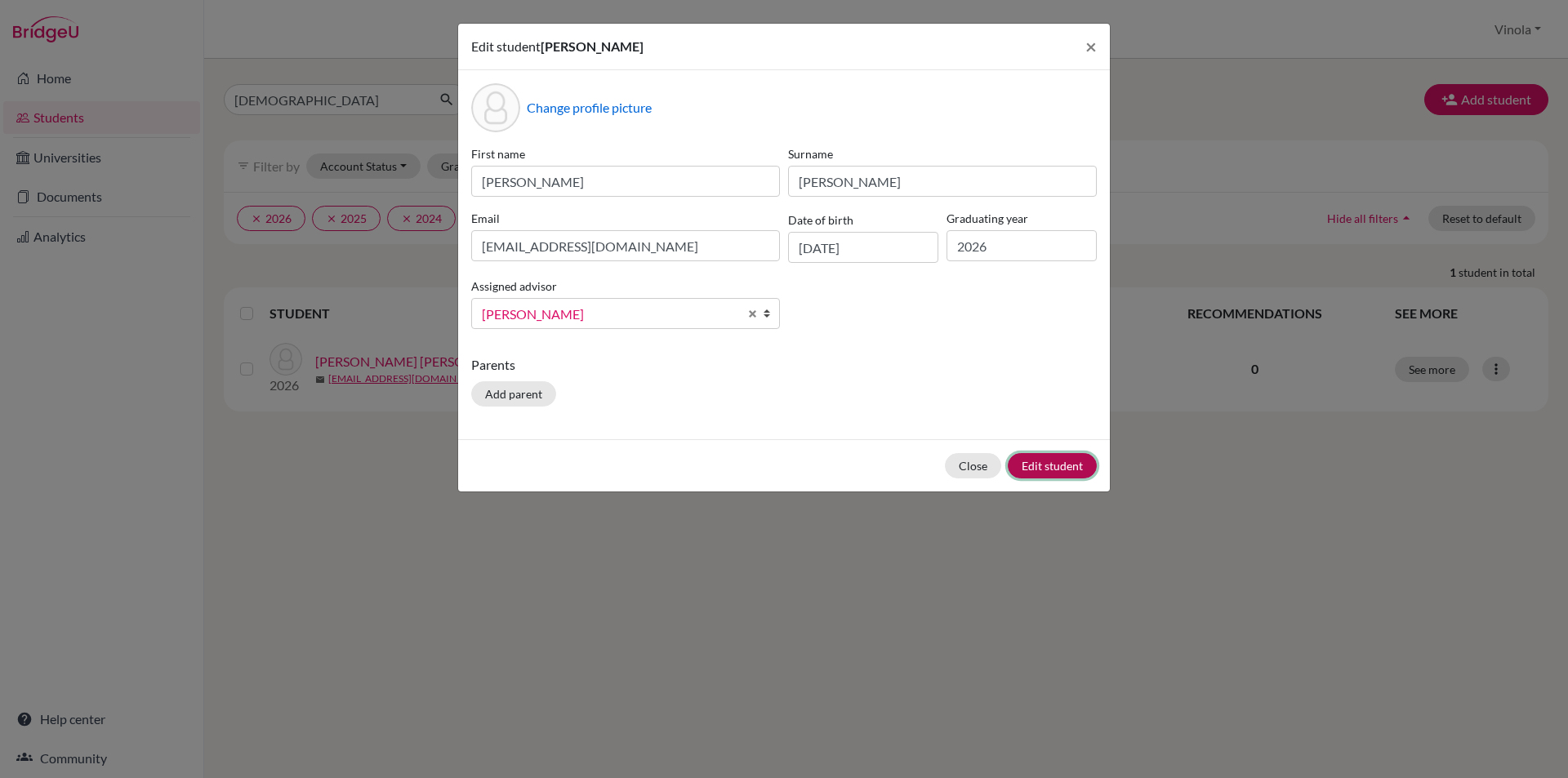
click at [1074, 470] on button "Edit student" at bounding box center [1052, 465] width 89 height 25
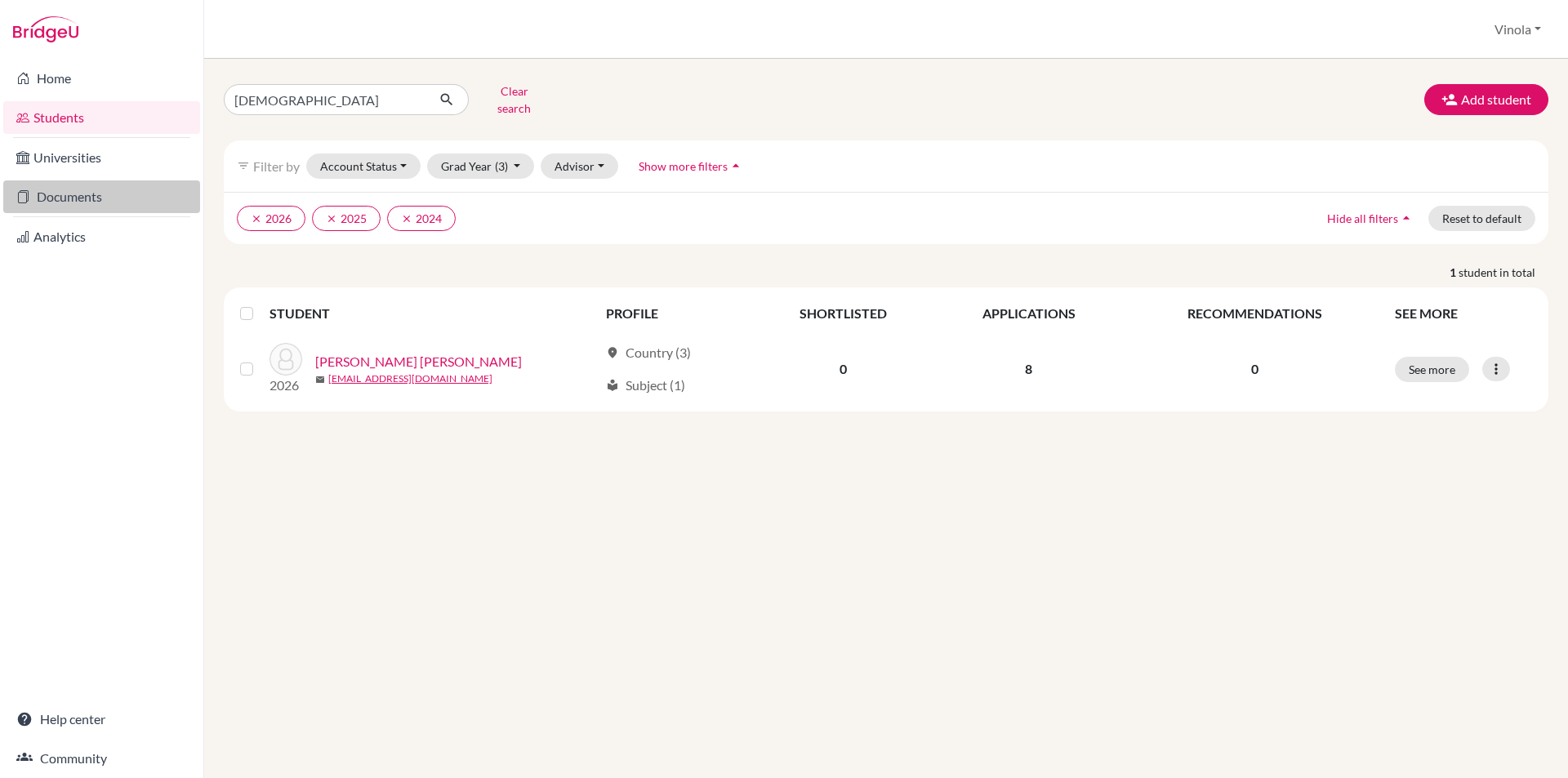
click at [41, 201] on link "Documents" at bounding box center [101, 196] width 197 height 33
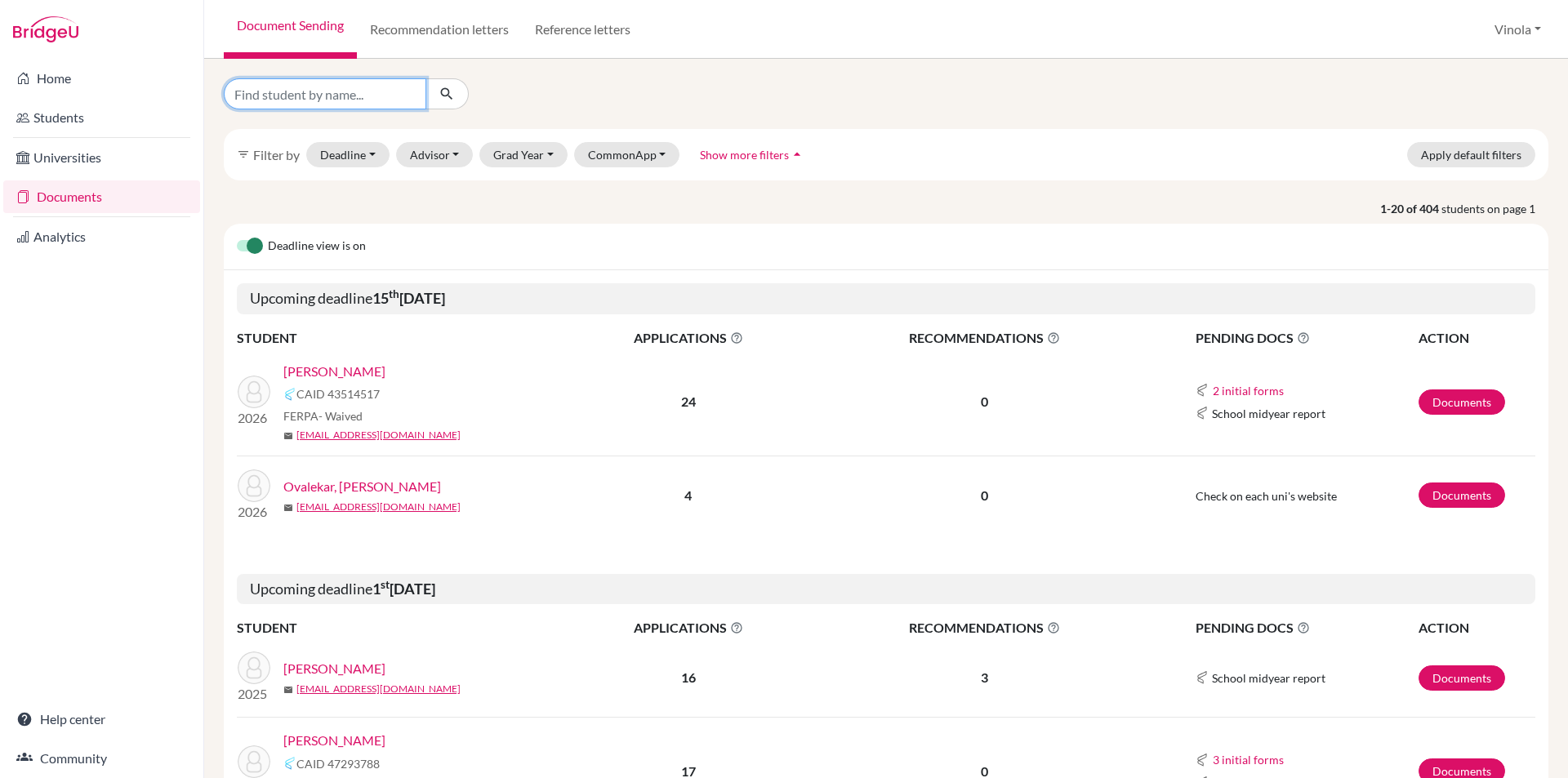
click at [333, 94] on input "Find student by name..." at bounding box center [325, 94] width 203 height 31
type input "[DEMOGRAPHIC_DATA]"
click at [444, 85] on icon "submit" at bounding box center [446, 93] width 16 height 16
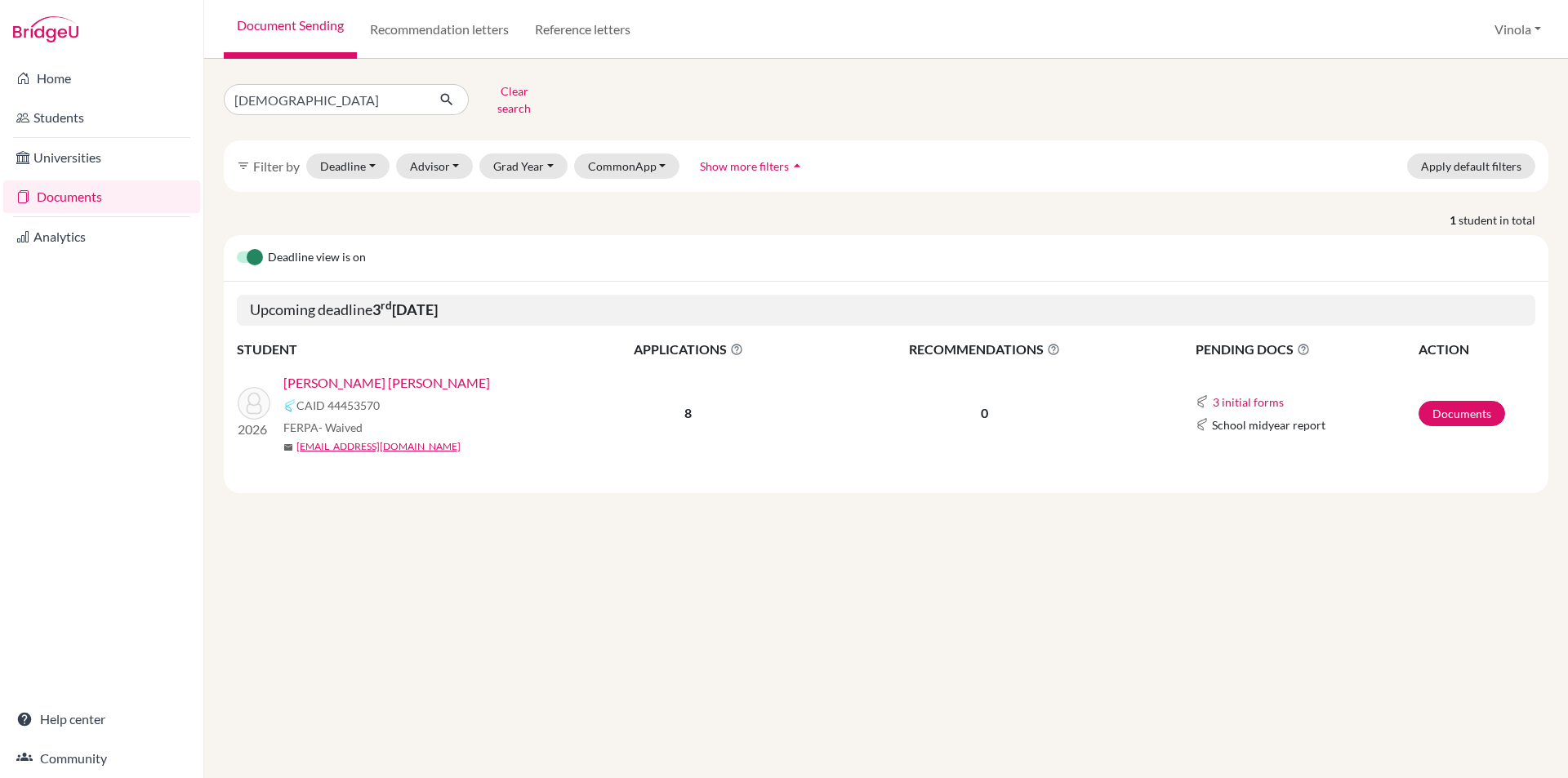
click at [380, 374] on link "[PERSON_NAME] [PERSON_NAME]" at bounding box center [387, 383] width 206 height 20
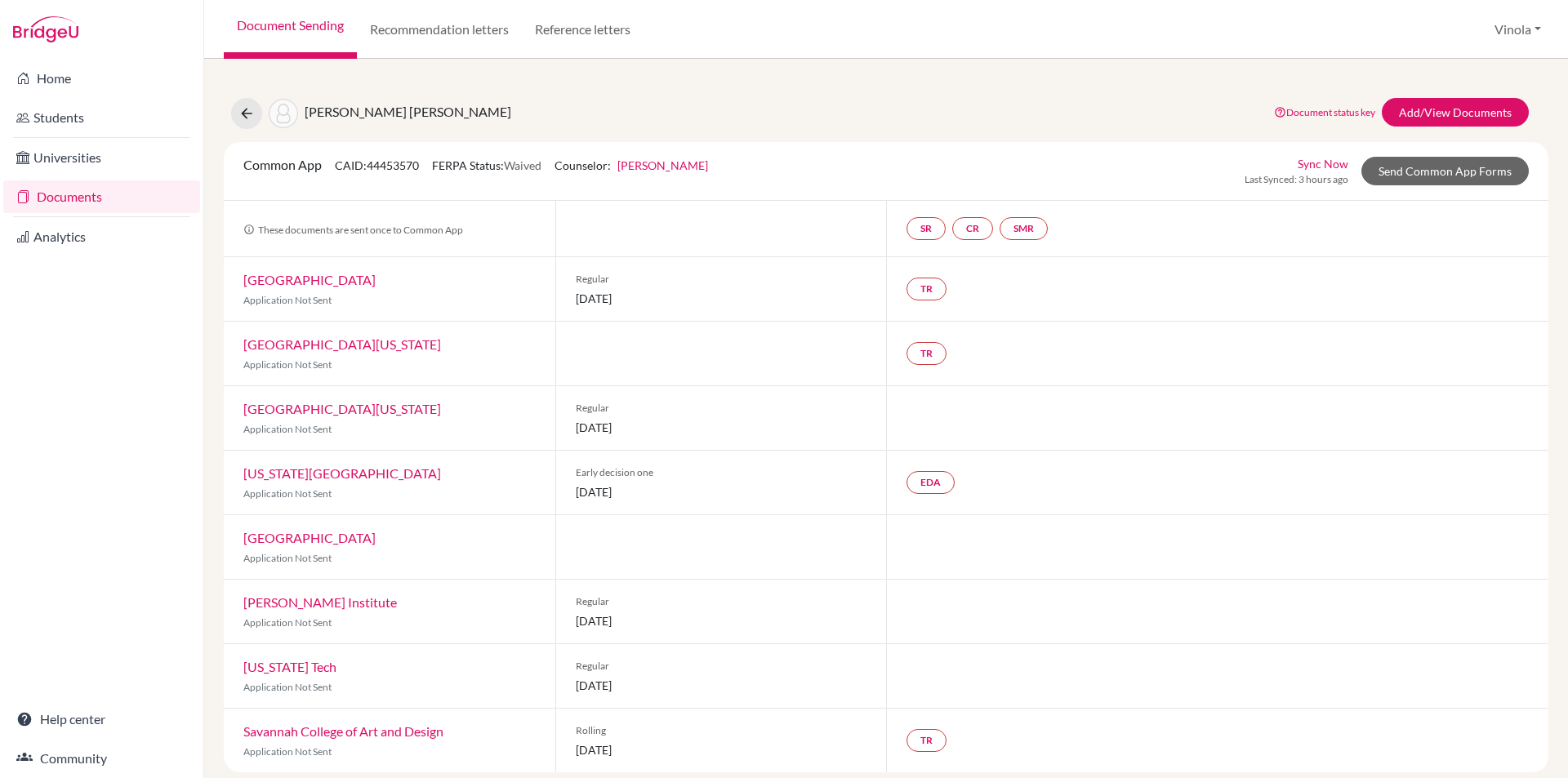
click at [79, 202] on link "Documents" at bounding box center [101, 196] width 197 height 33
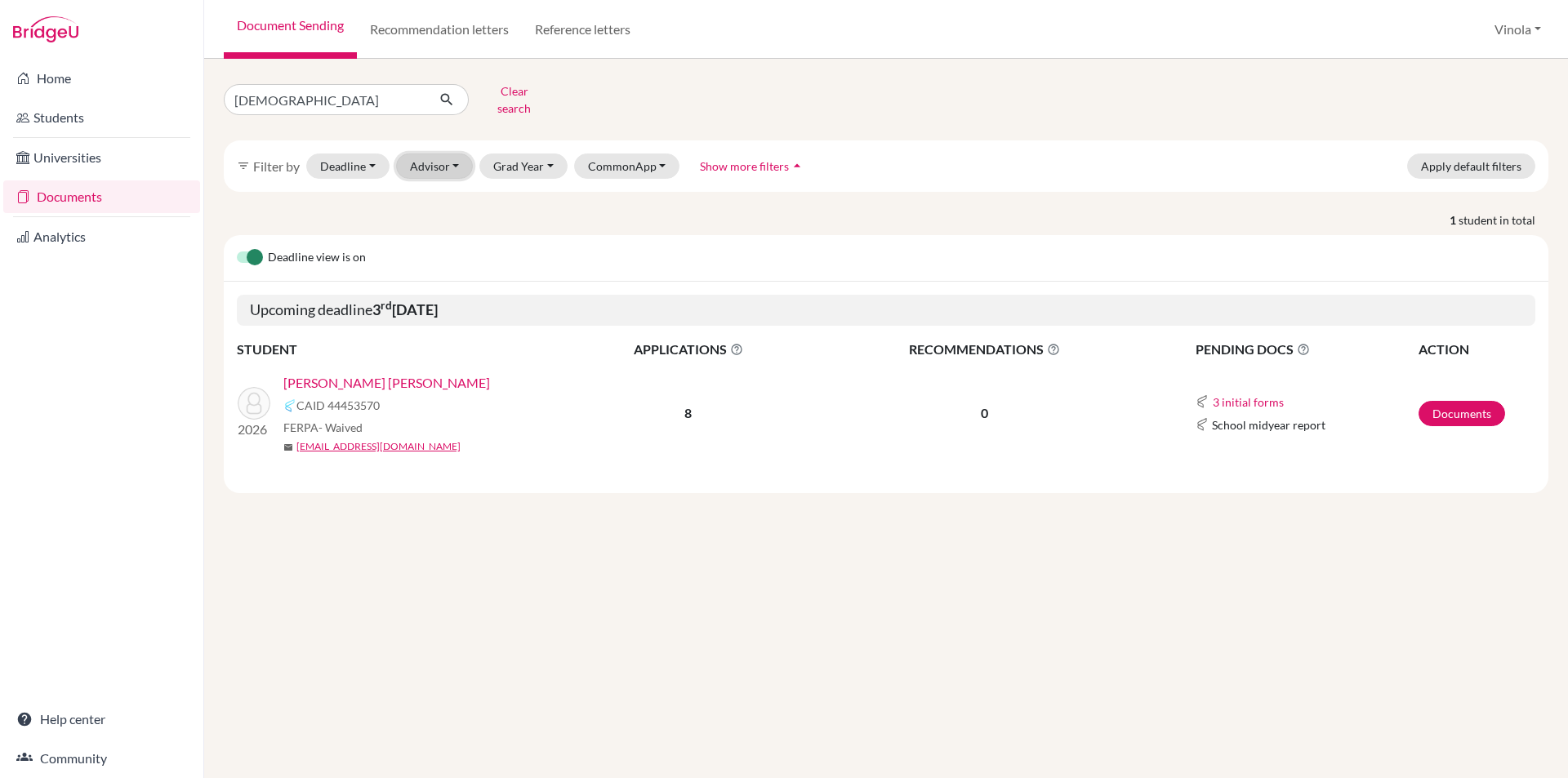
click at [443, 159] on button "Advisor" at bounding box center [434, 166] width 78 height 25
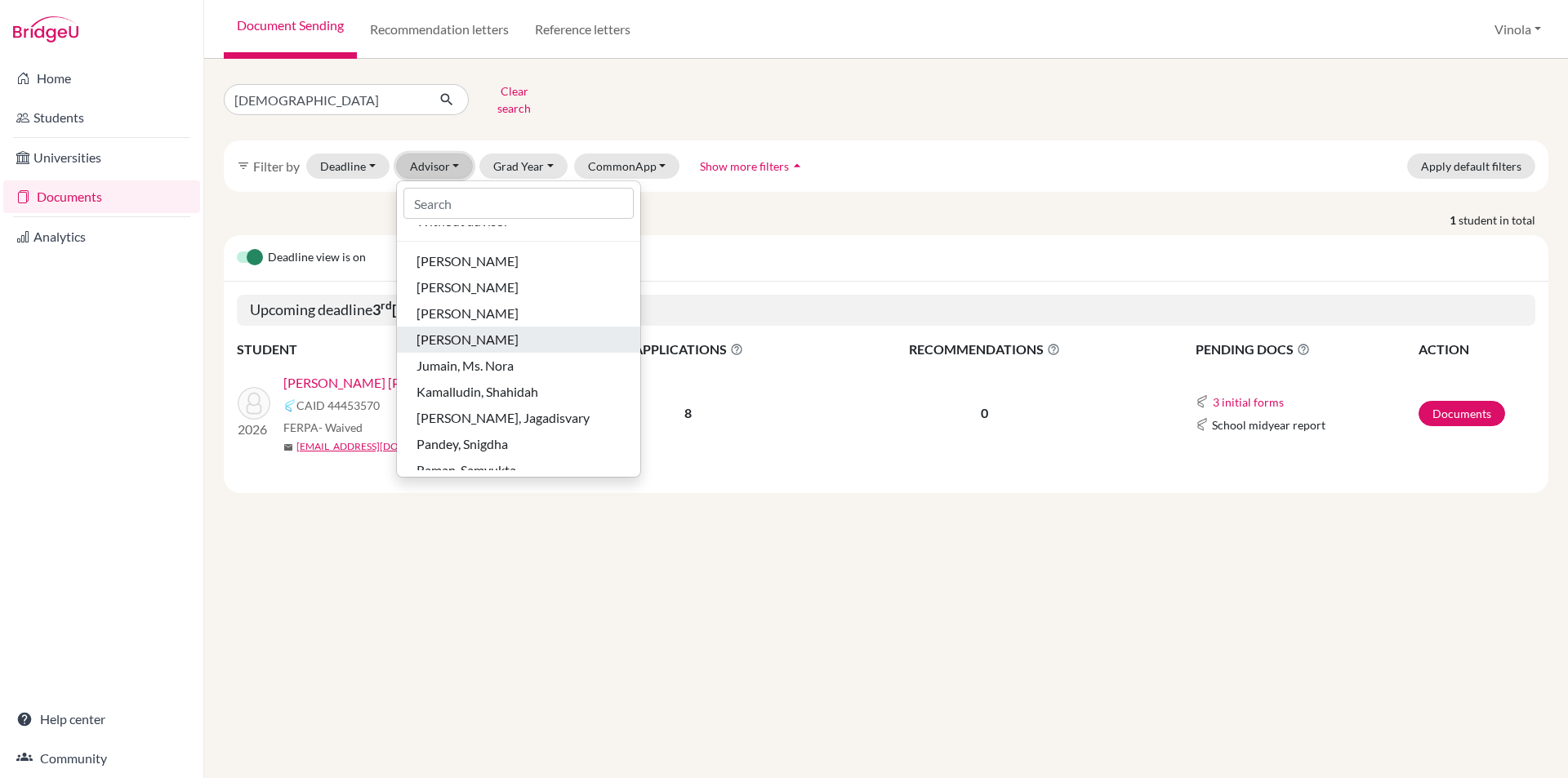
scroll to position [82, 0]
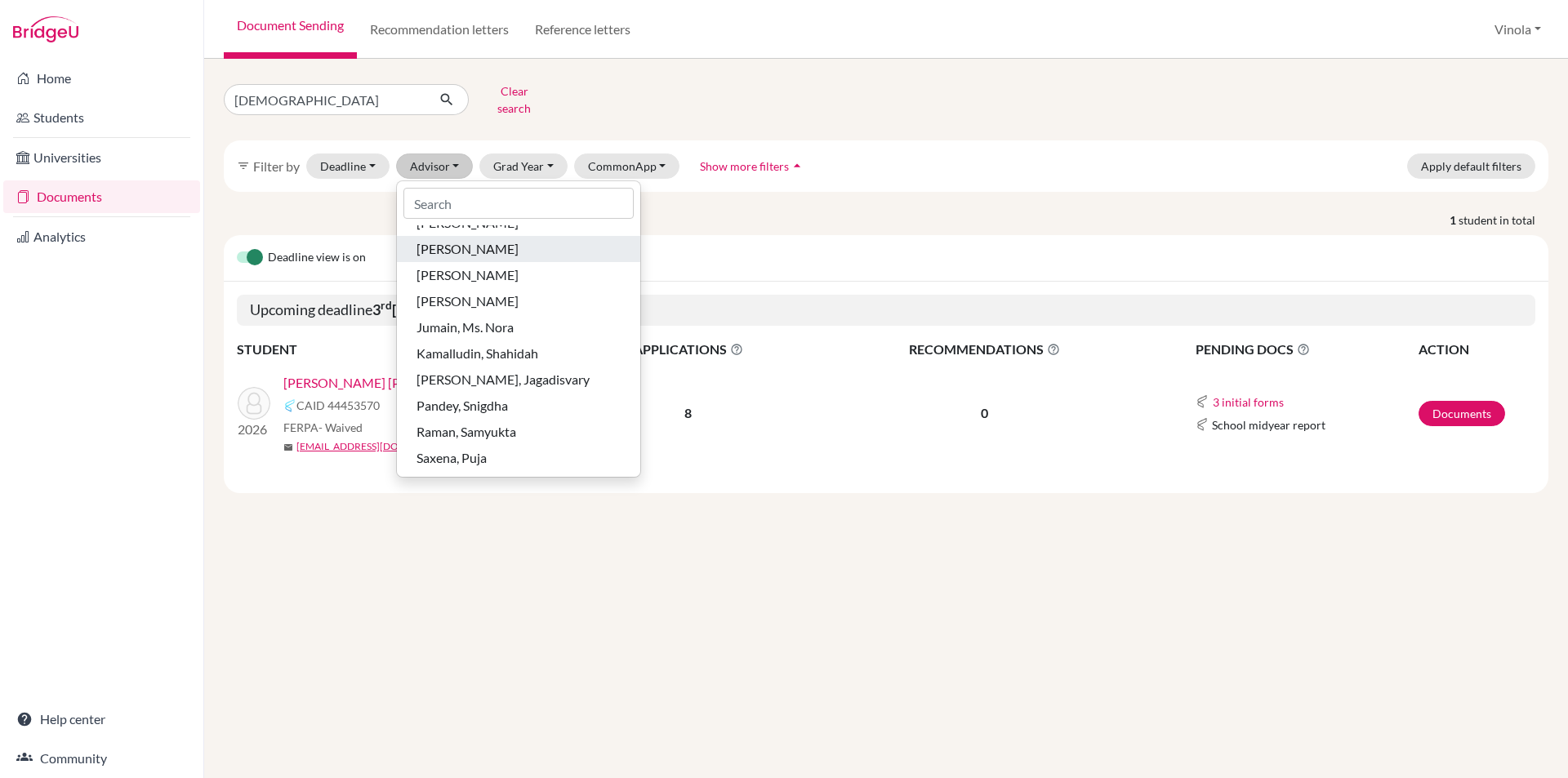
click at [480, 239] on span "[PERSON_NAME]" at bounding box center [467, 249] width 102 height 20
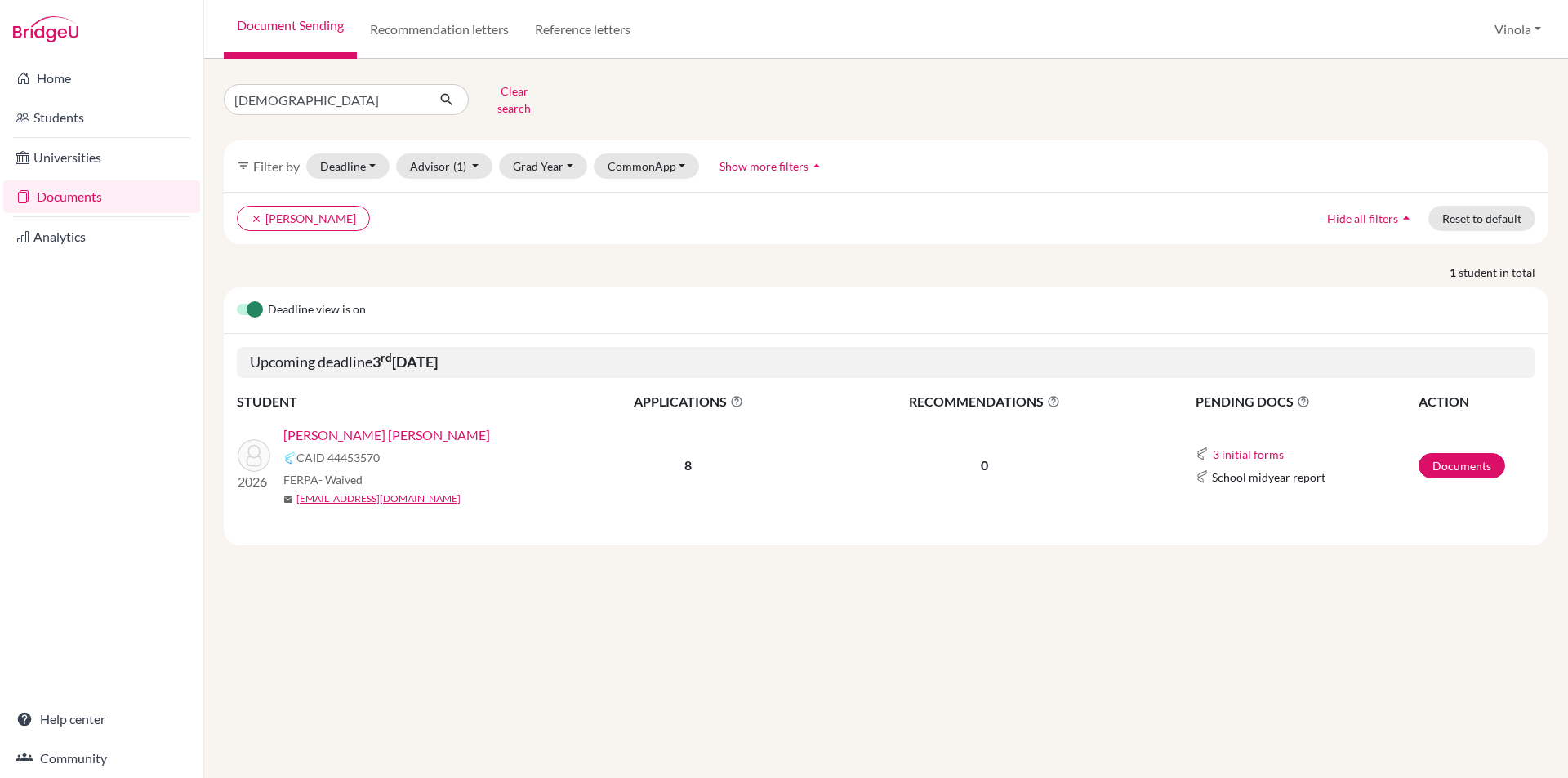
click at [388, 425] on link "[PERSON_NAME] [PERSON_NAME]" at bounding box center [387, 435] width 206 height 20
click at [360, 425] on link "[PERSON_NAME] [PERSON_NAME]" at bounding box center [387, 435] width 206 height 20
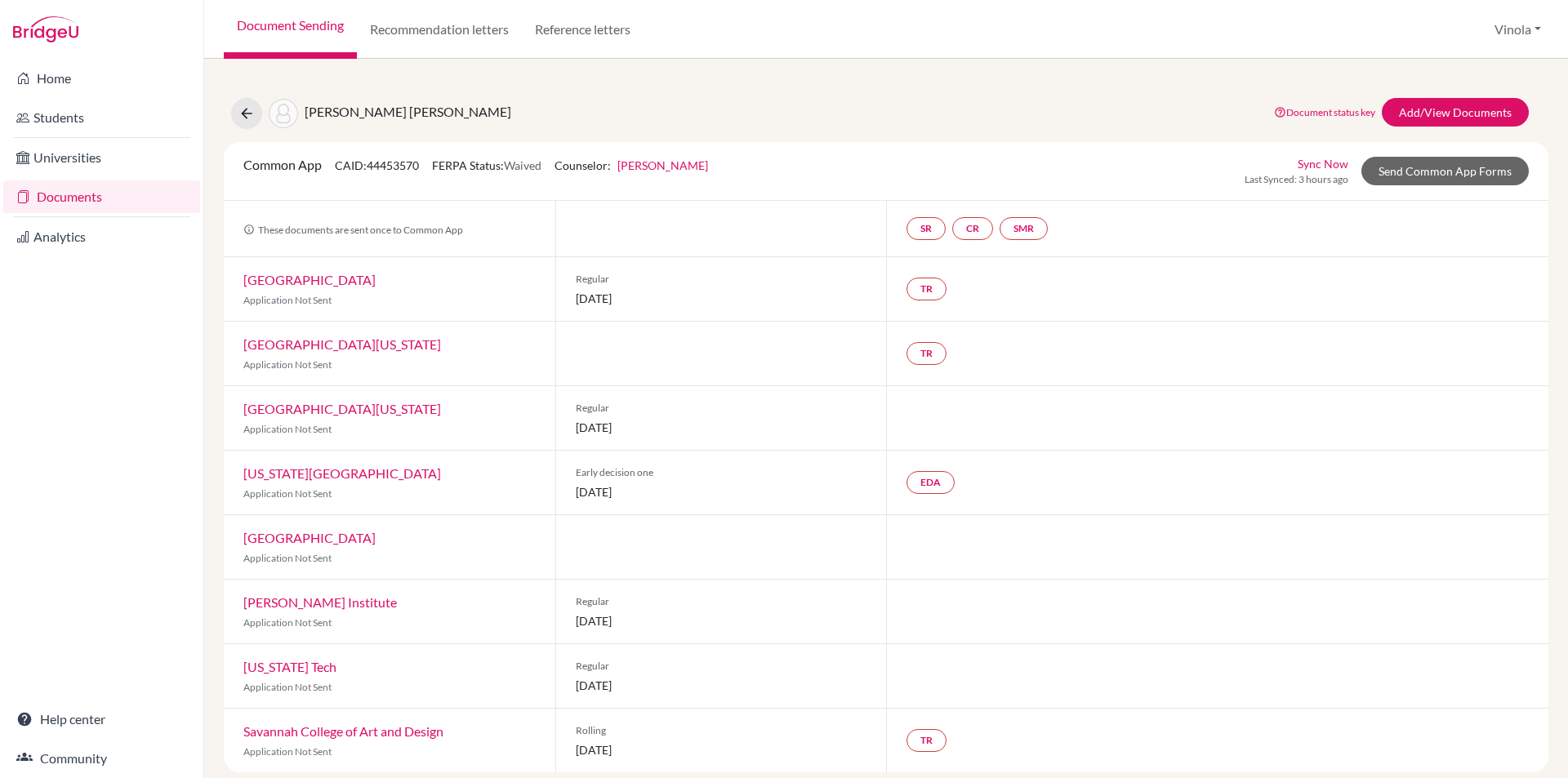
click at [698, 168] on link "[PERSON_NAME]" at bounding box center [662, 165] width 91 height 14
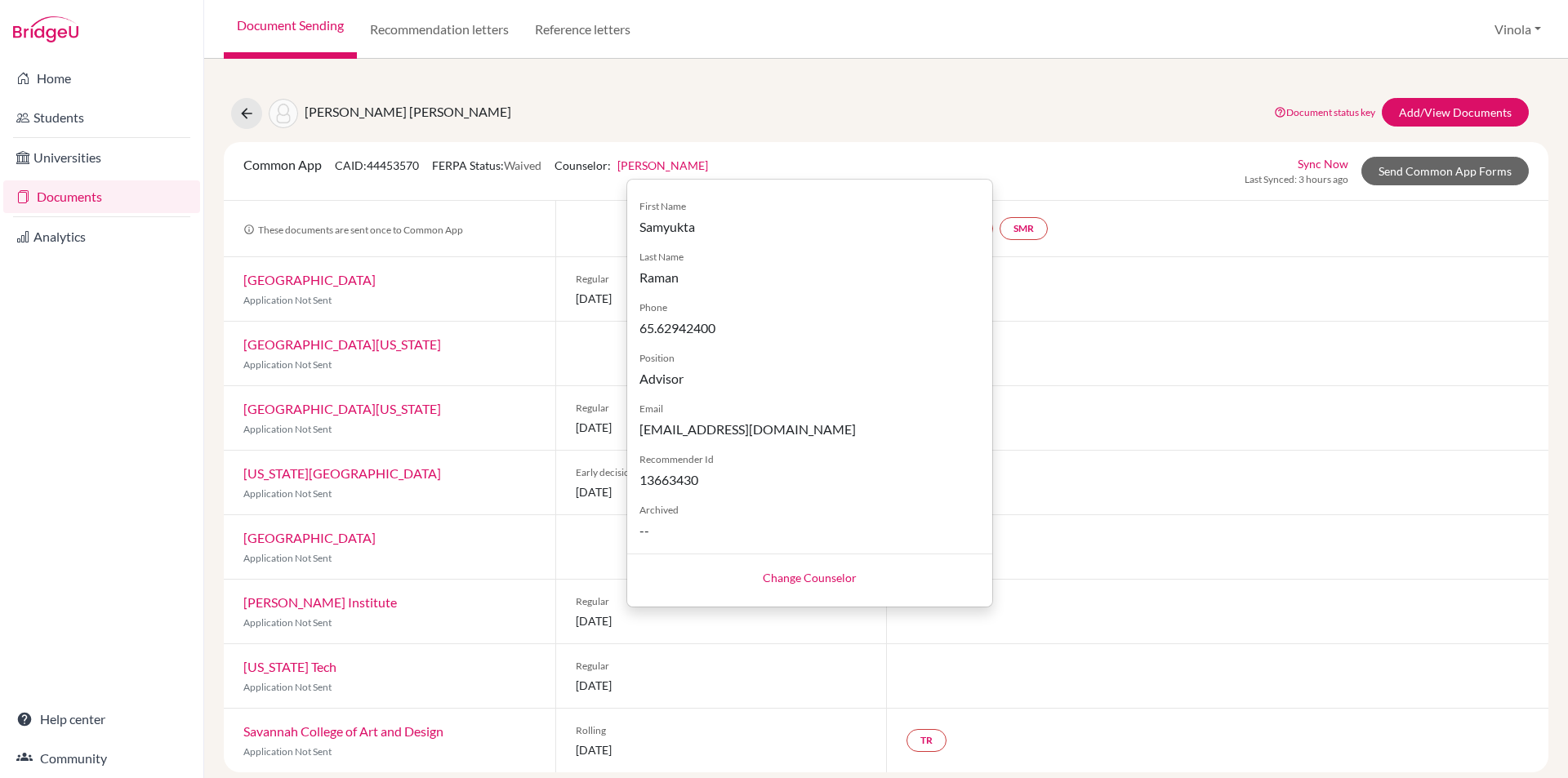
click at [833, 578] on link "Change Counselor" at bounding box center [810, 577] width 94 height 14
select select "409360"
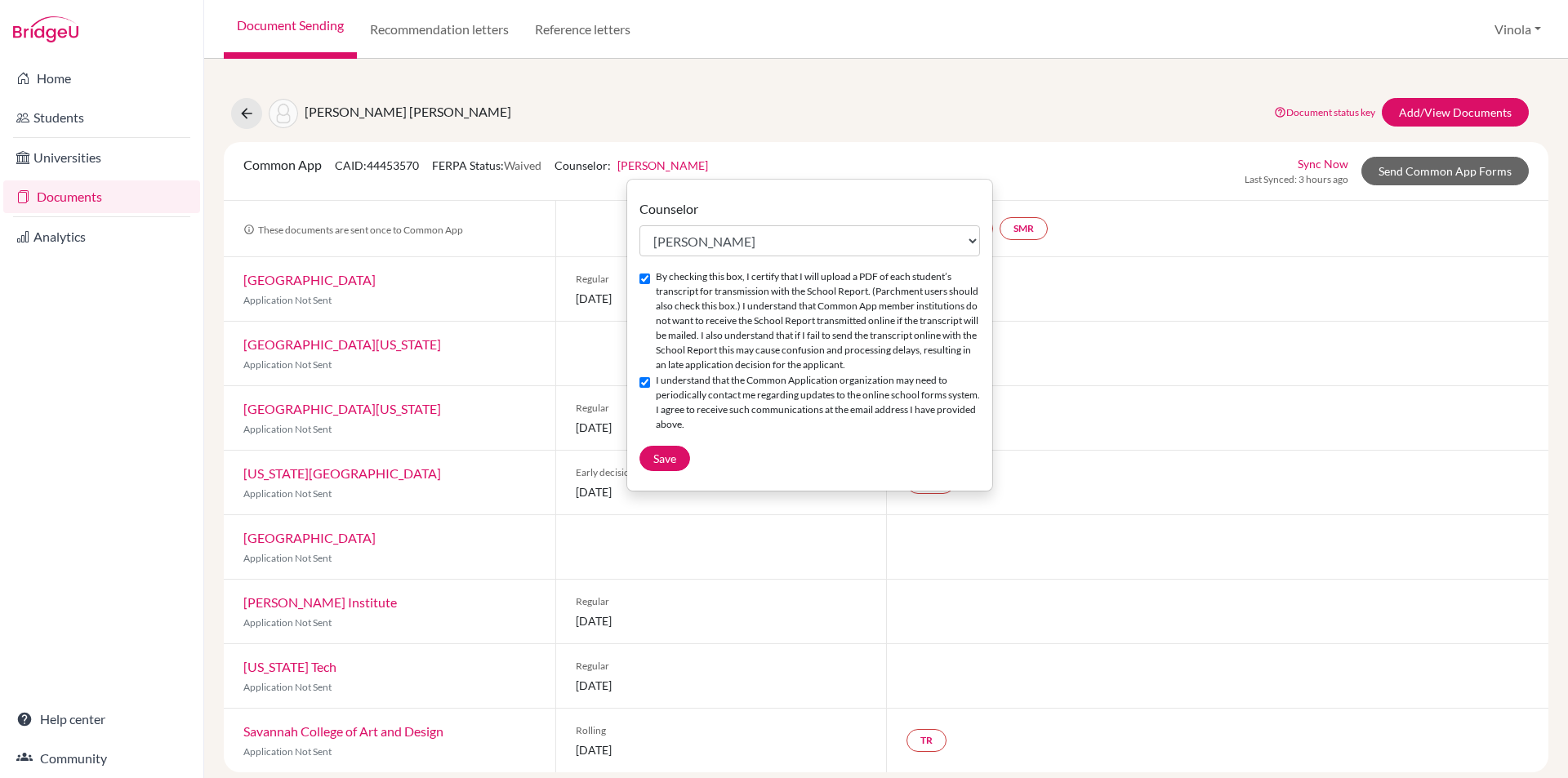
click at [738, 161] on div "Common App CAID: 44453570 FERPA Status: Waived Counselor: [PERSON_NAME] Counsel…" at bounding box center [886, 171] width 1310 height 32
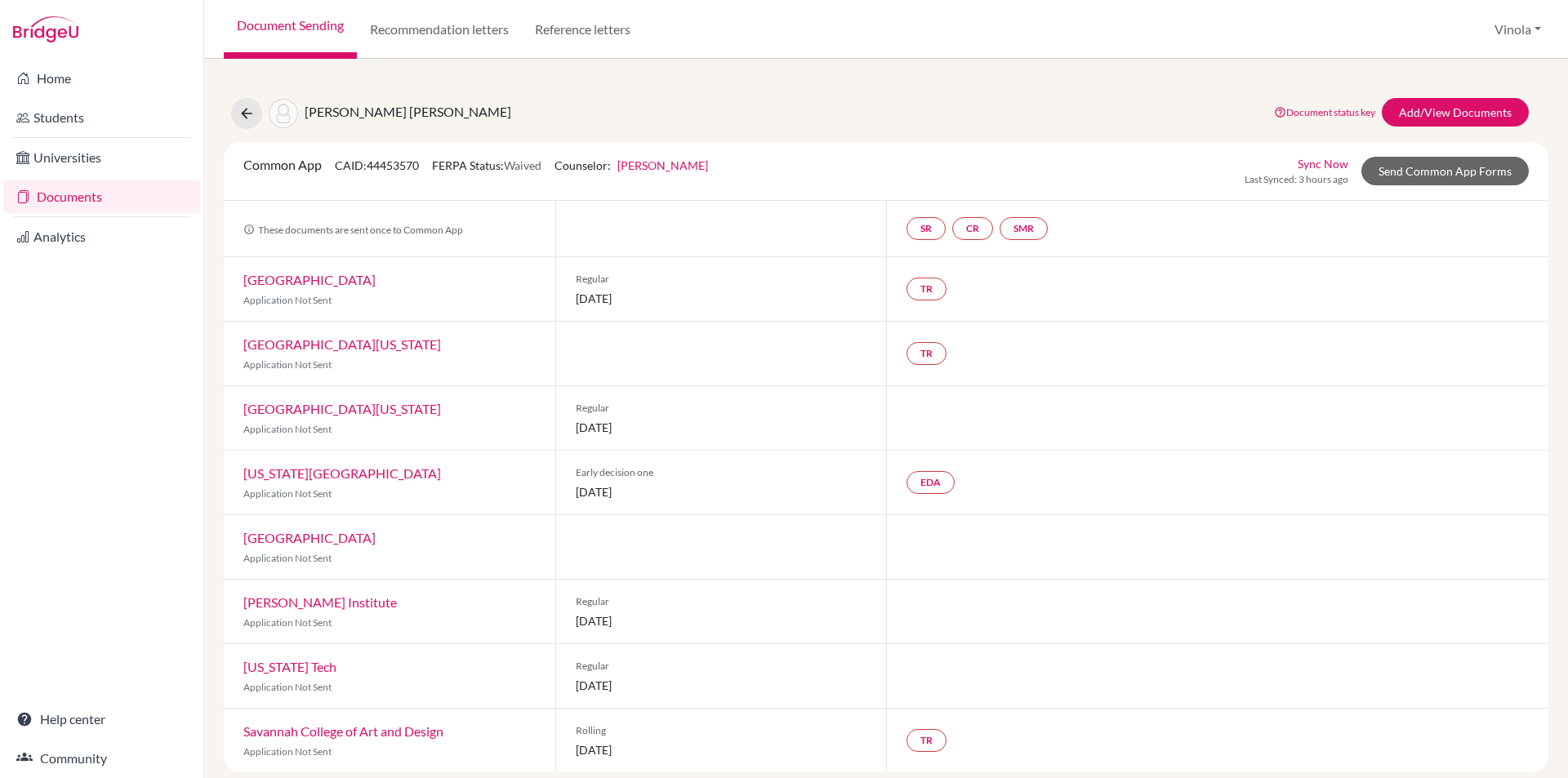
click at [669, 165] on link "[PERSON_NAME]" at bounding box center [662, 165] width 91 height 14
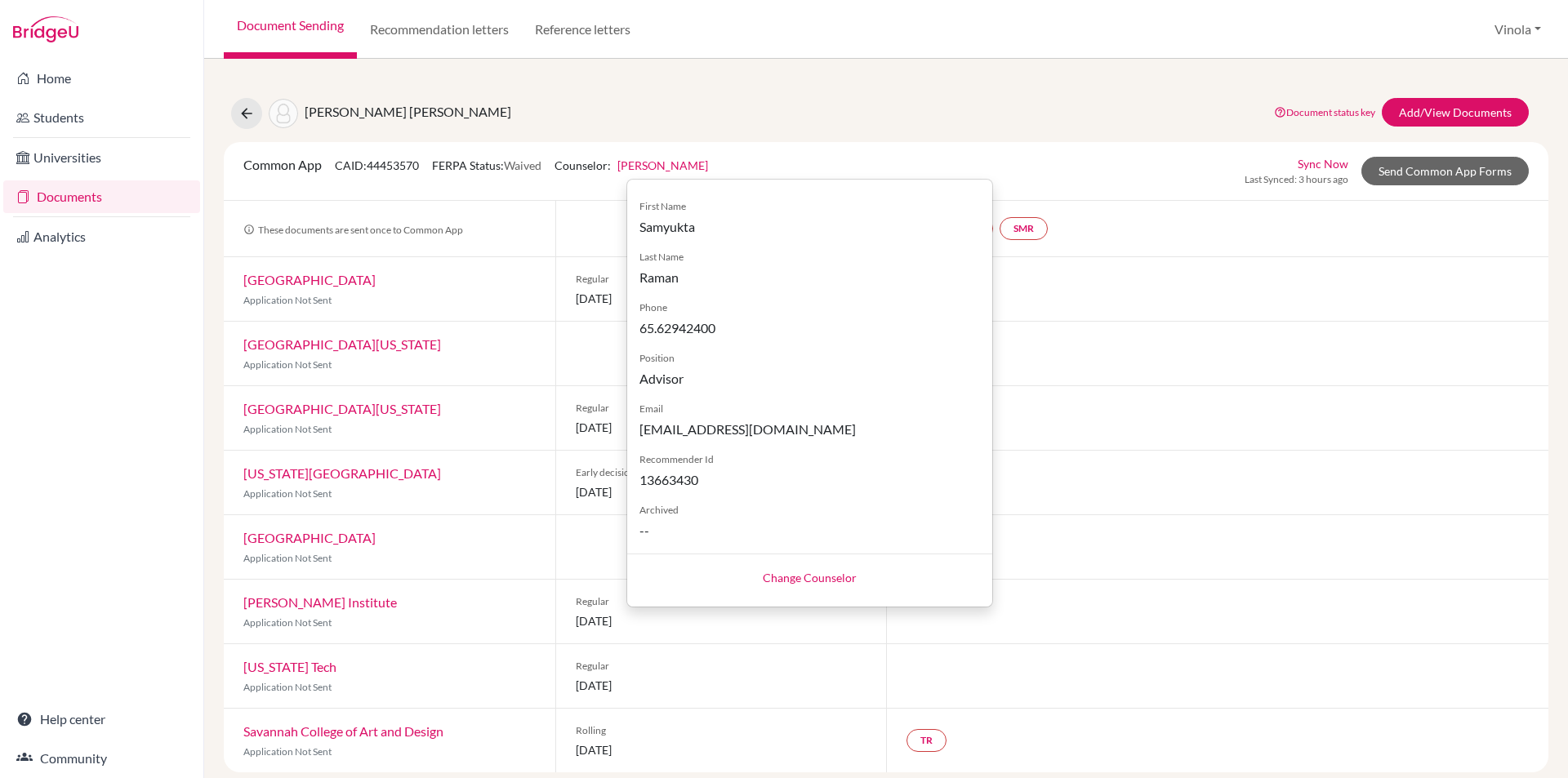
click at [813, 581] on link "Change Counselor" at bounding box center [810, 577] width 94 height 14
select select "409360"
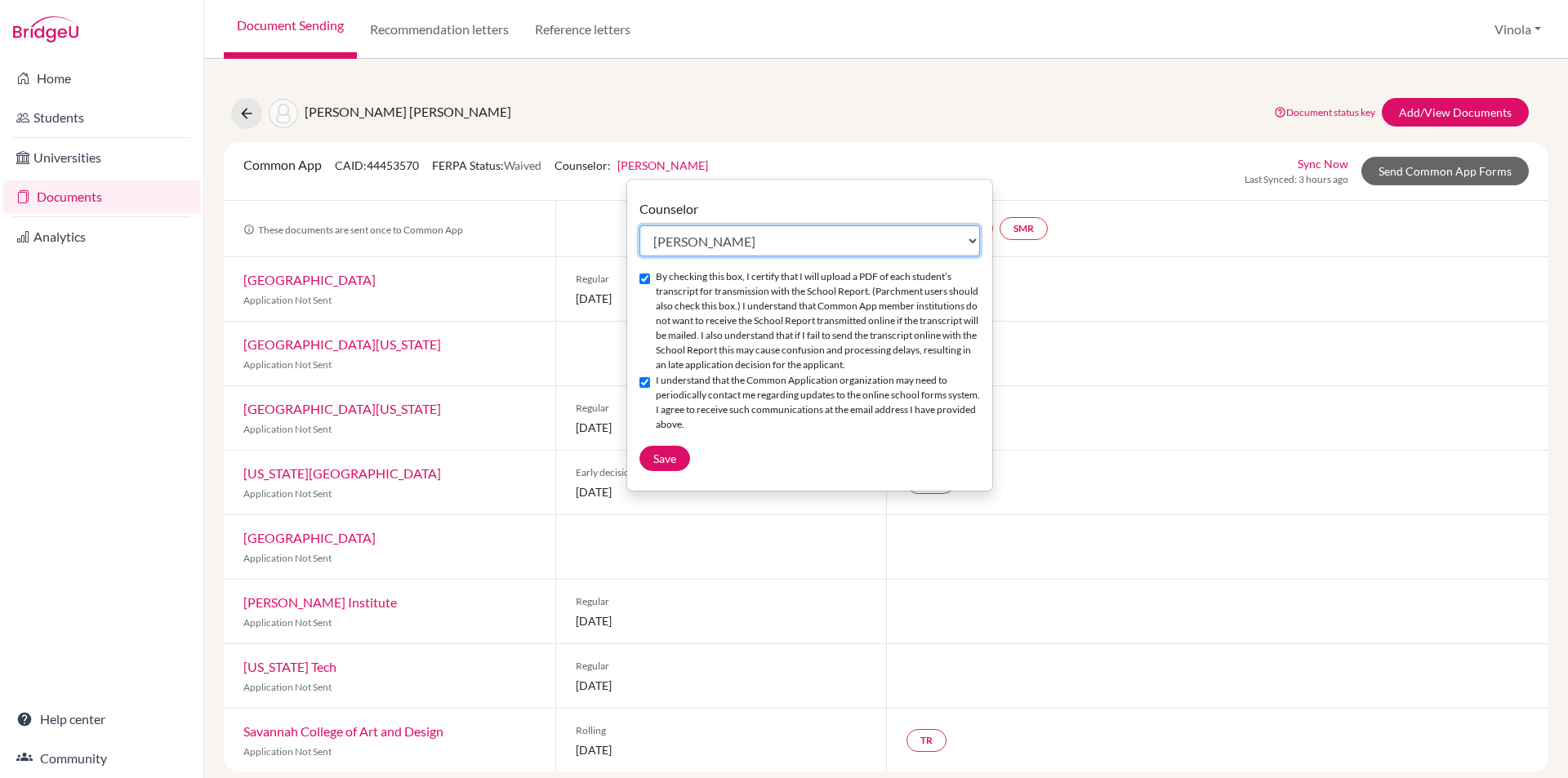
click at [972, 242] on select "Select counselor [PERSON_NAME] [PERSON_NAME] [PERSON_NAME] [PERSON_NAME] [PERSO…" at bounding box center [809, 240] width 341 height 31
click at [1148, 119] on div "[PERSON_NAME] [PERSON_NAME] Document status key TR Requirement. Document not up…" at bounding box center [885, 113] width 1348 height 31
